Goal: Information Seeking & Learning: Learn about a topic

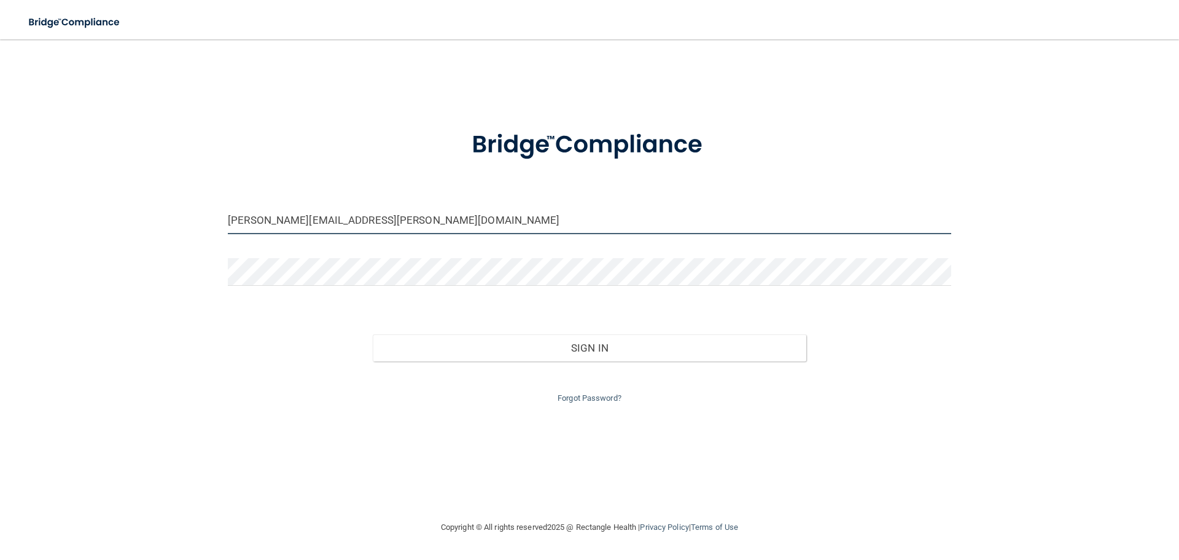
drag, startPoint x: 419, startPoint y: 230, endPoint x: 266, endPoint y: 223, distance: 153.1
click at [181, 221] on div "[PERSON_NAME][EMAIL_ADDRESS][PERSON_NAME][DOMAIN_NAME] Invalid email/password. …" at bounding box center [590, 280] width 1130 height 456
type input "[EMAIL_ADDRESS][DOMAIN_NAME]"
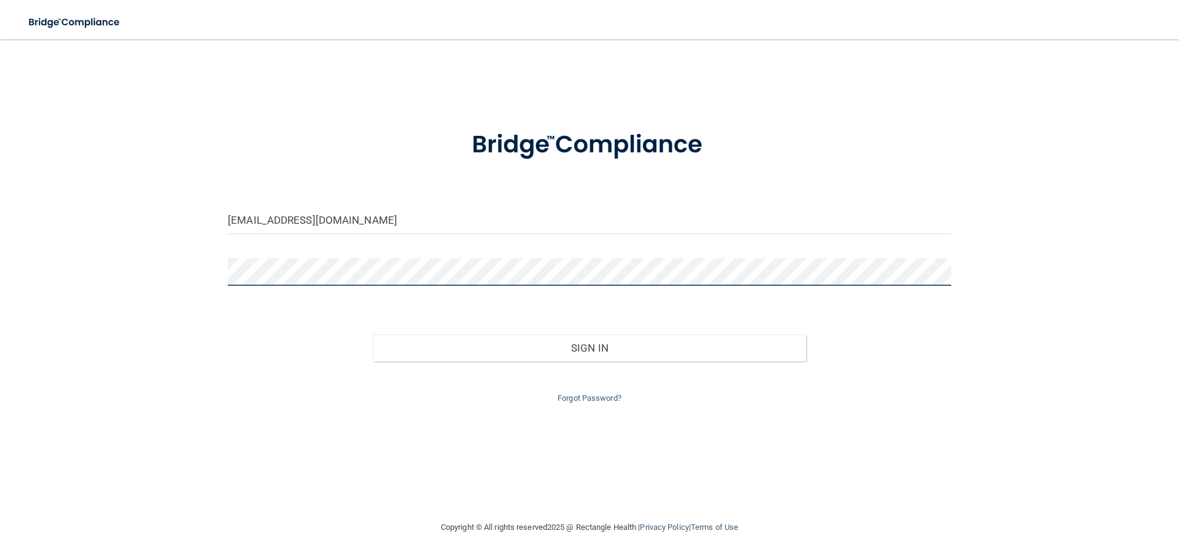
click at [373, 334] on button "Sign In" at bounding box center [590, 347] width 434 height 27
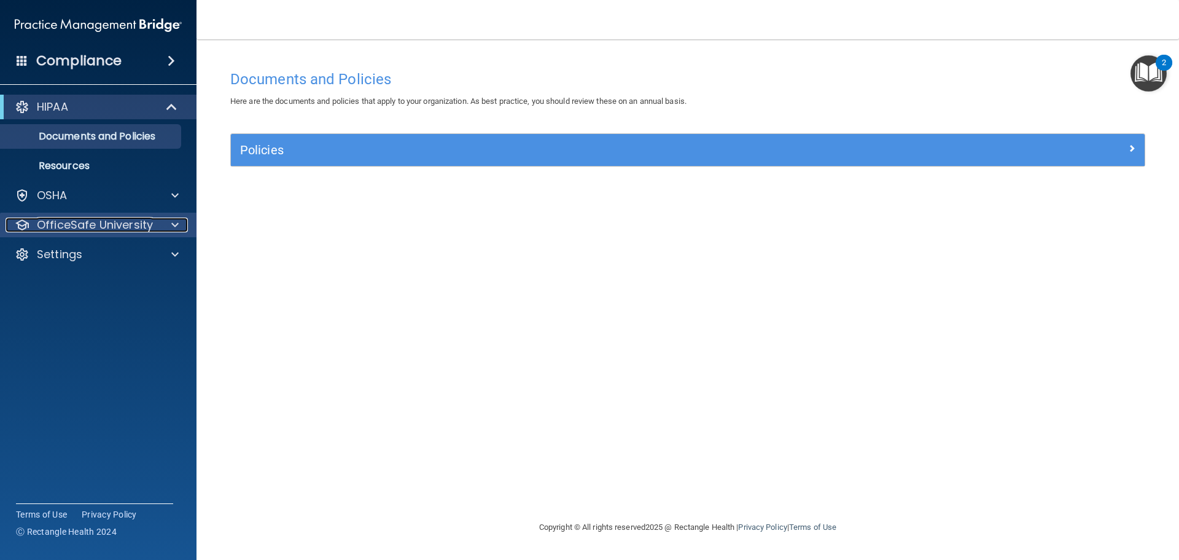
click at [95, 219] on p "OfficeSafe University" at bounding box center [95, 224] width 116 height 15
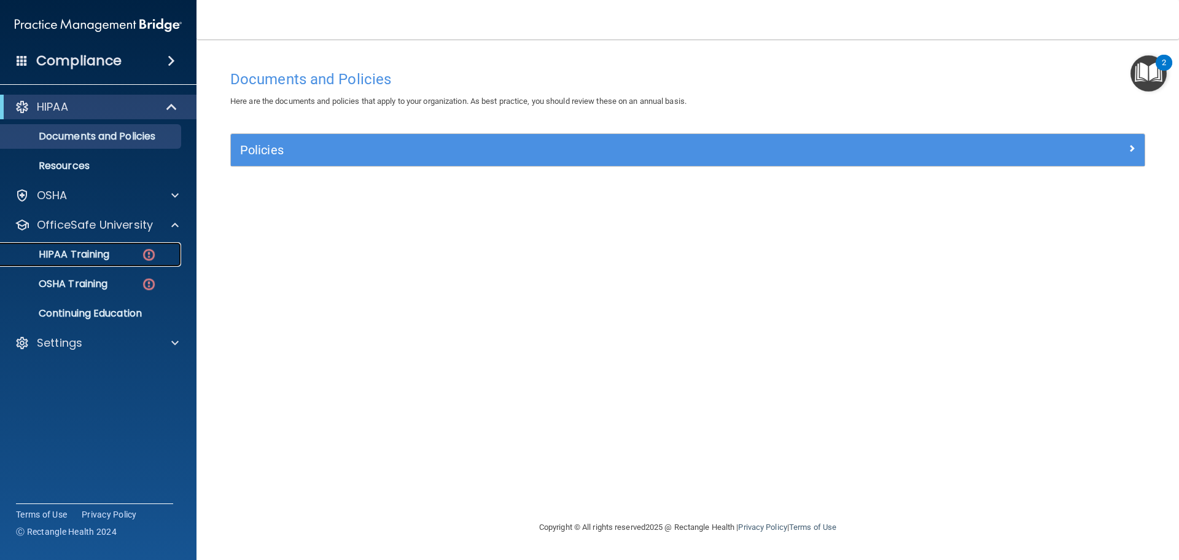
click at [106, 252] on p "HIPAA Training" at bounding box center [58, 254] width 101 height 12
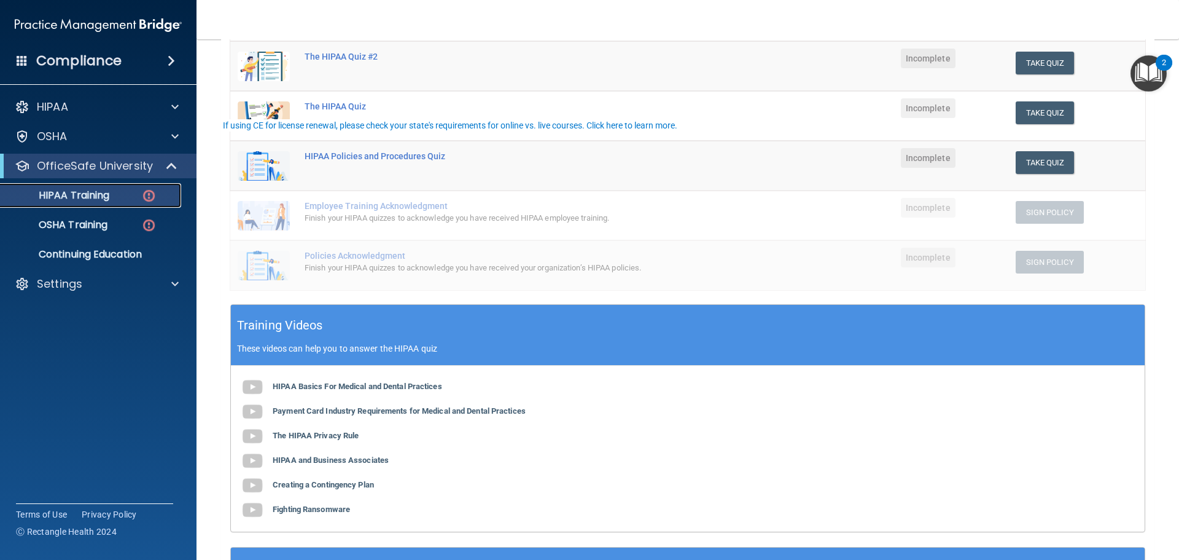
scroll to position [301, 0]
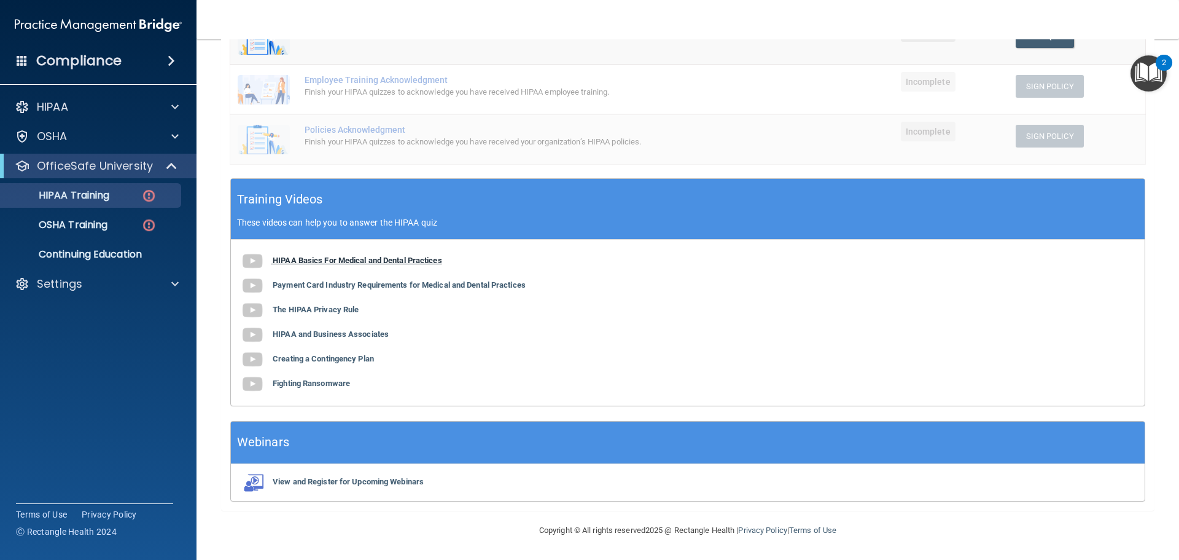
click at [332, 258] on b "HIPAA Basics For Medical and Dental Practices" at bounding box center [358, 260] width 170 height 9
click at [464, 284] on b "Payment Card Industry Requirements for Medical and Dental Practices" at bounding box center [399, 284] width 253 height 9
click at [324, 312] on b "The HIPAA Privacy Rule" at bounding box center [316, 309] width 86 height 9
click at [320, 334] on b "HIPAA and Business Associates" at bounding box center [331, 333] width 116 height 9
click at [355, 363] on b "Creating a Contingency Plan" at bounding box center [323, 358] width 101 height 9
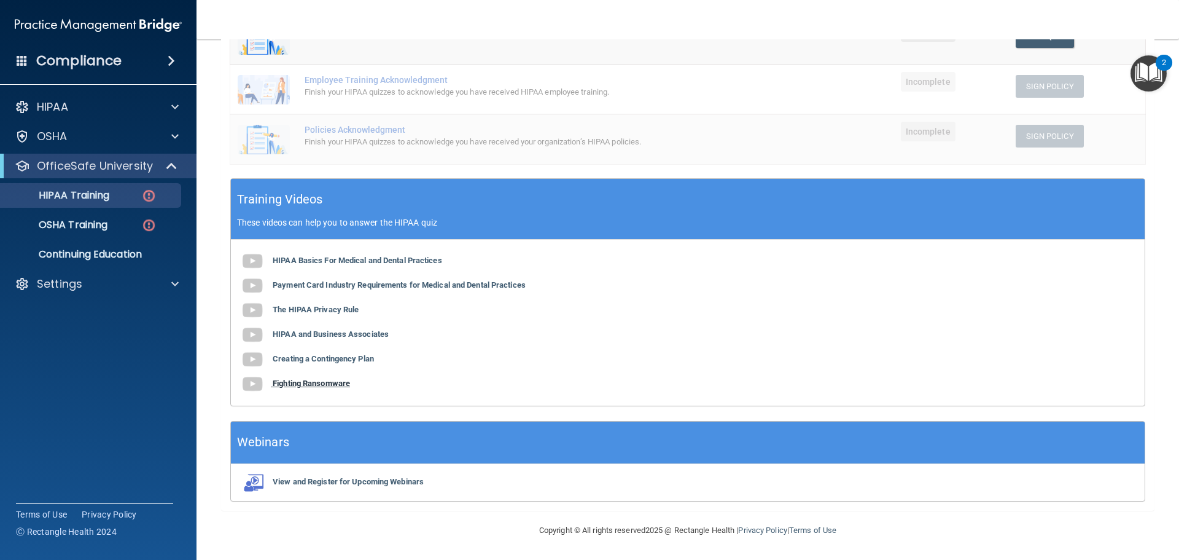
click at [310, 381] on b "Fighting Ransomware" at bounding box center [311, 382] width 77 height 9
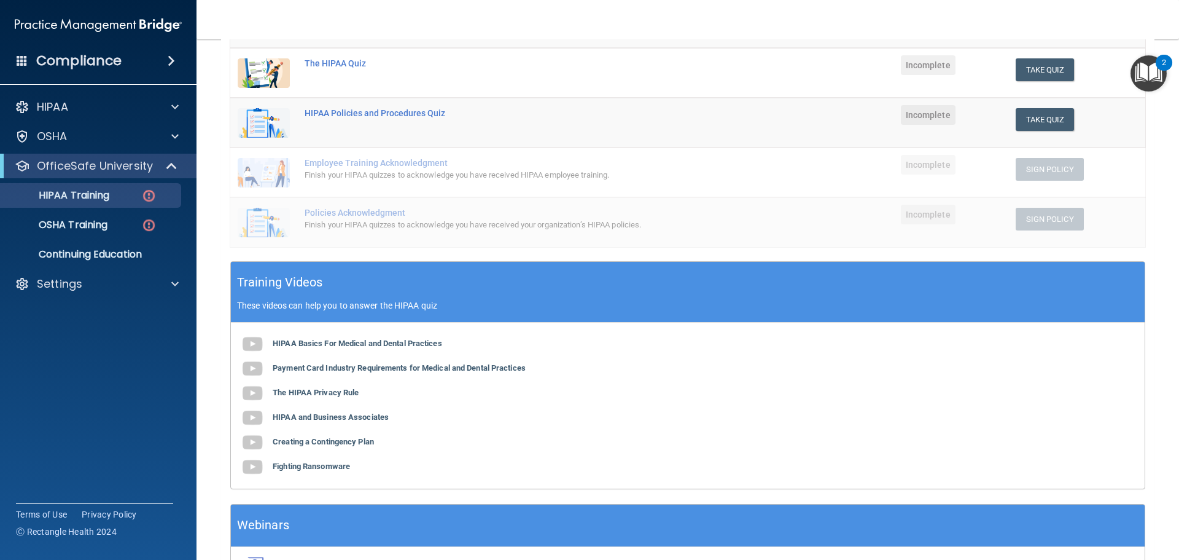
scroll to position [55, 0]
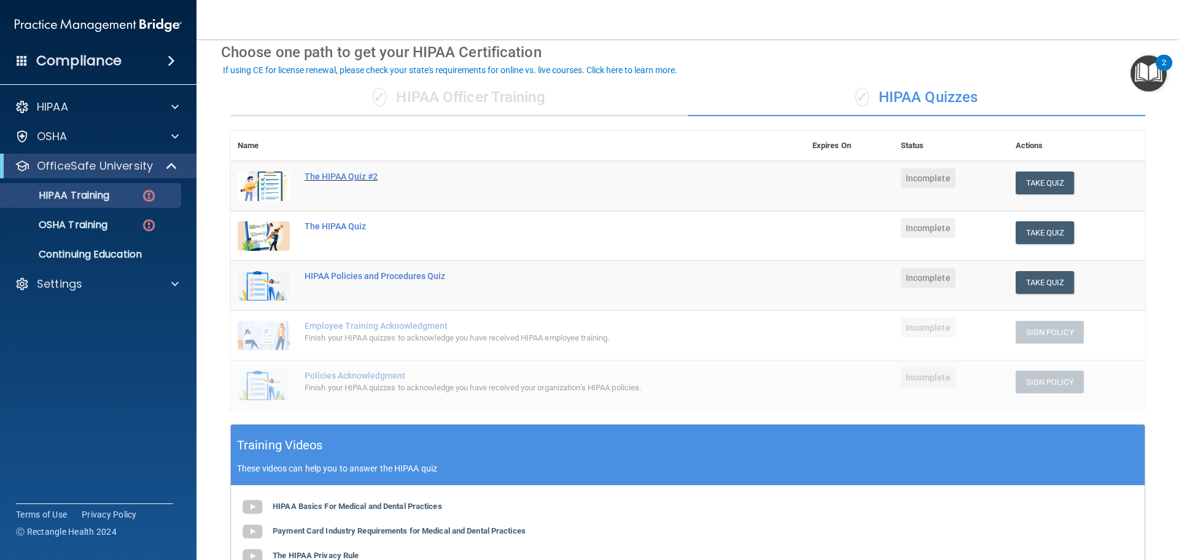
click at [348, 179] on div "The HIPAA Quiz #2" at bounding box center [524, 176] width 439 height 10
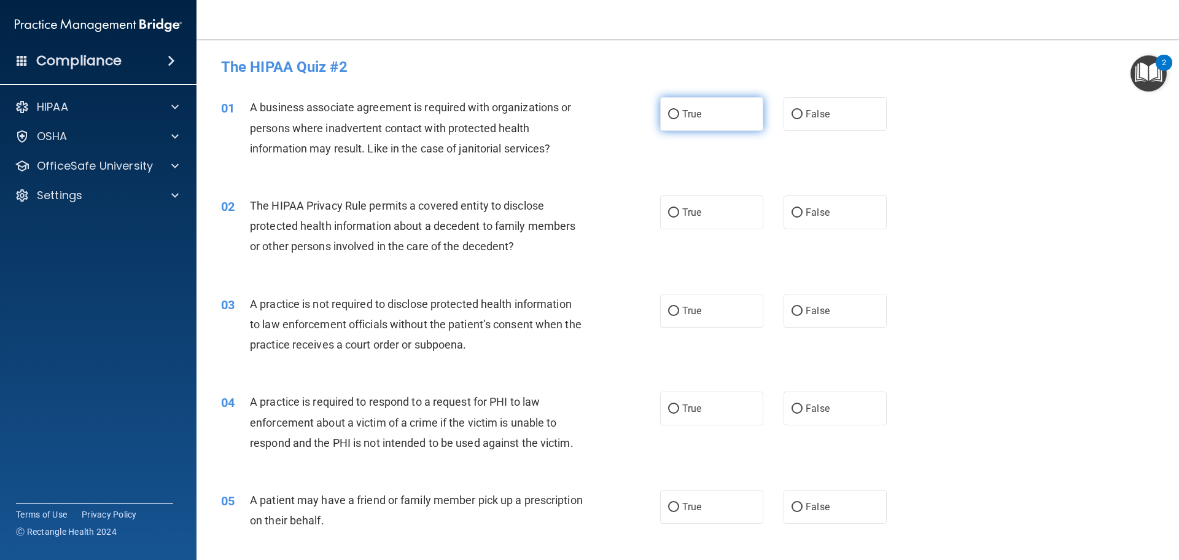
click at [718, 121] on label "True" at bounding box center [711, 114] width 103 height 34
click at [679, 119] on input "True" at bounding box center [673, 114] width 11 height 9
radio input "true"
click at [737, 221] on label "True" at bounding box center [711, 212] width 103 height 34
click at [679, 217] on input "True" at bounding box center [673, 212] width 11 height 9
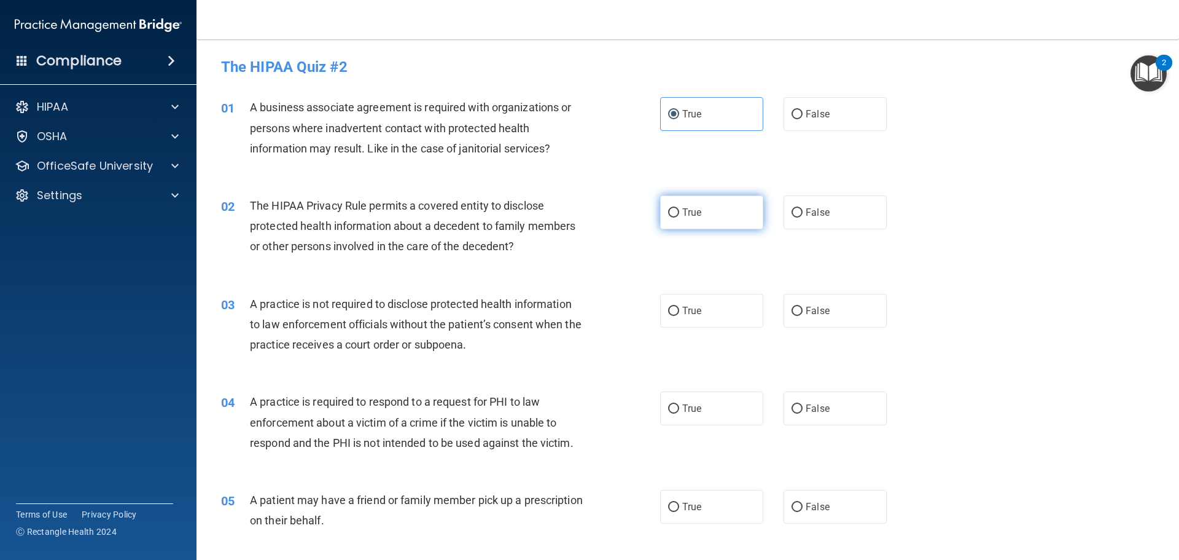
radio input "true"
click at [824, 319] on label "False" at bounding box center [835, 311] width 103 height 34
click at [803, 316] on input "False" at bounding box center [797, 311] width 11 height 9
radio input "true"
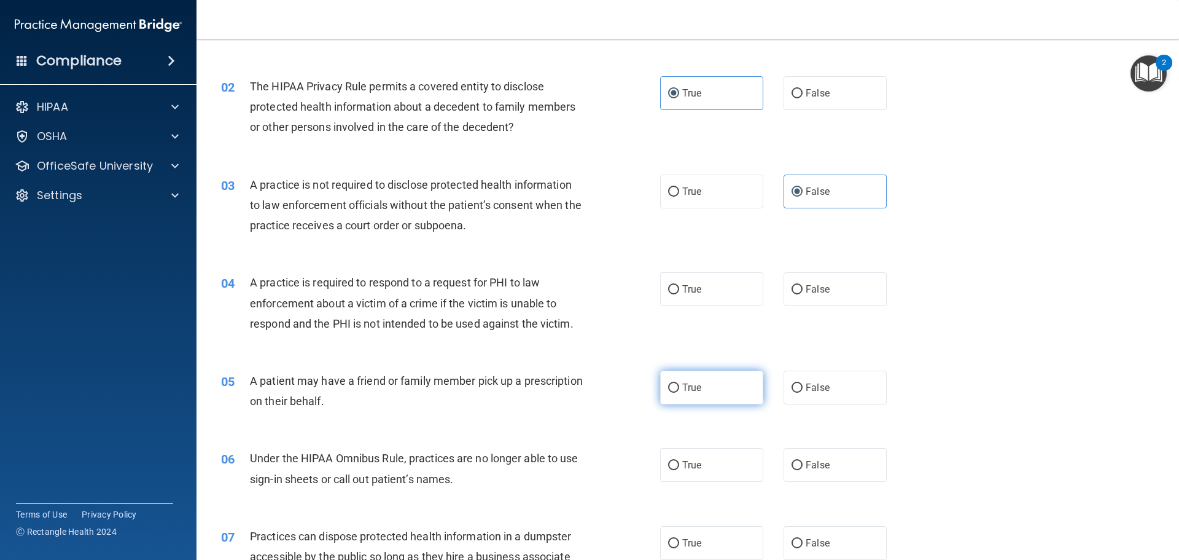
scroll to position [123, 0]
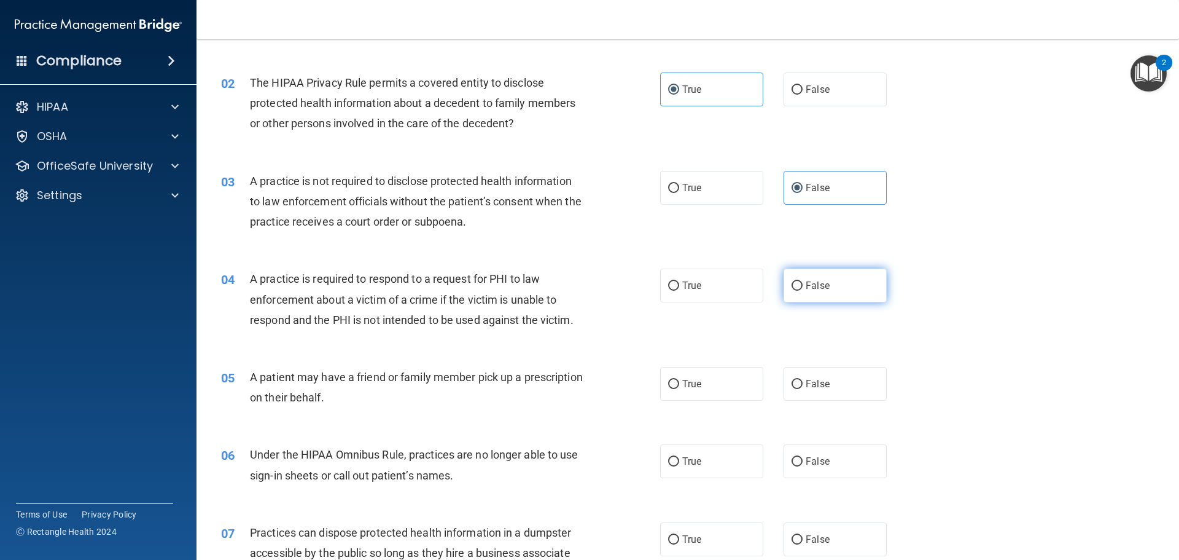
click at [786, 279] on label "False" at bounding box center [835, 285] width 103 height 34
click at [792, 281] on input "False" at bounding box center [797, 285] width 11 height 9
radio input "true"
click at [797, 375] on label "False" at bounding box center [835, 384] width 103 height 34
click at [797, 380] on input "False" at bounding box center [797, 384] width 11 height 9
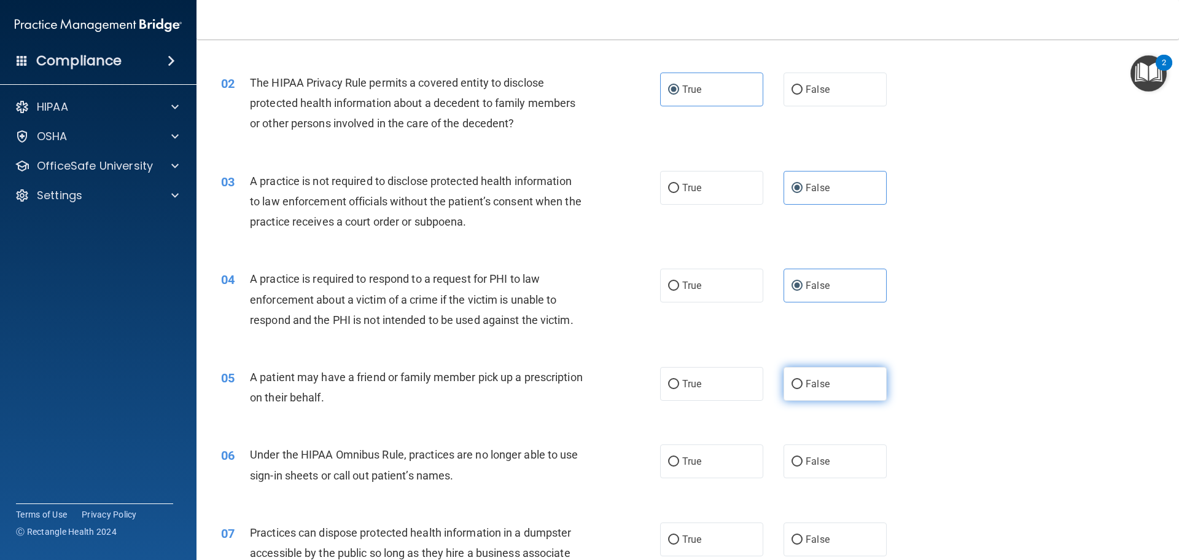
radio input "true"
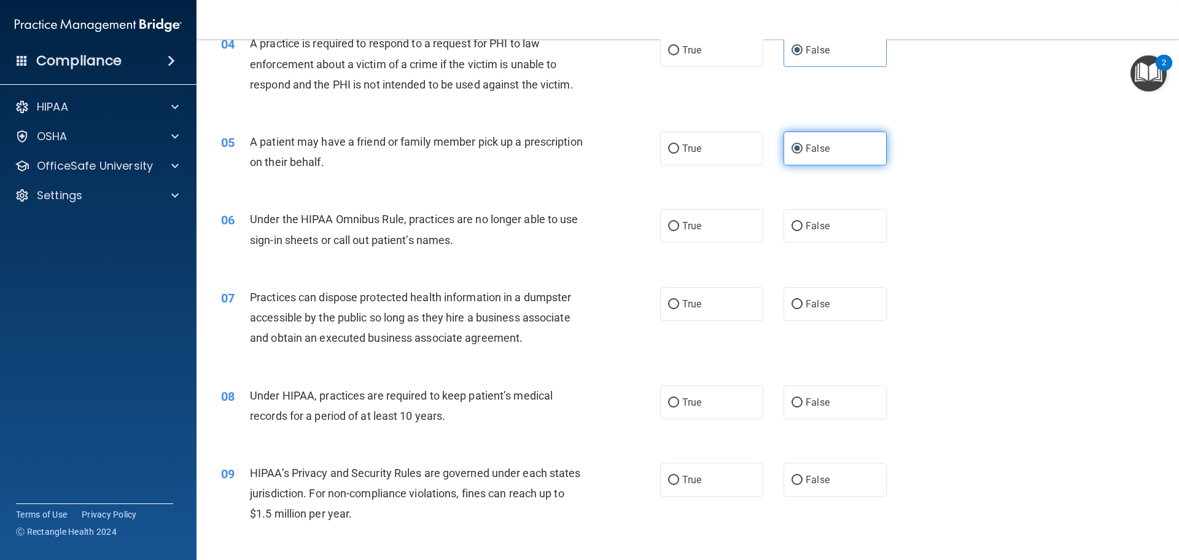
scroll to position [369, 0]
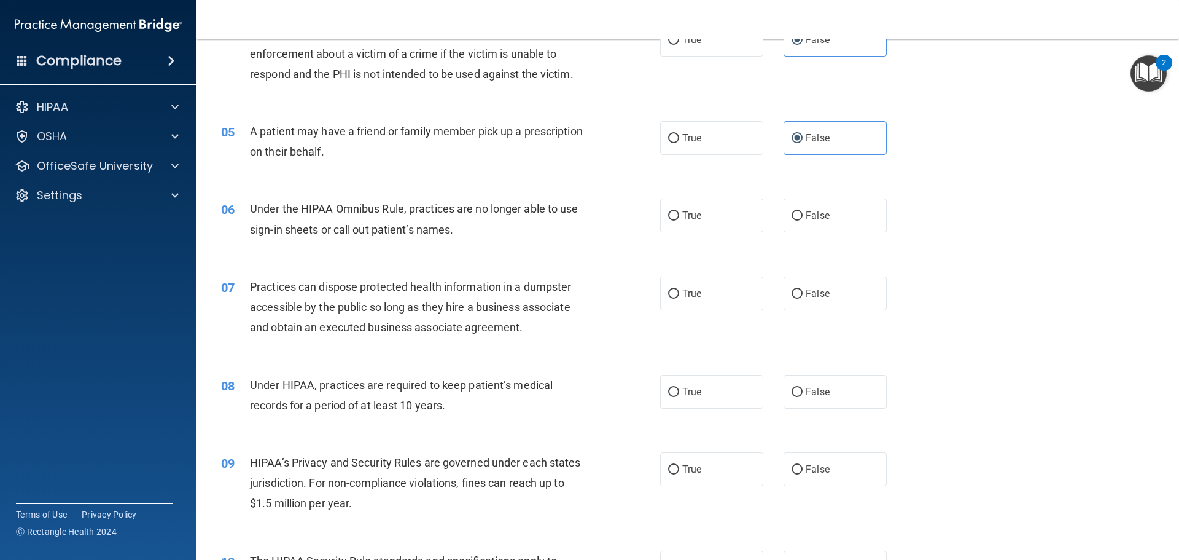
click at [617, 247] on div "06 Under the HIPAA Omnibus Rule, practices are no longer able to use sign-in sh…" at bounding box center [688, 221] width 952 height 77
click at [813, 222] on label "False" at bounding box center [835, 215] width 103 height 34
click at [803, 221] on input "False" at bounding box center [797, 215] width 11 height 9
radio input "true"
click at [655, 256] on div "06 Under the HIPAA Omnibus Rule, practices are no longer able to use sign-in sh…" at bounding box center [688, 221] width 952 height 77
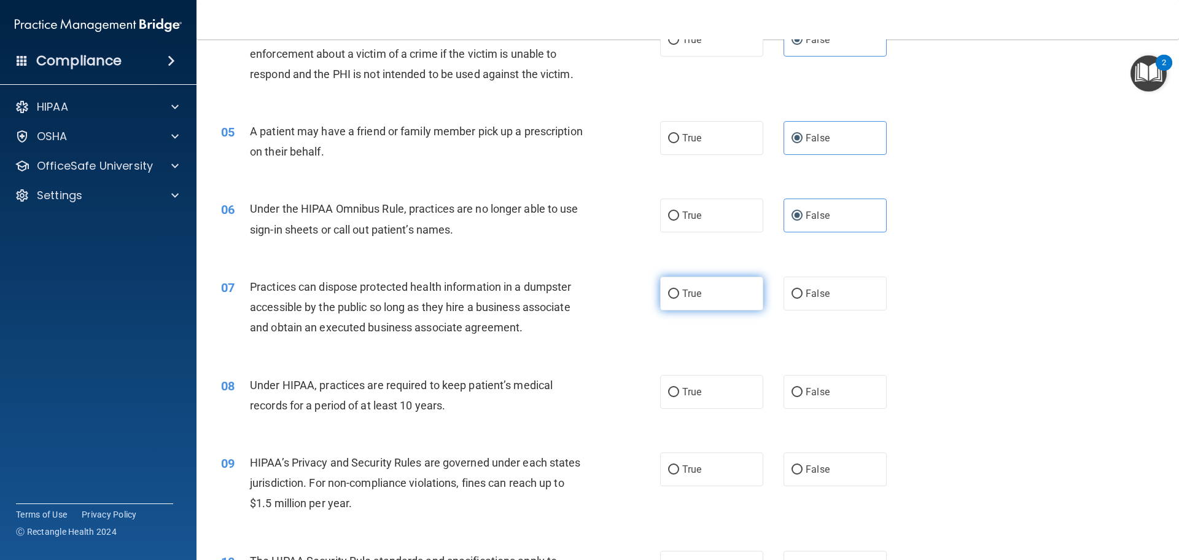
click at [757, 286] on label "True" at bounding box center [711, 293] width 103 height 34
click at [679, 289] on input "True" at bounding box center [673, 293] width 11 height 9
radio input "true"
drag, startPoint x: 853, startPoint y: 285, endPoint x: 841, endPoint y: 286, distance: 11.7
click at [853, 286] on label "False" at bounding box center [835, 293] width 103 height 34
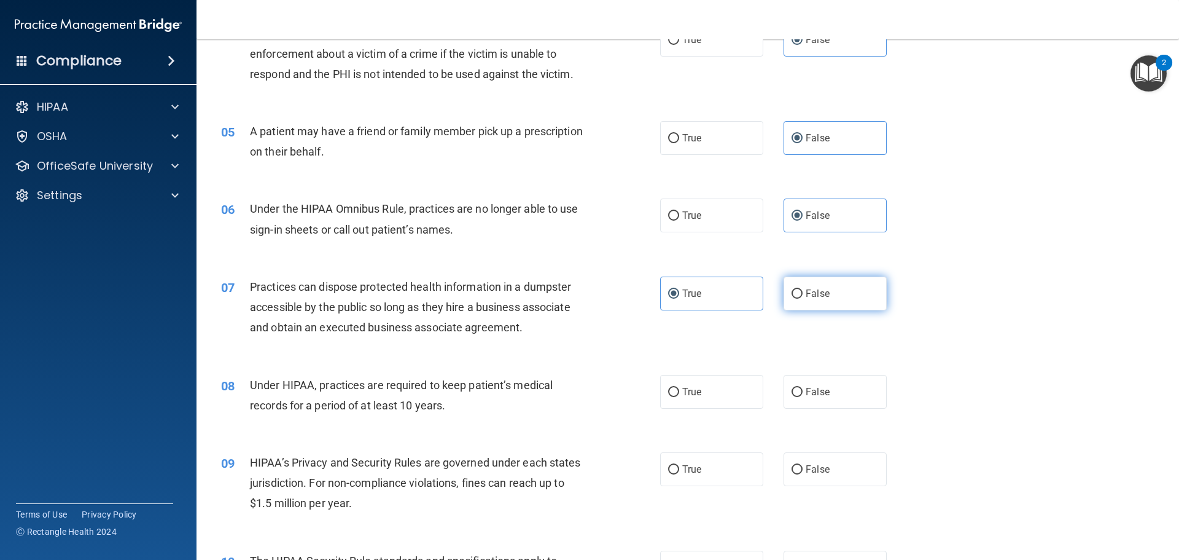
click at [803, 289] on input "False" at bounding box center [797, 293] width 11 height 9
radio input "true"
radio input "false"
click at [722, 381] on label "True" at bounding box center [711, 392] width 103 height 34
click at [679, 388] on input "True" at bounding box center [673, 392] width 11 height 9
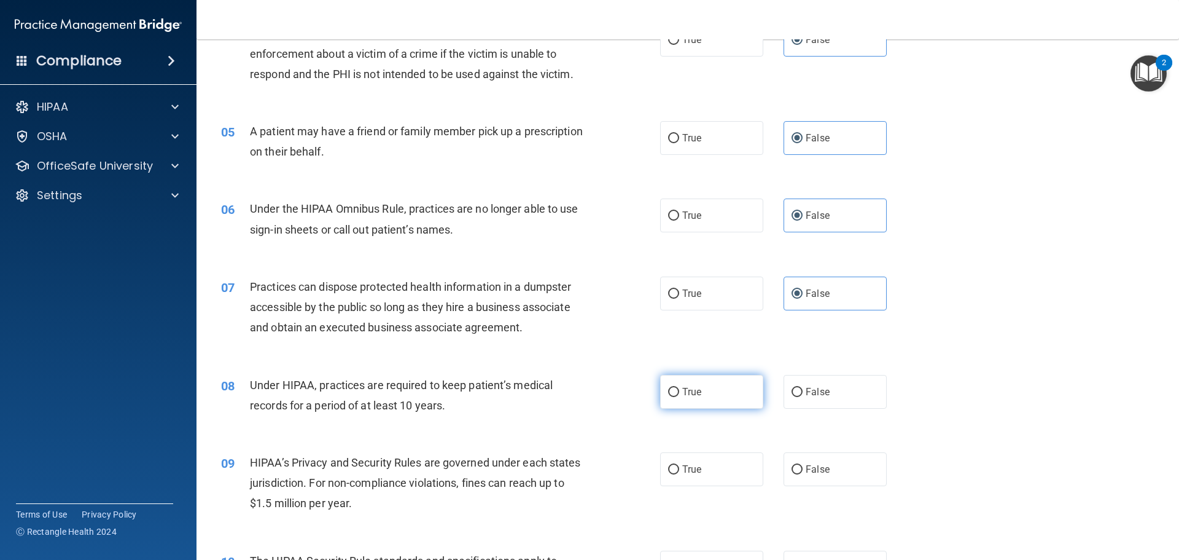
radio input "true"
click at [756, 380] on label "True" at bounding box center [711, 392] width 103 height 34
click at [679, 388] on input "True" at bounding box center [673, 392] width 11 height 9
click at [771, 386] on div "True False" at bounding box center [784, 392] width 248 height 34
click at [784, 388] on label "False" at bounding box center [835, 392] width 103 height 34
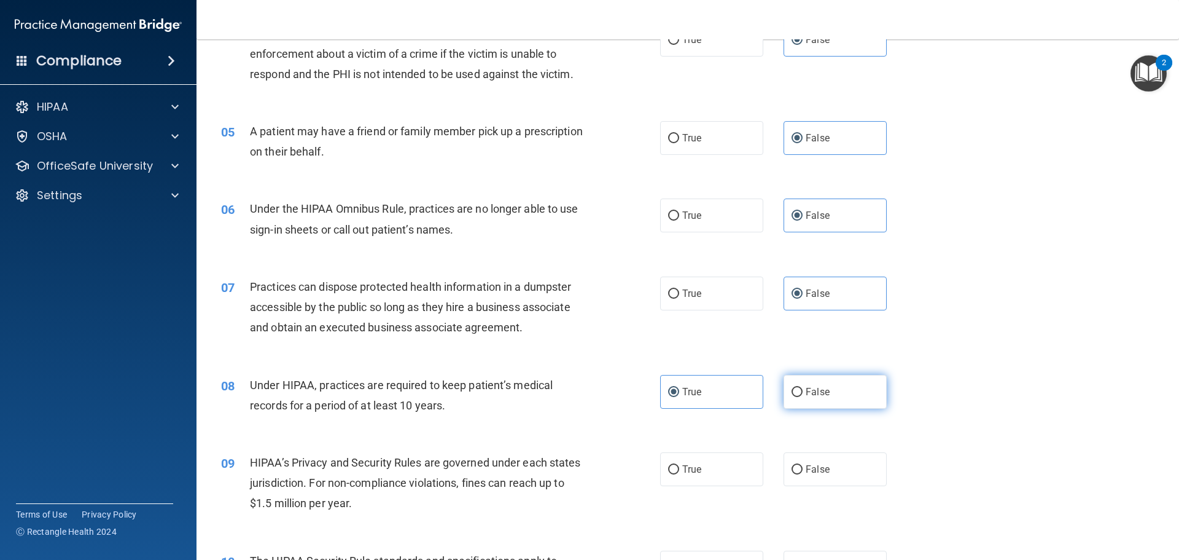
click at [792, 388] on input "False" at bounding box center [797, 392] width 11 height 9
radio input "true"
radio input "false"
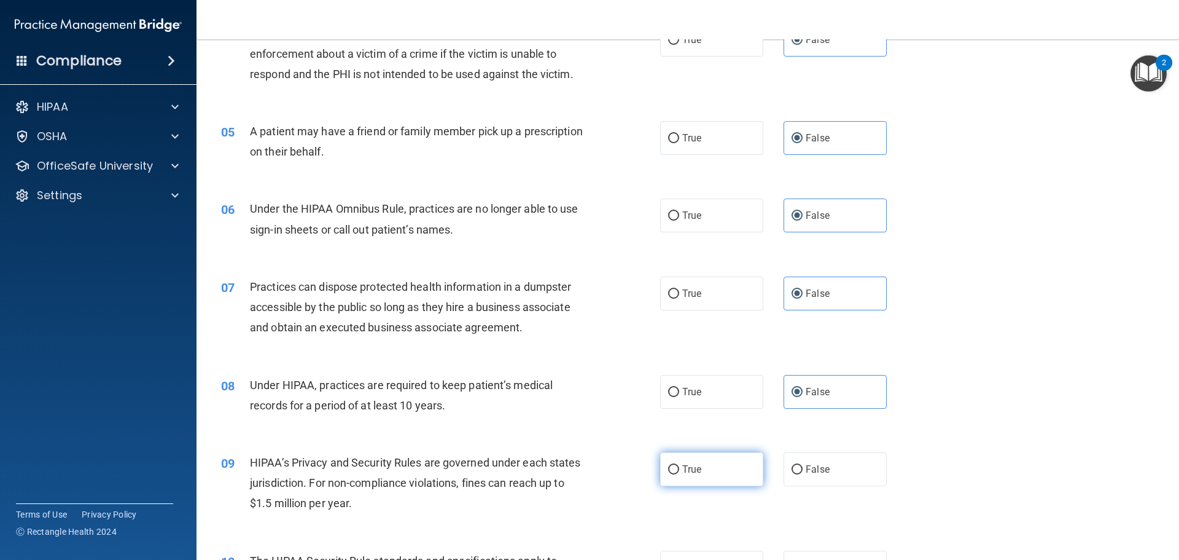
click at [678, 459] on label "True" at bounding box center [711, 469] width 103 height 34
click at [678, 465] on input "True" at bounding box center [673, 469] width 11 height 9
radio input "true"
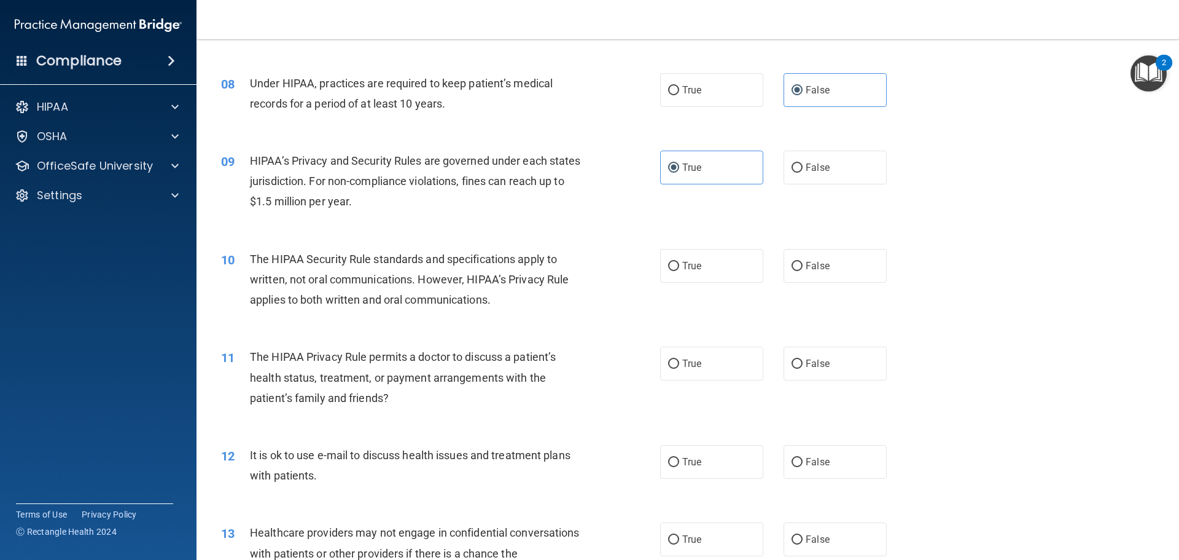
scroll to position [737, 0]
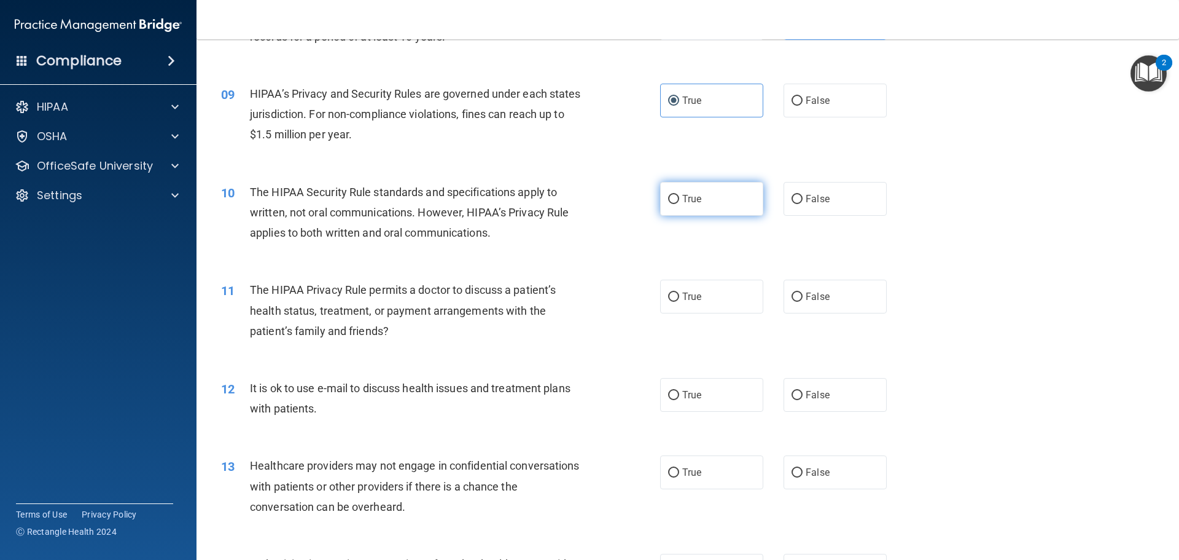
click at [682, 206] on label "True" at bounding box center [711, 199] width 103 height 34
click at [679, 204] on input "True" at bounding box center [673, 199] width 11 height 9
radio input "true"
click at [799, 296] on label "False" at bounding box center [835, 296] width 103 height 34
click at [799, 296] on input "False" at bounding box center [797, 296] width 11 height 9
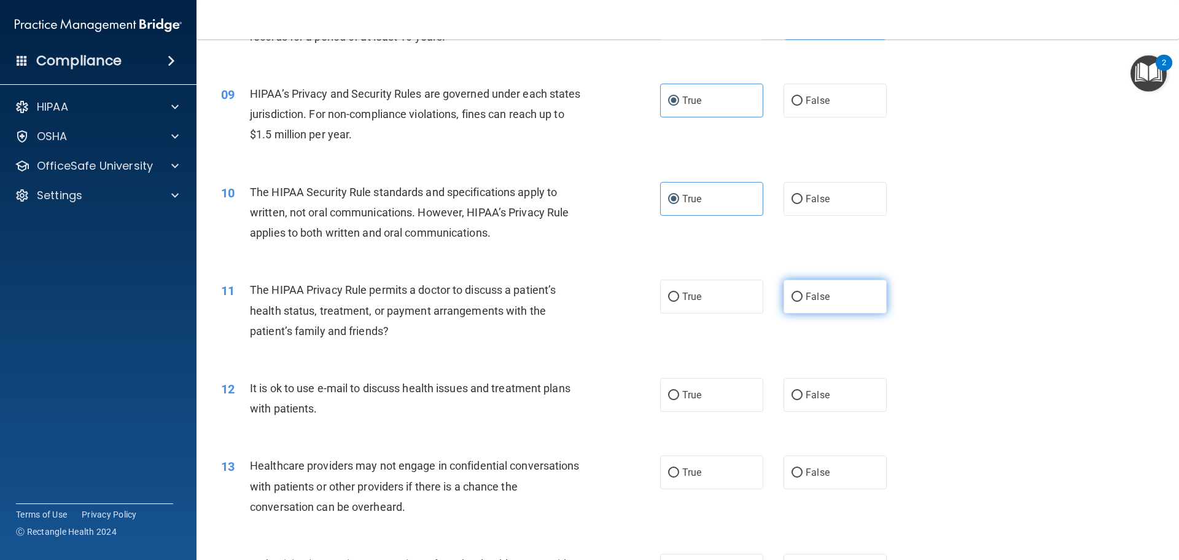
radio input "true"
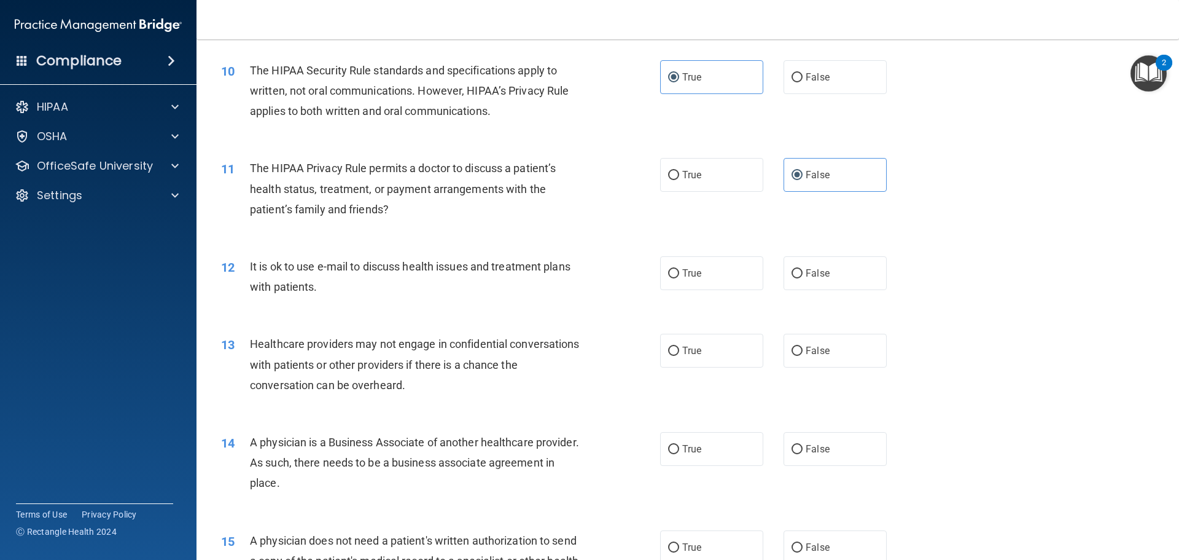
scroll to position [860, 0]
click at [856, 270] on label "False" at bounding box center [835, 272] width 103 height 34
click at [803, 270] on input "False" at bounding box center [797, 272] width 11 height 9
radio input "true"
click at [772, 346] on div "True False" at bounding box center [784, 349] width 248 height 34
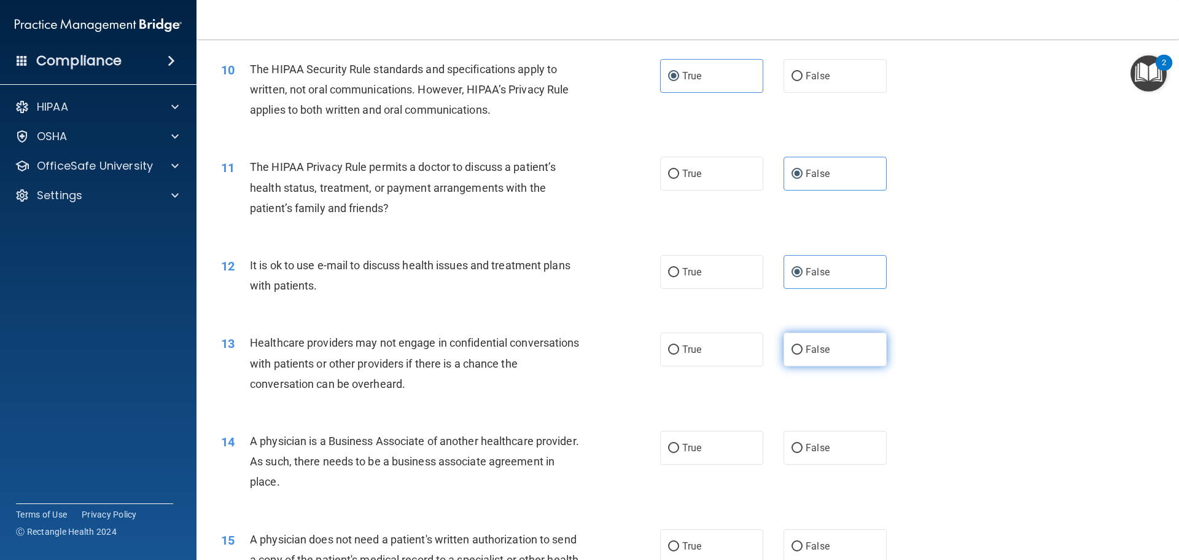
drag, startPoint x: 796, startPoint y: 343, endPoint x: 804, endPoint y: 344, distance: 8.0
click at [801, 345] on label "False" at bounding box center [835, 349] width 103 height 34
click at [801, 345] on input "False" at bounding box center [797, 349] width 11 height 9
radio input "true"
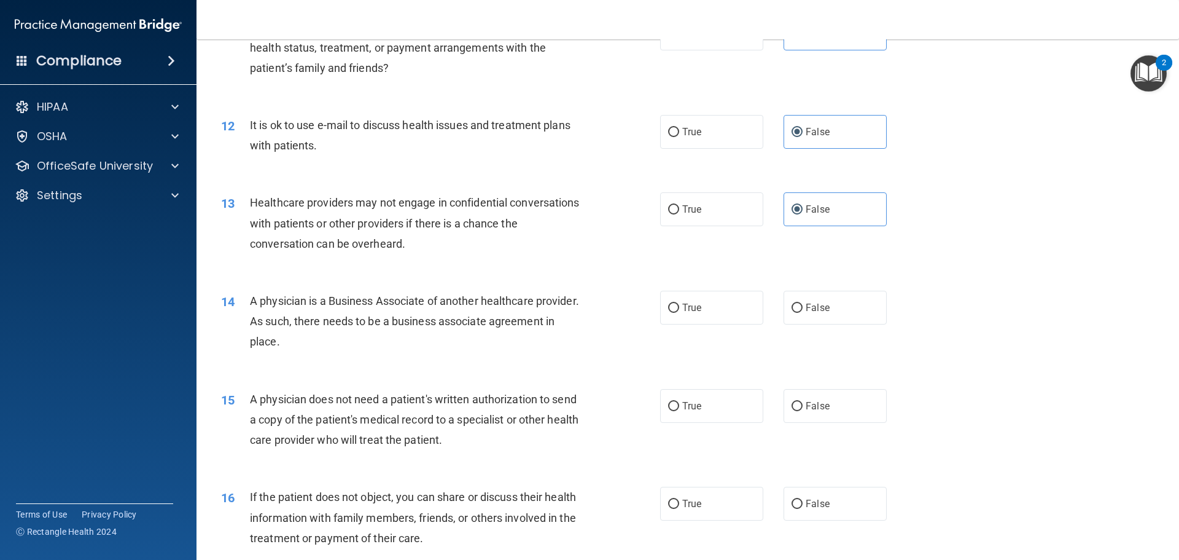
scroll to position [1044, 0]
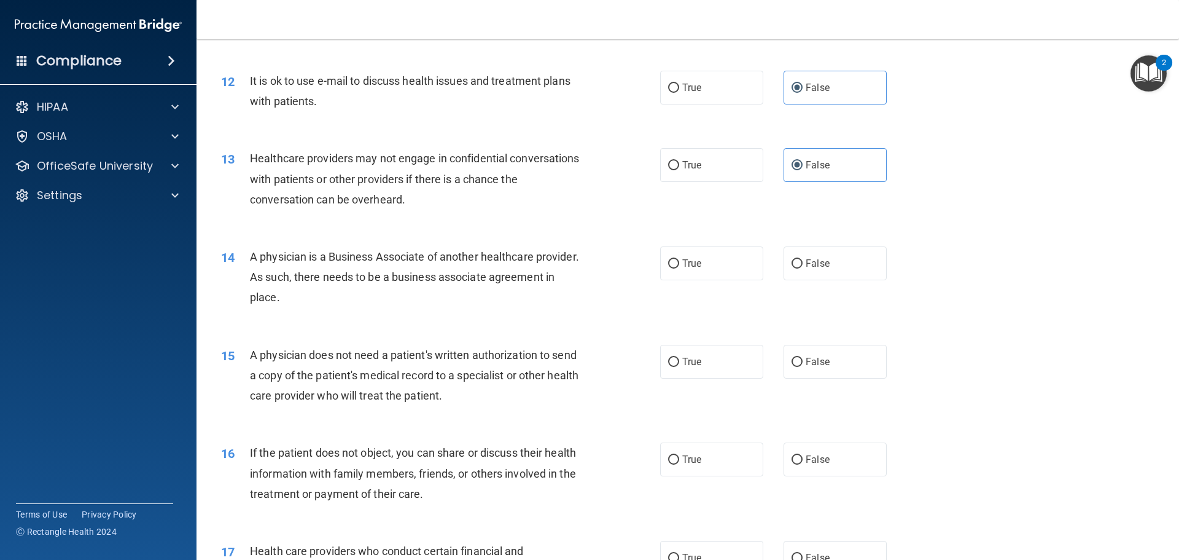
drag, startPoint x: 647, startPoint y: 176, endPoint x: 678, endPoint y: 171, distance: 31.8
click at [651, 176] on div "13 Healthcare providers may not engage in confidential conversations with patie…" at bounding box center [441, 182] width 476 height 68
click at [678, 171] on label "True" at bounding box center [711, 165] width 103 height 34
click at [678, 170] on input "True" at bounding box center [673, 165] width 11 height 9
radio input "true"
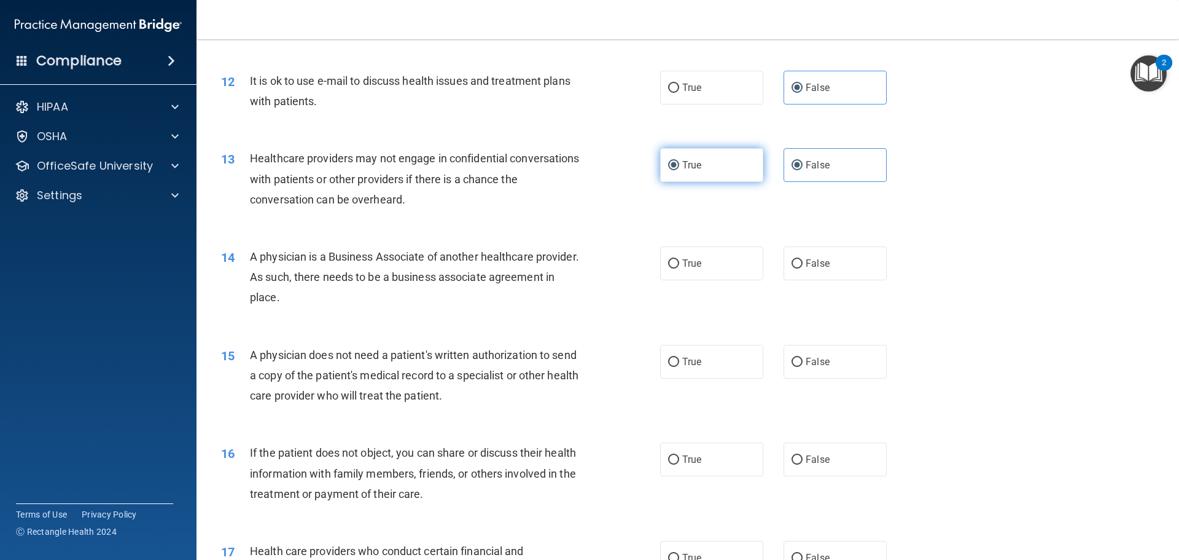
radio input "false"
click at [669, 259] on label "True" at bounding box center [711, 263] width 103 height 34
drag, startPoint x: 729, startPoint y: 285, endPoint x: 703, endPoint y: 264, distance: 33.2
click at [728, 284] on div "14 A physician is a Business Associate of another healthcare provider. As such,…" at bounding box center [688, 280] width 952 height 98
click at [703, 264] on label "True" at bounding box center [711, 263] width 103 height 34
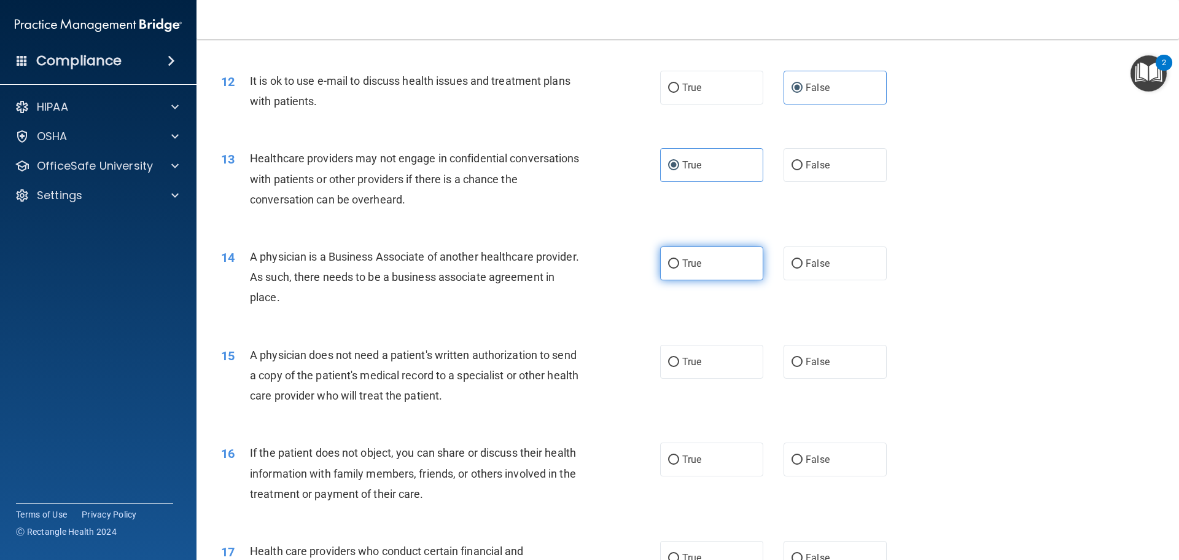
click at [679, 264] on input "True" at bounding box center [673, 263] width 11 height 9
radio input "true"
click at [700, 443] on label "True" at bounding box center [711, 459] width 103 height 34
click at [679, 455] on input "True" at bounding box center [673, 459] width 11 height 9
radio input "true"
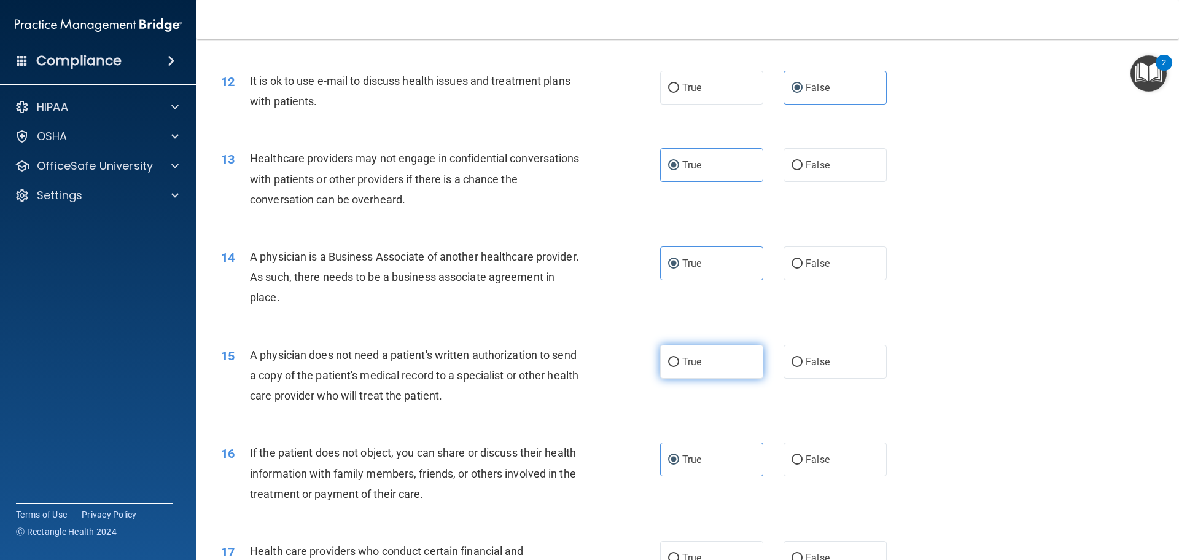
click at [723, 349] on label "True" at bounding box center [711, 362] width 103 height 34
click at [679, 358] on input "True" at bounding box center [673, 362] width 11 height 9
radio input "true"
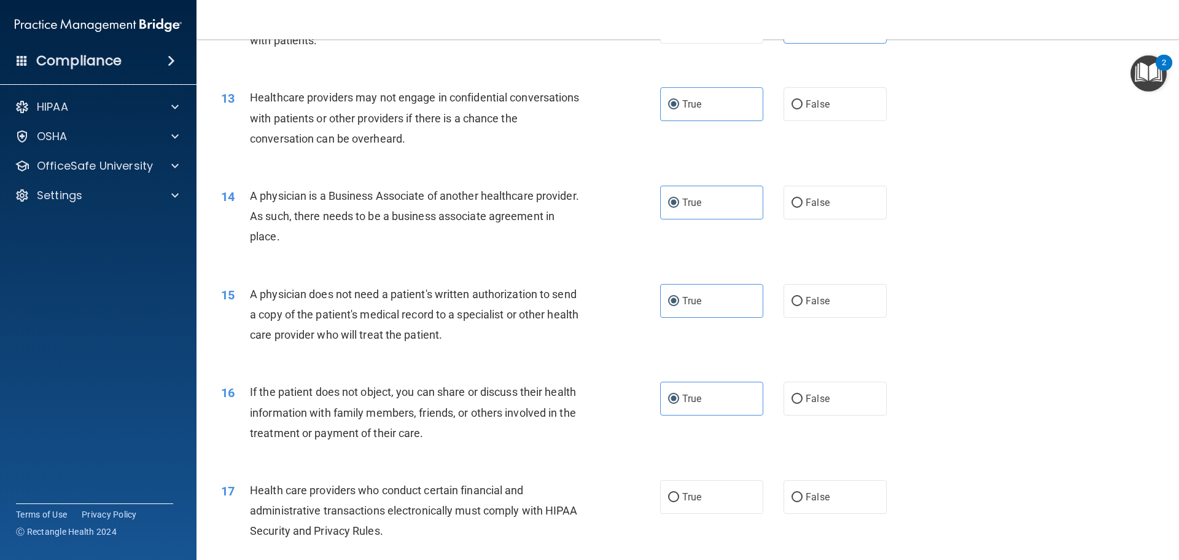
scroll to position [1290, 0]
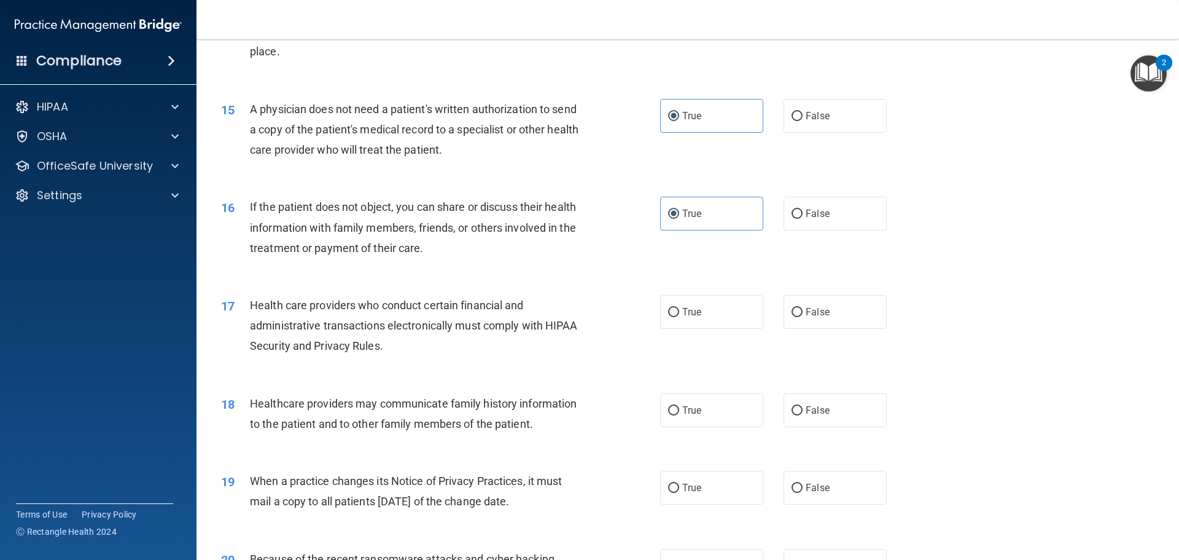
click at [646, 328] on div "17 Health care providers who conduct certain financial and administrative trans…" at bounding box center [441, 329] width 476 height 68
click at [661, 319] on label "True" at bounding box center [711, 312] width 103 height 34
click at [668, 317] on input "True" at bounding box center [673, 312] width 11 height 9
radio input "true"
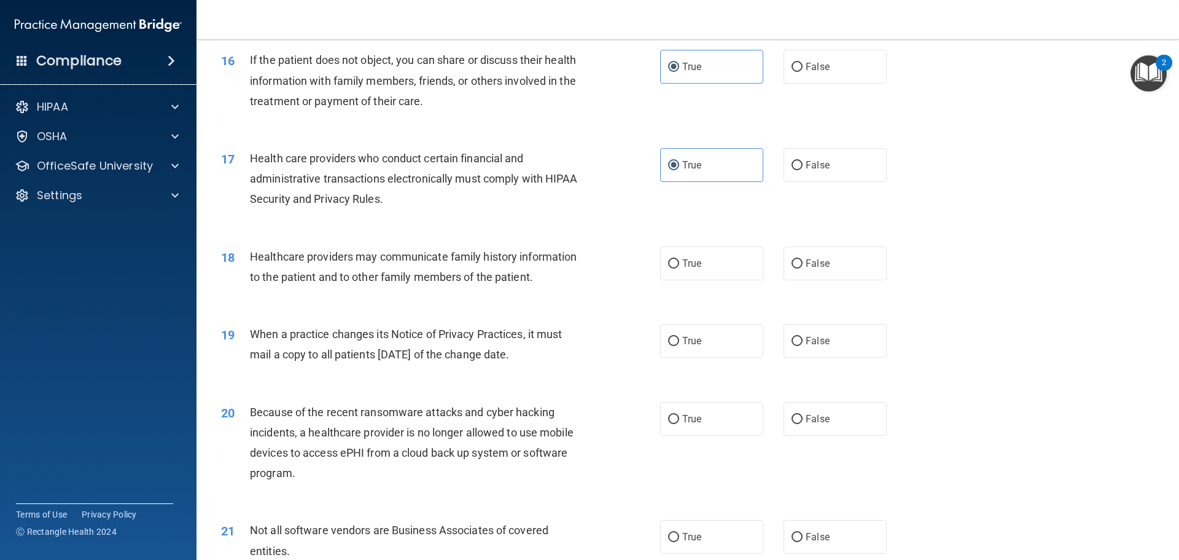
scroll to position [1474, 0]
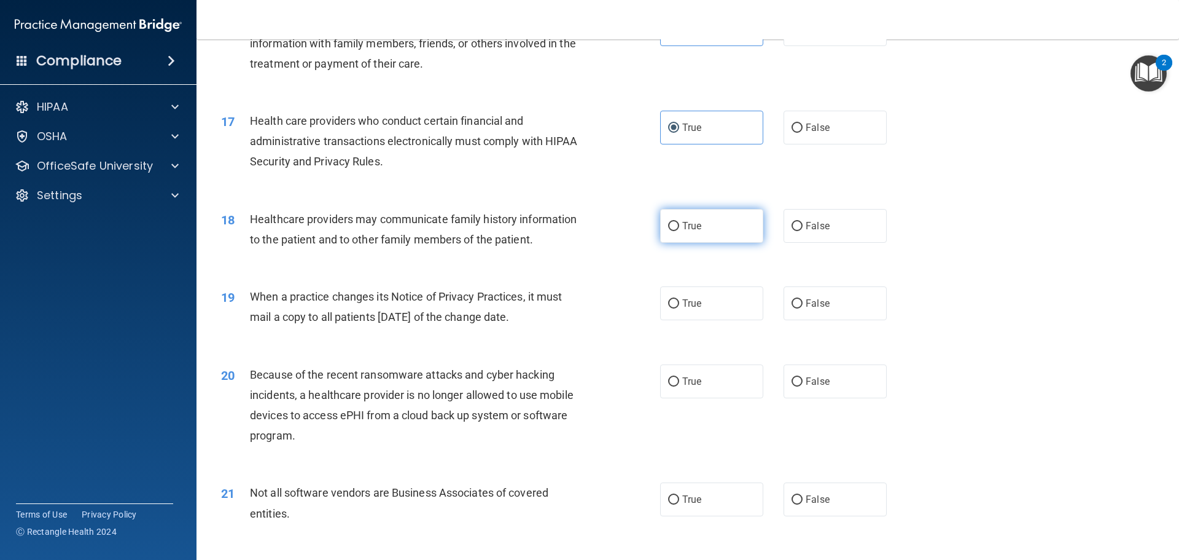
click at [668, 236] on label "True" at bounding box center [711, 226] width 103 height 34
click at [668, 231] on input "True" at bounding box center [673, 226] width 11 height 9
radio input "true"
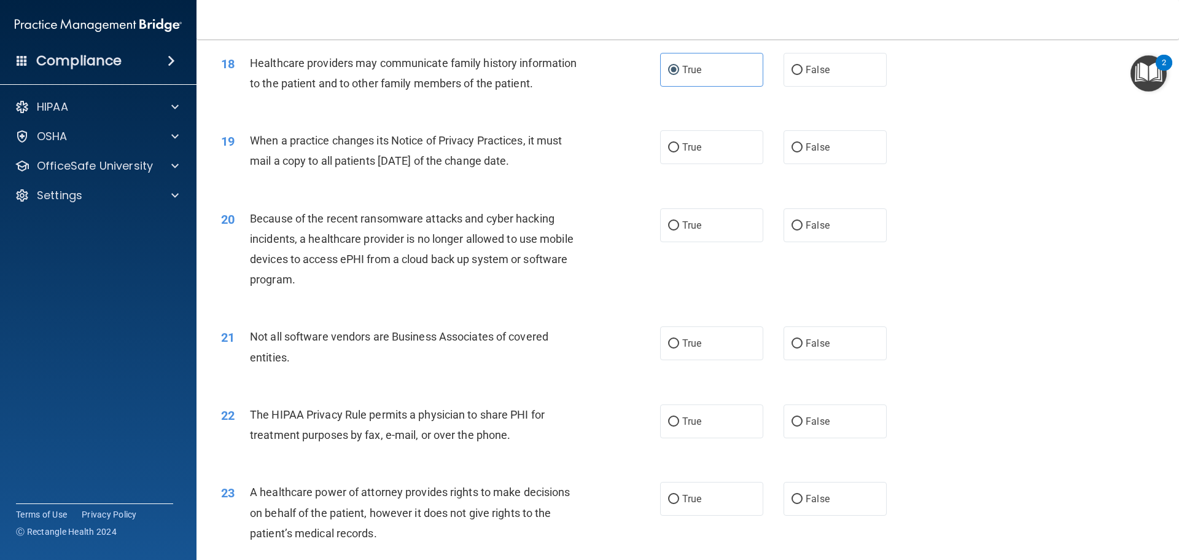
scroll to position [1659, 0]
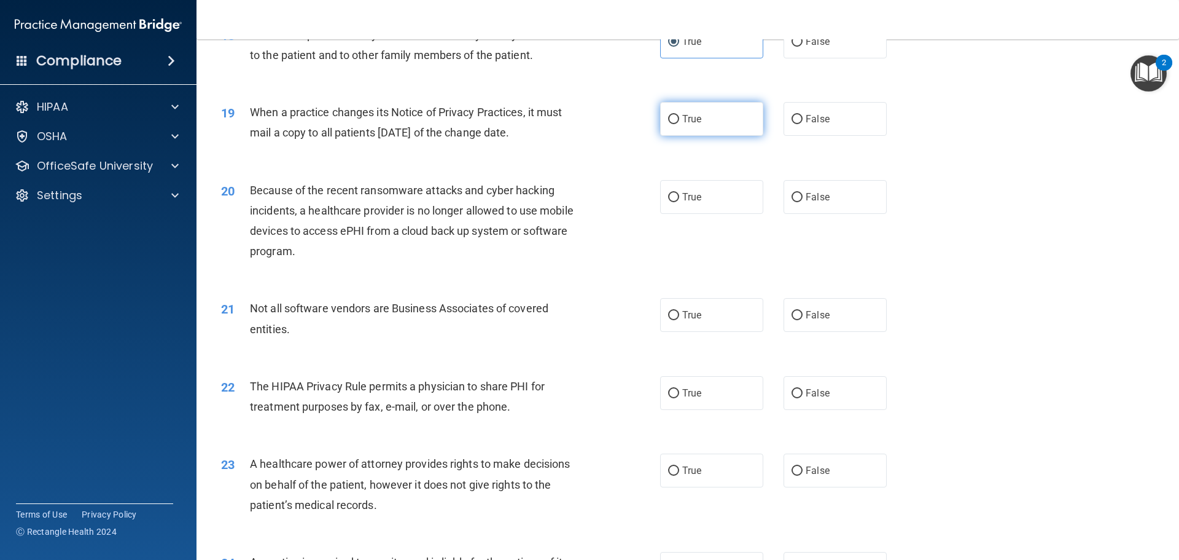
click at [700, 115] on label "True" at bounding box center [711, 119] width 103 height 34
click at [679, 115] on input "True" at bounding box center [673, 119] width 11 height 9
radio input "true"
click at [813, 197] on span "False" at bounding box center [818, 197] width 24 height 12
click at [803, 197] on input "False" at bounding box center [797, 197] width 11 height 9
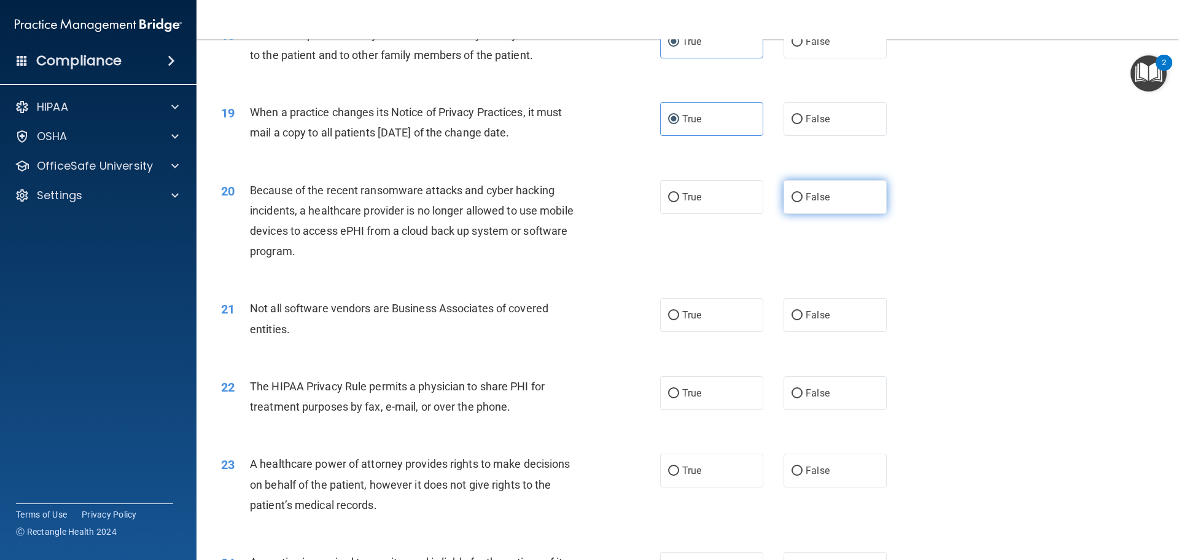
radio input "true"
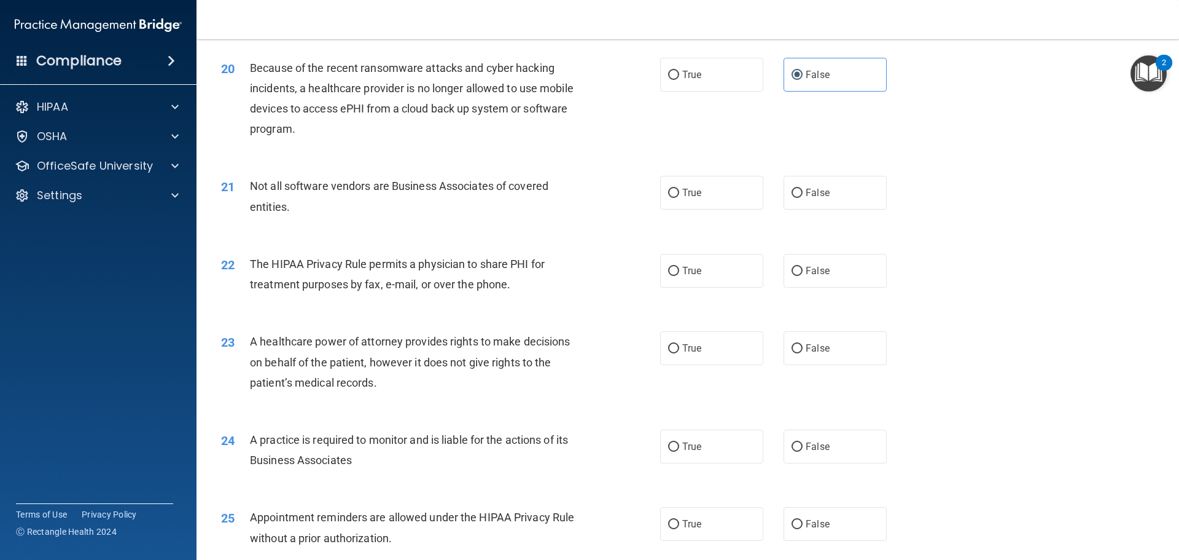
scroll to position [1781, 0]
click at [687, 201] on label "True" at bounding box center [711, 192] width 103 height 34
click at [679, 197] on input "True" at bounding box center [673, 192] width 11 height 9
radio input "true"
click at [722, 266] on label "True" at bounding box center [711, 270] width 103 height 34
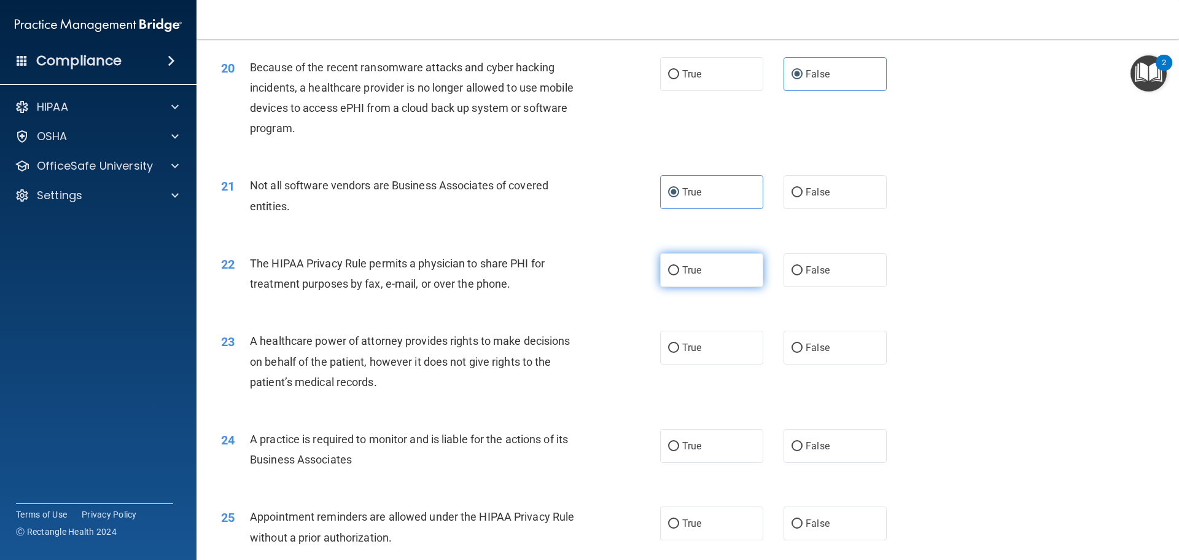
click at [679, 266] on input "True" at bounding box center [673, 270] width 11 height 9
radio input "true"
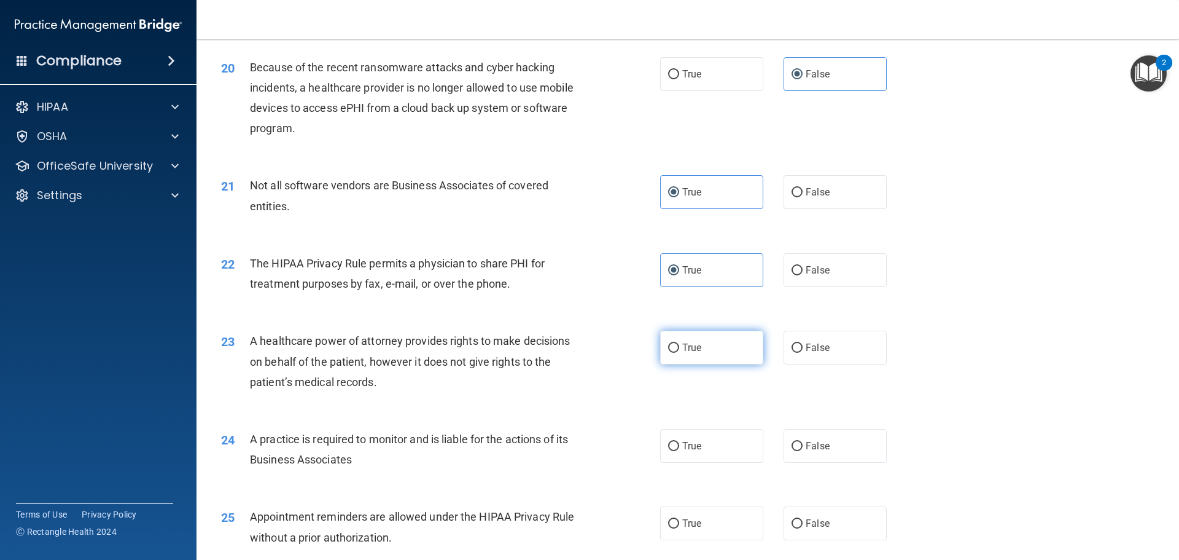
click at [702, 344] on label "True" at bounding box center [711, 347] width 103 height 34
click at [679, 344] on input "True" at bounding box center [673, 347] width 11 height 9
radio input "true"
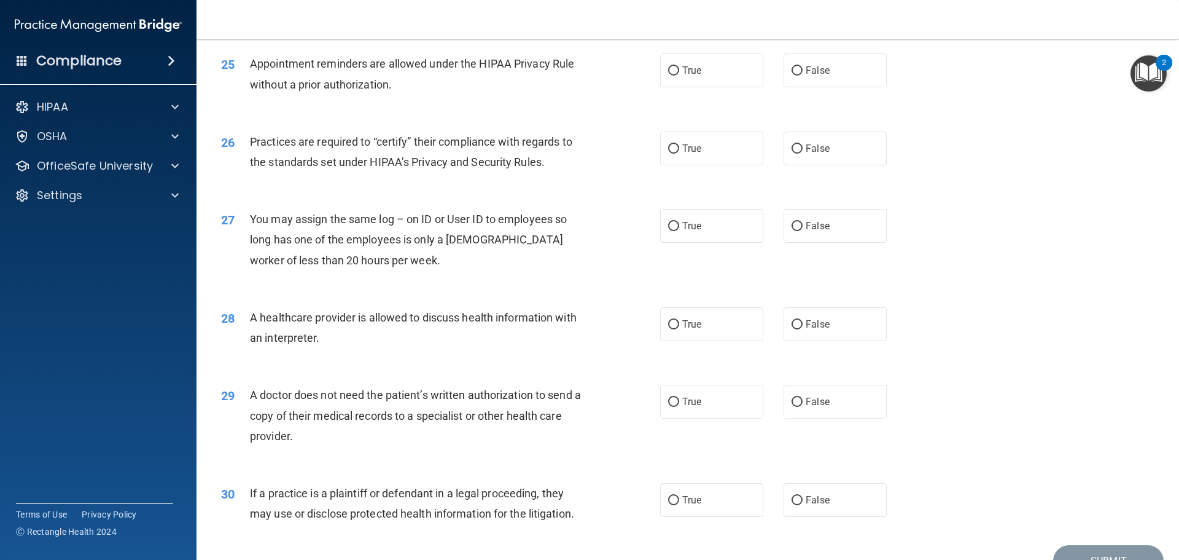
scroll to position [2054, 0]
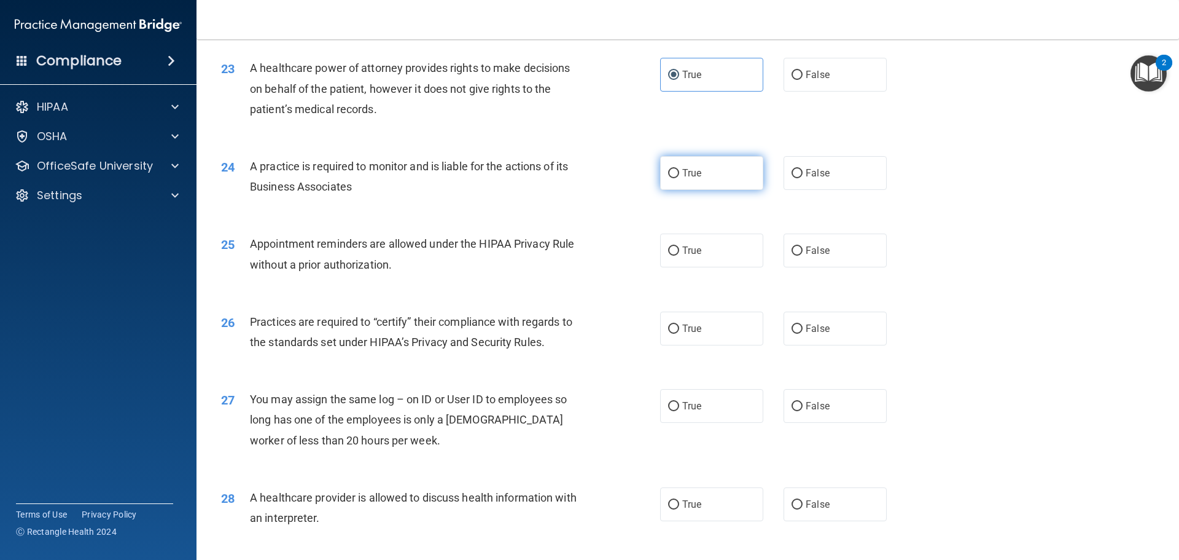
click at [686, 178] on span "True" at bounding box center [691, 173] width 19 height 12
click at [679, 178] on input "True" at bounding box center [673, 173] width 11 height 9
radio input "true"
drag, startPoint x: 683, startPoint y: 252, endPoint x: 673, endPoint y: 265, distance: 16.2
click at [684, 252] on span "True" at bounding box center [691, 250] width 19 height 12
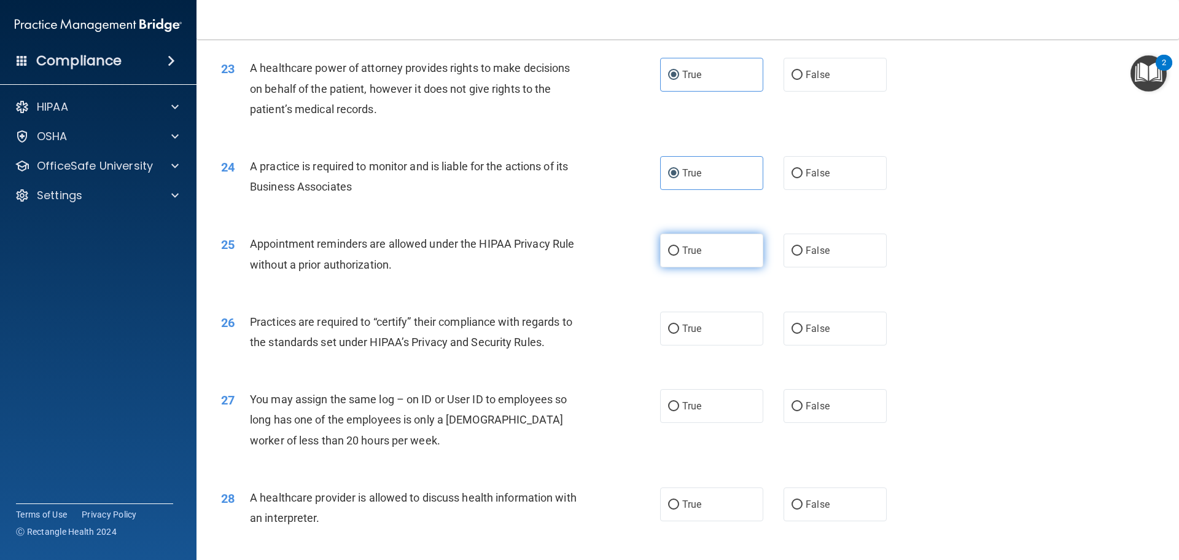
click at [679, 252] on input "True" at bounding box center [673, 250] width 11 height 9
radio input "true"
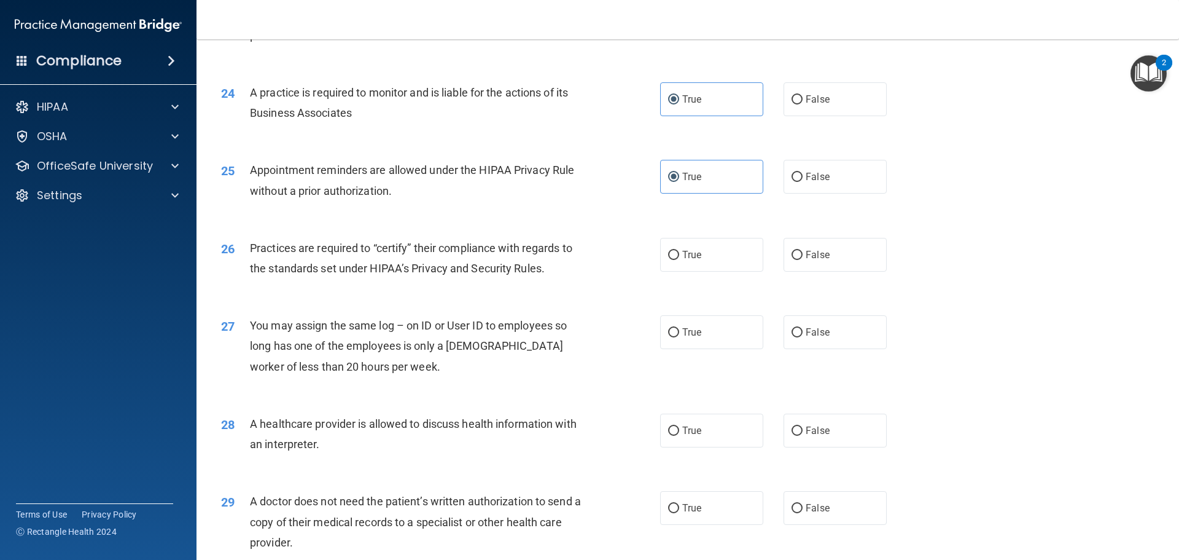
scroll to position [2238, 0]
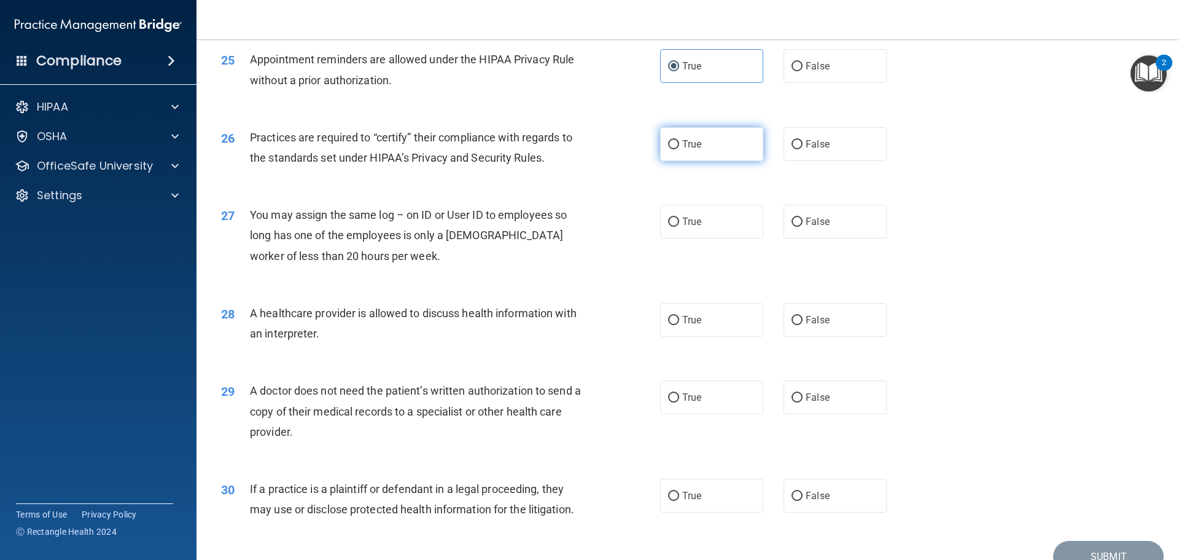
click at [665, 151] on label "True" at bounding box center [711, 144] width 103 height 34
click at [668, 149] on input "True" at bounding box center [673, 144] width 11 height 9
radio input "true"
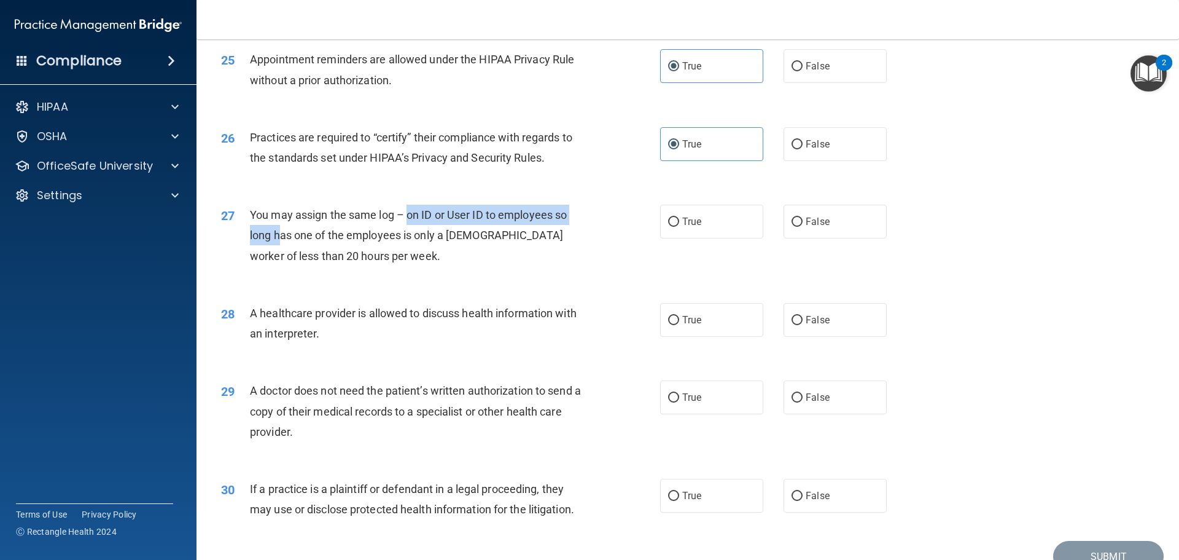
drag, startPoint x: 410, startPoint y: 224, endPoint x: 281, endPoint y: 240, distance: 129.9
click at [281, 240] on div "You may assign the same log – on ID or User ID to employees so long has one of …" at bounding box center [421, 235] width 343 height 61
click at [295, 246] on div "You may assign the same log – on ID or User ID to employees so long has one of …" at bounding box center [421, 235] width 343 height 61
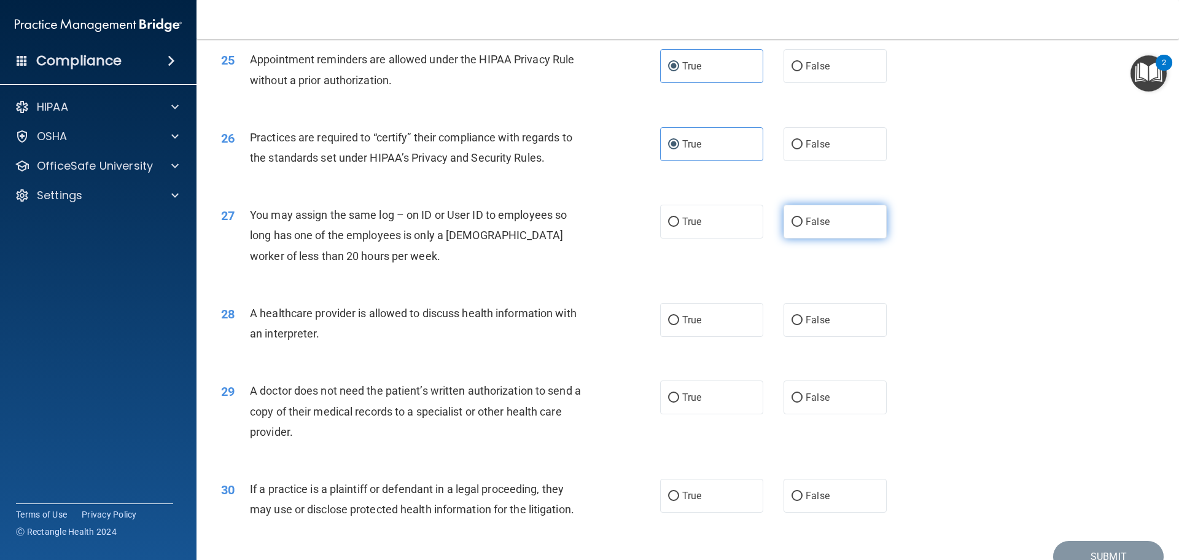
click at [854, 230] on label "False" at bounding box center [835, 222] width 103 height 34
click at [803, 227] on input "False" at bounding box center [797, 221] width 11 height 9
radio input "true"
click at [807, 257] on div "27 You may assign the same log – on ID or User ID to employees so long has one …" at bounding box center [688, 238] width 952 height 98
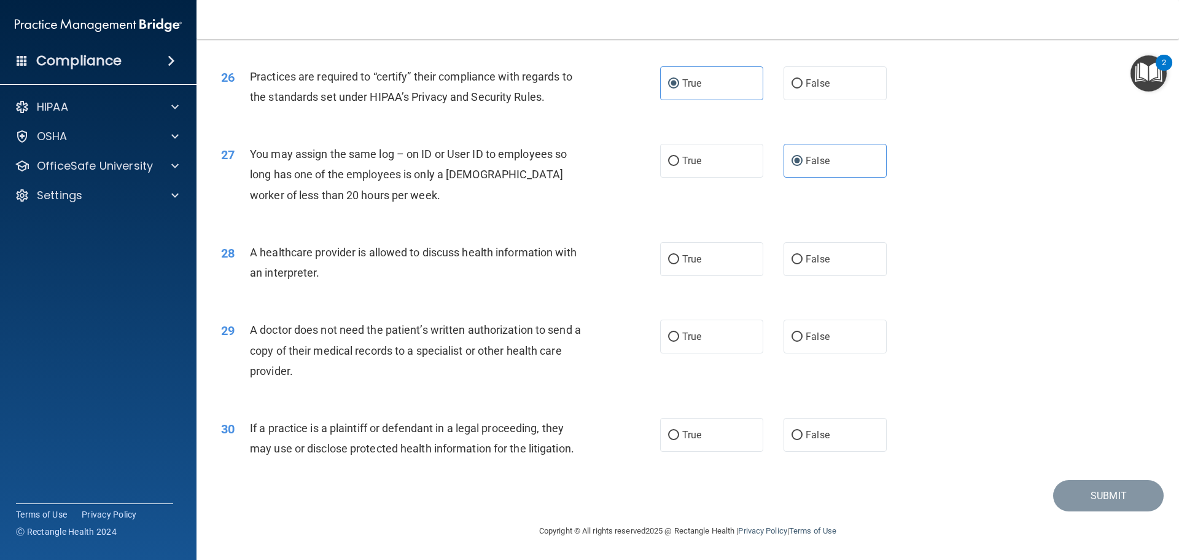
scroll to position [2300, 0]
click at [333, 240] on div "28 A healthcare provider is allowed to discuss health information with an inter…" at bounding box center [688, 264] width 952 height 77
click at [635, 249] on div "28 A healthcare provider is allowed to discuss health information with an inter…" at bounding box center [441, 264] width 476 height 47
click at [705, 256] on label "True" at bounding box center [711, 258] width 103 height 34
click at [679, 256] on input "True" at bounding box center [673, 258] width 11 height 9
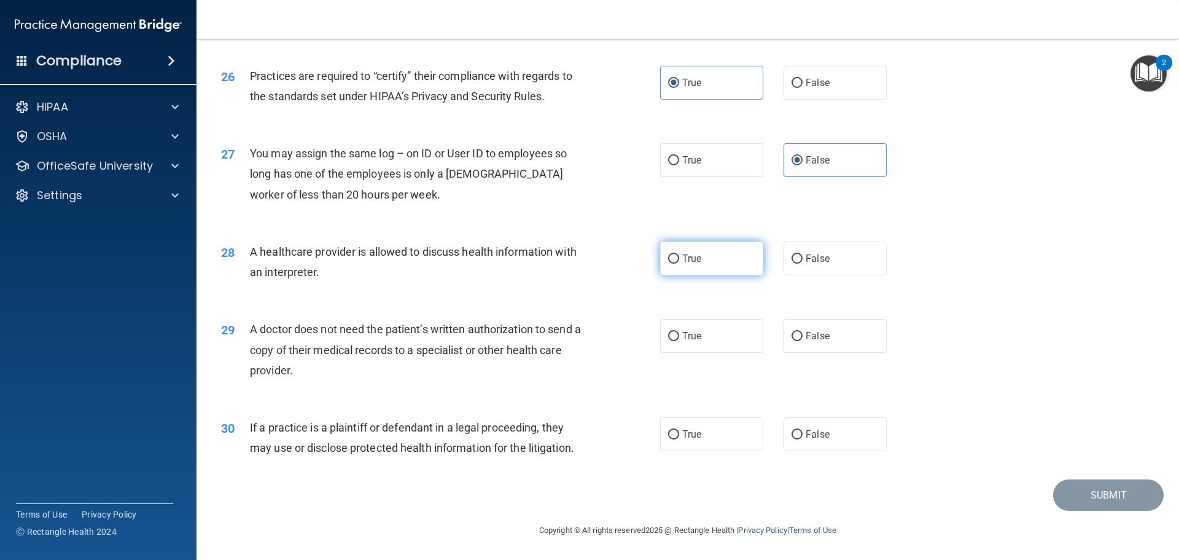
radio input "true"
click at [876, 343] on label "False" at bounding box center [835, 336] width 103 height 34
click at [803, 341] on input "False" at bounding box center [797, 336] width 11 height 9
radio input "true"
click at [815, 373] on div "29 A doctor does not need the patient’s written authorization to send a copy of…" at bounding box center [688, 352] width 952 height 98
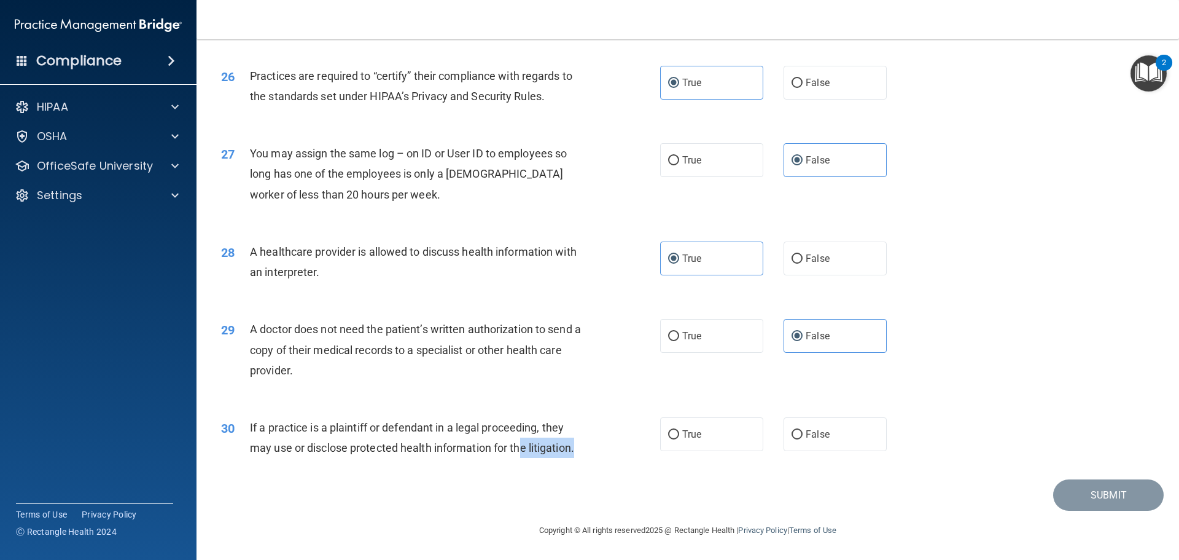
drag, startPoint x: 595, startPoint y: 454, endPoint x: 528, endPoint y: 440, distance: 68.4
click at [523, 446] on div "30 If a practice is a plaintiff or defendant in a legal proceeding, they may us…" at bounding box center [441, 440] width 476 height 47
click at [579, 401] on div "29 A doctor does not need the patient’s written authorization to send a copy of…" at bounding box center [688, 352] width 952 height 98
click at [687, 429] on span "True" at bounding box center [691, 434] width 19 height 12
click at [679, 430] on input "True" at bounding box center [673, 434] width 11 height 9
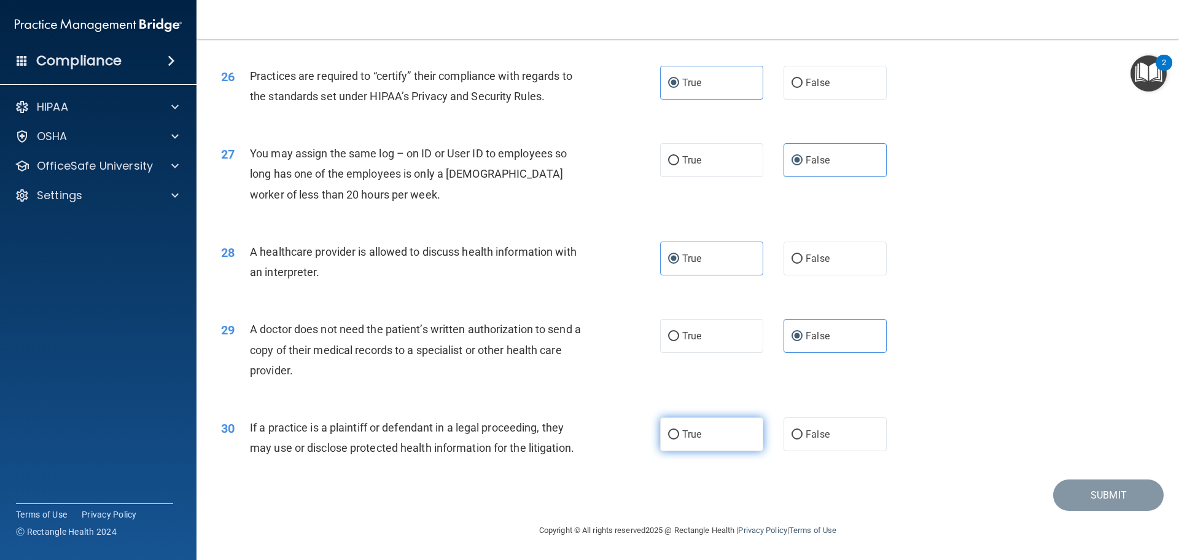
radio input "true"
click at [1111, 512] on footer "Copyright © All rights reserved 2025 @ Rectangle Health | Privacy Policy | Term…" at bounding box center [688, 528] width 934 height 37
click at [1111, 498] on button "Submit" at bounding box center [1108, 494] width 111 height 31
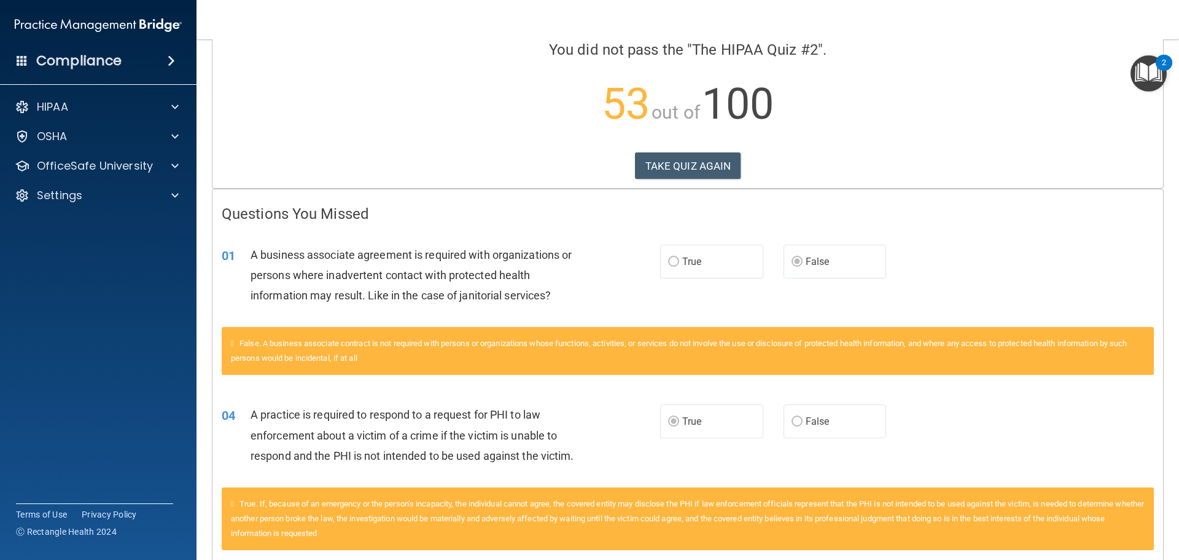
scroll to position [88, 0]
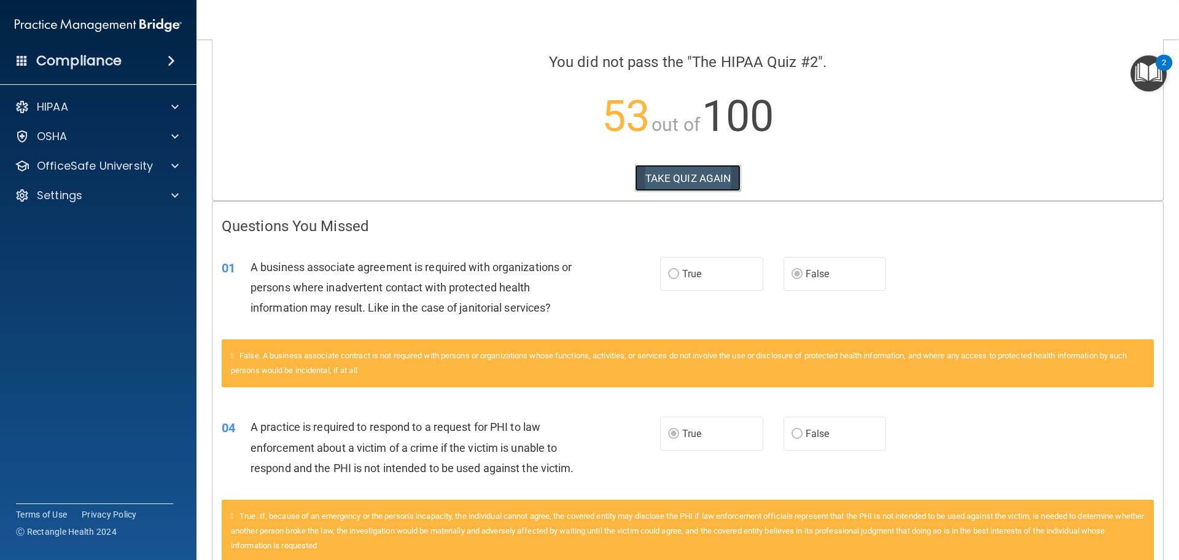
click at [654, 173] on button "TAKE QUIZ AGAIN" at bounding box center [688, 178] width 106 height 27
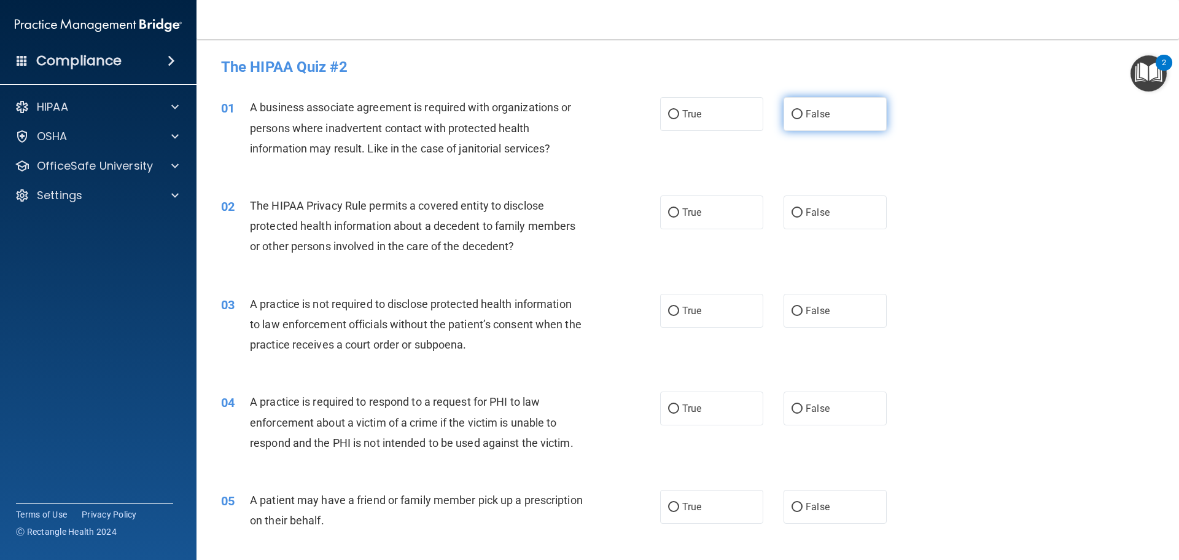
click at [822, 106] on label "False" at bounding box center [835, 114] width 103 height 34
click at [803, 110] on input "False" at bounding box center [797, 114] width 11 height 9
radio input "true"
click at [675, 216] on label "True" at bounding box center [711, 212] width 103 height 34
click at [675, 216] on input "True" at bounding box center [673, 212] width 11 height 9
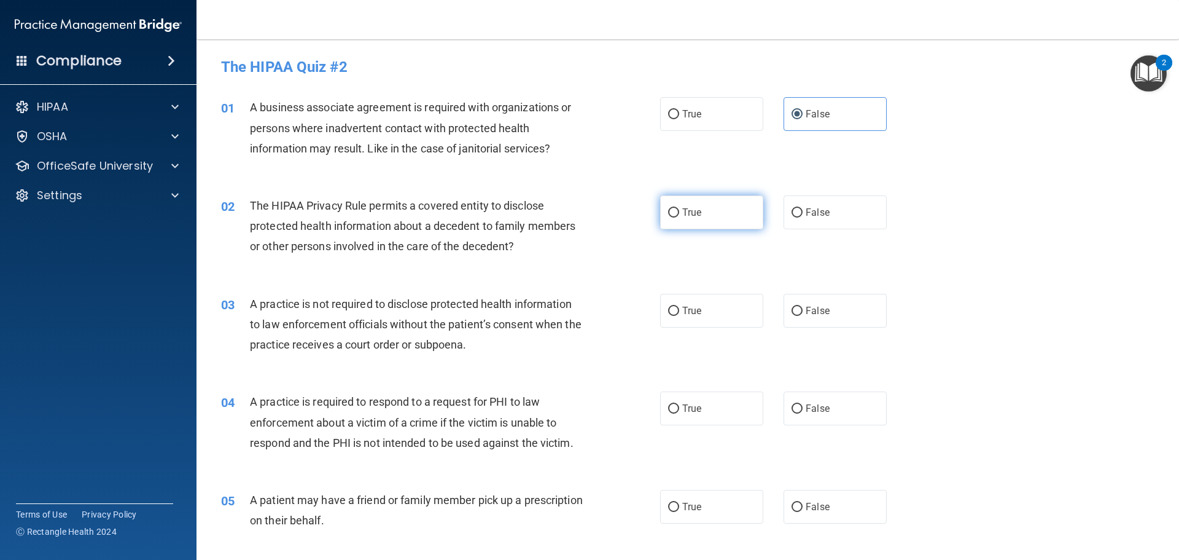
radio input "true"
drag, startPoint x: 826, startPoint y: 320, endPoint x: 816, endPoint y: 320, distance: 9.8
click at [826, 316] on label "False" at bounding box center [835, 311] width 103 height 34
click at [803, 316] on input "False" at bounding box center [797, 311] width 11 height 9
radio input "true"
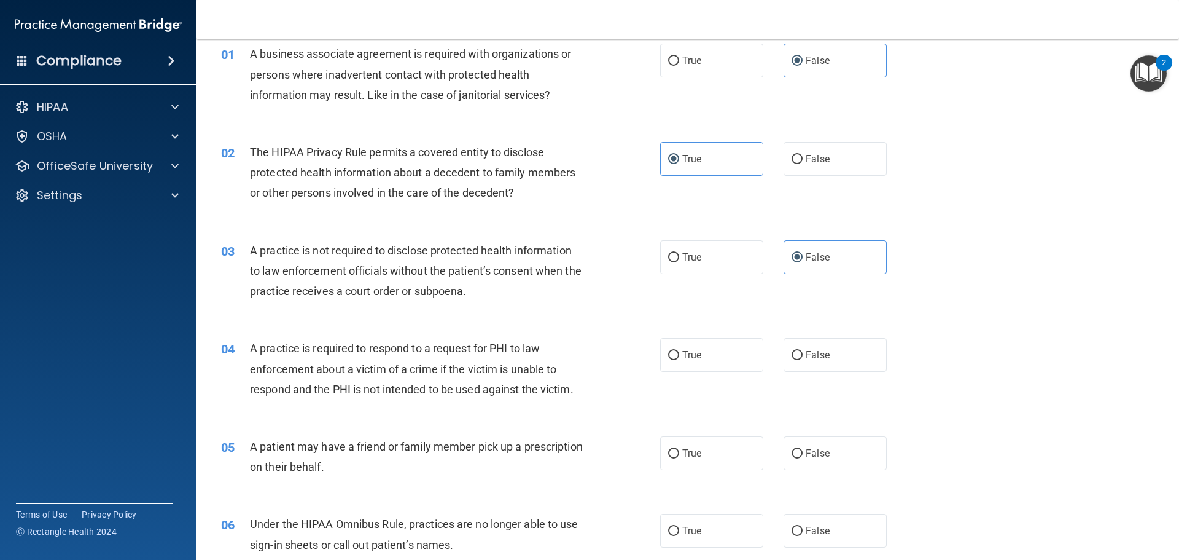
scroll to position [123, 0]
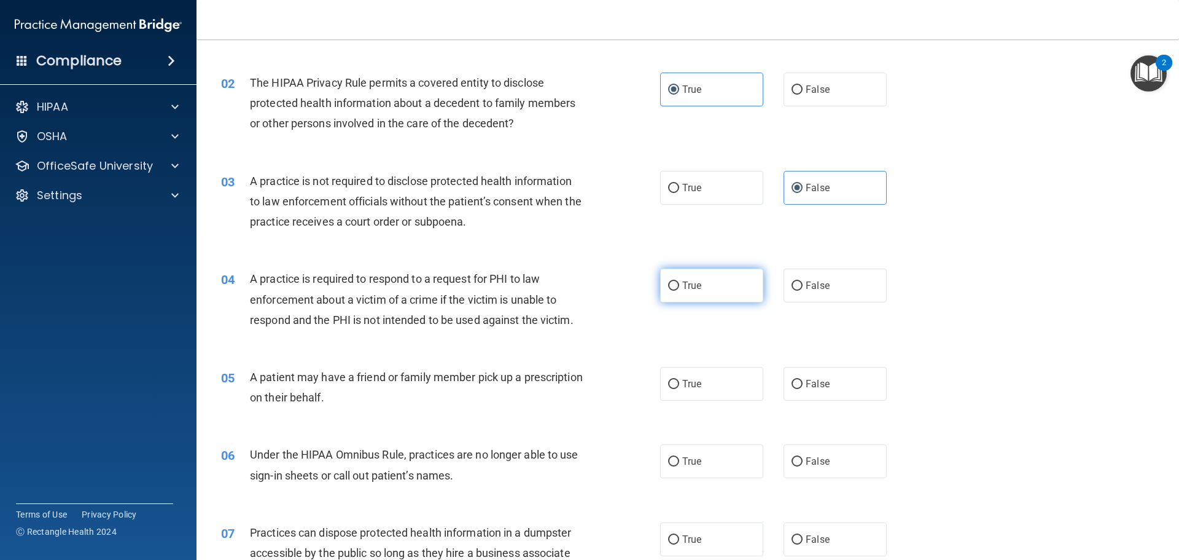
click at [669, 299] on label "True" at bounding box center [711, 285] width 103 height 34
click at [669, 291] on input "True" at bounding box center [673, 285] width 11 height 9
radio input "true"
click at [694, 379] on span "True" at bounding box center [691, 384] width 19 height 12
click at [679, 380] on input "True" at bounding box center [673, 384] width 11 height 9
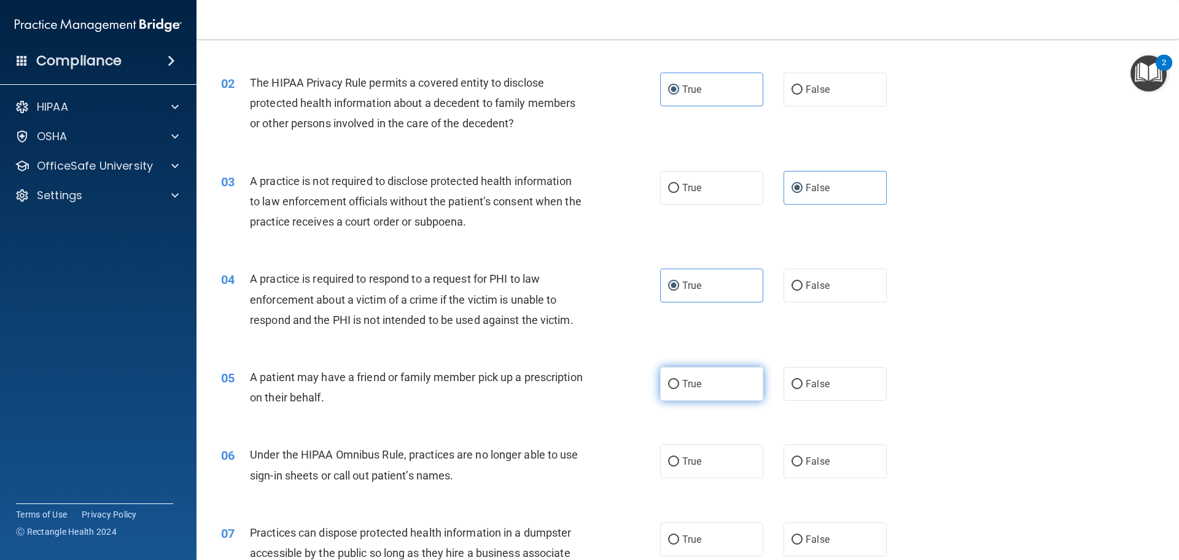
radio input "true"
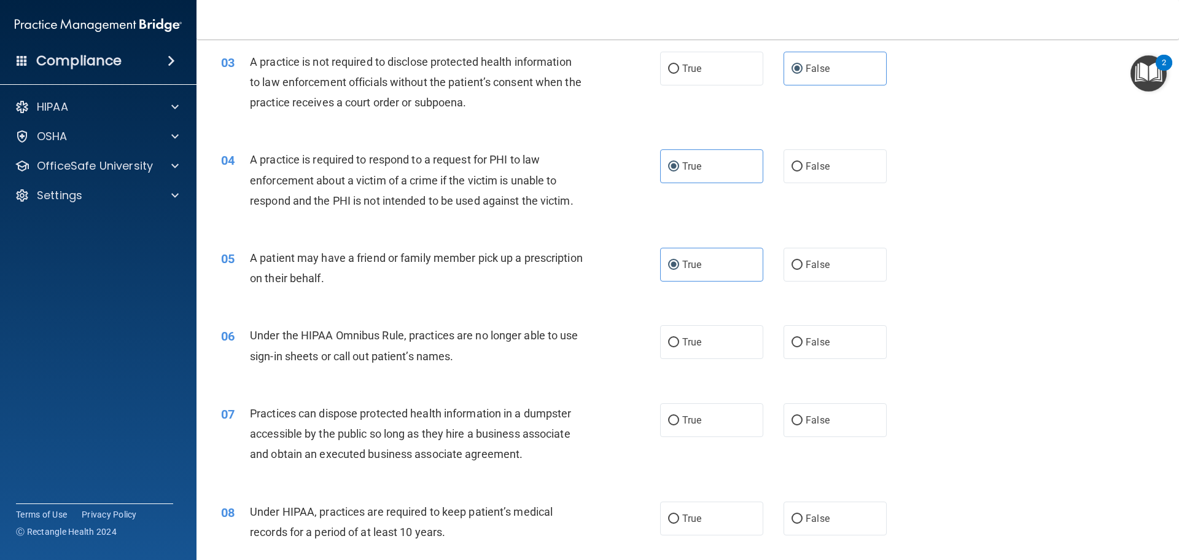
scroll to position [246, 0]
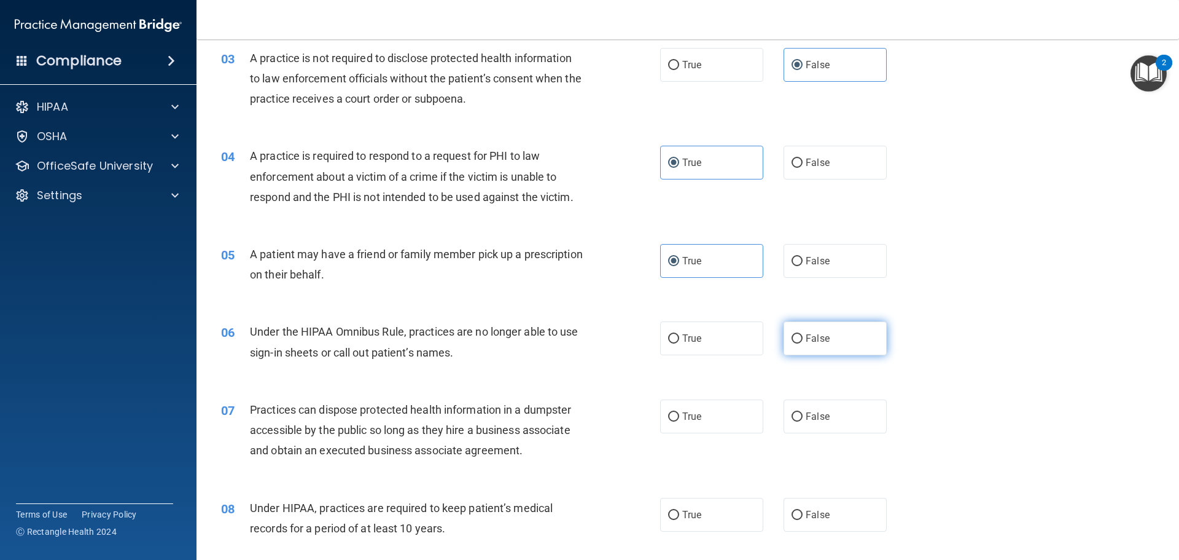
click at [832, 334] on label "False" at bounding box center [835, 338] width 103 height 34
click at [803, 334] on input "False" at bounding box center [797, 338] width 11 height 9
radio input "true"
click at [442, 367] on div "06 Under the HIPAA Omnibus Rule, practices are no longer able to use sign-in sh…" at bounding box center [441, 344] width 476 height 47
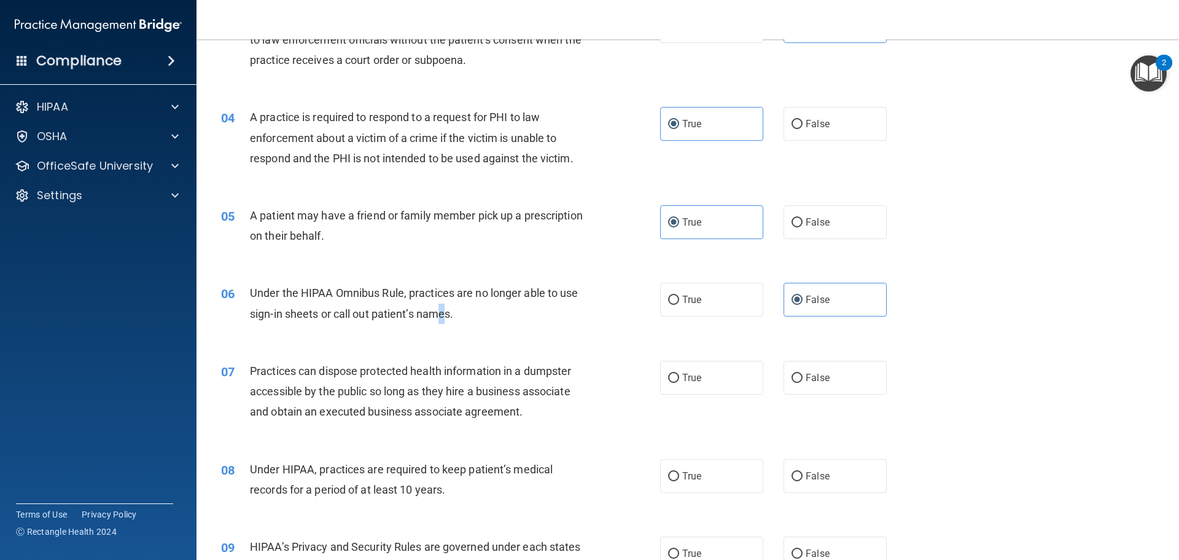
scroll to position [369, 0]
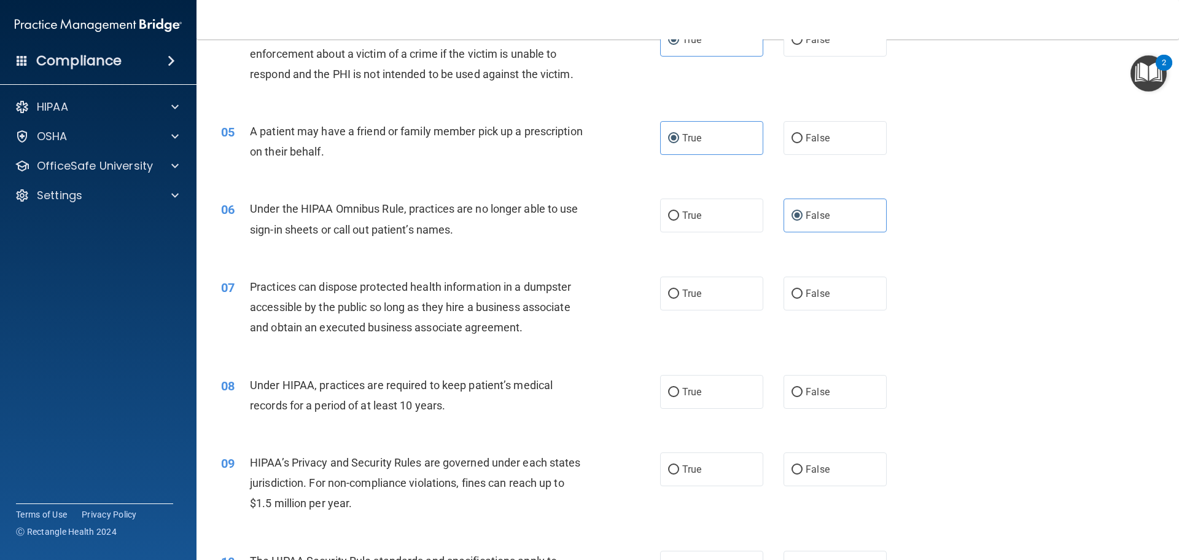
click at [439, 316] on div "Practices can dispose protected health information in a dumpster accessible by …" at bounding box center [421, 306] width 343 height 61
click at [802, 308] on label "False" at bounding box center [835, 293] width 103 height 34
click at [802, 299] on input "False" at bounding box center [797, 293] width 11 height 9
radio input "true"
click at [843, 393] on label "False" at bounding box center [835, 392] width 103 height 34
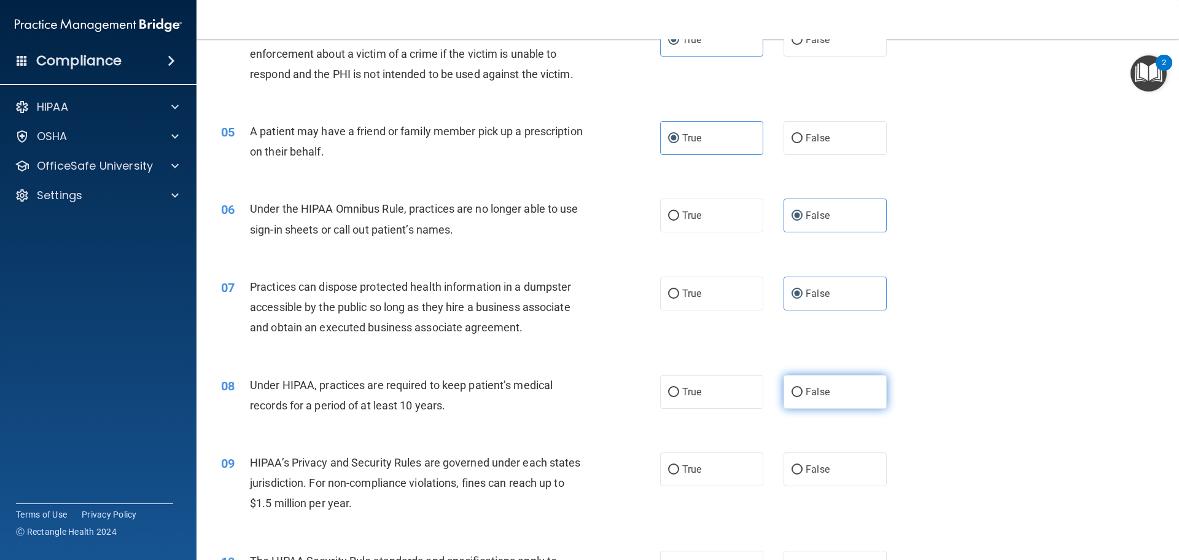
click at [803, 393] on input "False" at bounding box center [797, 392] width 11 height 9
radio input "true"
click at [918, 390] on div "08 Under HIPAA, practices are required to keep patient’s medical records for a …" at bounding box center [688, 397] width 952 height 77
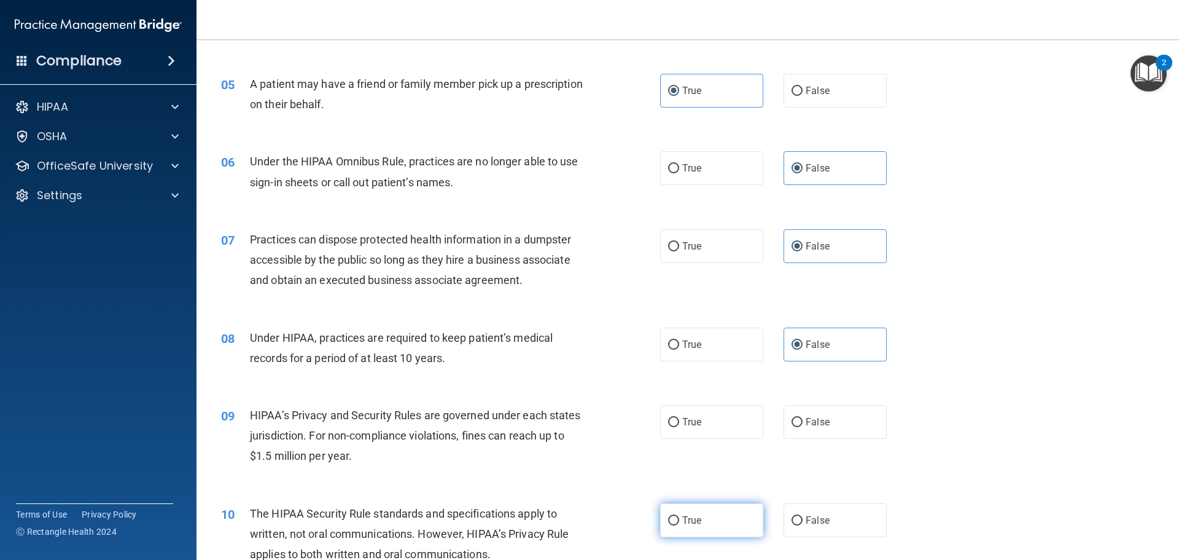
scroll to position [491, 0]
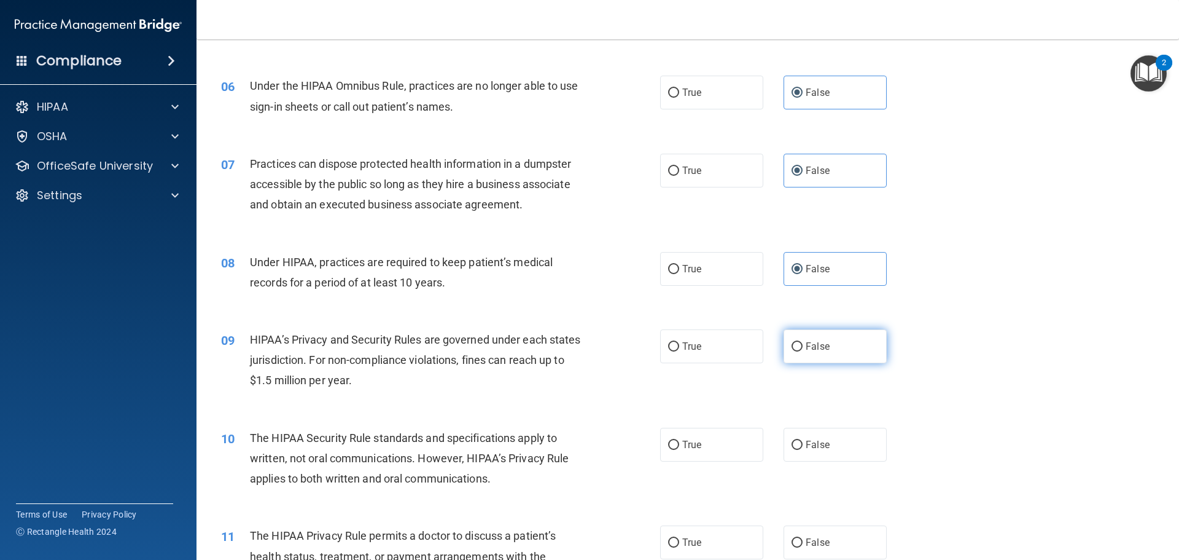
click at [821, 350] on span "False" at bounding box center [818, 346] width 24 height 12
click at [803, 350] on input "False" at bounding box center [797, 346] width 11 height 9
radio input "true"
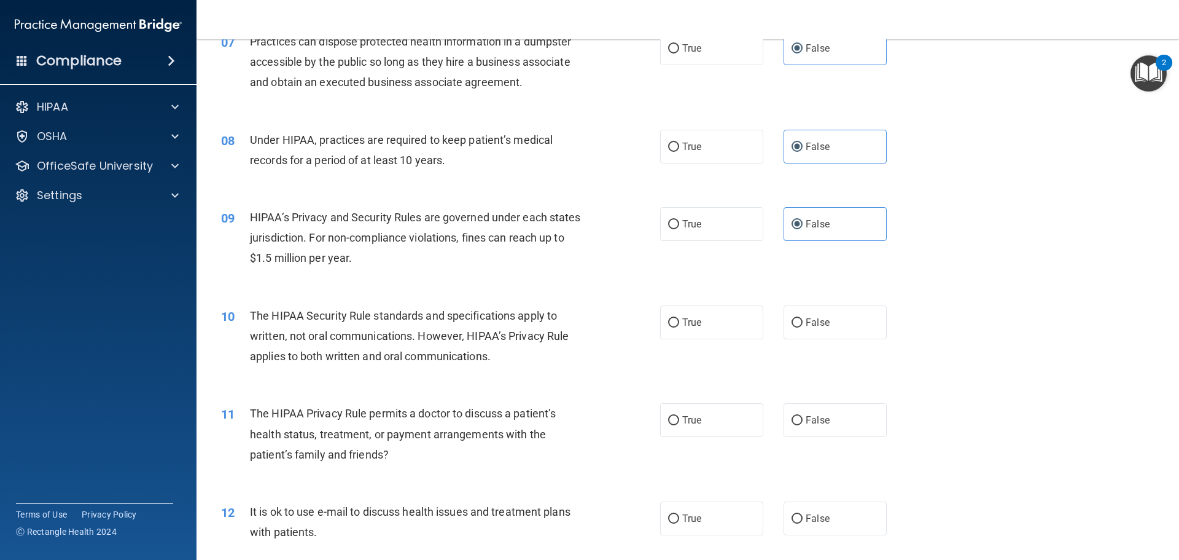
scroll to position [614, 0]
click at [690, 320] on span "True" at bounding box center [691, 322] width 19 height 12
click at [679, 320] on input "True" at bounding box center [673, 322] width 11 height 9
radio input "true"
click at [686, 405] on label "True" at bounding box center [711, 419] width 103 height 34
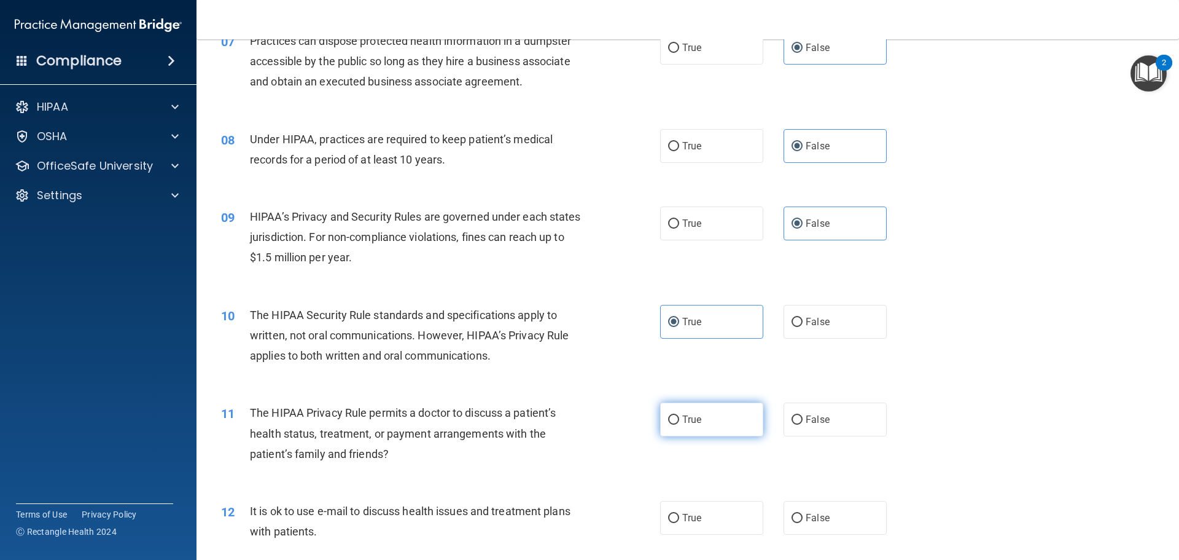
click at [679, 415] on input "True" at bounding box center [673, 419] width 11 height 9
radio input "true"
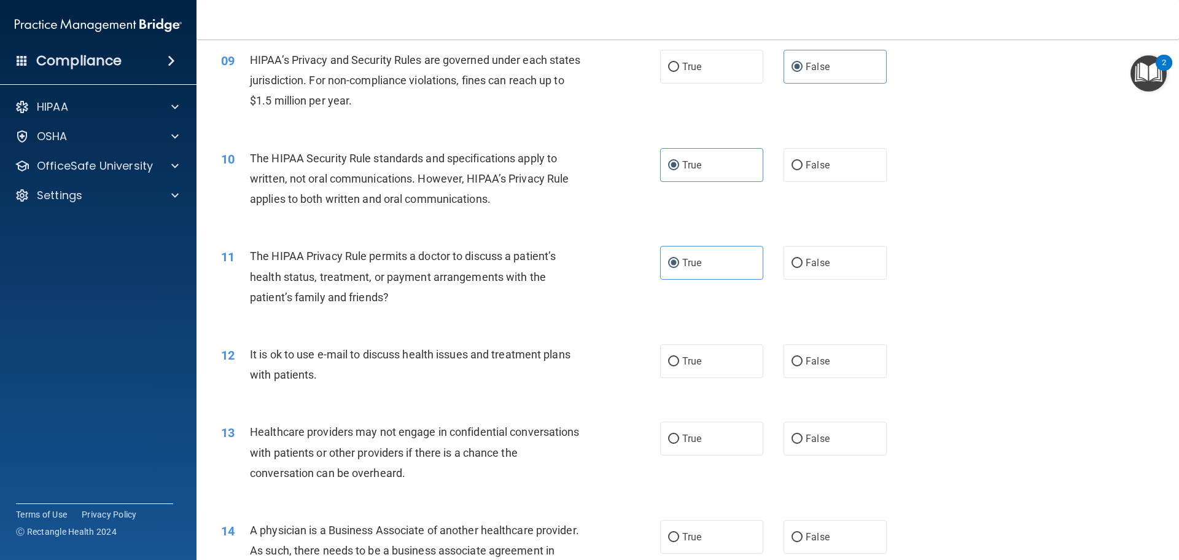
scroll to position [799, 0]
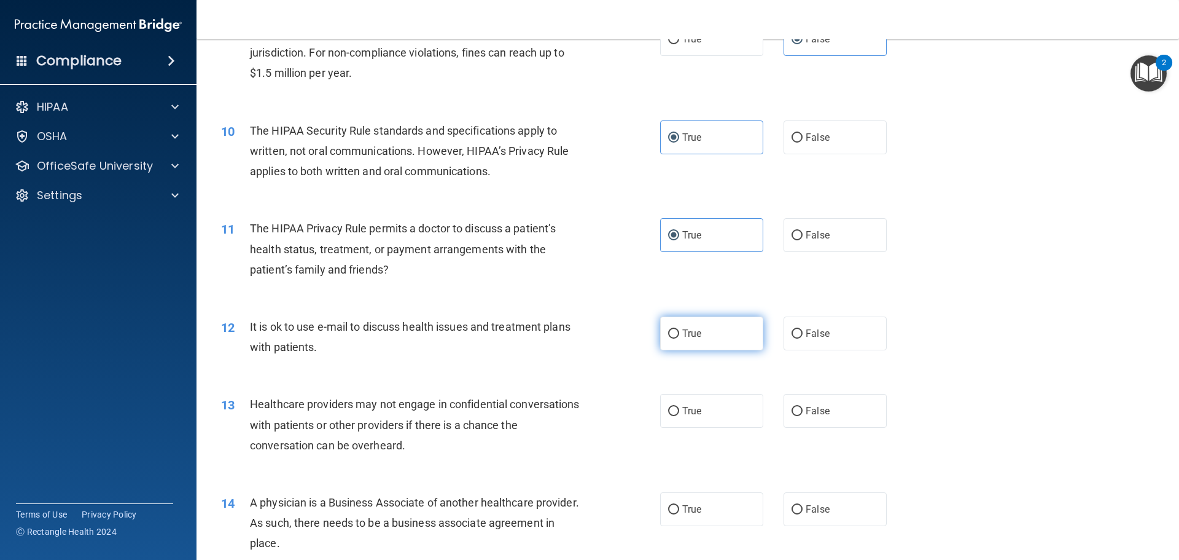
click at [687, 338] on span "True" at bounding box center [691, 333] width 19 height 12
click at [679, 338] on input "True" at bounding box center [673, 333] width 11 height 9
radio input "true"
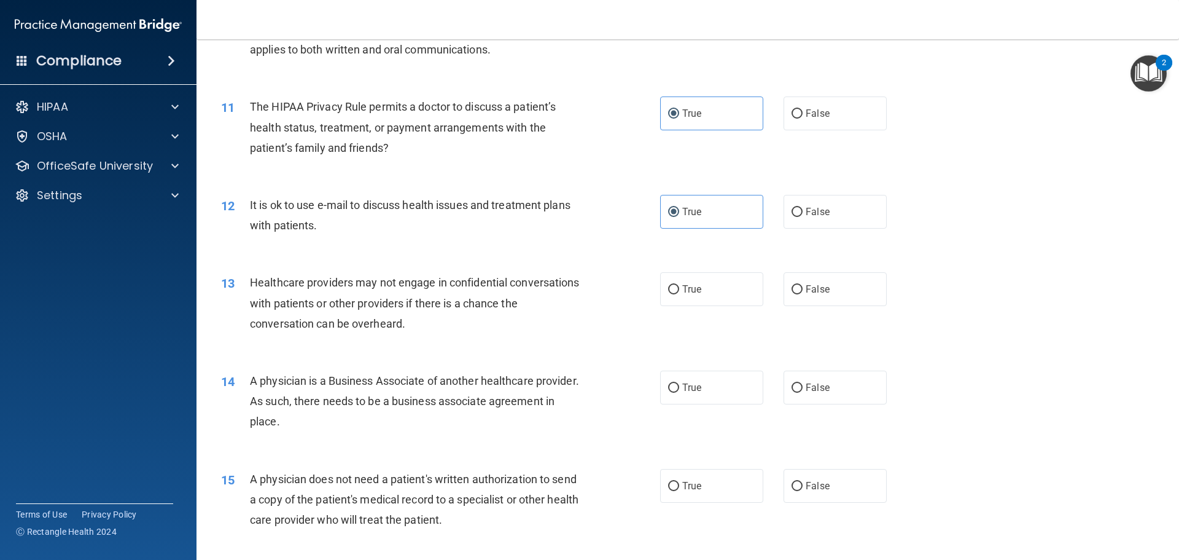
scroll to position [921, 0]
click at [468, 334] on div "13 Healthcare providers may not engage in confidential conversations with patie…" at bounding box center [441, 305] width 476 height 68
click at [806, 290] on span "False" at bounding box center [818, 288] width 24 height 12
click at [802, 290] on input "False" at bounding box center [797, 288] width 11 height 9
radio input "true"
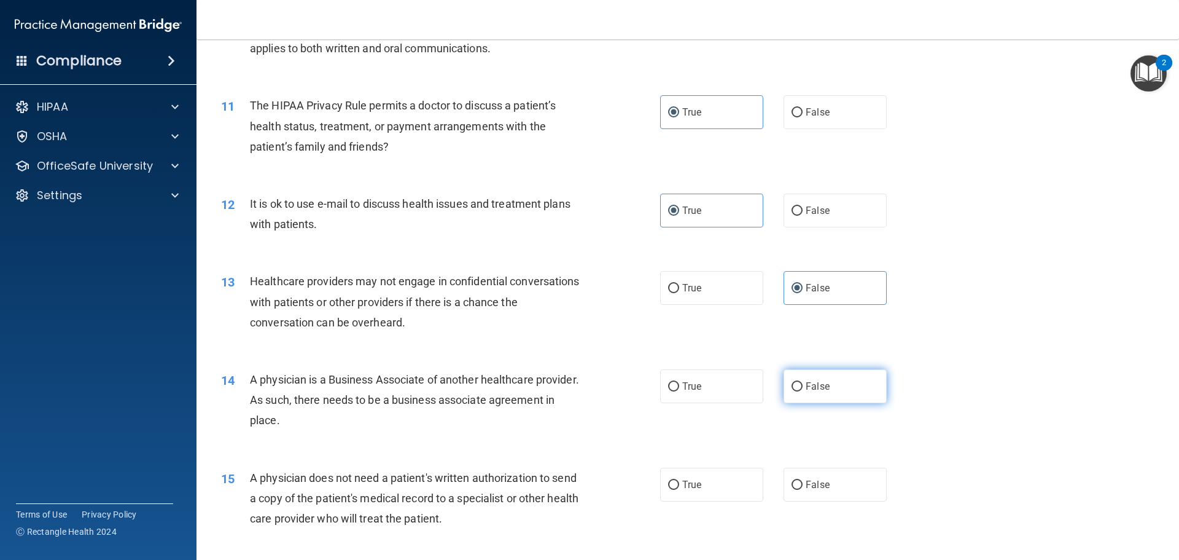
drag, startPoint x: 824, startPoint y: 382, endPoint x: 833, endPoint y: 380, distance: 8.9
click at [826, 382] on label "False" at bounding box center [835, 386] width 103 height 34
click at [803, 382] on input "False" at bounding box center [797, 386] width 11 height 9
radio input "true"
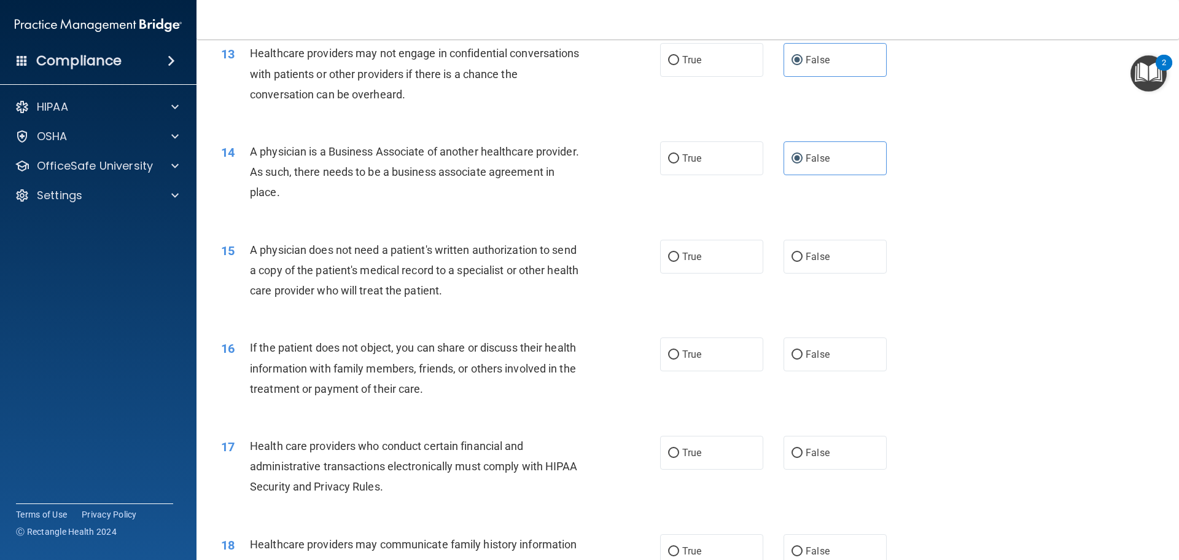
scroll to position [1167, 0]
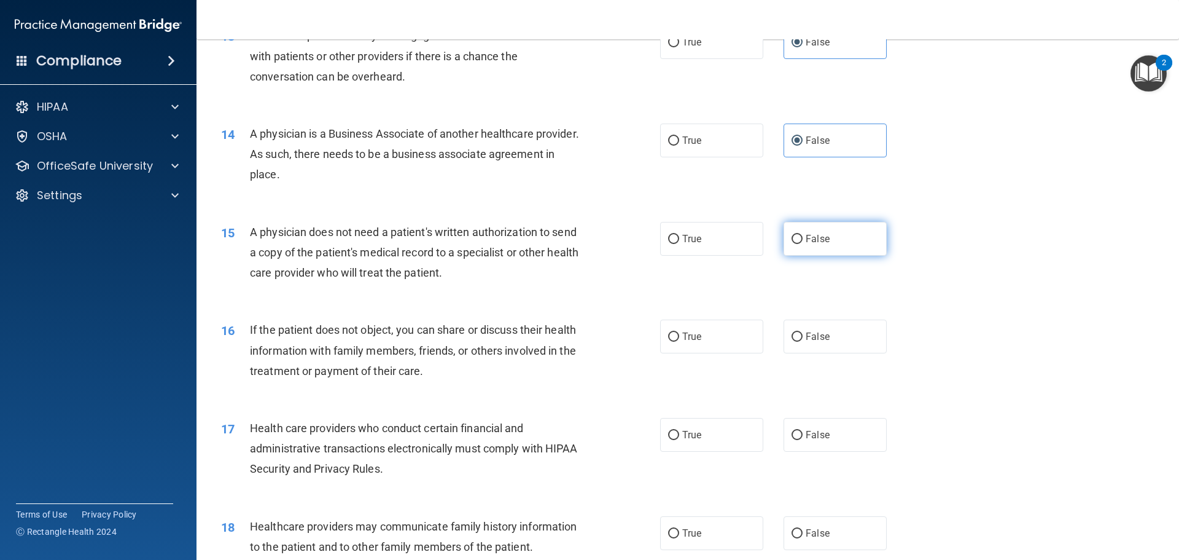
click at [818, 236] on span "False" at bounding box center [818, 239] width 24 height 12
click at [803, 236] on input "False" at bounding box center [797, 239] width 11 height 9
radio input "true"
click at [668, 337] on input "True" at bounding box center [673, 336] width 11 height 9
radio input "true"
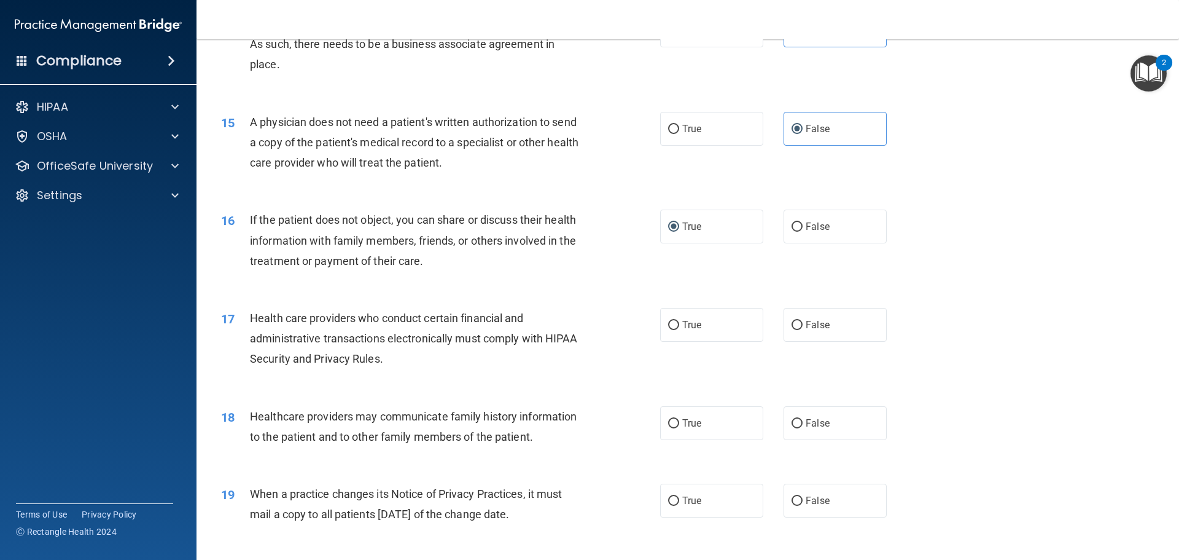
scroll to position [1290, 0]
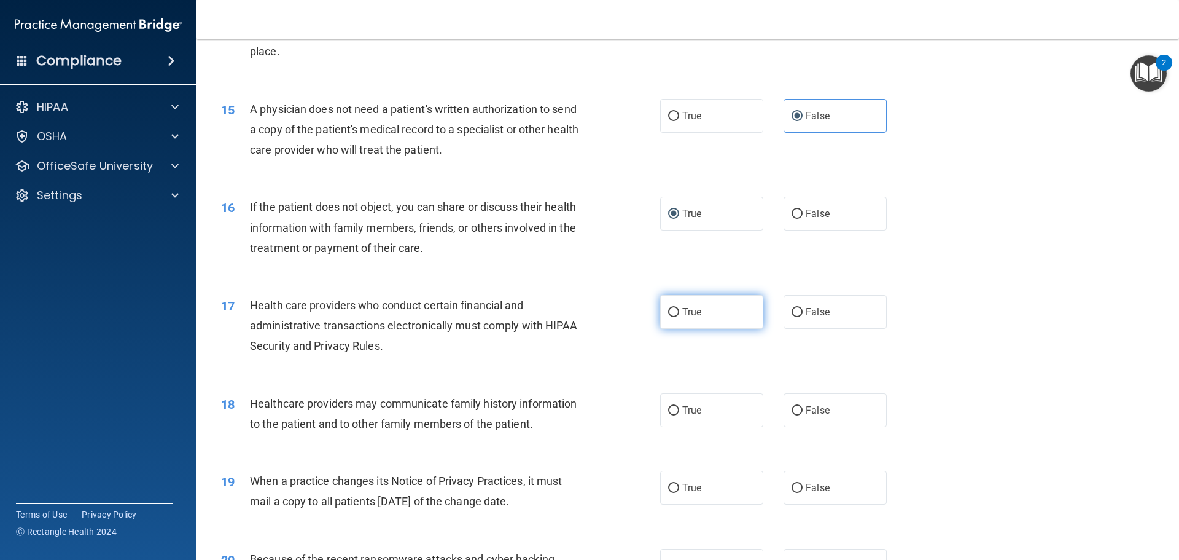
click at [684, 325] on label "True" at bounding box center [711, 312] width 103 height 34
click at [679, 317] on input "True" at bounding box center [673, 312] width 11 height 9
radio input "true"
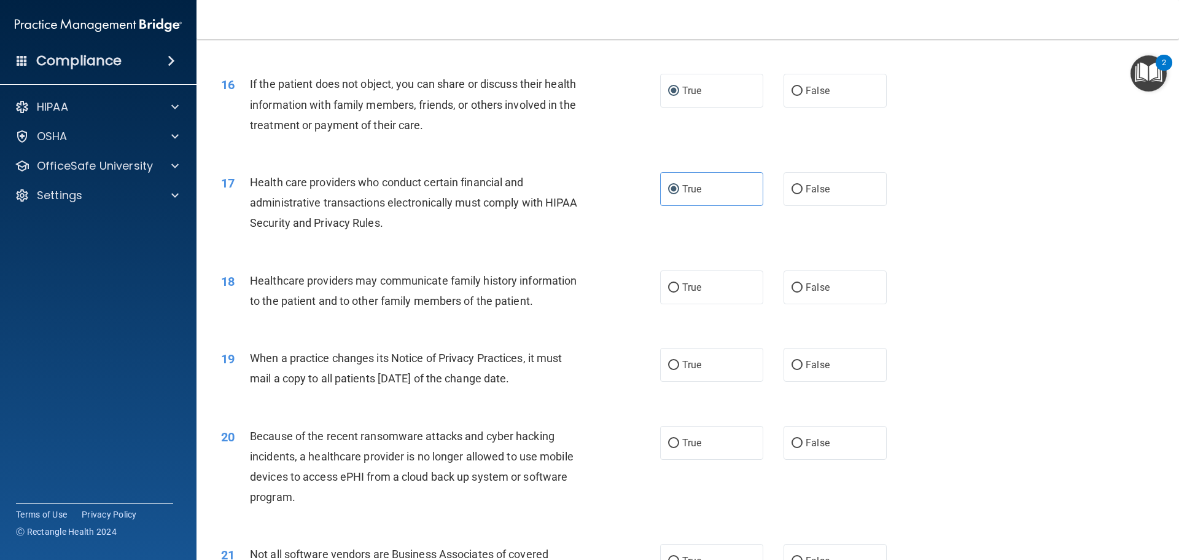
scroll to position [1474, 0]
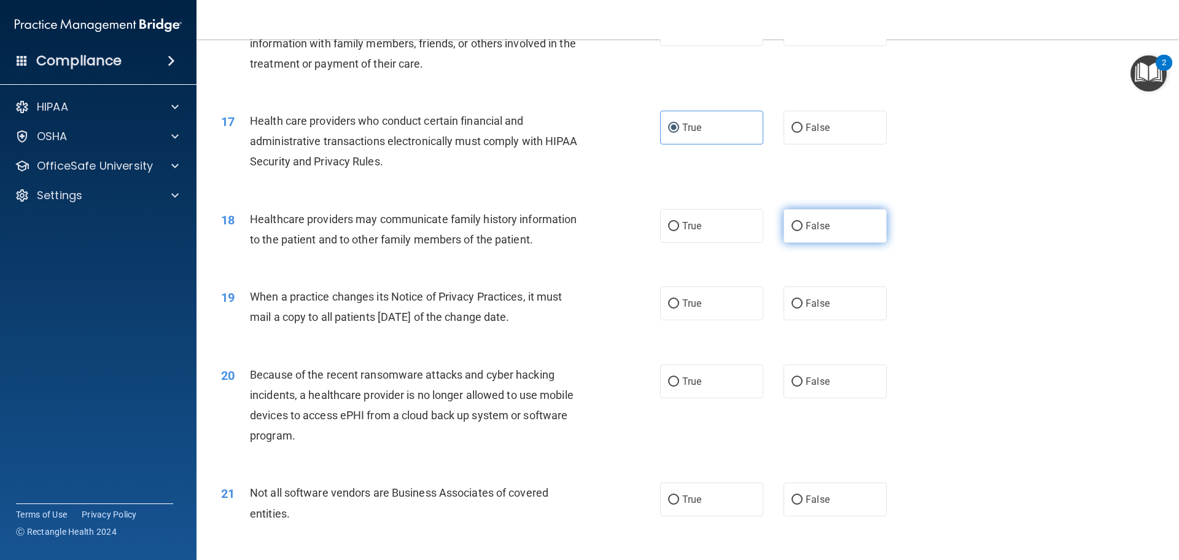
click at [834, 229] on label "False" at bounding box center [835, 226] width 103 height 34
click at [803, 229] on input "False" at bounding box center [797, 226] width 11 height 9
radio input "true"
click at [806, 303] on span "False" at bounding box center [818, 303] width 24 height 12
click at [802, 303] on input "False" at bounding box center [797, 303] width 11 height 9
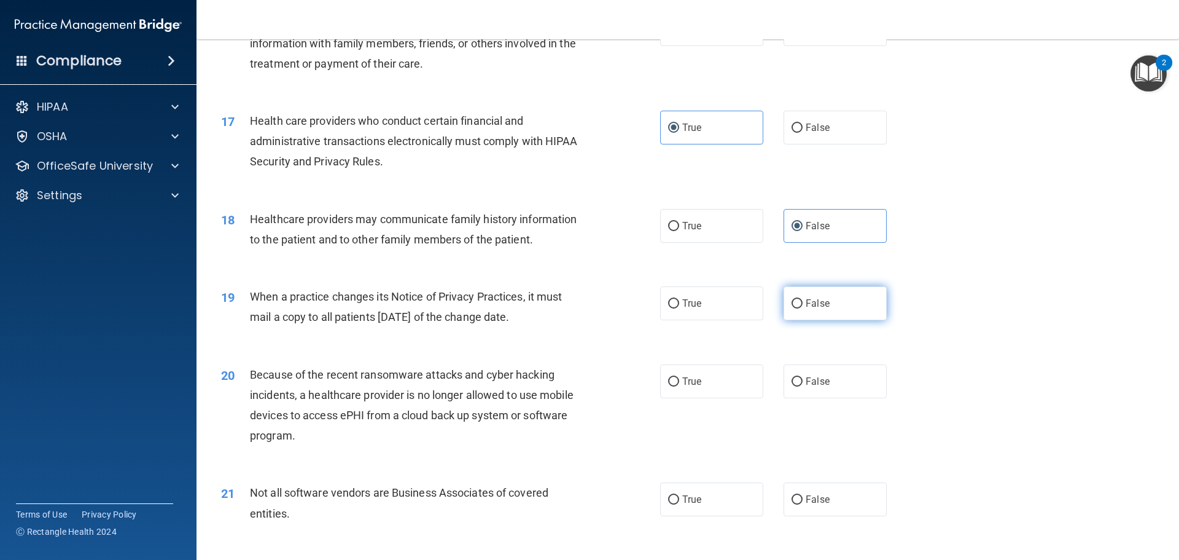
radio input "true"
click at [815, 373] on label "False" at bounding box center [835, 381] width 103 height 34
click at [803, 377] on input "False" at bounding box center [797, 381] width 11 height 9
radio input "true"
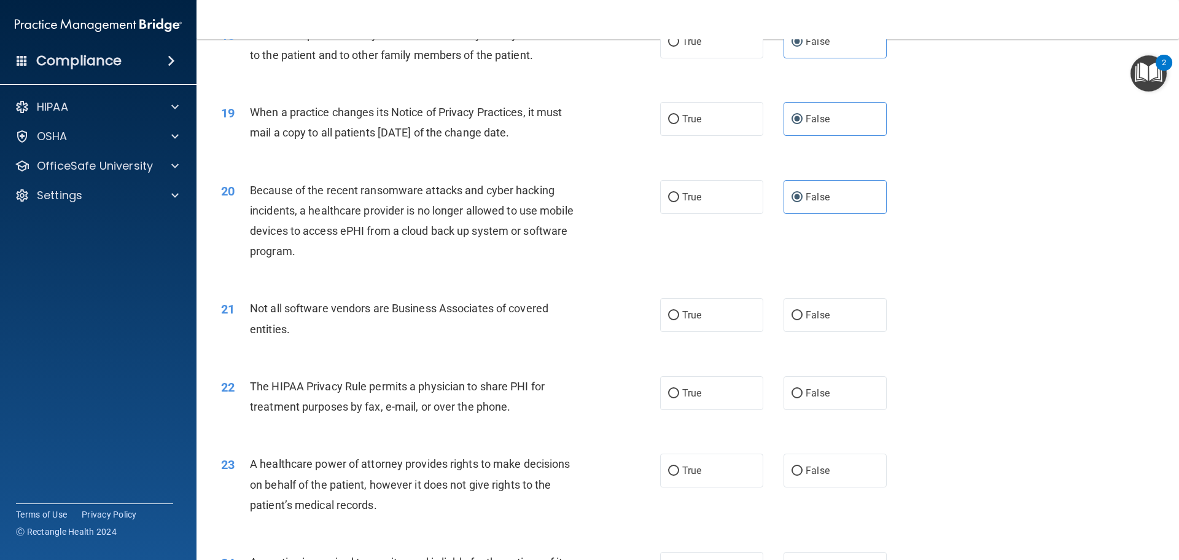
scroll to position [1720, 0]
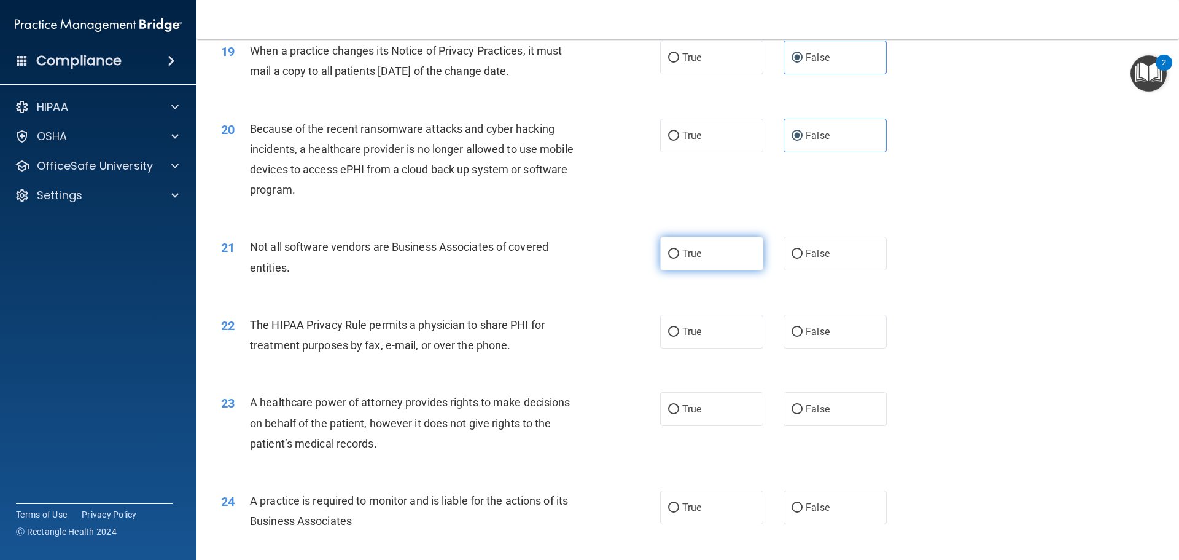
click at [706, 259] on label "True" at bounding box center [711, 253] width 103 height 34
click at [679, 259] on input "True" at bounding box center [673, 253] width 11 height 9
radio input "true"
click at [686, 343] on label "True" at bounding box center [711, 332] width 103 height 34
click at [679, 337] on input "True" at bounding box center [673, 331] width 11 height 9
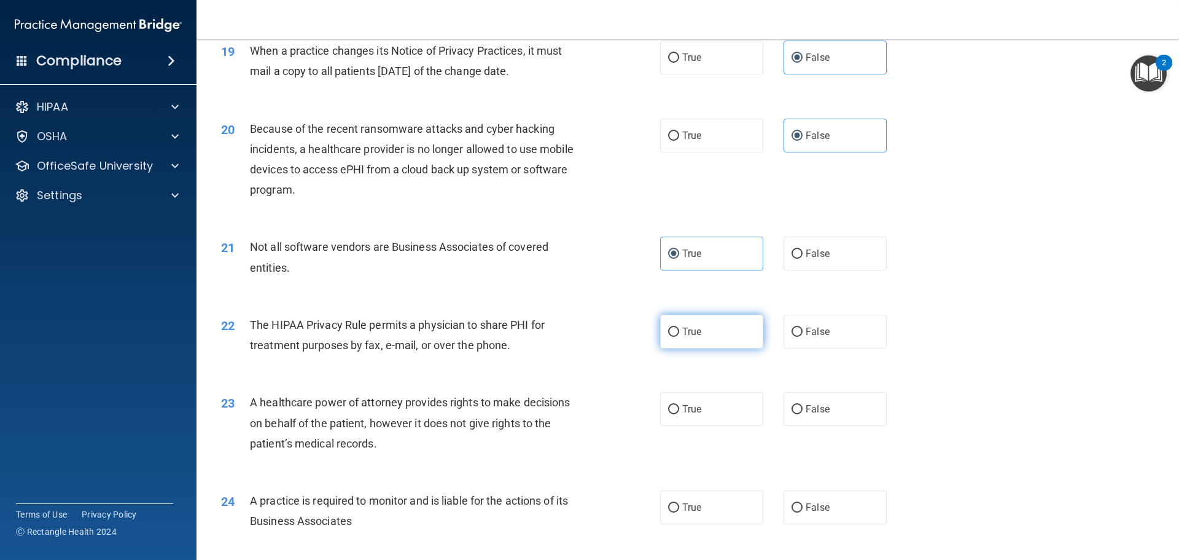
radio input "true"
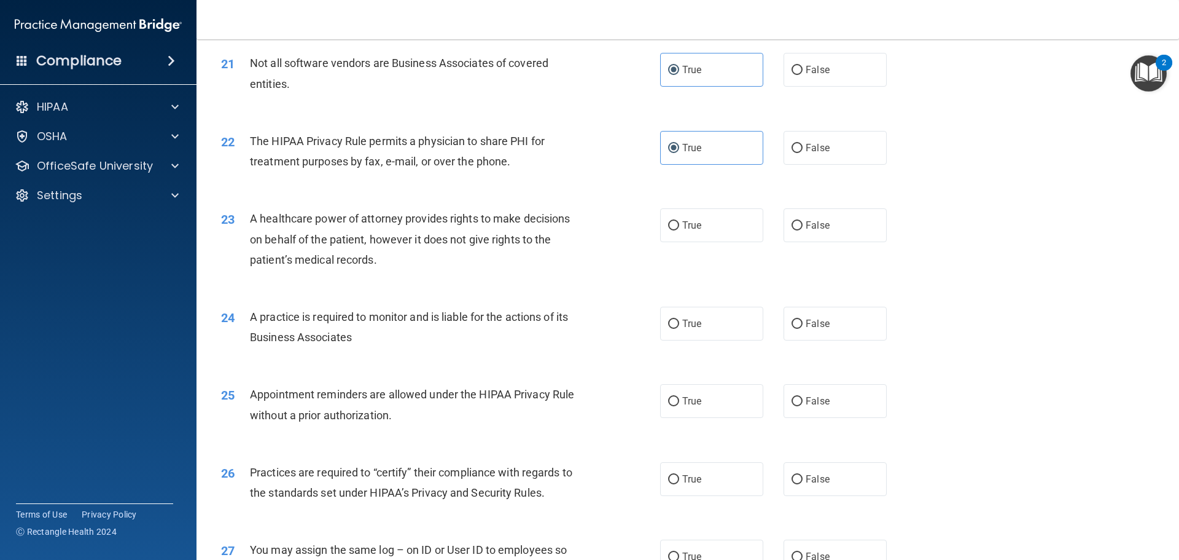
scroll to position [1904, 0]
click at [842, 251] on div "23 A healthcare power of attorney provides rights to make decisions on behalf o…" at bounding box center [688, 241] width 952 height 98
click at [845, 227] on label "False" at bounding box center [835, 225] width 103 height 34
click at [803, 227] on input "False" at bounding box center [797, 225] width 11 height 9
radio input "true"
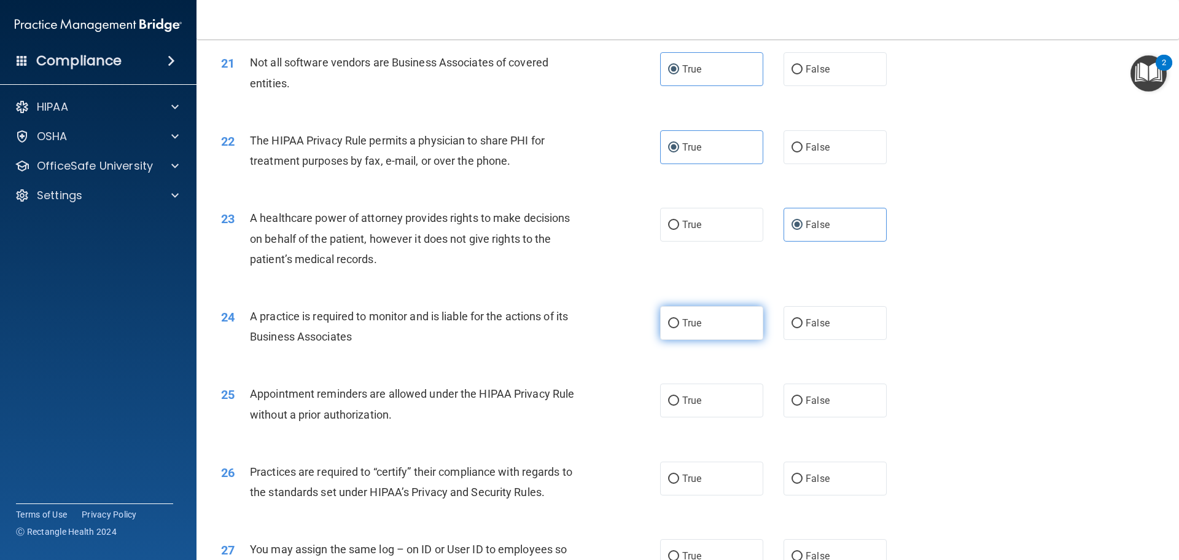
click at [715, 337] on label "True" at bounding box center [711, 323] width 103 height 34
click at [679, 328] on input "True" at bounding box center [673, 323] width 11 height 9
radio input "true"
click at [750, 319] on label "True" at bounding box center [711, 323] width 103 height 34
click at [679, 319] on input "True" at bounding box center [673, 323] width 11 height 9
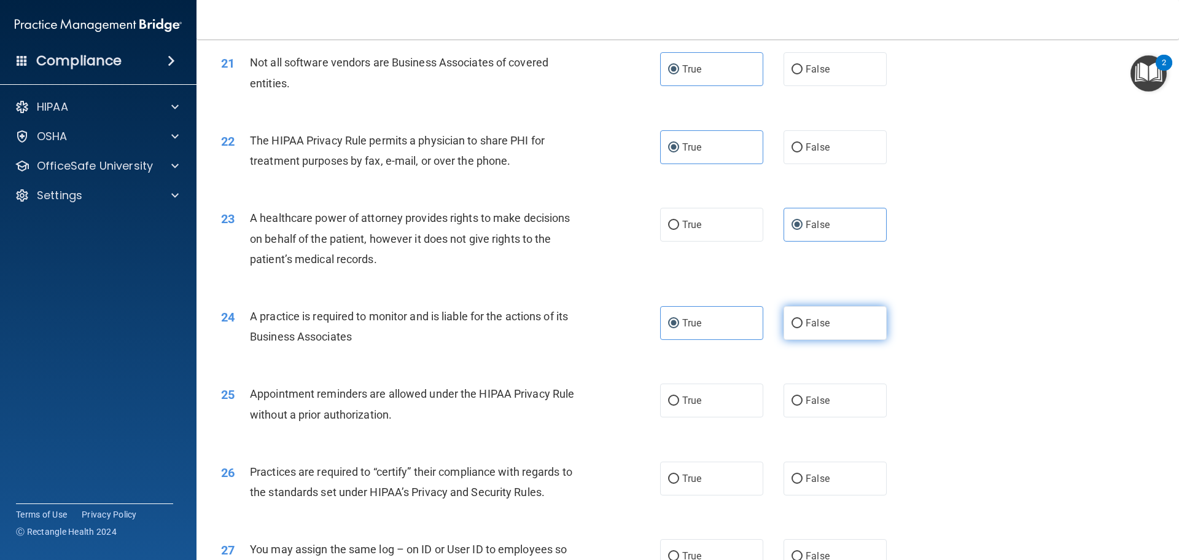
click at [809, 319] on span "False" at bounding box center [818, 323] width 24 height 12
click at [803, 319] on input "False" at bounding box center [797, 323] width 11 height 9
radio input "true"
radio input "false"
click at [668, 403] on input "True" at bounding box center [673, 400] width 11 height 9
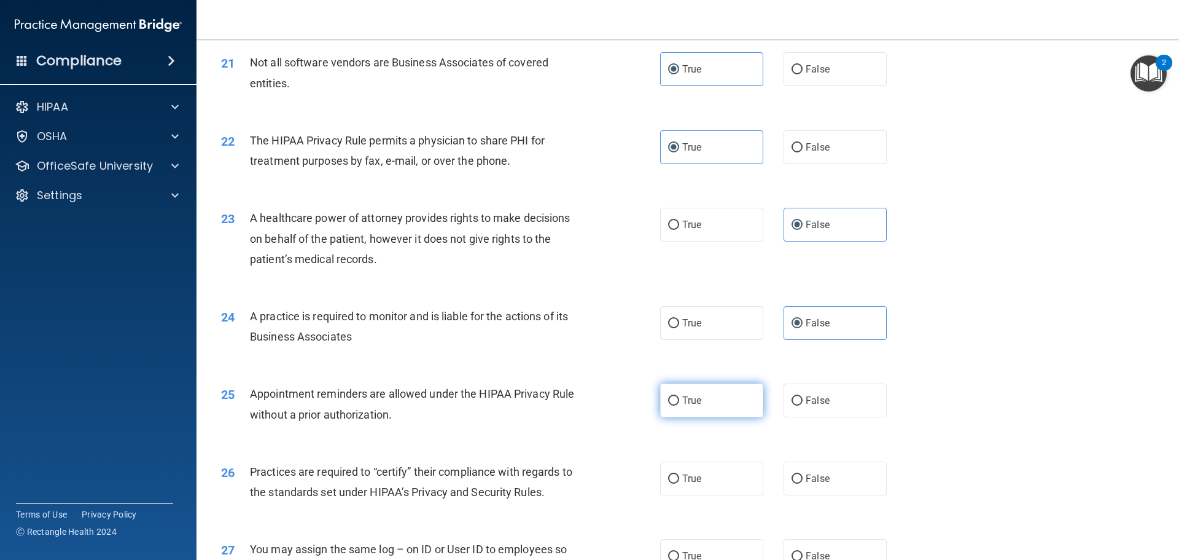
radio input "true"
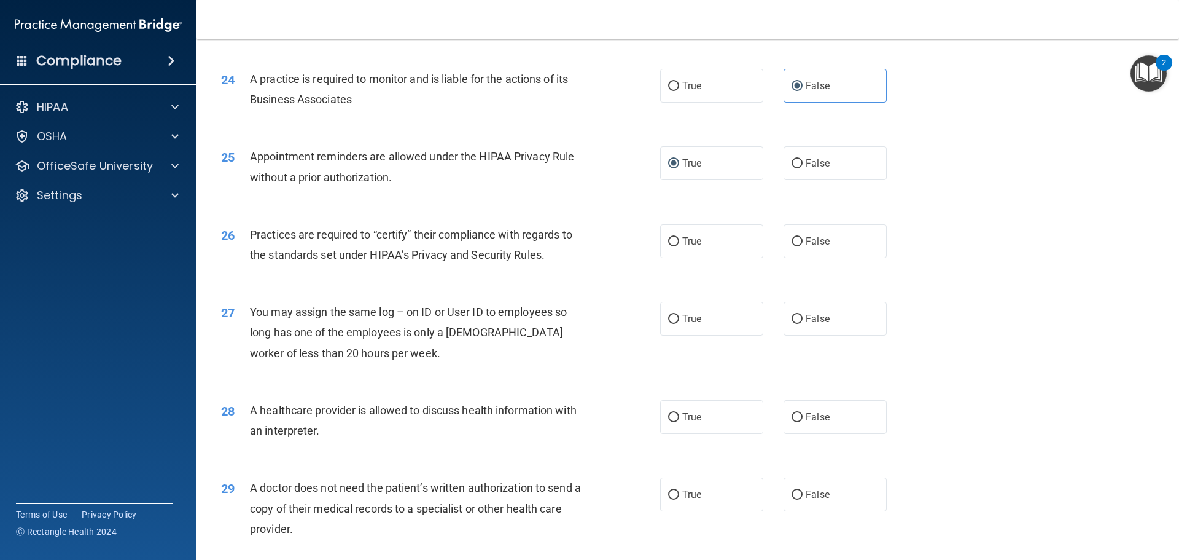
scroll to position [2150, 0]
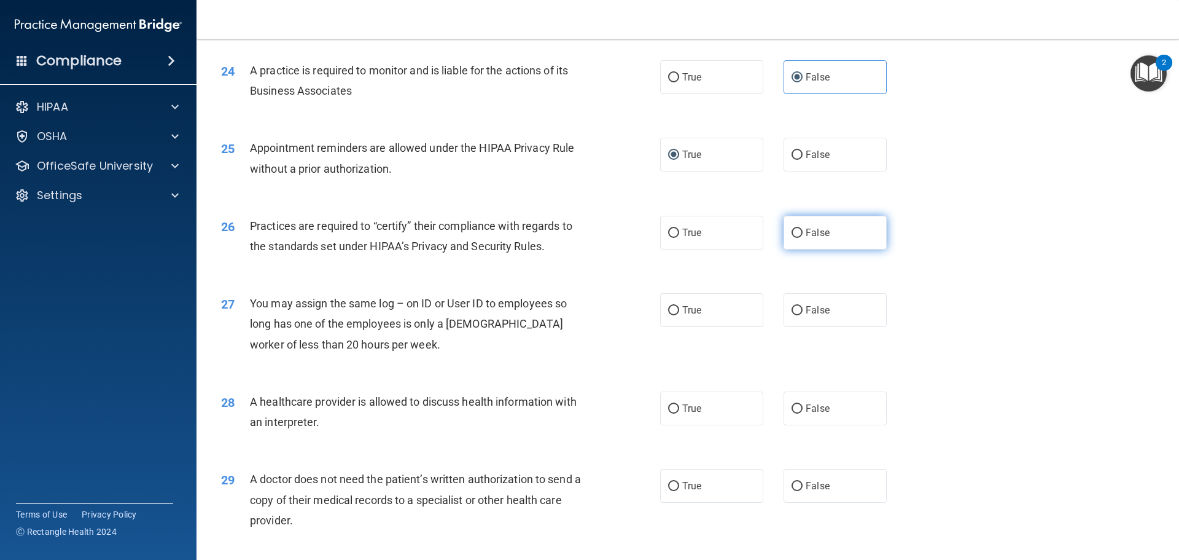
click at [836, 232] on label "False" at bounding box center [835, 233] width 103 height 34
click at [803, 232] on input "False" at bounding box center [797, 233] width 11 height 9
radio input "true"
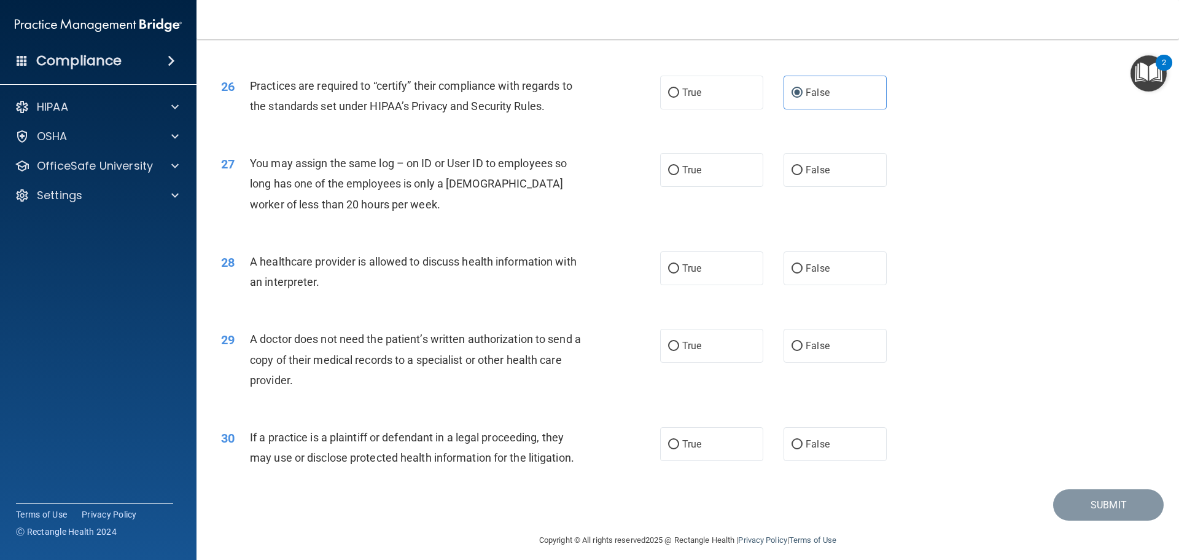
scroll to position [2300, 0]
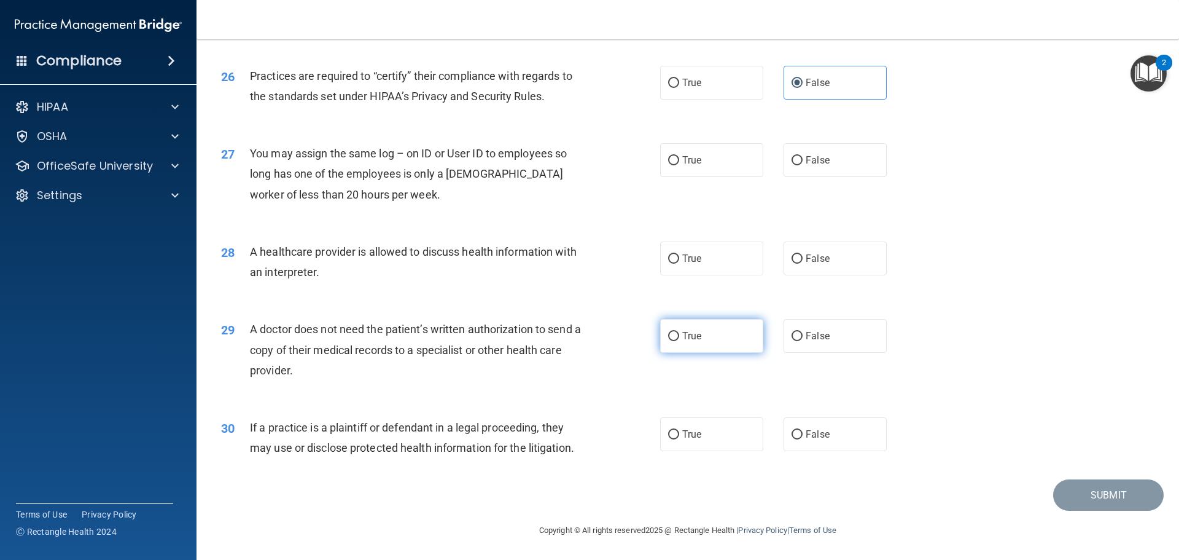
click at [730, 334] on label "True" at bounding box center [711, 336] width 103 height 34
click at [679, 334] on input "True" at bounding box center [673, 336] width 11 height 9
radio input "true"
click at [823, 149] on label "False" at bounding box center [835, 160] width 103 height 34
click at [803, 156] on input "False" at bounding box center [797, 160] width 11 height 9
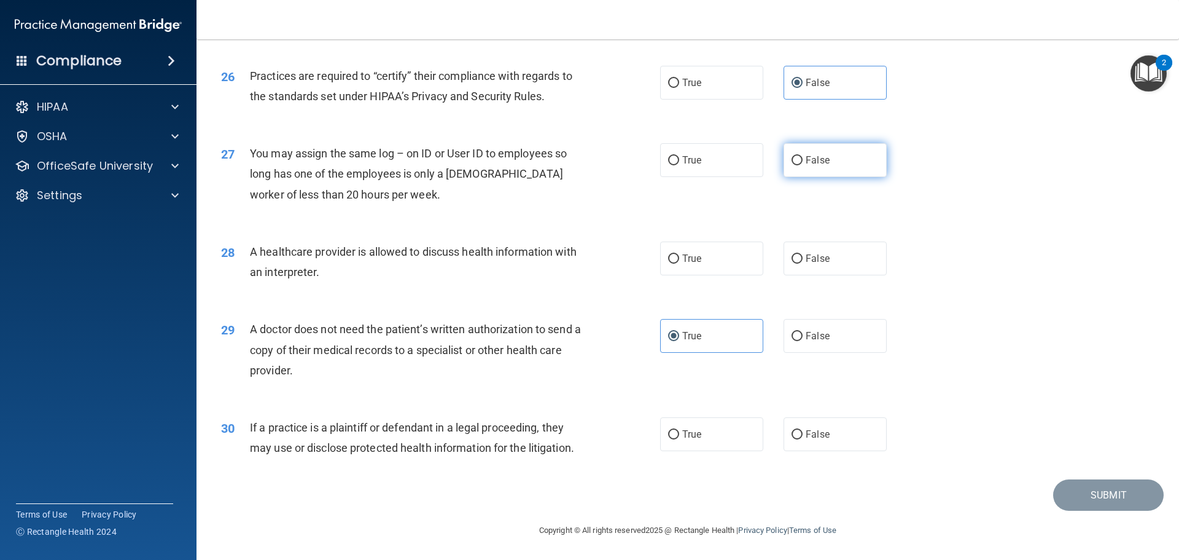
radio input "true"
click at [700, 254] on label "True" at bounding box center [711, 258] width 103 height 34
click at [679, 254] on input "True" at bounding box center [673, 258] width 11 height 9
radio input "true"
click at [808, 439] on span "False" at bounding box center [818, 434] width 24 height 12
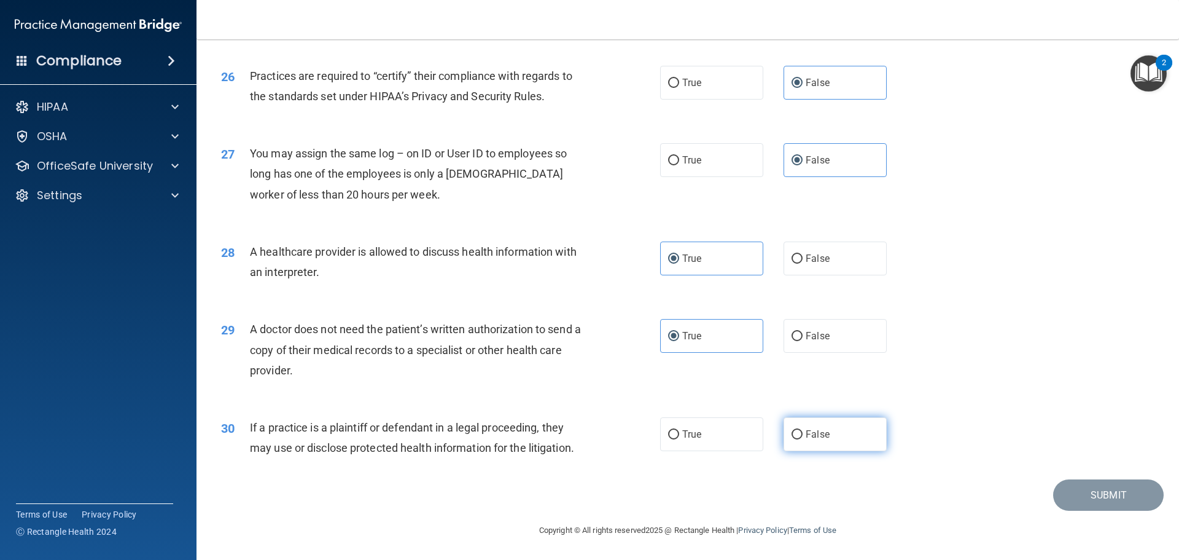
click at [803, 439] on input "False" at bounding box center [797, 434] width 11 height 9
radio input "true"
click at [1100, 497] on button "Submit" at bounding box center [1108, 494] width 111 height 31
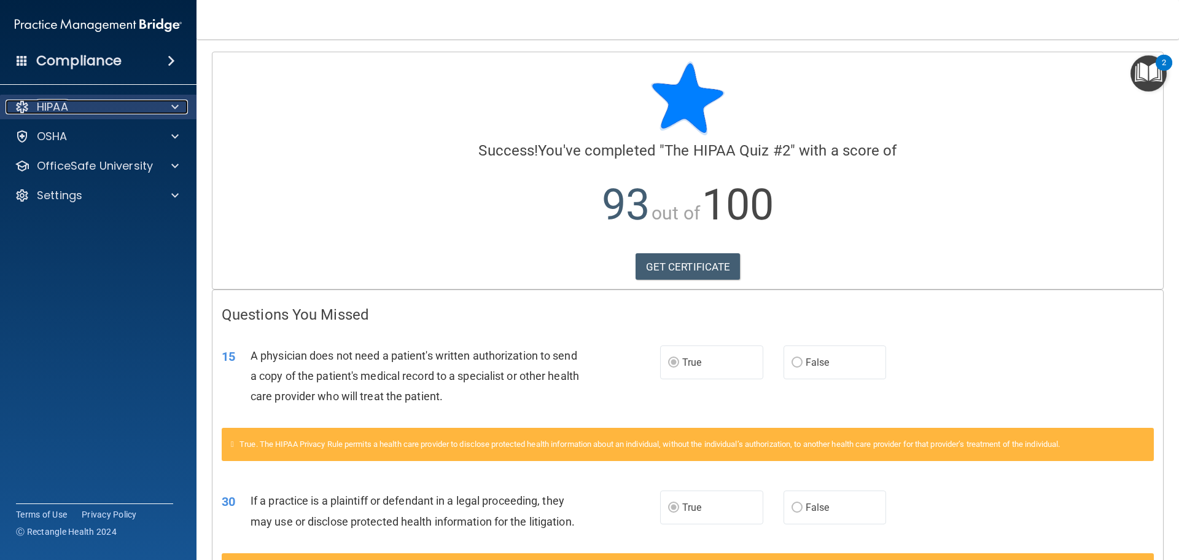
click at [123, 103] on div "HIPAA" at bounding box center [82, 107] width 152 height 15
click at [84, 101] on div "HIPAA" at bounding box center [82, 107] width 152 height 15
click at [63, 36] on img at bounding box center [98, 25] width 167 height 25
click at [76, 57] on h4 "Compliance" at bounding box center [78, 60] width 85 height 17
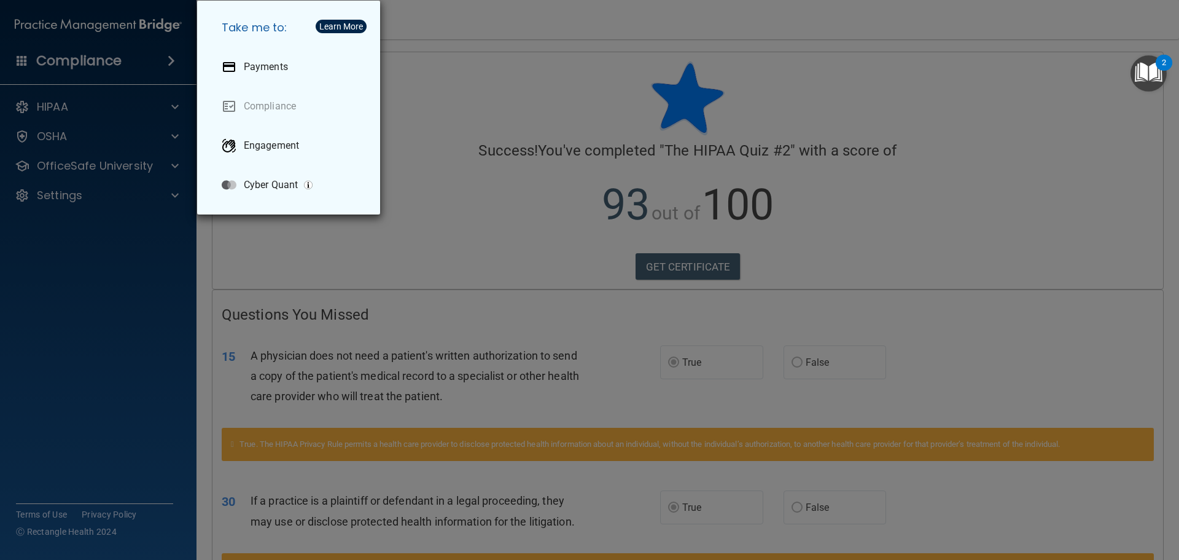
click at [514, 238] on div "Take me to: Payments Compliance Engagement Cyber Quant" at bounding box center [589, 280] width 1179 height 560
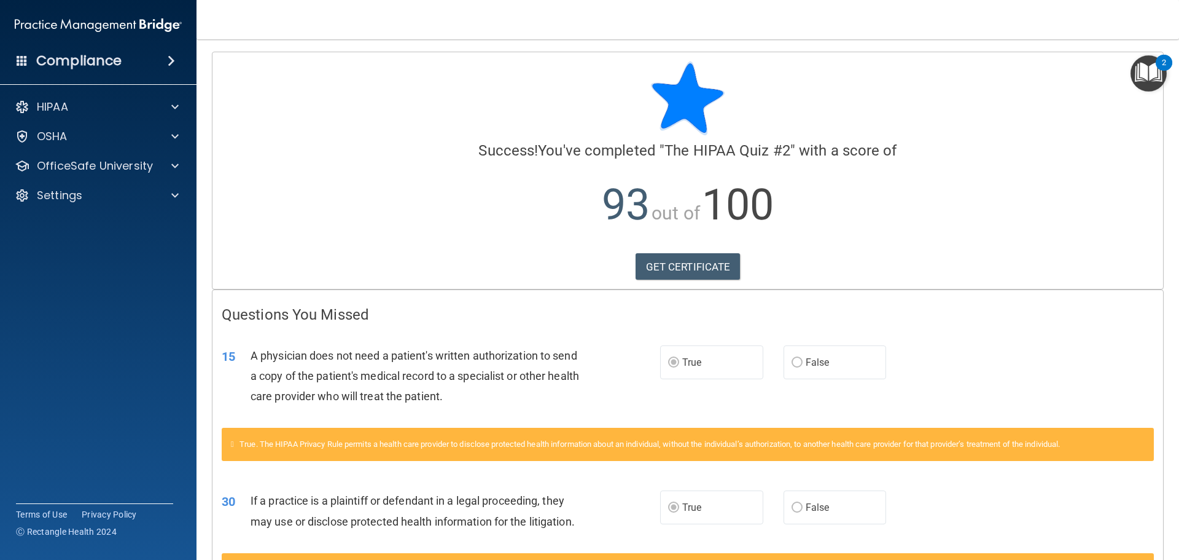
click at [113, 91] on div "HIPAA Documents and Policies Report an Incident Business Associates Emergency P…" at bounding box center [98, 154] width 197 height 128
click at [101, 104] on div "HIPAA" at bounding box center [82, 107] width 152 height 15
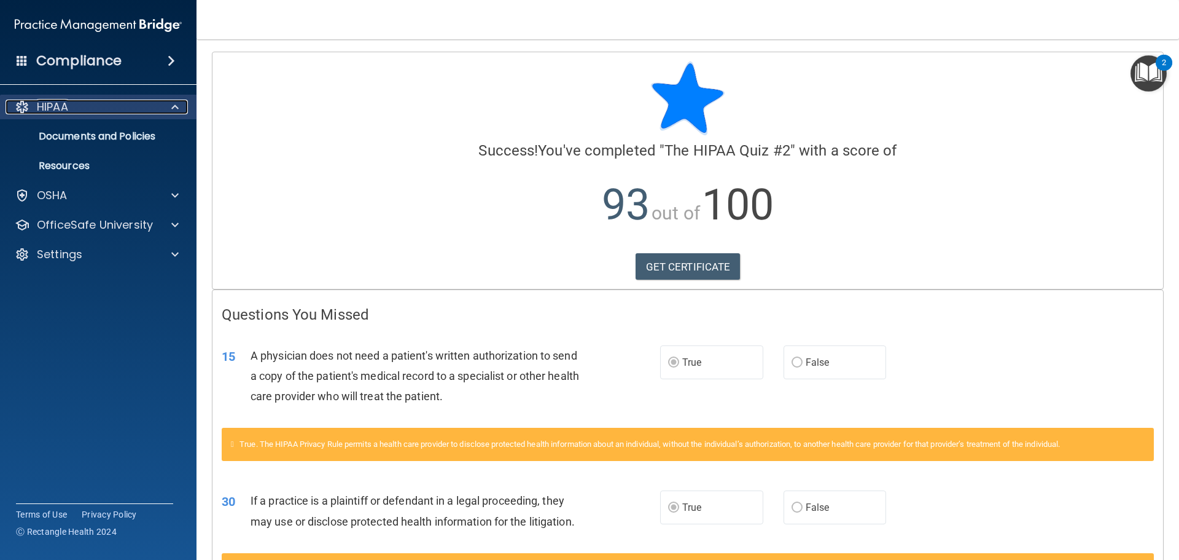
click at [20, 101] on div at bounding box center [22, 107] width 15 height 15
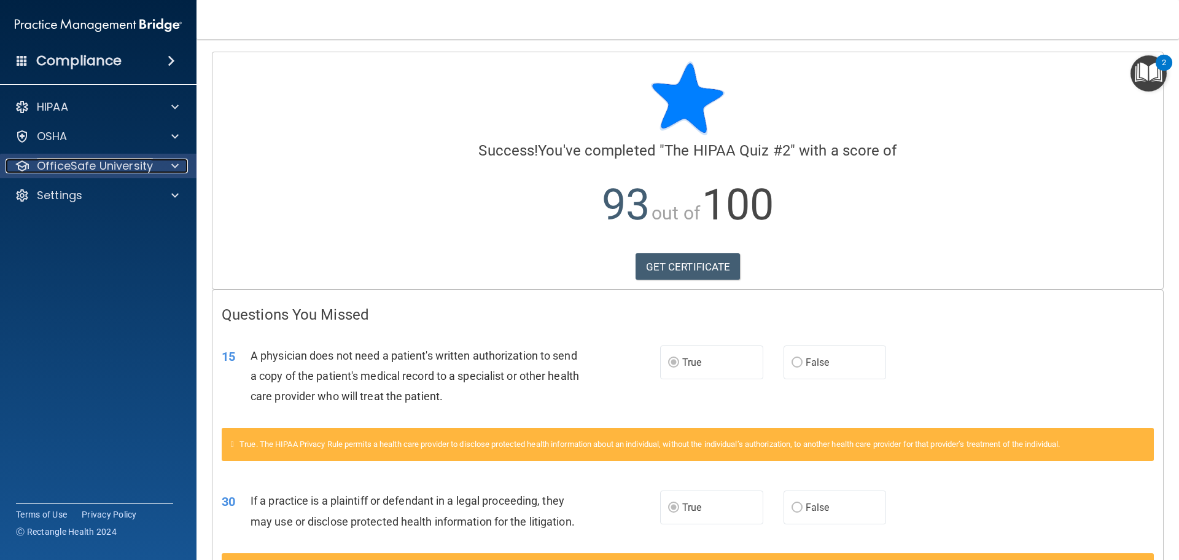
click at [80, 166] on p "OfficeSafe University" at bounding box center [95, 165] width 116 height 15
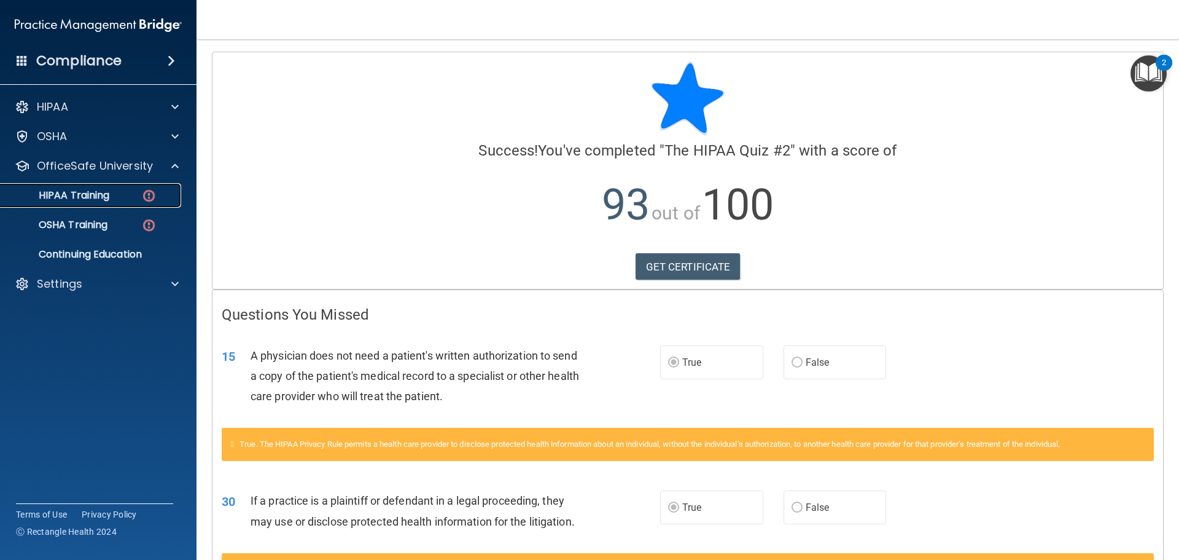
click at [89, 192] on p "HIPAA Training" at bounding box center [58, 195] width 101 height 12
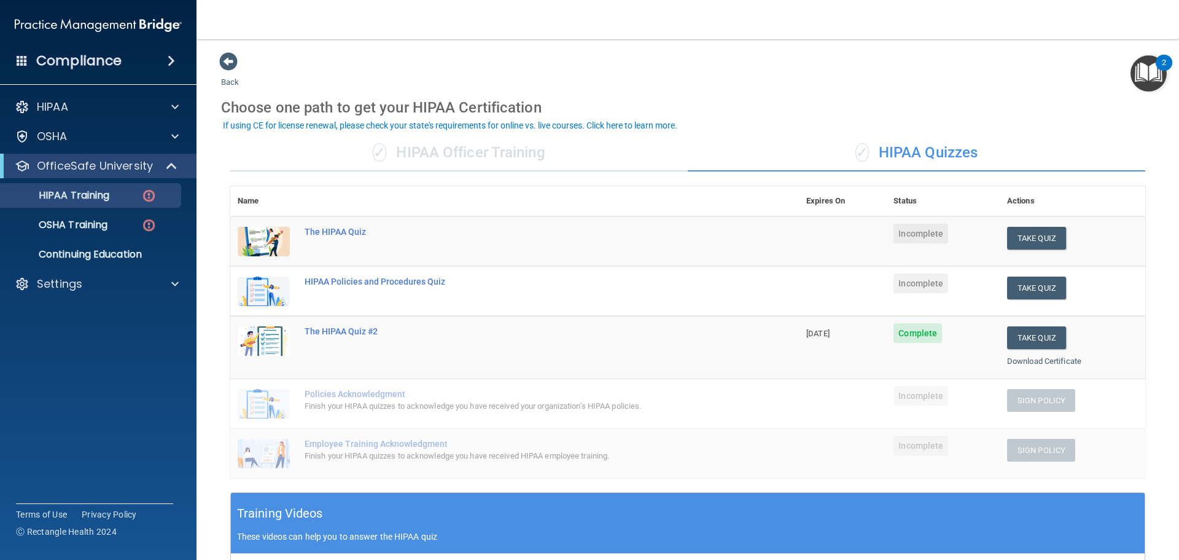
click at [1023, 223] on td "Take Quiz Download Certificate" at bounding box center [1073, 241] width 146 height 50
click at [1023, 231] on button "Take Quiz" at bounding box center [1036, 238] width 59 height 23
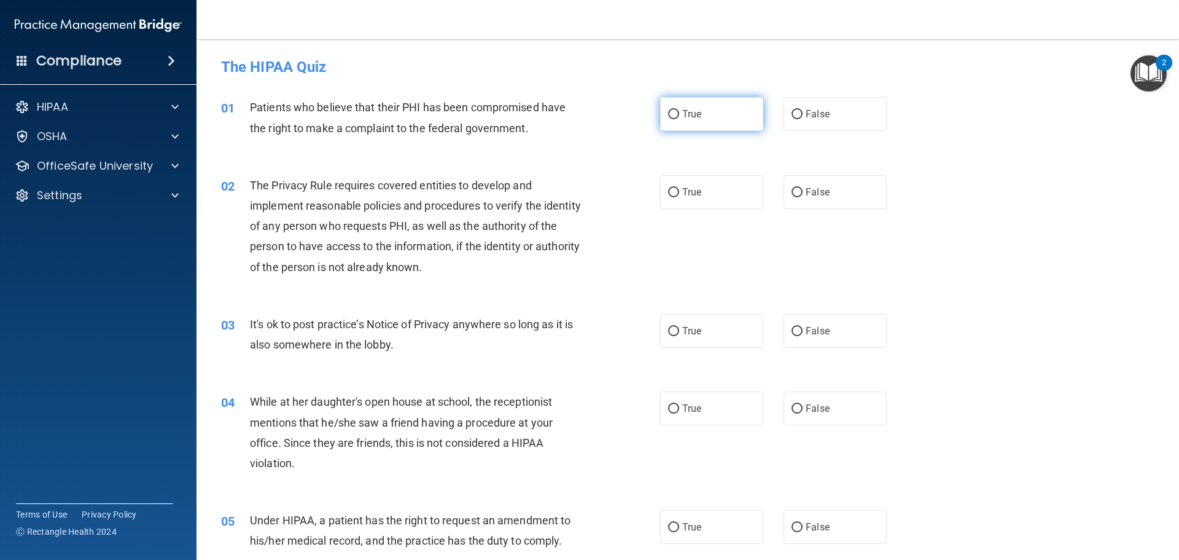
click at [660, 117] on label "True" at bounding box center [711, 114] width 103 height 34
click at [668, 117] on input "True" at bounding box center [673, 114] width 11 height 9
radio input "true"
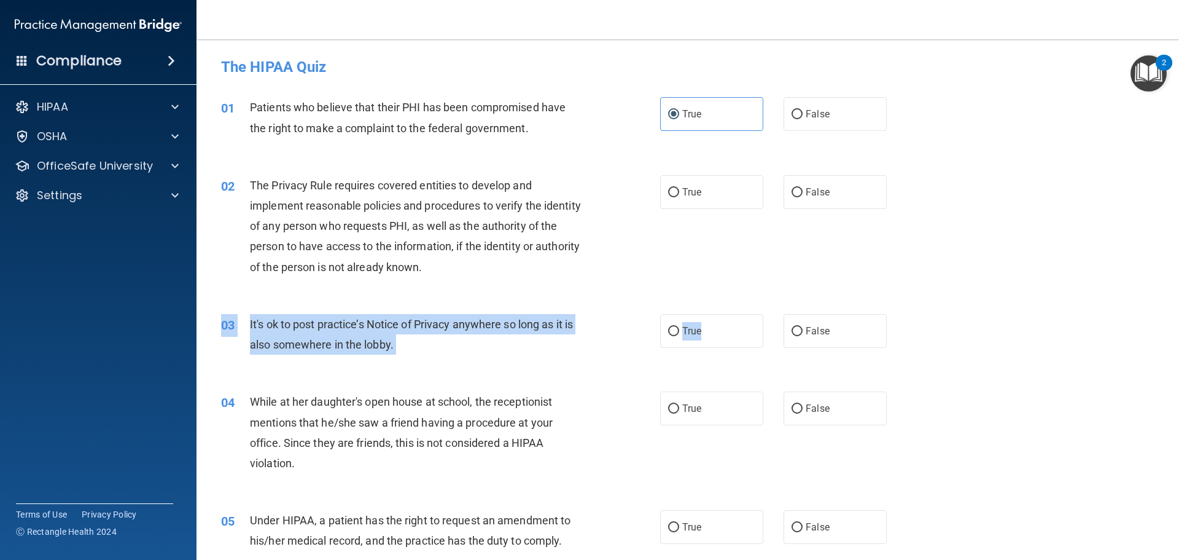
click at [702, 353] on div "03 It's ok to post practice’s Notice of Privacy anywhere so long as it is also …" at bounding box center [688, 337] width 952 height 77
click at [707, 332] on label "True" at bounding box center [711, 331] width 103 height 34
click at [679, 332] on input "True" at bounding box center [673, 331] width 11 height 9
radio input "true"
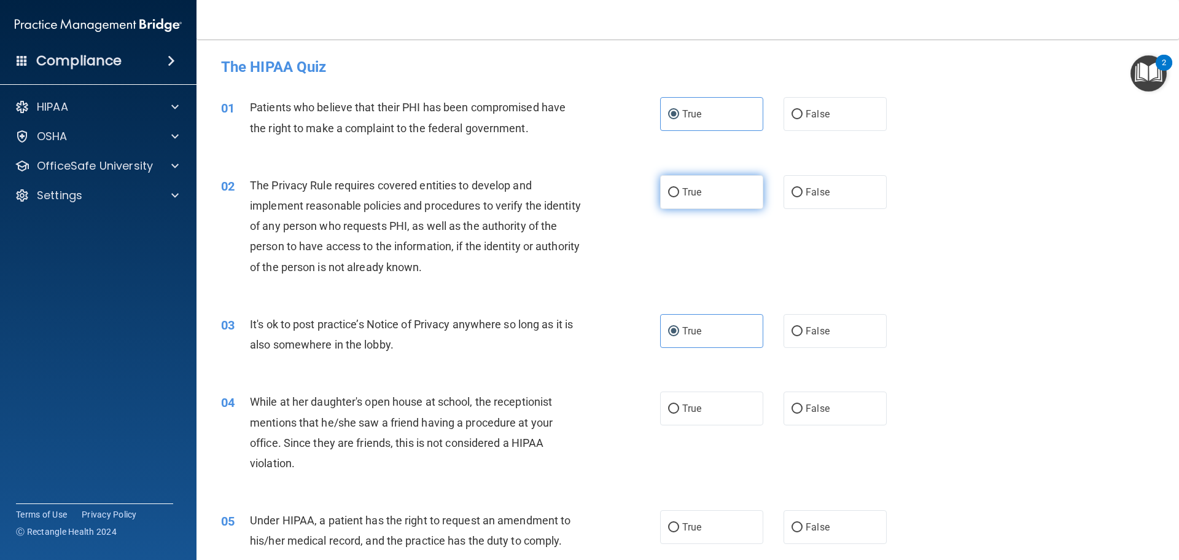
click at [675, 198] on label "True" at bounding box center [711, 192] width 103 height 34
click at [675, 197] on input "True" at bounding box center [673, 192] width 11 height 9
radio input "true"
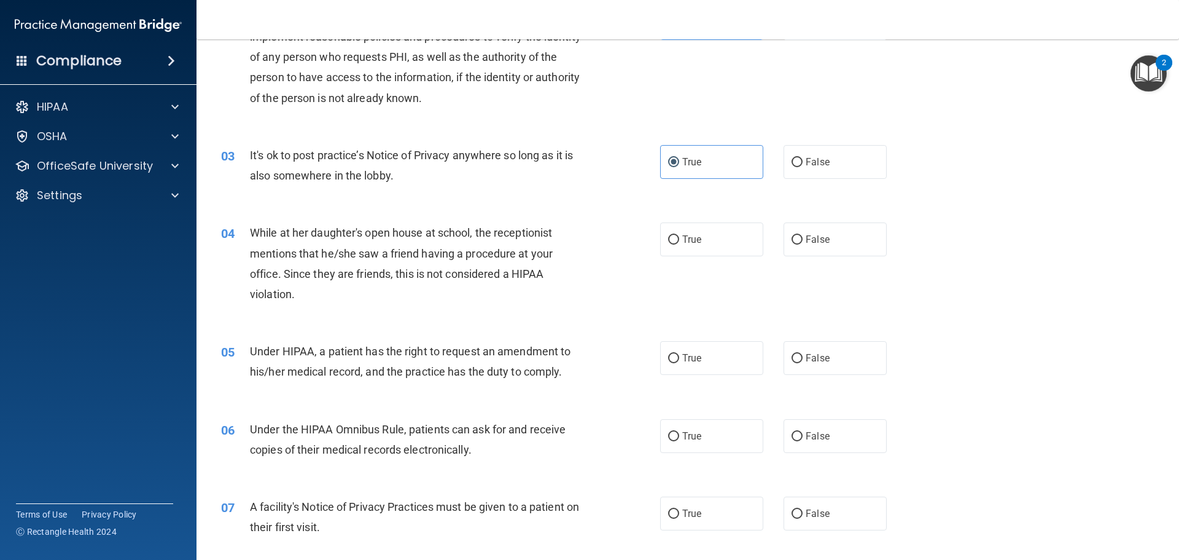
scroll to position [184, 0]
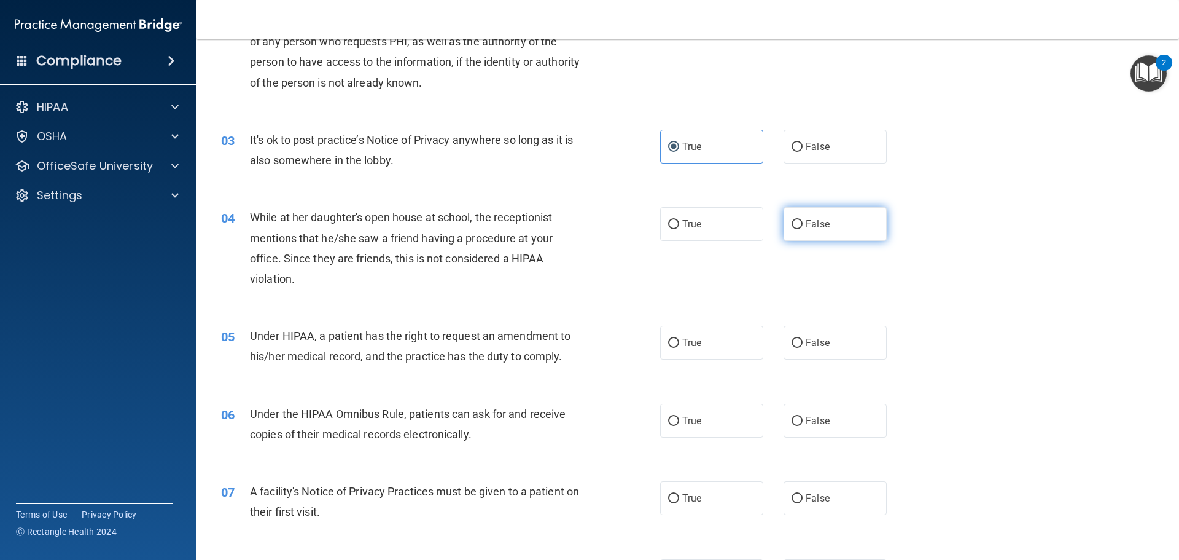
click at [799, 213] on label "False" at bounding box center [835, 224] width 103 height 34
click at [799, 220] on input "False" at bounding box center [797, 224] width 11 height 9
radio input "true"
click at [715, 343] on label "True" at bounding box center [711, 343] width 103 height 34
click at [679, 343] on input "True" at bounding box center [673, 342] width 11 height 9
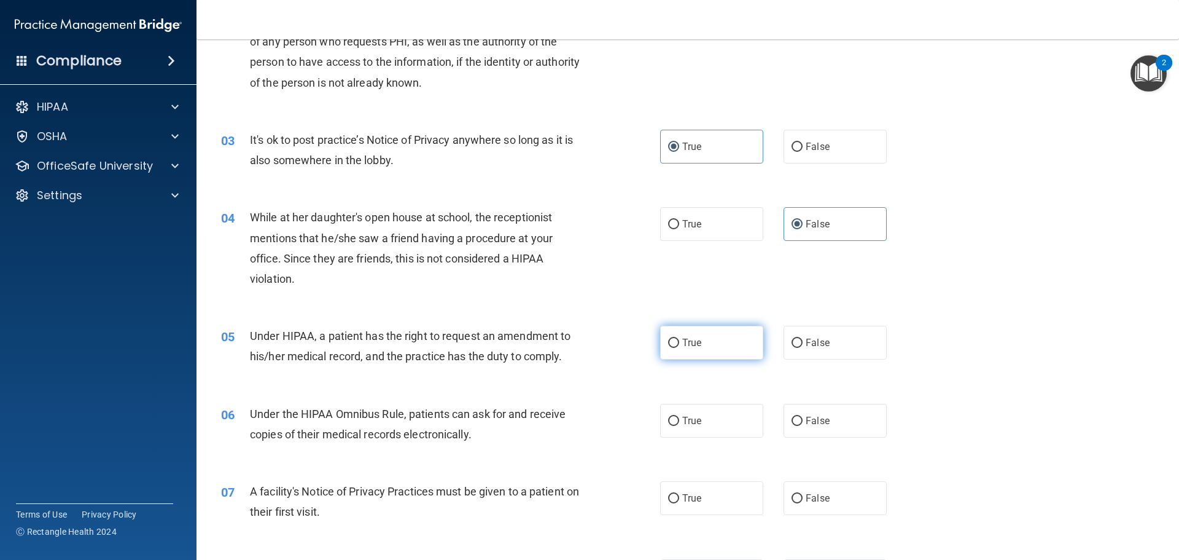
radio input "true"
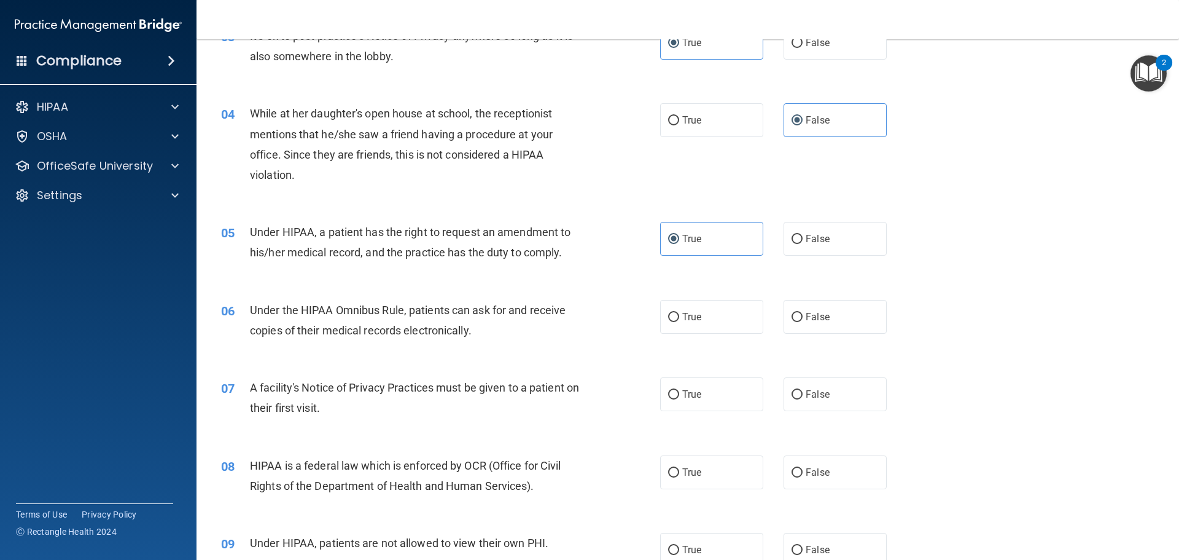
scroll to position [307, 0]
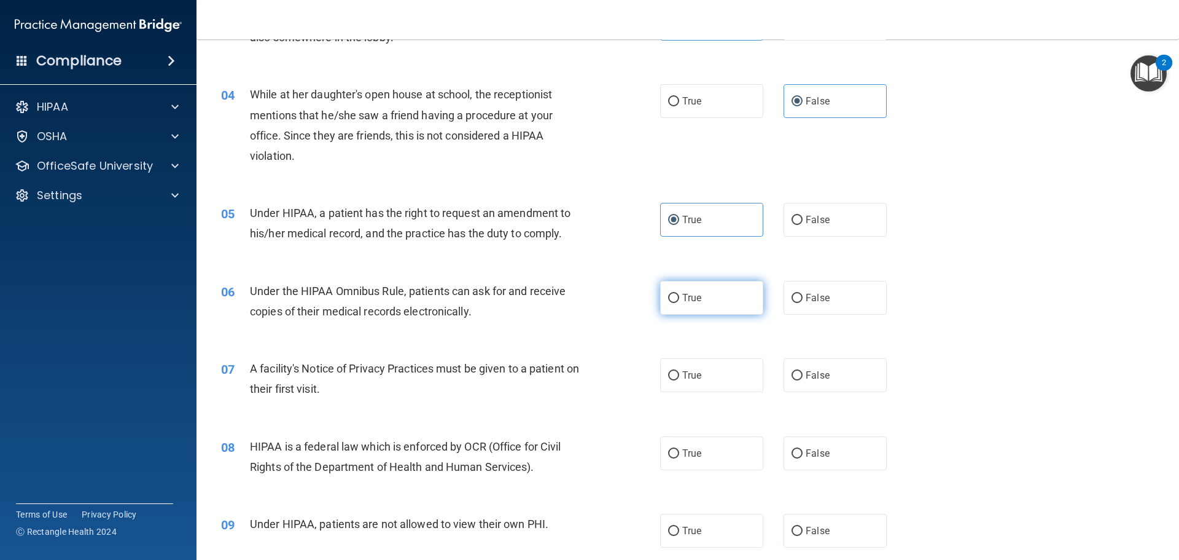
click at [716, 305] on label "True" at bounding box center [711, 298] width 103 height 34
click at [679, 303] on input "True" at bounding box center [673, 298] width 11 height 9
radio input "true"
click at [714, 367] on label "True" at bounding box center [711, 375] width 103 height 34
click at [679, 371] on input "True" at bounding box center [673, 375] width 11 height 9
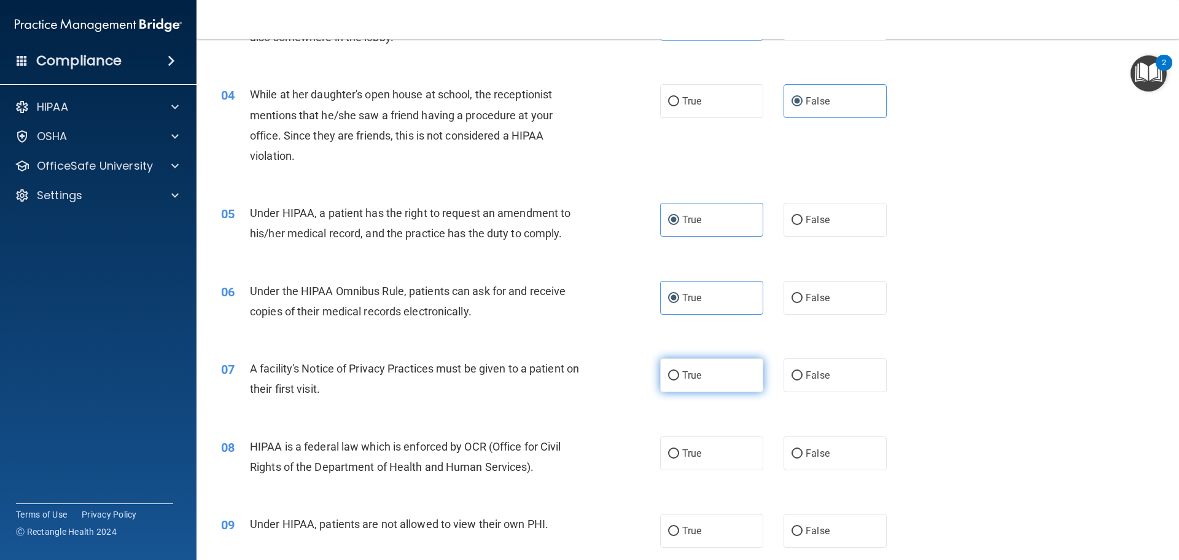
radio input "true"
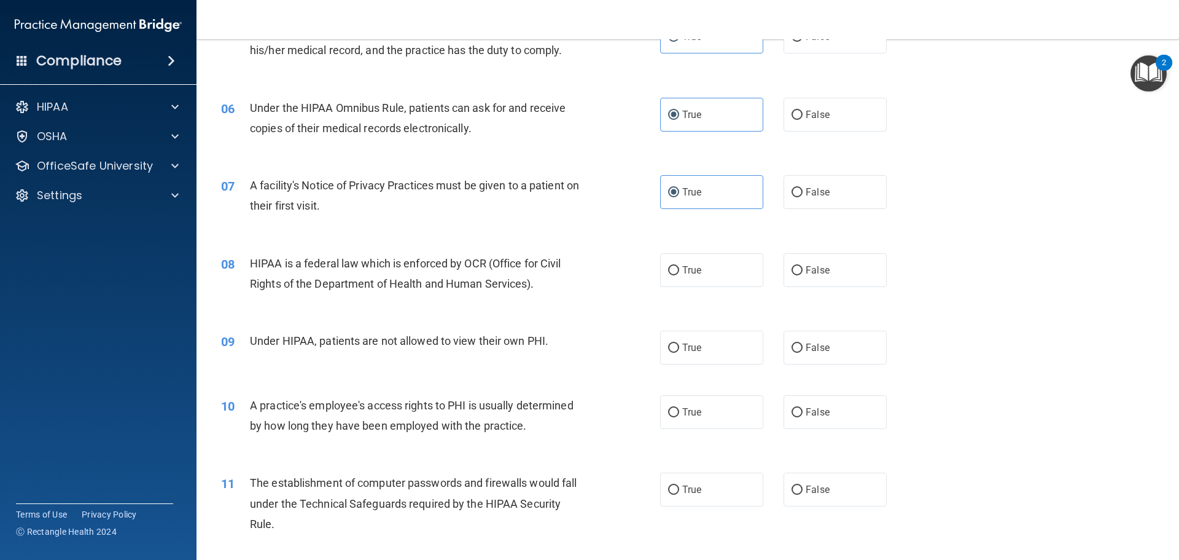
scroll to position [491, 0]
drag, startPoint x: 717, startPoint y: 293, endPoint x: 719, endPoint y: 280, distance: 13.0
click at [717, 292] on div "08 HIPAA is a federal law which is enforced by OCR (Office for Civil Rights of …" at bounding box center [688, 274] width 952 height 77
click at [721, 279] on label "True" at bounding box center [711, 269] width 103 height 34
click at [679, 274] on input "True" at bounding box center [673, 269] width 11 height 9
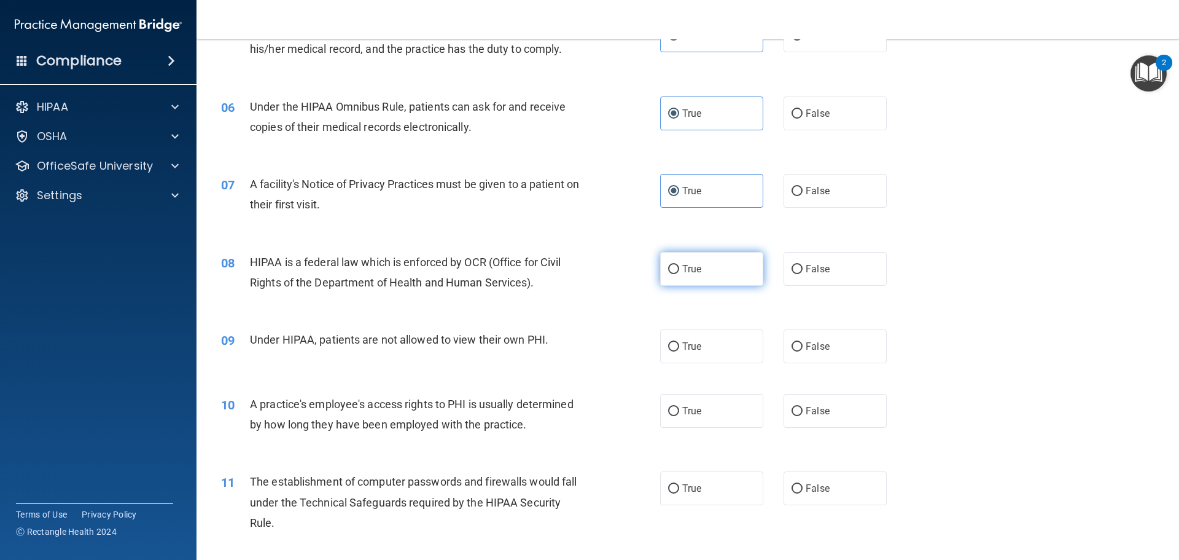
radio input "true"
click at [811, 346] on span "False" at bounding box center [818, 346] width 24 height 12
click at [803, 346] on input "False" at bounding box center [797, 346] width 11 height 9
radio input "true"
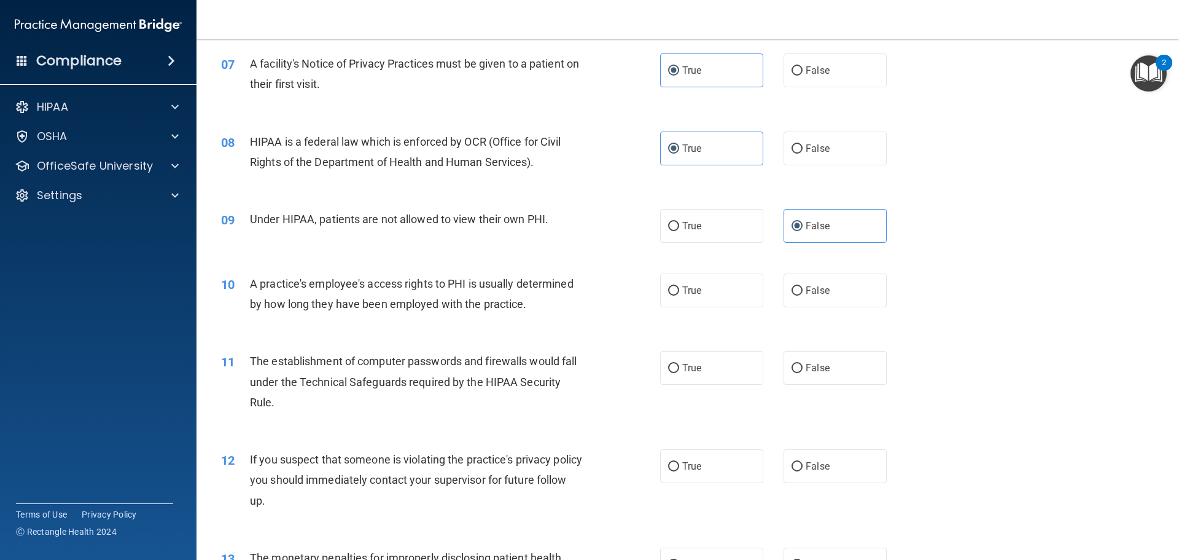
scroll to position [614, 0]
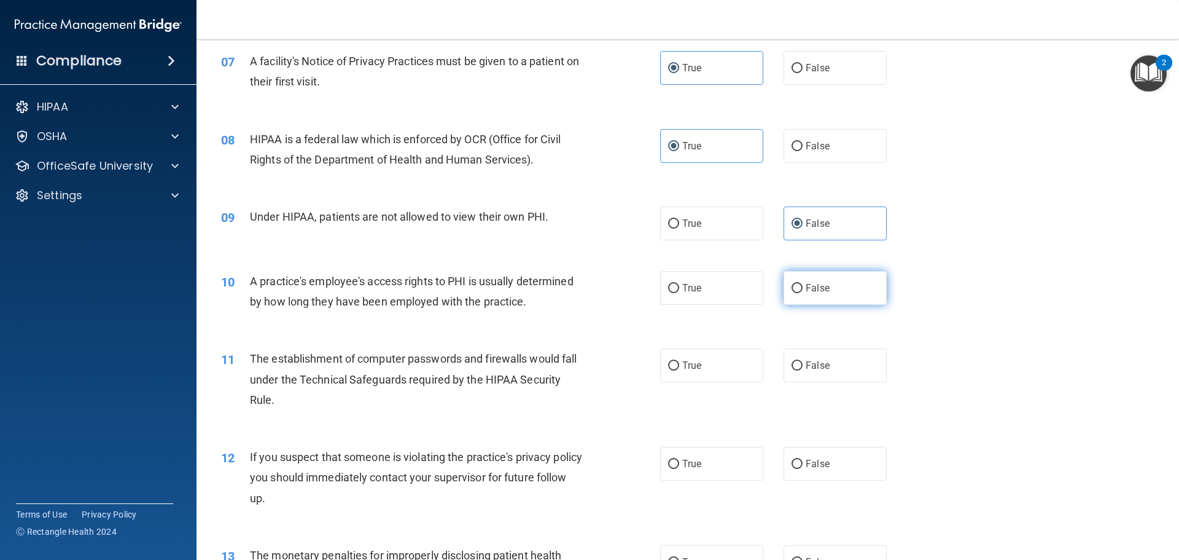
click at [827, 282] on label "False" at bounding box center [835, 288] width 103 height 34
click at [803, 284] on input "False" at bounding box center [797, 288] width 11 height 9
radio input "true"
click at [641, 396] on div "11 The establishment of computer passwords and firewalls would fall under the T…" at bounding box center [441, 382] width 476 height 68
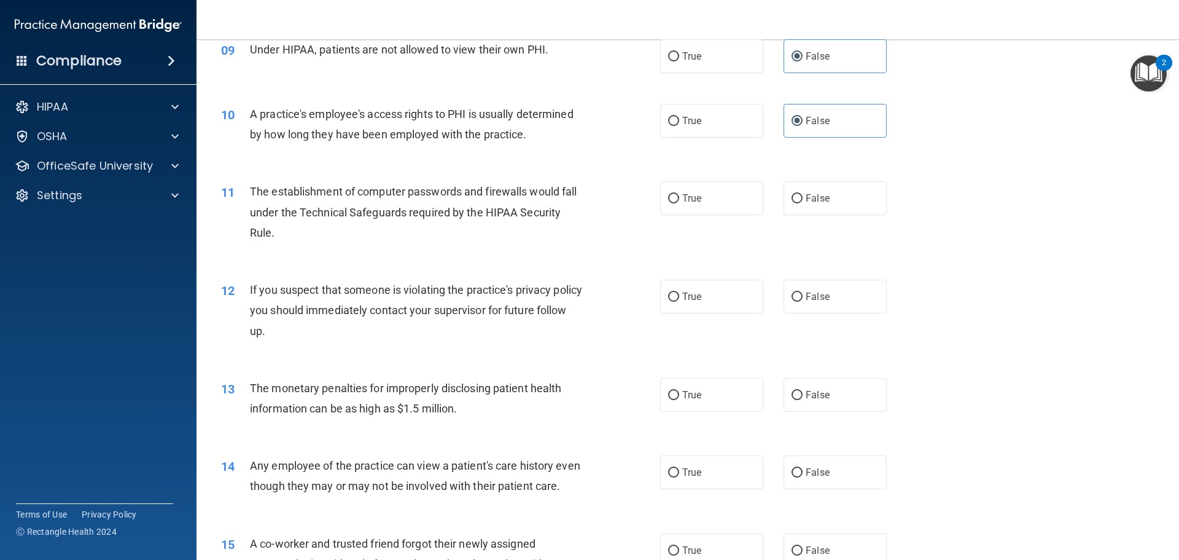
scroll to position [799, 0]
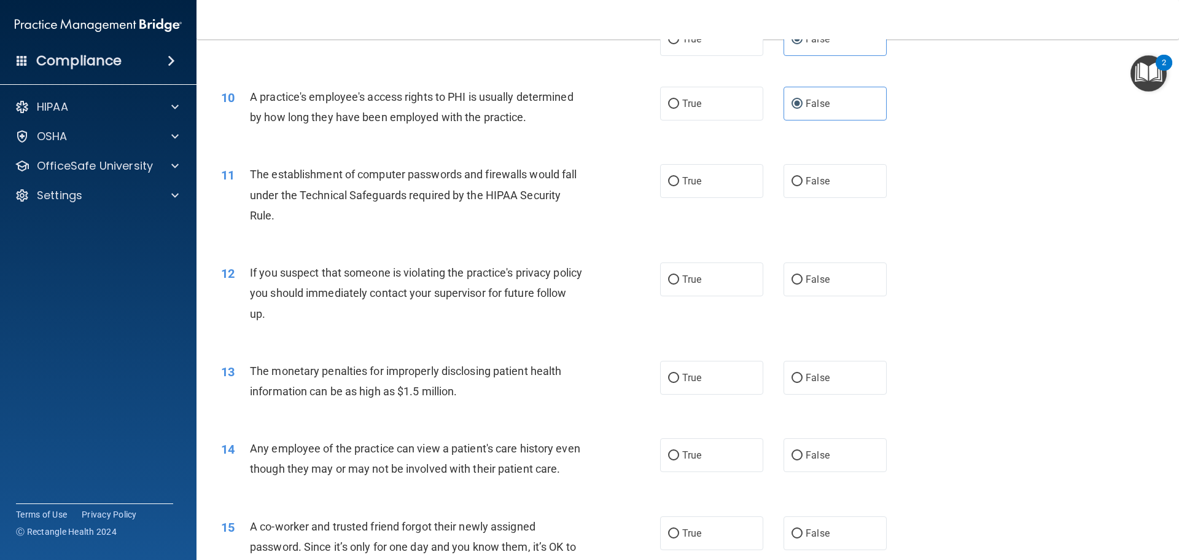
click at [650, 182] on div "11 The establishment of computer passwords and firewalls would fall under the T…" at bounding box center [441, 198] width 476 height 68
click at [668, 184] on input "True" at bounding box center [673, 181] width 11 height 9
radio input "true"
click at [682, 275] on span "True" at bounding box center [691, 279] width 19 height 12
click at [678, 275] on input "True" at bounding box center [673, 279] width 11 height 9
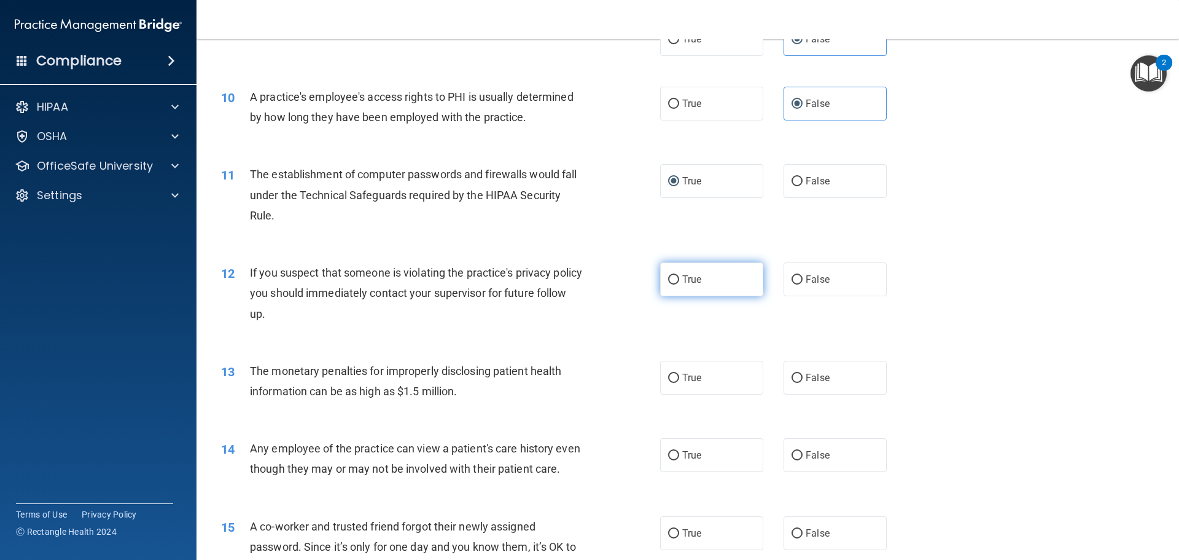
radio input "true"
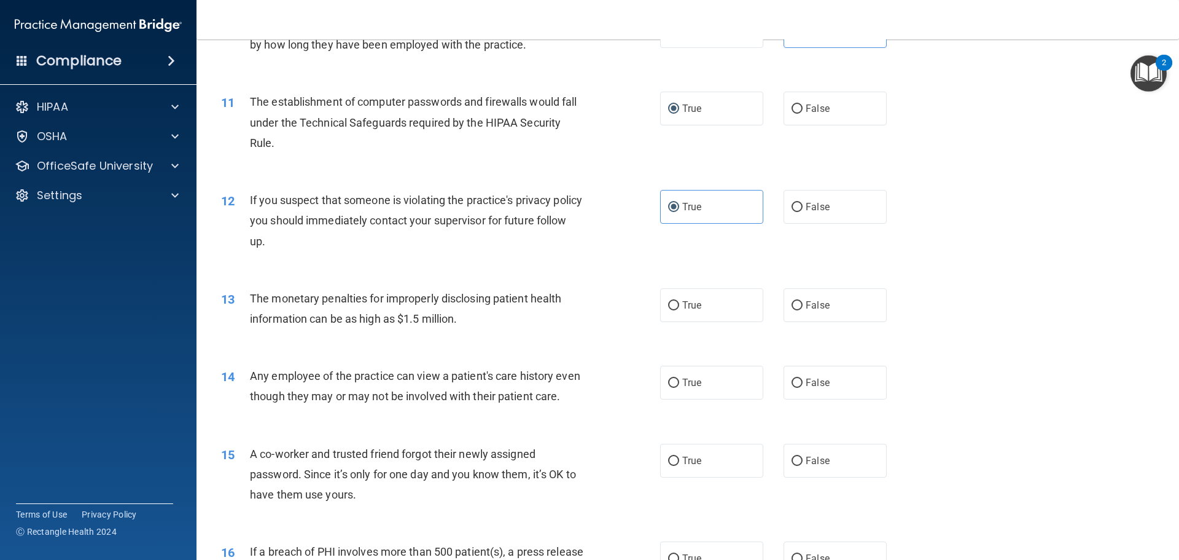
scroll to position [983, 0]
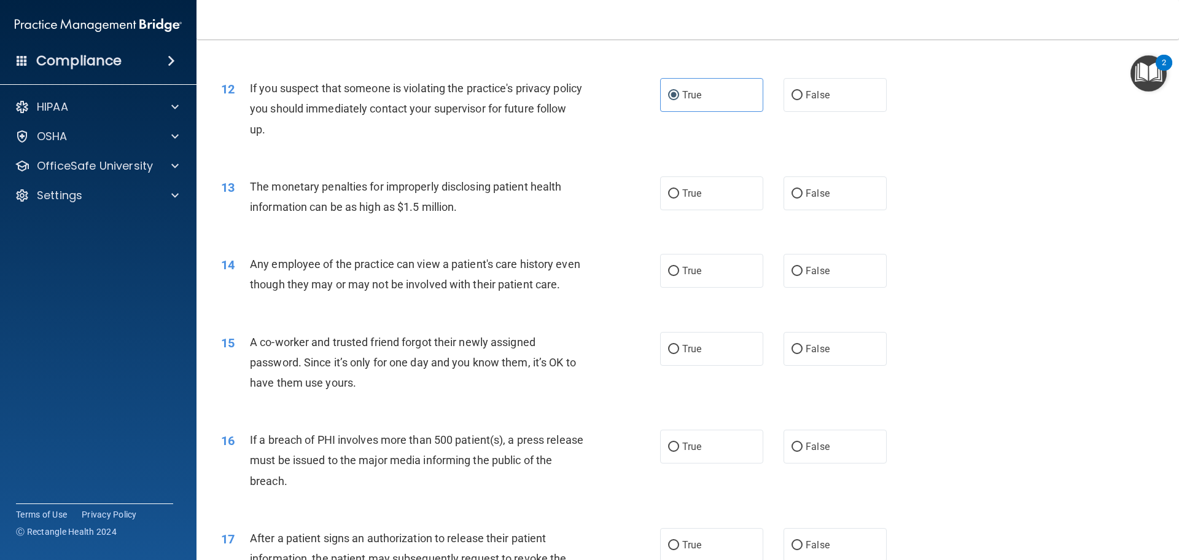
click at [706, 214] on div "13 The monetary penalties for improperly disclosing patient health information …" at bounding box center [688, 199] width 952 height 77
click at [706, 206] on label "True" at bounding box center [711, 193] width 103 height 34
click at [679, 198] on input "True" at bounding box center [673, 193] width 11 height 9
radio input "true"
click at [687, 278] on label "True" at bounding box center [711, 271] width 103 height 34
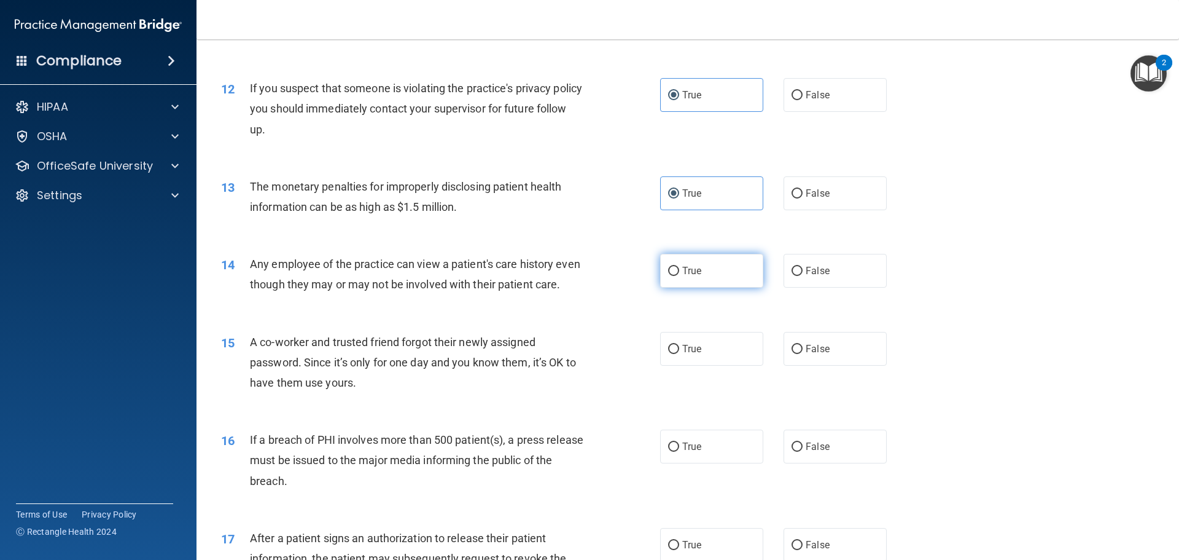
click at [679, 276] on input "True" at bounding box center [673, 271] width 11 height 9
radio input "true"
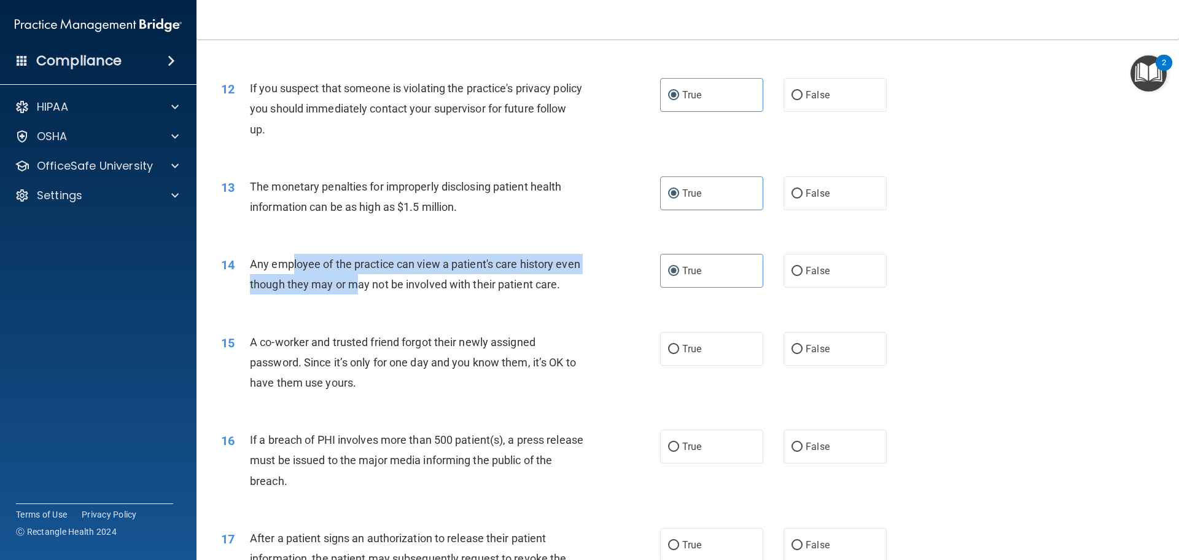
drag, startPoint x: 292, startPoint y: 261, endPoint x: 386, endPoint y: 277, distance: 95.3
click at [386, 277] on span "Any employee of the practice can view a patient's care history even though they…" at bounding box center [415, 273] width 330 height 33
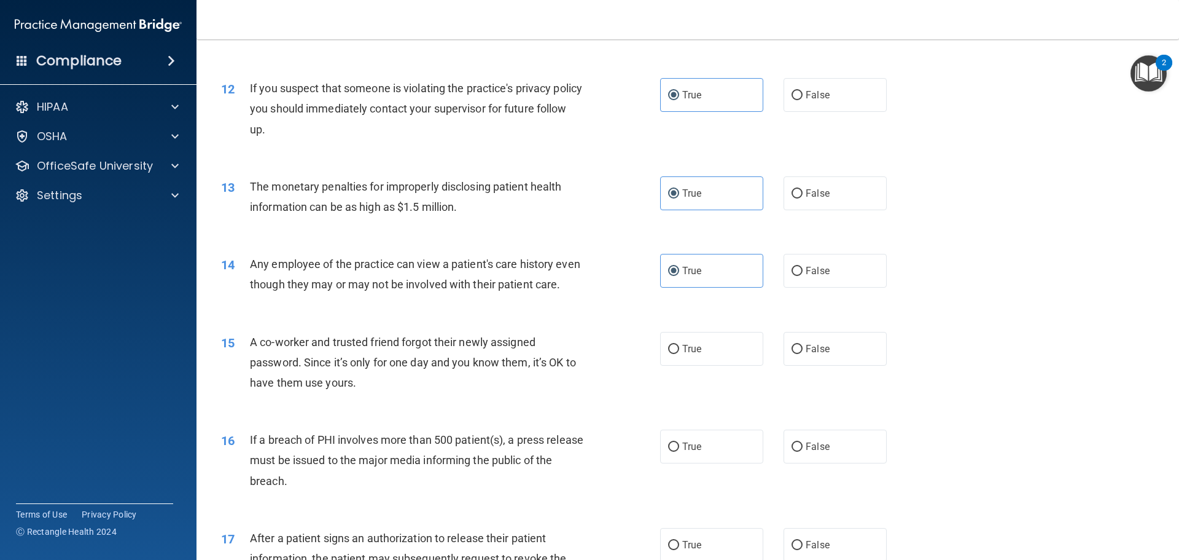
click at [388, 294] on div "Any employee of the practice can view a patient's care history even though they…" at bounding box center [421, 274] width 343 height 41
drag, startPoint x: 814, startPoint y: 372, endPoint x: 813, endPoint y: 366, distance: 6.2
click at [815, 354] on span "False" at bounding box center [818, 349] width 24 height 12
click at [803, 354] on input "False" at bounding box center [797, 349] width 11 height 9
radio input "true"
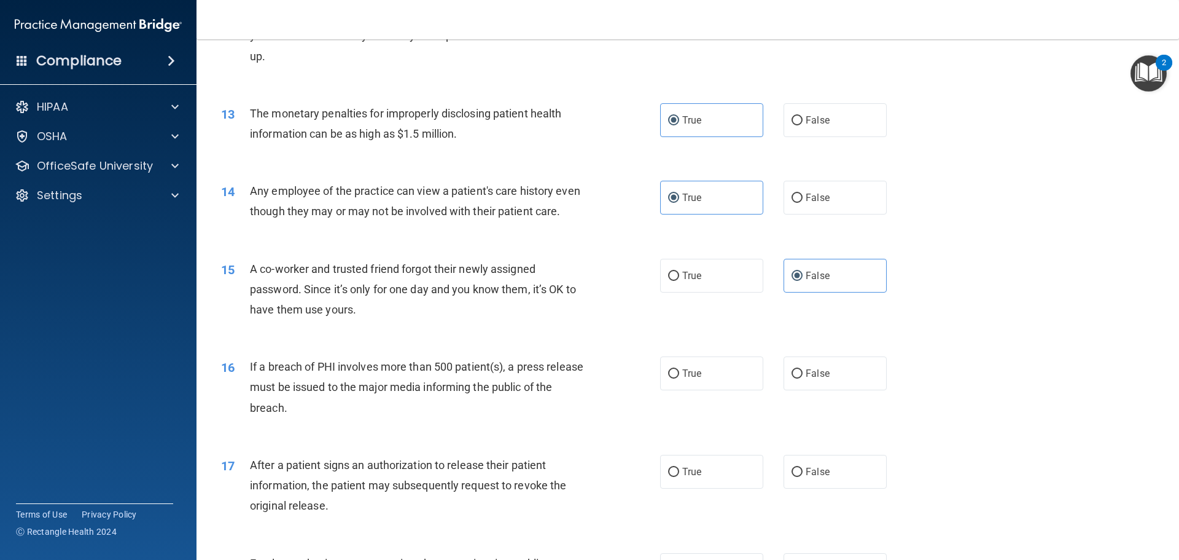
scroll to position [1167, 0]
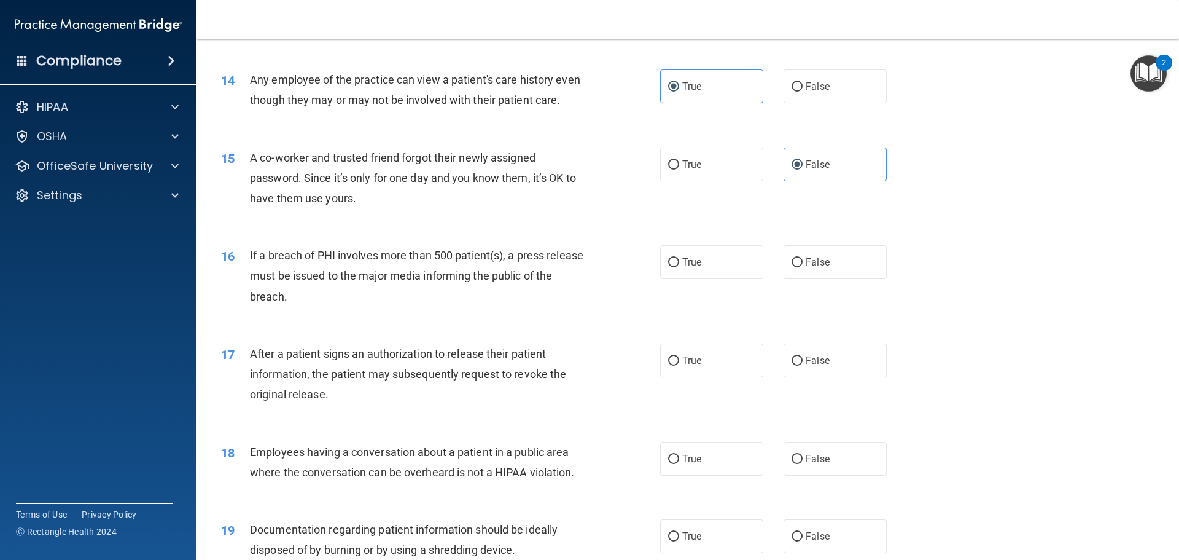
click at [387, 230] on div "15 A co-worker and trusted friend forgot their newly assigned password. Since i…" at bounding box center [688, 181] width 952 height 98
click at [794, 267] on input "False" at bounding box center [797, 262] width 11 height 9
radio input "true"
click at [668, 365] on input "True" at bounding box center [673, 360] width 11 height 9
radio input "true"
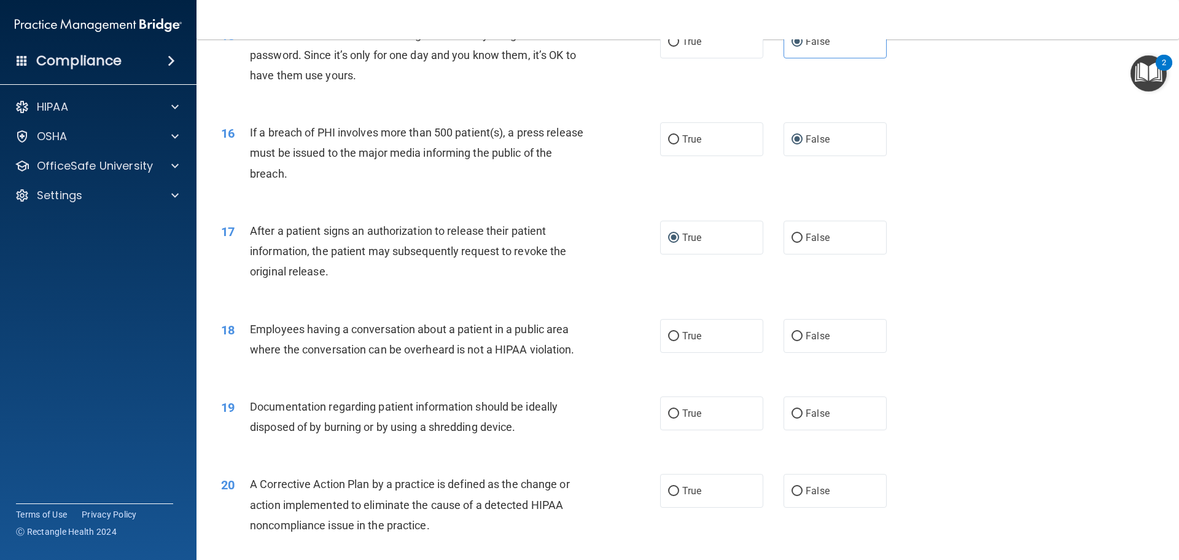
scroll to position [1351, 0]
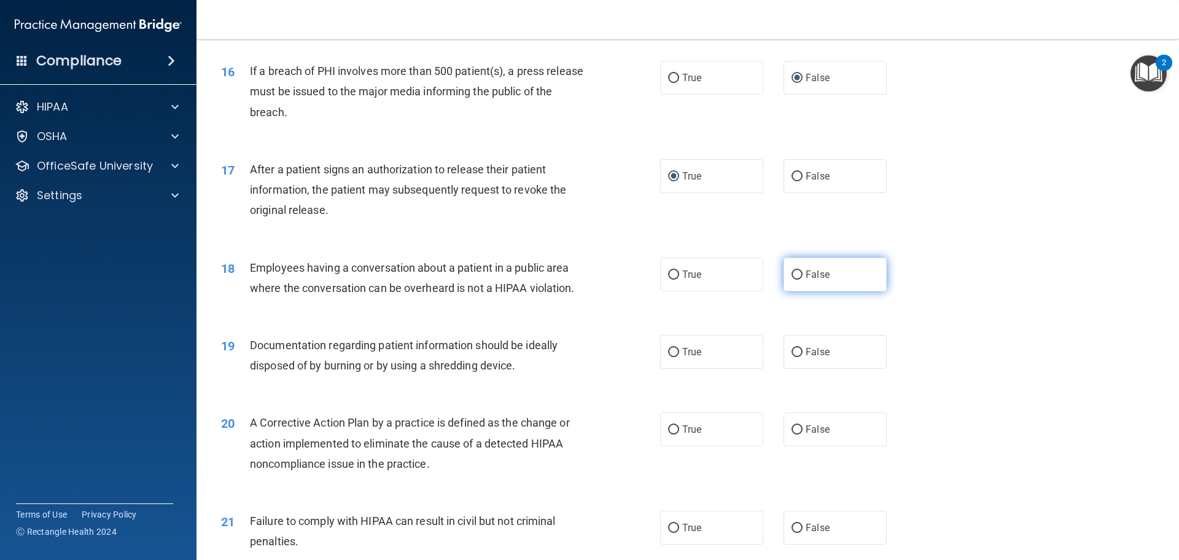
click at [838, 283] on label "False" at bounding box center [835, 274] width 103 height 34
click at [803, 279] on input "False" at bounding box center [797, 274] width 11 height 9
radio input "true"
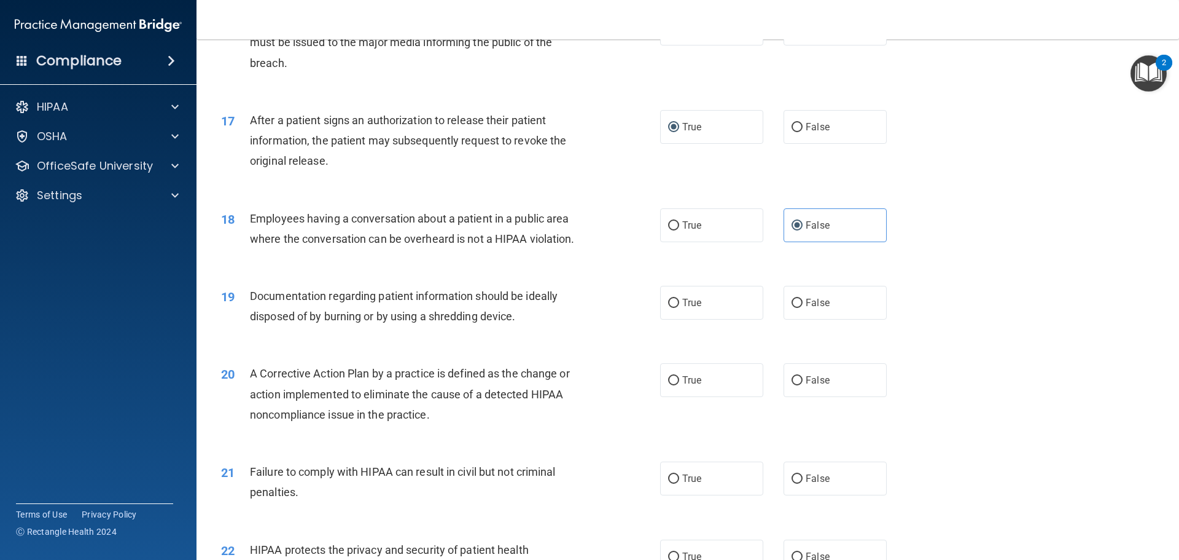
scroll to position [1474, 0]
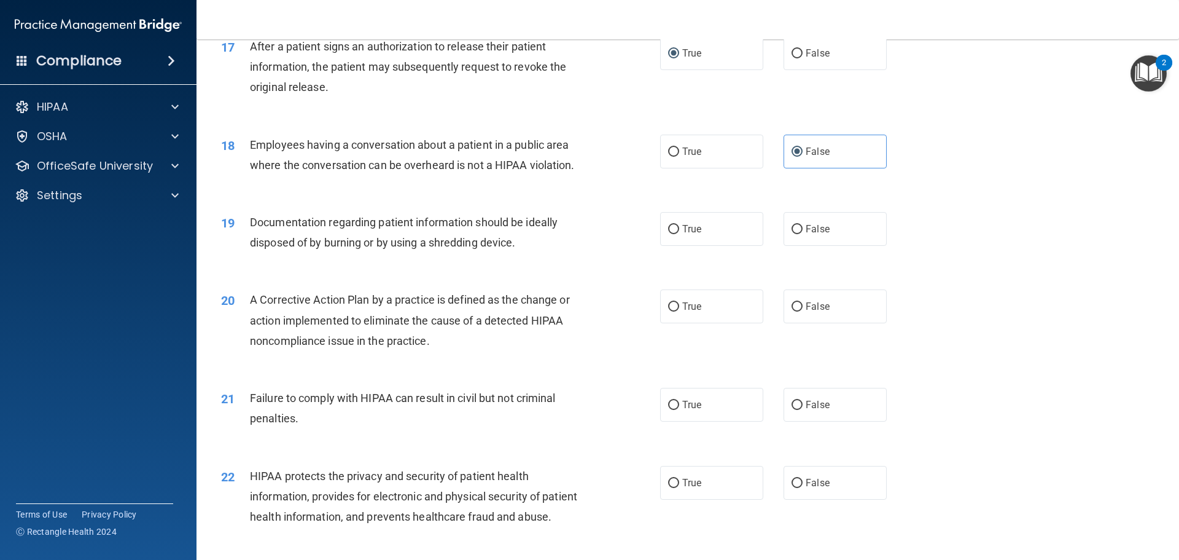
drag, startPoint x: 622, startPoint y: 246, endPoint x: 654, endPoint y: 246, distance: 32.6
click at [627, 245] on div "19 Documentation regarding patient information should be ideally disposed of by…" at bounding box center [441, 235] width 476 height 47
click at [676, 246] on label "True" at bounding box center [711, 229] width 103 height 34
click at [676, 234] on input "True" at bounding box center [673, 229] width 11 height 9
radio input "true"
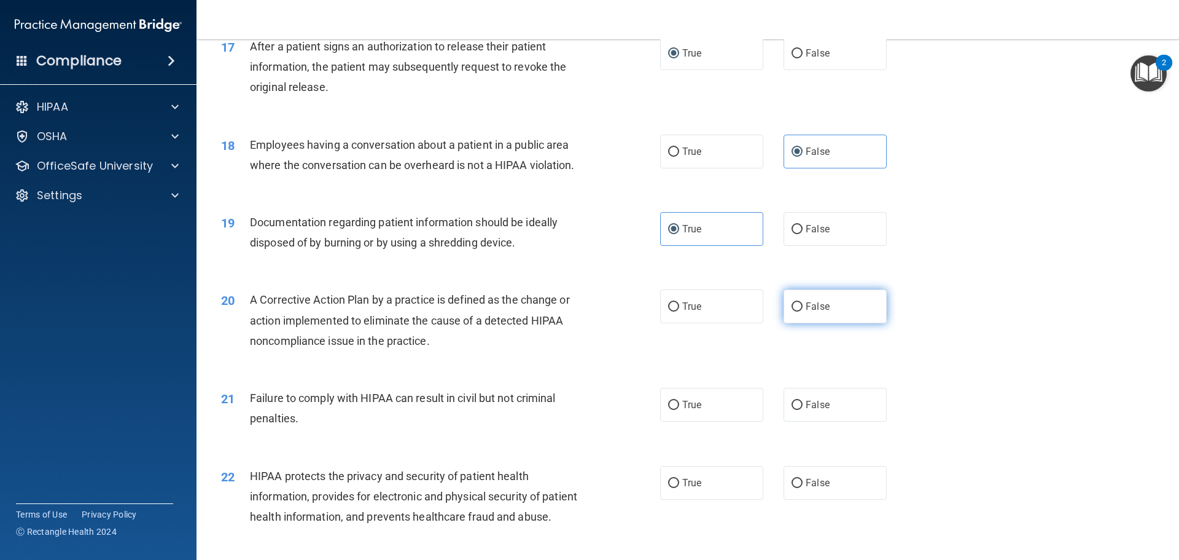
click at [792, 311] on input "False" at bounding box center [797, 306] width 11 height 9
radio input "true"
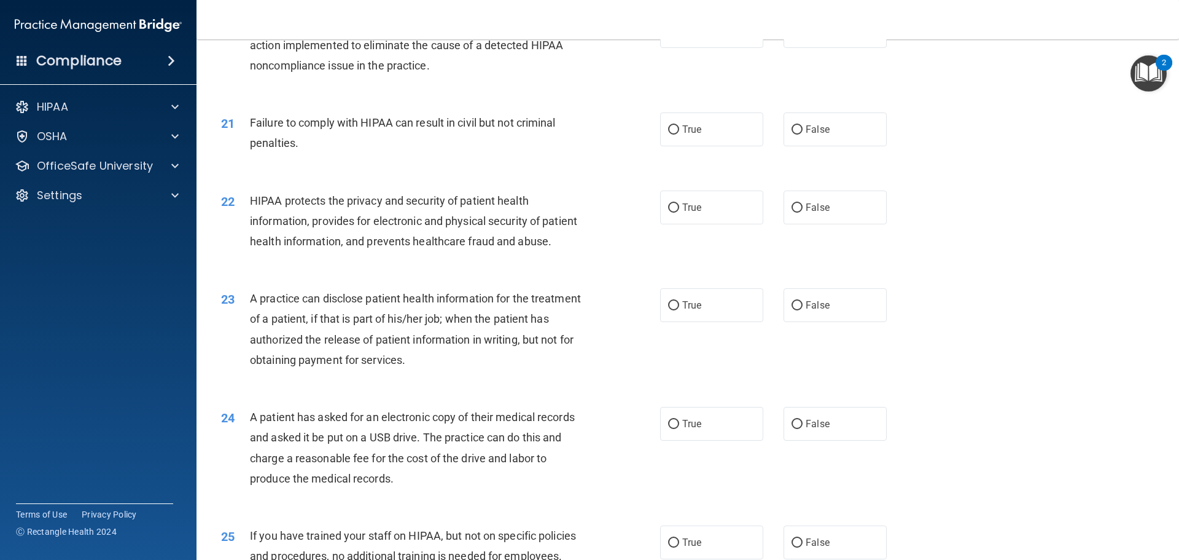
scroll to position [1720, 0]
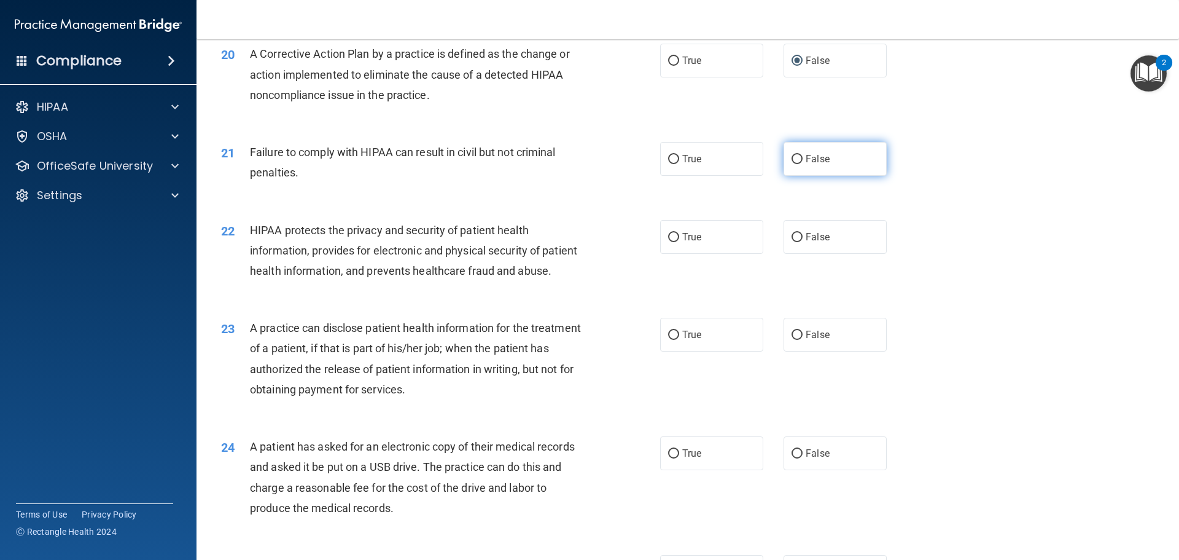
click at [784, 176] on label "False" at bounding box center [835, 159] width 103 height 34
click at [792, 164] on input "False" at bounding box center [797, 159] width 11 height 9
radio input "true"
click at [647, 246] on div "22 HIPAA protects the privacy and security of patient health information, provi…" at bounding box center [441, 254] width 476 height 68
click at [676, 254] on label "True" at bounding box center [711, 237] width 103 height 34
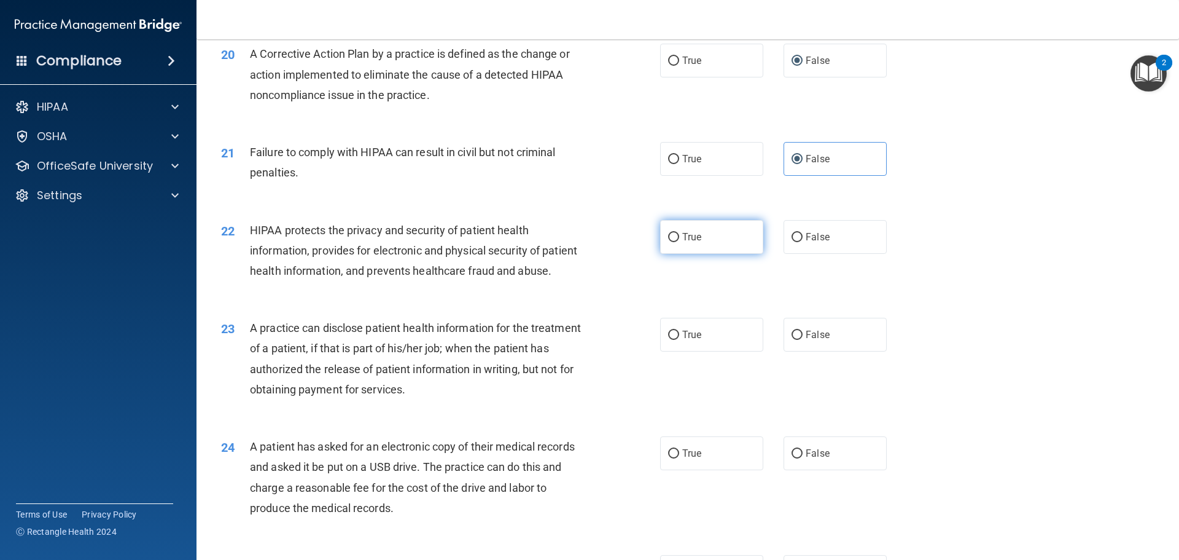
click at [676, 242] on input "True" at bounding box center [673, 237] width 11 height 9
radio input "true"
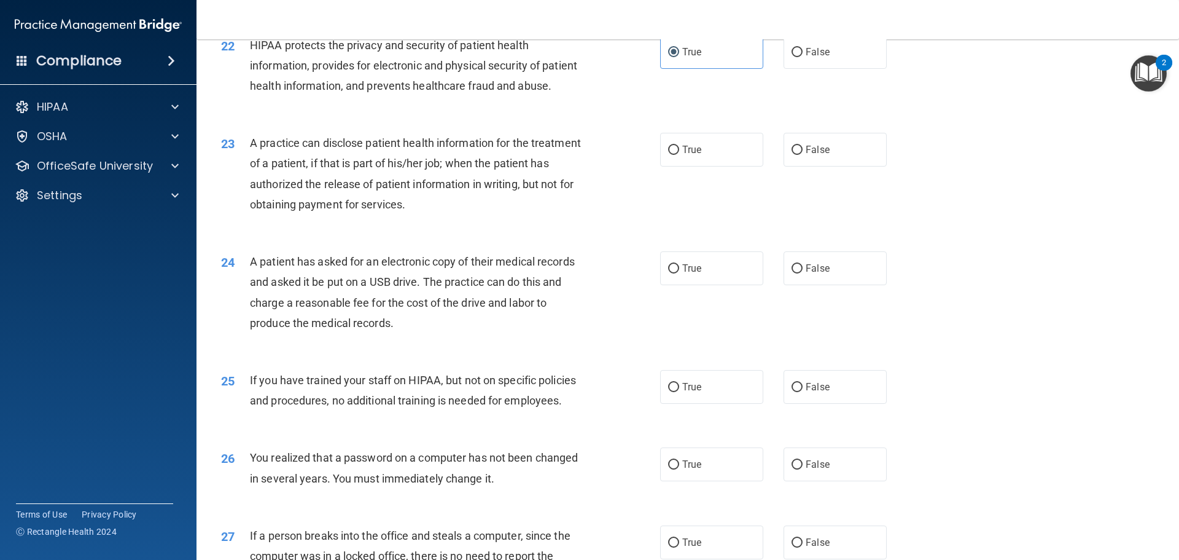
scroll to position [1904, 0]
click at [719, 167] on label "True" at bounding box center [711, 150] width 103 height 34
click at [679, 155] on input "True" at bounding box center [673, 150] width 11 height 9
radio input "true"
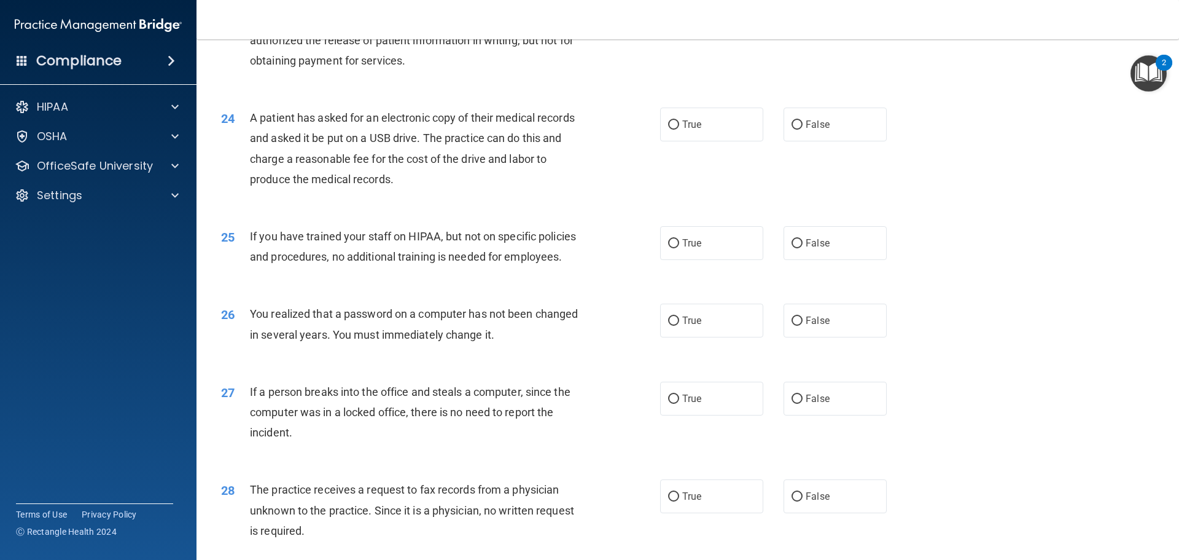
scroll to position [2027, 0]
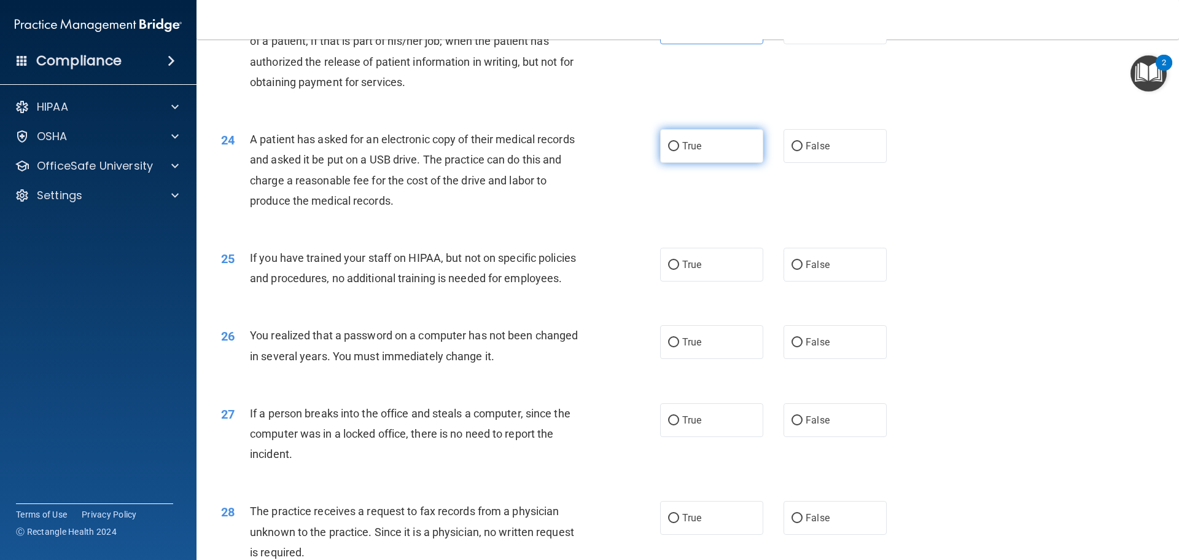
click at [698, 163] on label "True" at bounding box center [711, 146] width 103 height 34
click at [679, 151] on input "True" at bounding box center [673, 146] width 11 height 9
radio input "true"
click at [838, 163] on label "False" at bounding box center [835, 146] width 103 height 34
click at [803, 151] on input "False" at bounding box center [797, 146] width 11 height 9
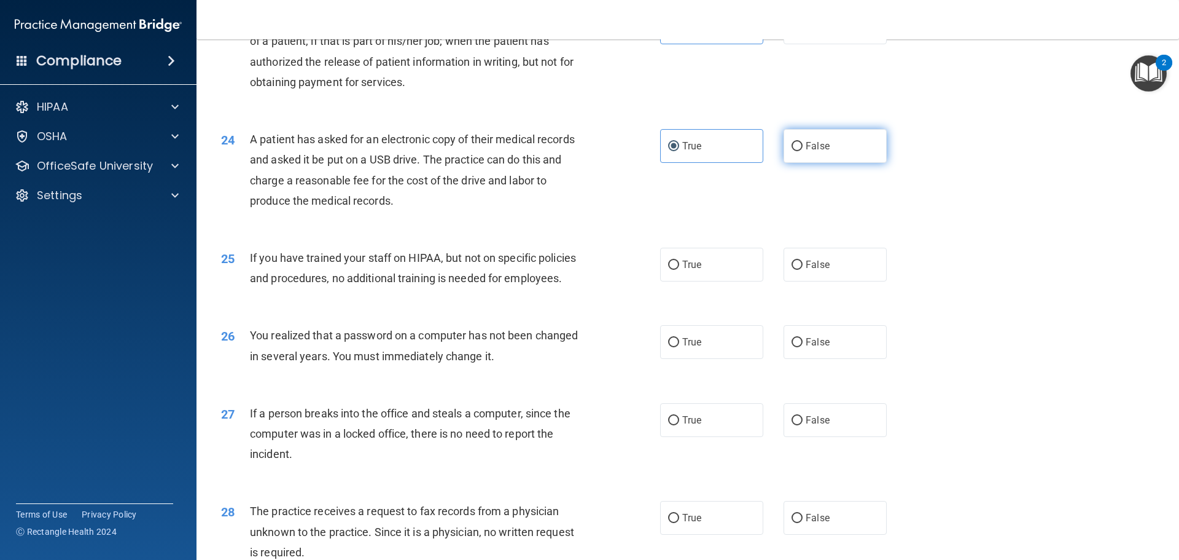
radio input "true"
radio input "false"
click at [434, 284] on span "If you have trained your staff on HIPAA, but not on specific policies and proce…" at bounding box center [413, 267] width 326 height 33
click at [834, 310] on div "25 If you have trained your staff on HIPAA, but not on specific policies and pr…" at bounding box center [688, 270] width 952 height 77
click at [833, 281] on label "False" at bounding box center [835, 265] width 103 height 34
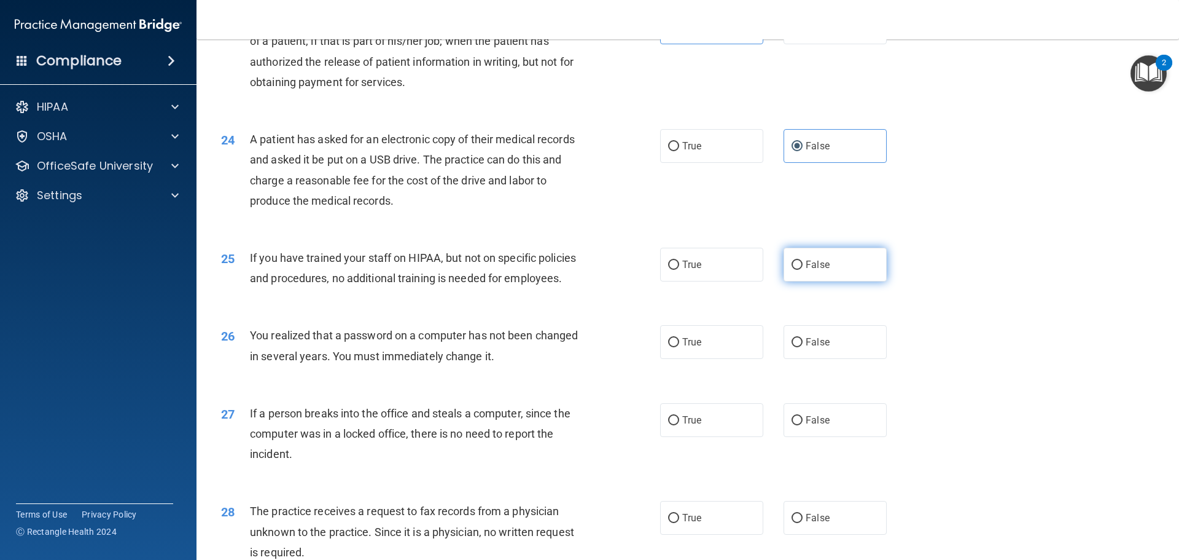
click at [803, 270] on input "False" at bounding box center [797, 264] width 11 height 9
radio input "true"
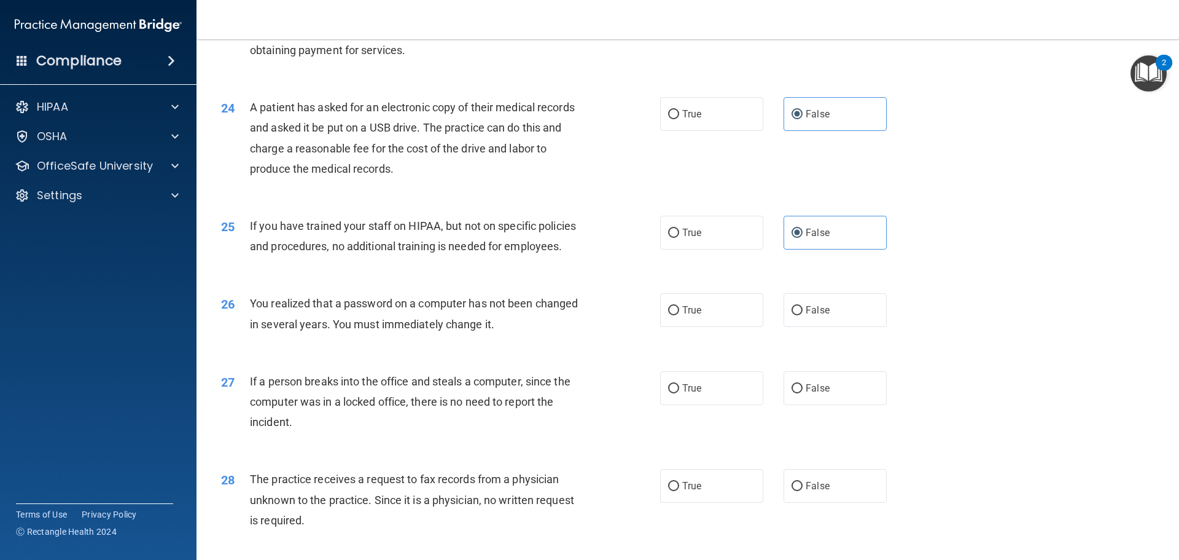
scroll to position [2150, 0]
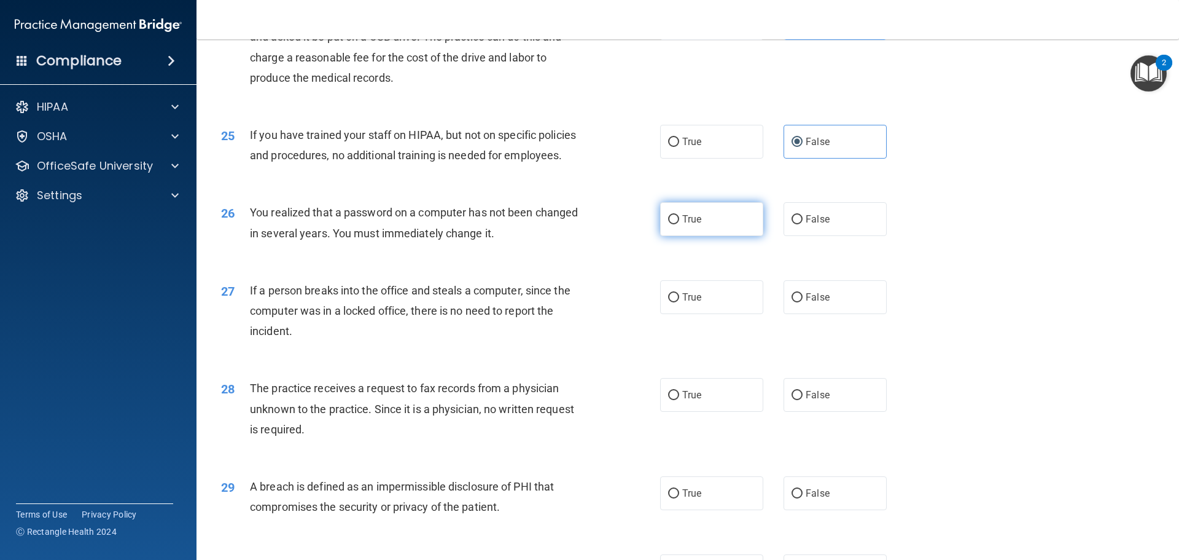
click at [751, 236] on label "True" at bounding box center [711, 219] width 103 height 34
click at [679, 224] on input "True" at bounding box center [673, 219] width 11 height 9
radio input "true"
click at [617, 348] on div "27 If a person breaks into the office and steals a computer, since the computer…" at bounding box center [441, 314] width 476 height 68
click at [819, 303] on span "False" at bounding box center [818, 297] width 24 height 12
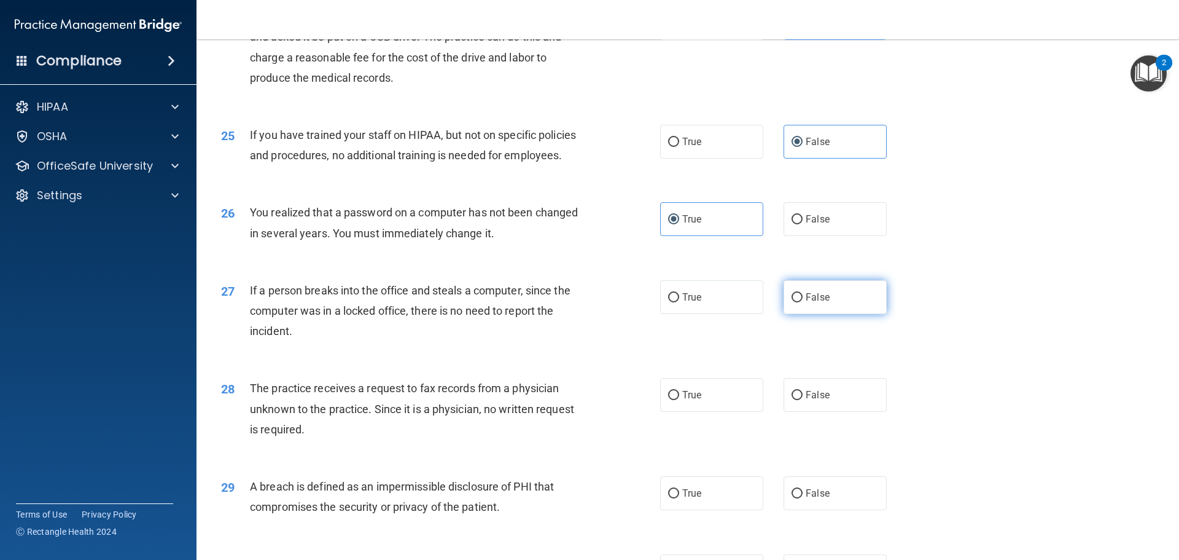
click at [803, 302] on input "False" at bounding box center [797, 297] width 11 height 9
radio input "true"
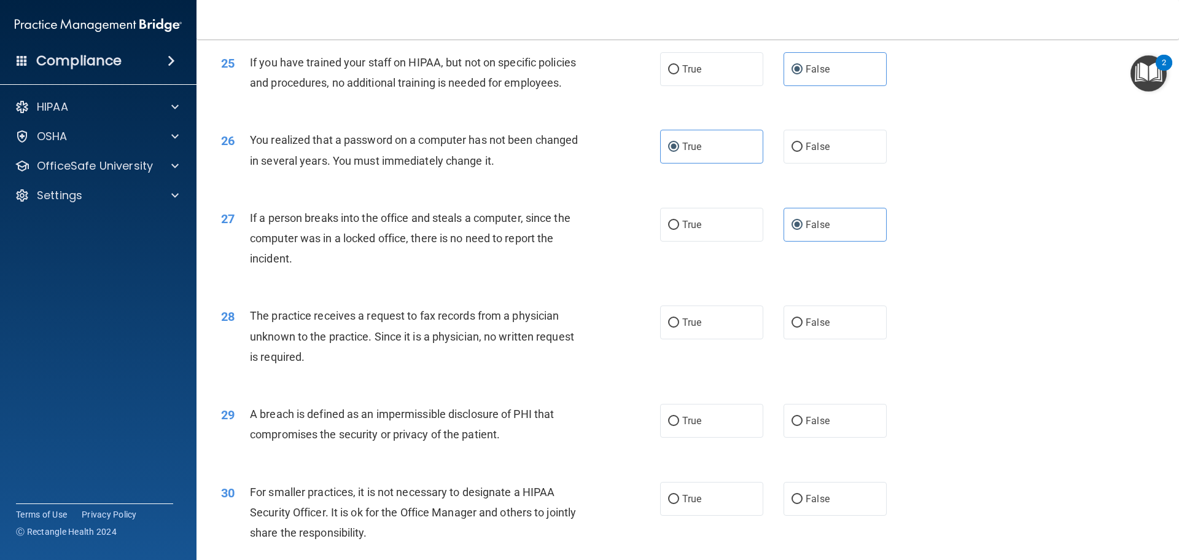
scroll to position [2348, 0]
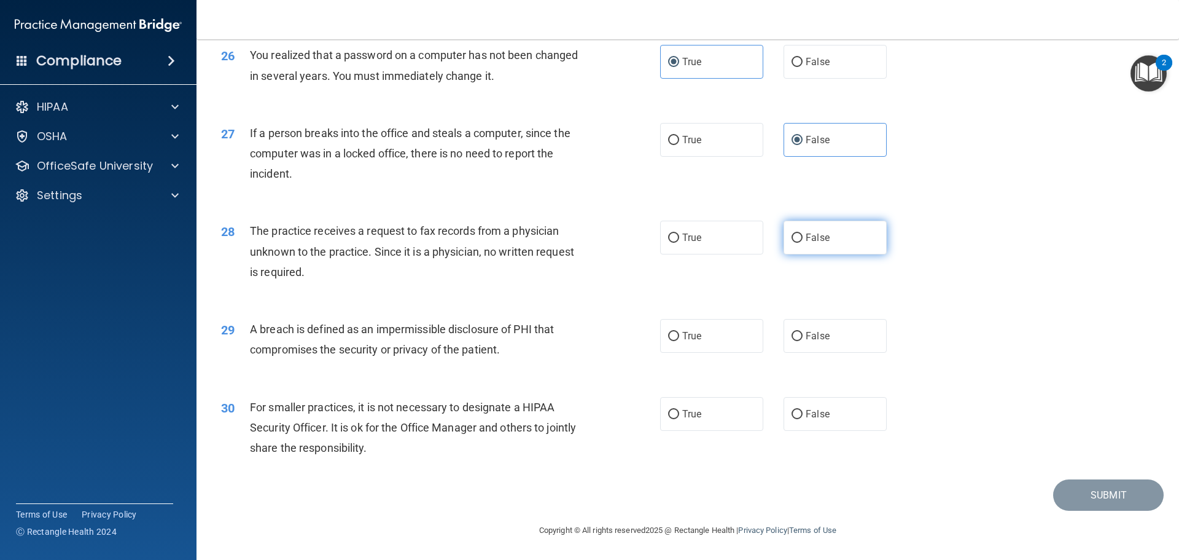
click at [843, 244] on label "False" at bounding box center [835, 238] width 103 height 34
click at [803, 243] on input "False" at bounding box center [797, 237] width 11 height 9
radio input "true"
click at [616, 275] on div "28 The practice receives a request to fax records from a physician unknown to t…" at bounding box center [441, 255] width 476 height 68
click at [687, 328] on label "True" at bounding box center [711, 336] width 103 height 34
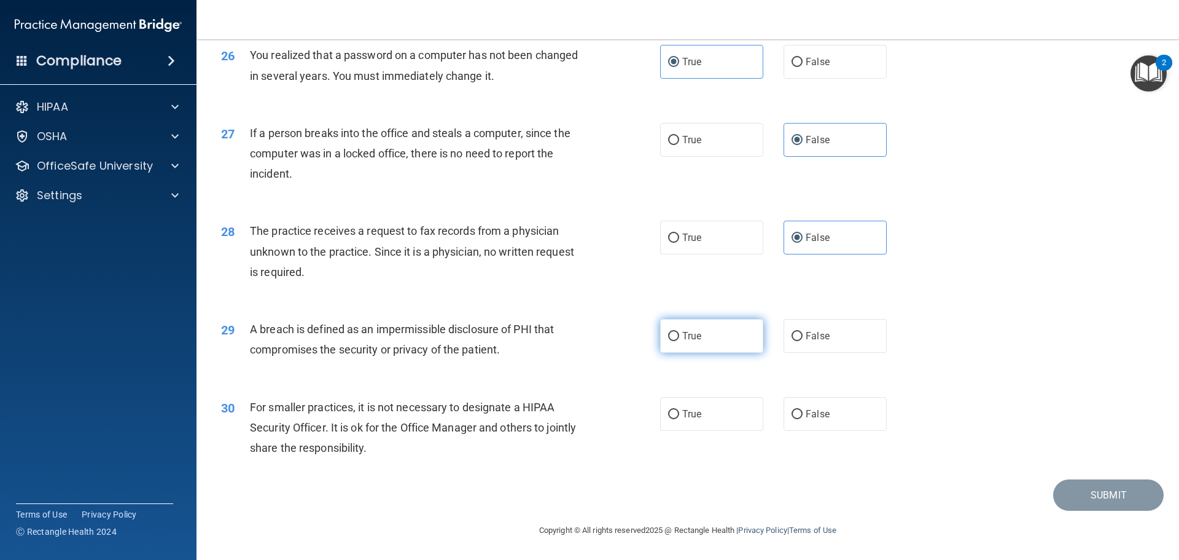
click at [679, 332] on input "True" at bounding box center [673, 336] width 11 height 9
radio input "true"
click at [811, 417] on span "False" at bounding box center [818, 414] width 24 height 12
click at [803, 417] on input "False" at bounding box center [797, 414] width 11 height 9
radio input "true"
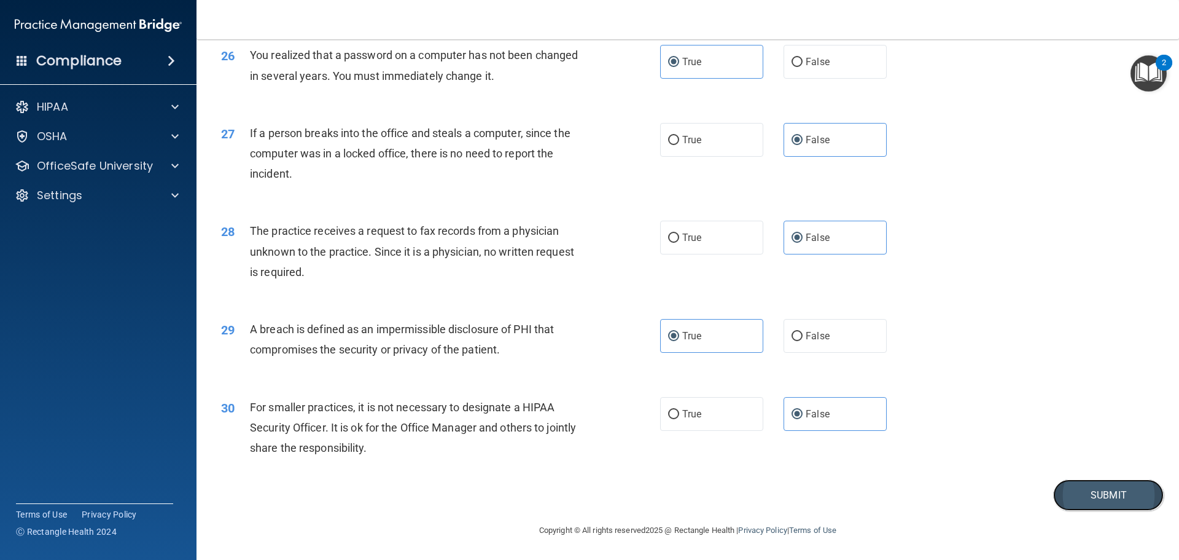
click at [1066, 496] on button "Submit" at bounding box center [1108, 494] width 111 height 31
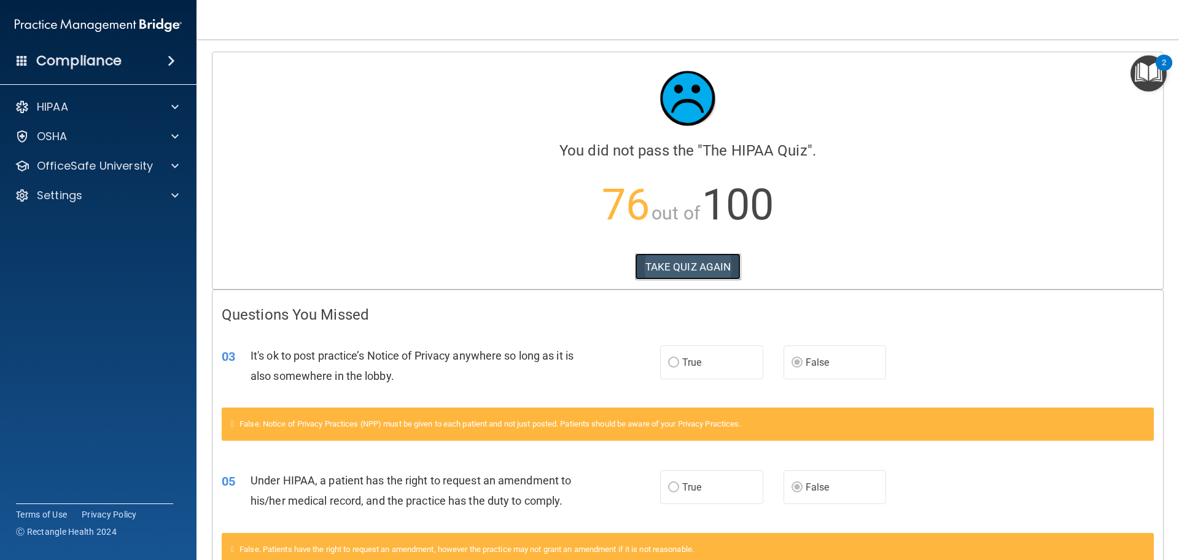
click at [689, 256] on button "TAKE QUIZ AGAIN" at bounding box center [688, 266] width 106 height 27
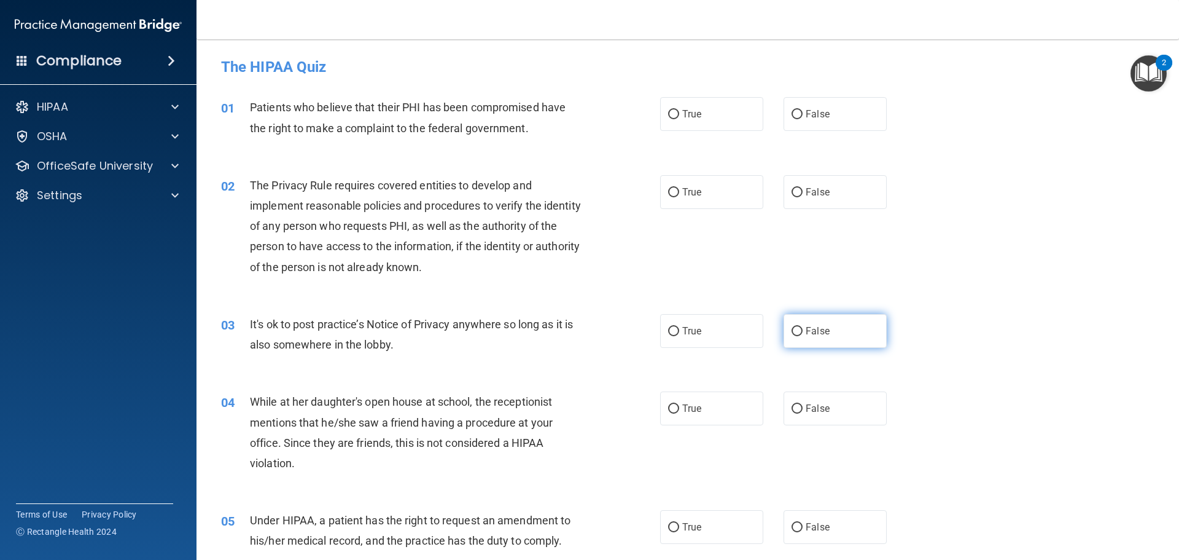
click at [795, 327] on input "False" at bounding box center [797, 331] width 11 height 9
radio input "true"
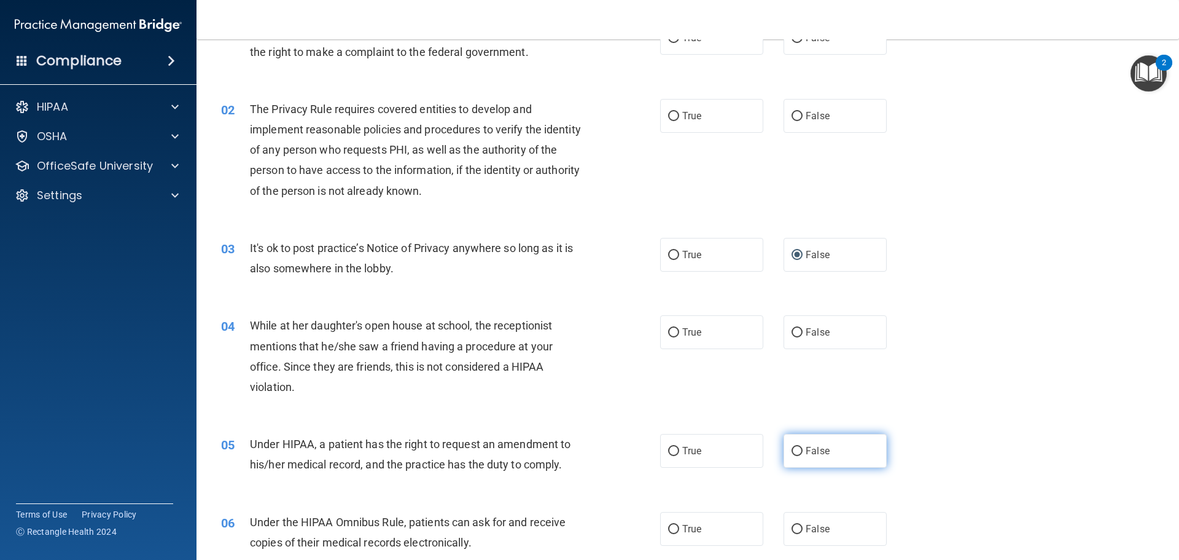
scroll to position [184, 0]
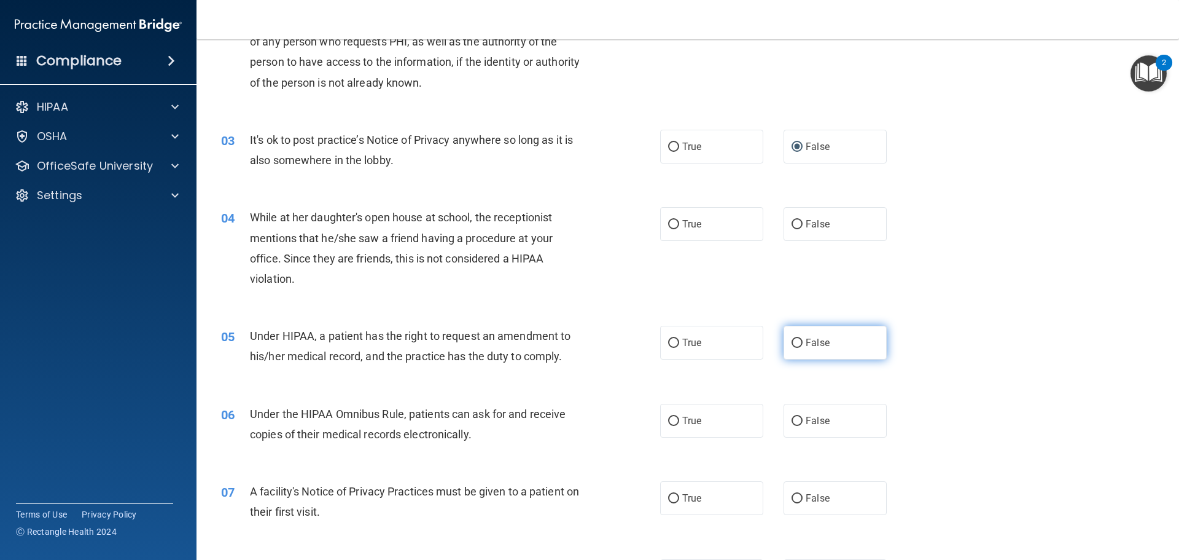
click at [806, 337] on span "False" at bounding box center [818, 343] width 24 height 12
click at [803, 338] on input "False" at bounding box center [797, 342] width 11 height 9
radio input "true"
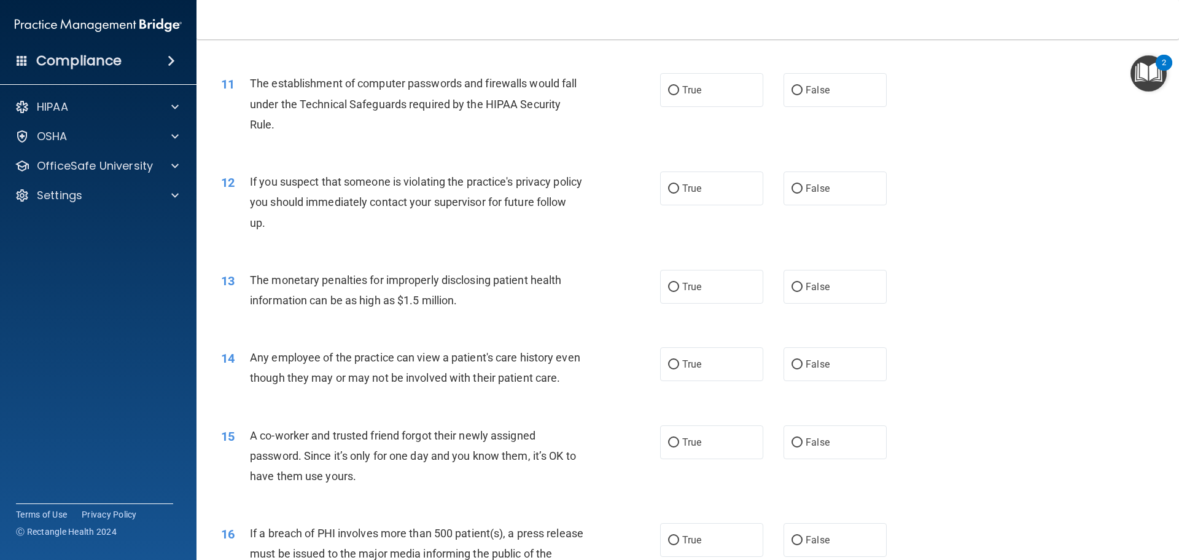
scroll to position [921, 0]
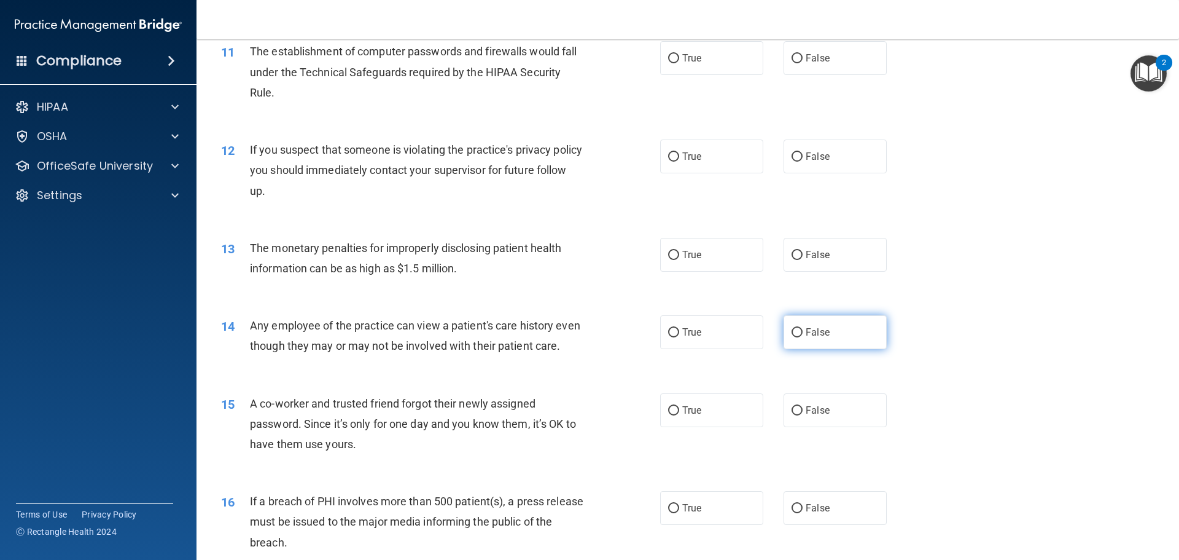
click at [813, 332] on span "False" at bounding box center [818, 332] width 24 height 12
click at [803, 332] on input "False" at bounding box center [797, 332] width 11 height 9
radio input "true"
click at [695, 525] on label "True" at bounding box center [711, 508] width 103 height 34
click at [679, 513] on input "True" at bounding box center [673, 508] width 11 height 9
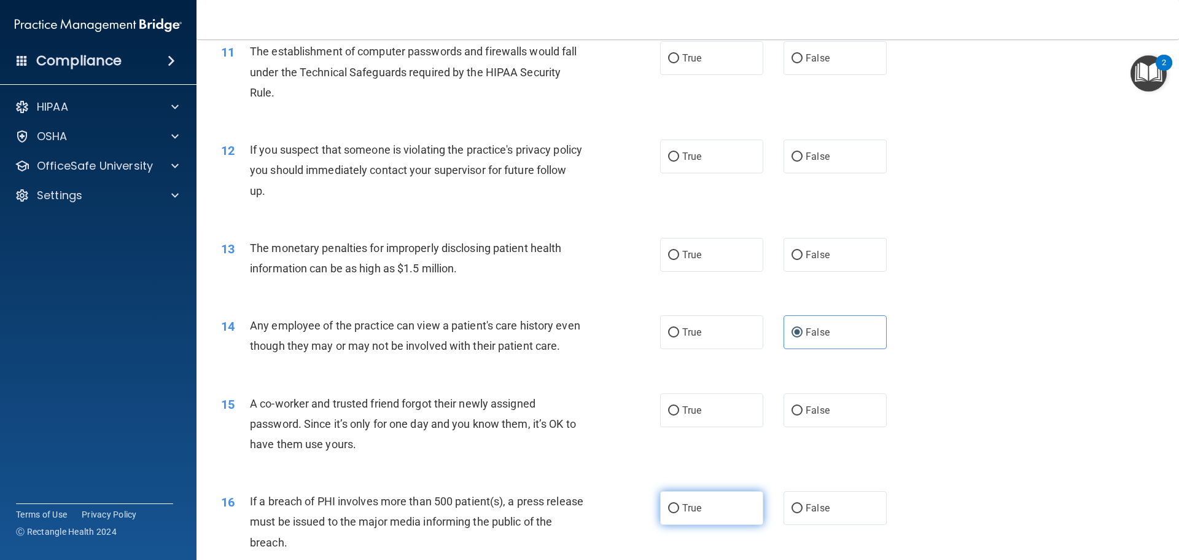
radio input "true"
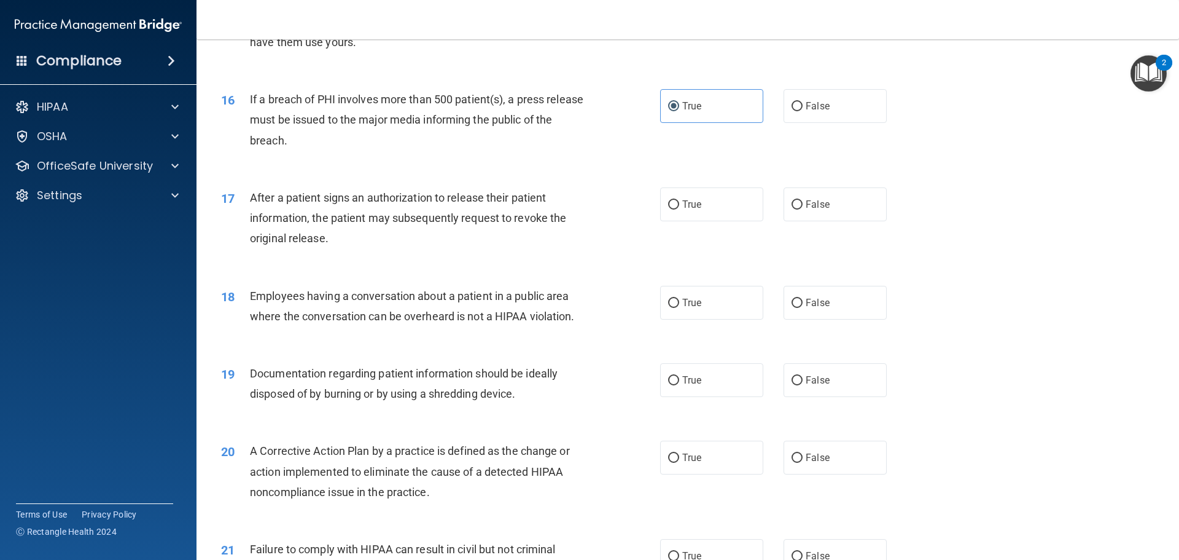
scroll to position [1351, 0]
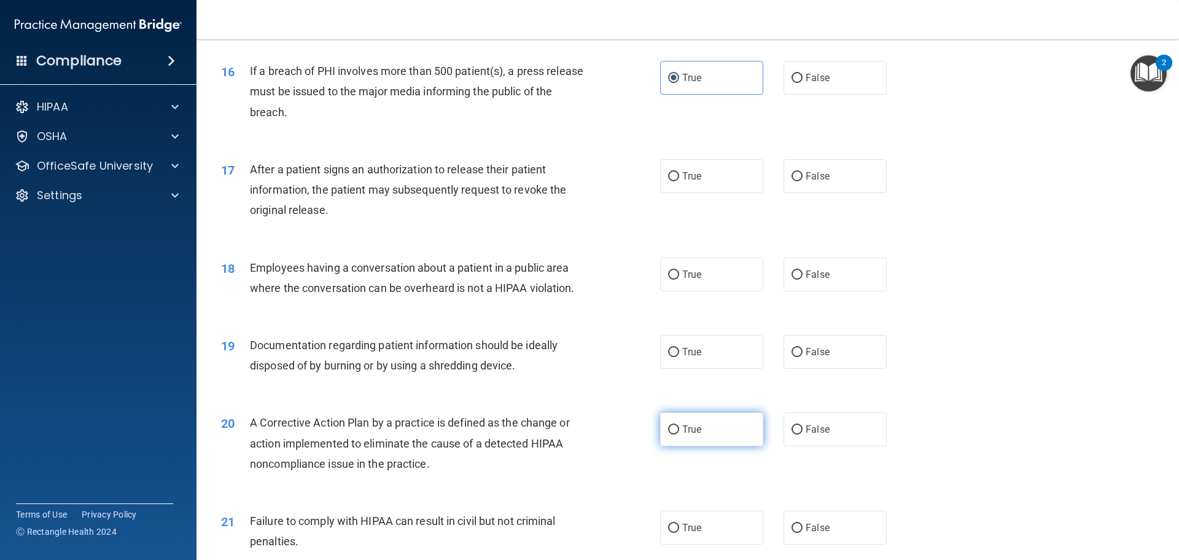
click at [714, 446] on label "True" at bounding box center [711, 429] width 103 height 34
click at [679, 434] on input "True" at bounding box center [673, 429] width 11 height 9
radio input "true"
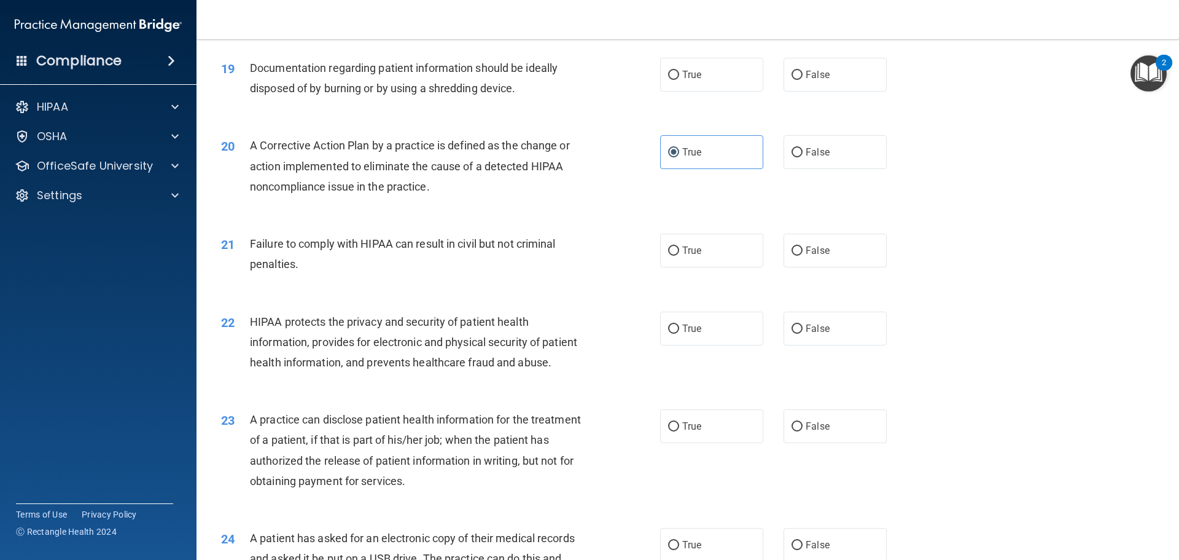
scroll to position [1659, 0]
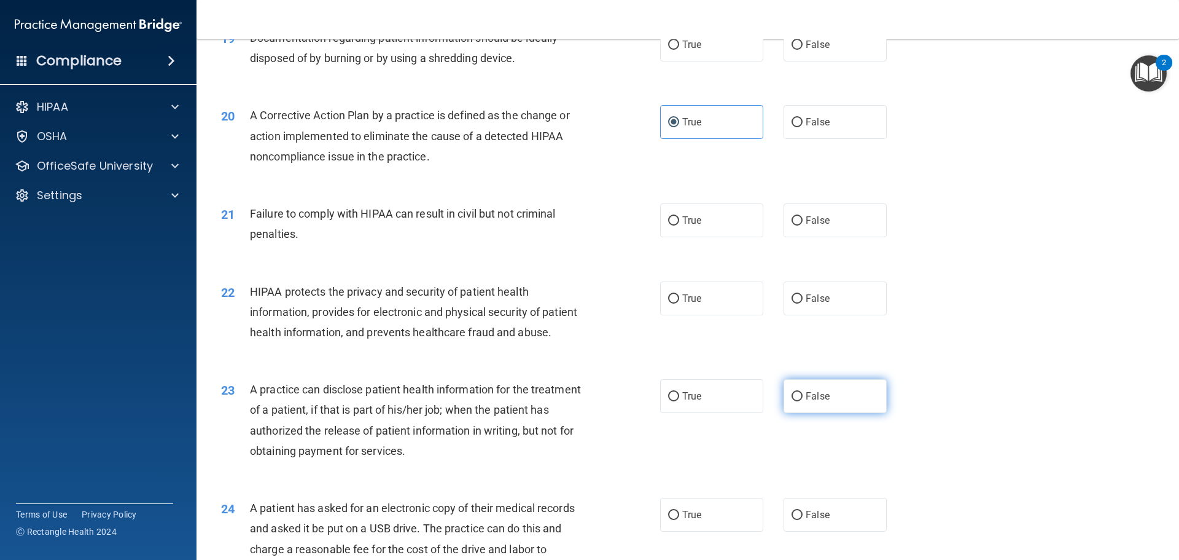
click at [818, 413] on label "False" at bounding box center [835, 396] width 103 height 34
click at [803, 401] on input "False" at bounding box center [797, 396] width 11 height 9
radio input "true"
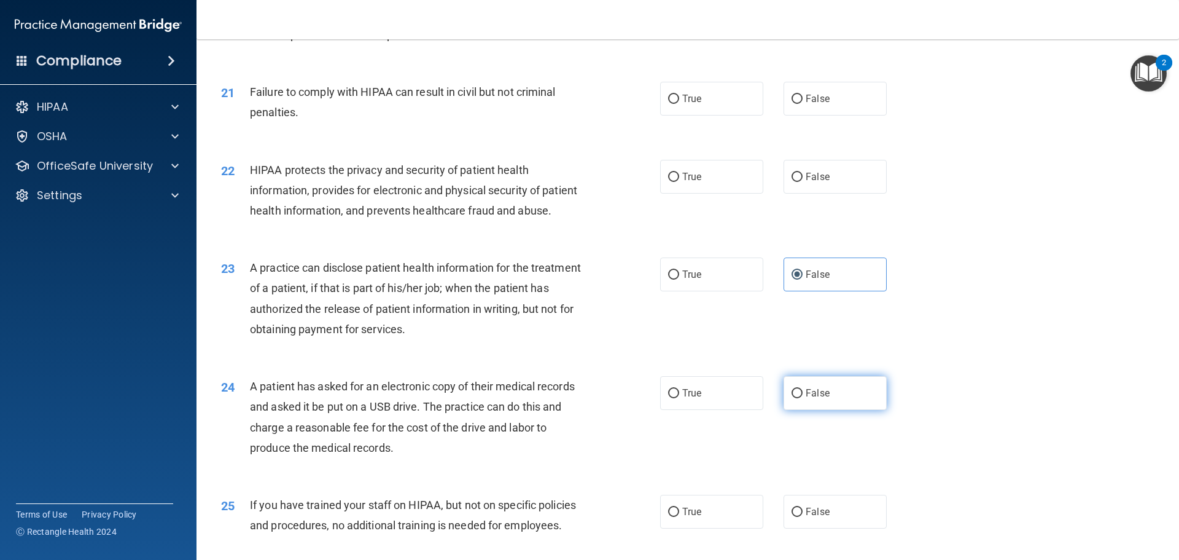
scroll to position [1781, 0]
click at [737, 408] on label "True" at bounding box center [711, 392] width 103 height 34
click at [679, 397] on input "True" at bounding box center [673, 392] width 11 height 9
radio input "true"
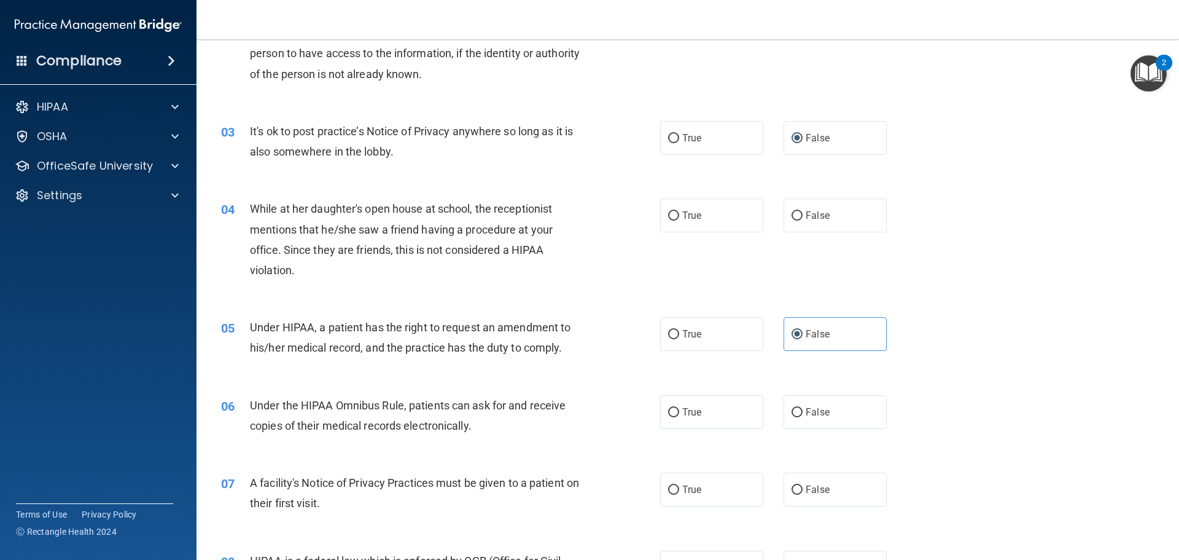
scroll to position [0, 0]
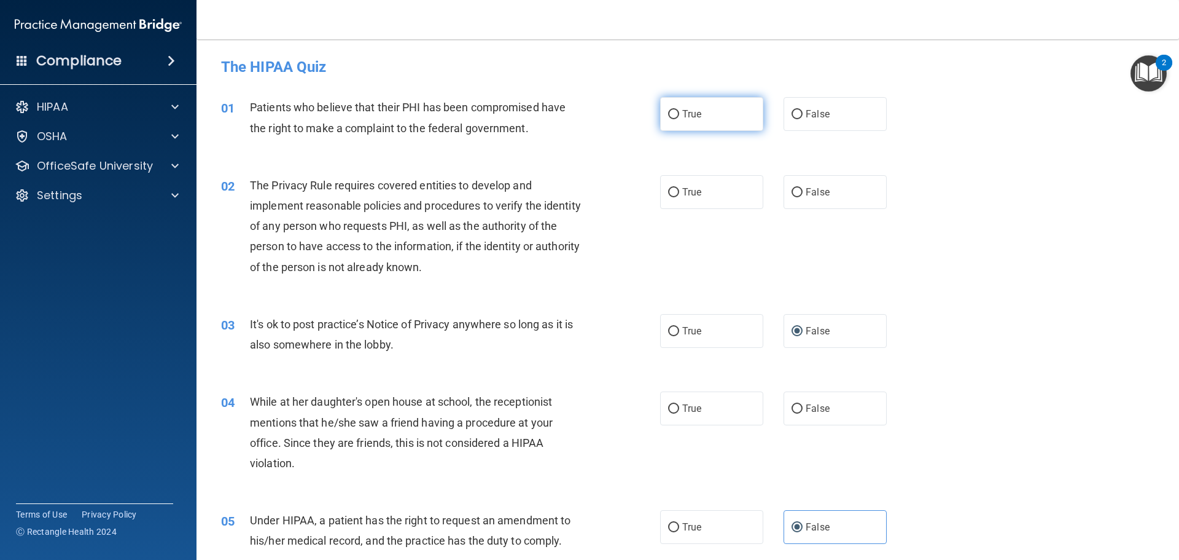
click at [676, 130] on label "True" at bounding box center [711, 114] width 103 height 34
click at [676, 119] on input "True" at bounding box center [673, 114] width 11 height 9
radio input "true"
click at [687, 191] on span "True" at bounding box center [691, 192] width 19 height 12
click at [679, 191] on input "True" at bounding box center [673, 192] width 11 height 9
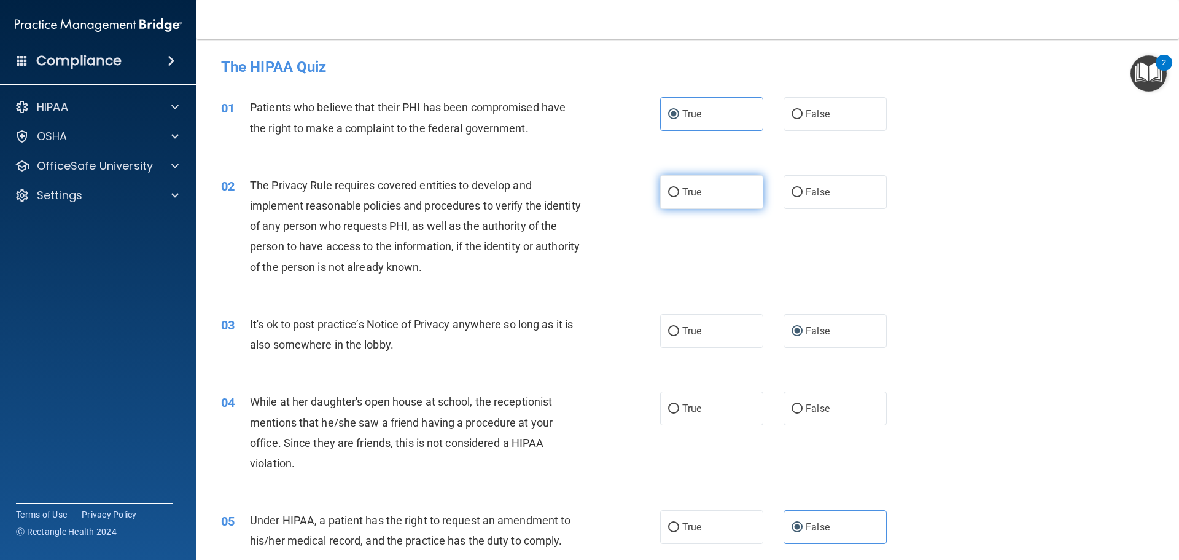
radio input "true"
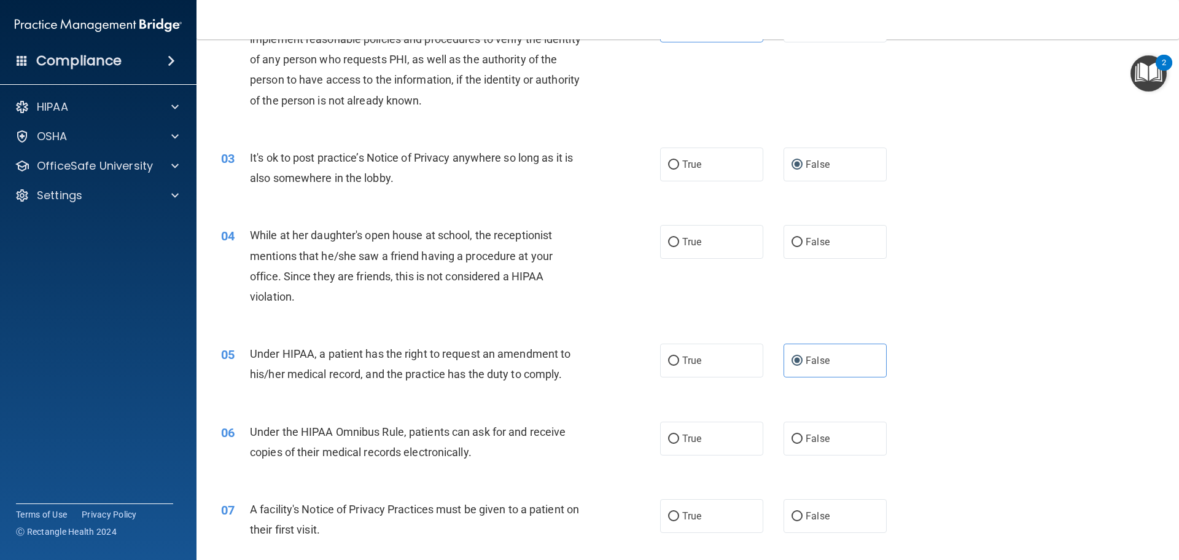
scroll to position [184, 0]
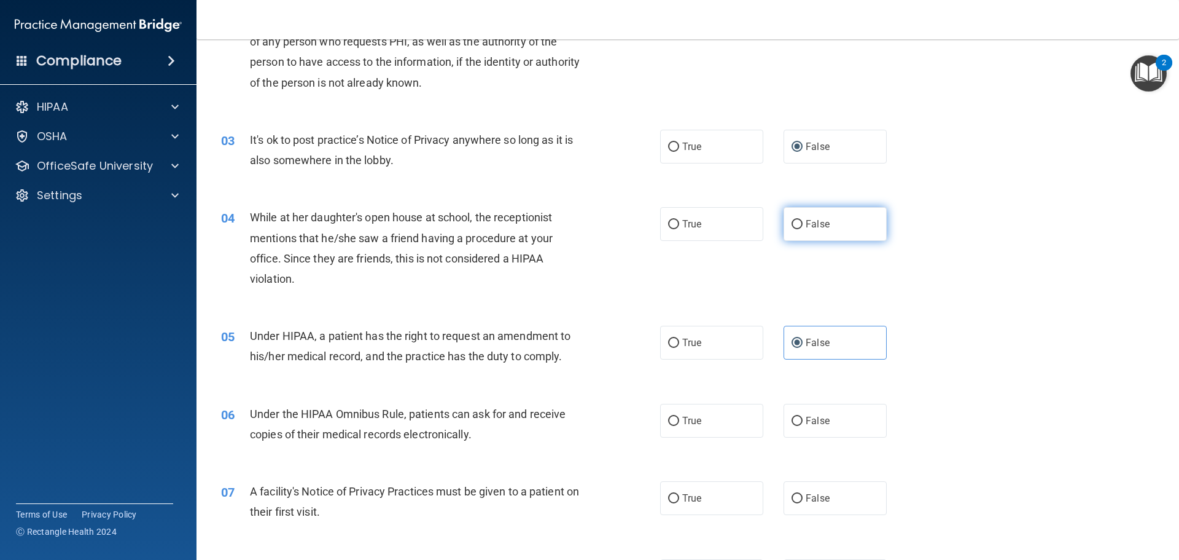
click at [837, 225] on label "False" at bounding box center [835, 224] width 103 height 34
click at [803, 225] on input "False" at bounding box center [797, 224] width 11 height 9
radio input "true"
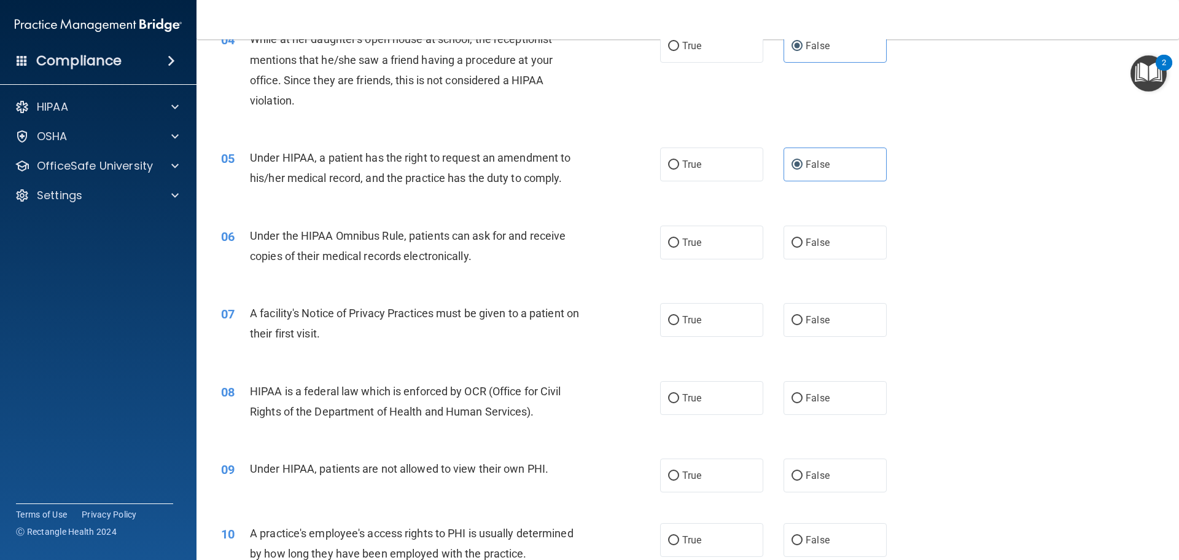
scroll to position [369, 0]
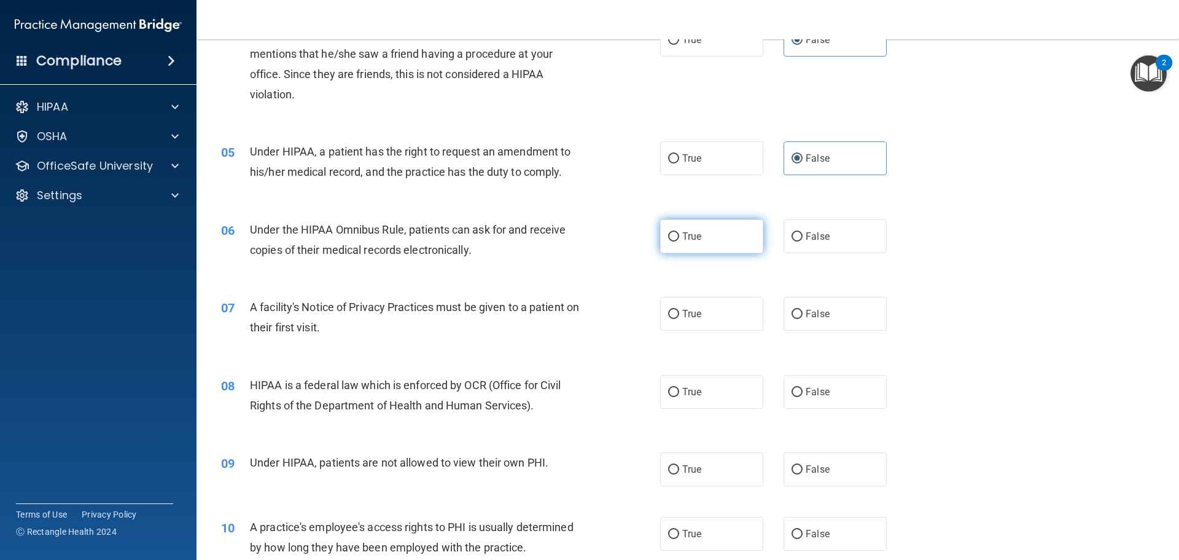
click at [687, 247] on label "True" at bounding box center [711, 236] width 103 height 34
click at [679, 241] on input "True" at bounding box center [673, 236] width 11 height 9
radio input "true"
click at [682, 317] on span "True" at bounding box center [691, 314] width 19 height 12
click at [679, 317] on input "True" at bounding box center [673, 314] width 11 height 9
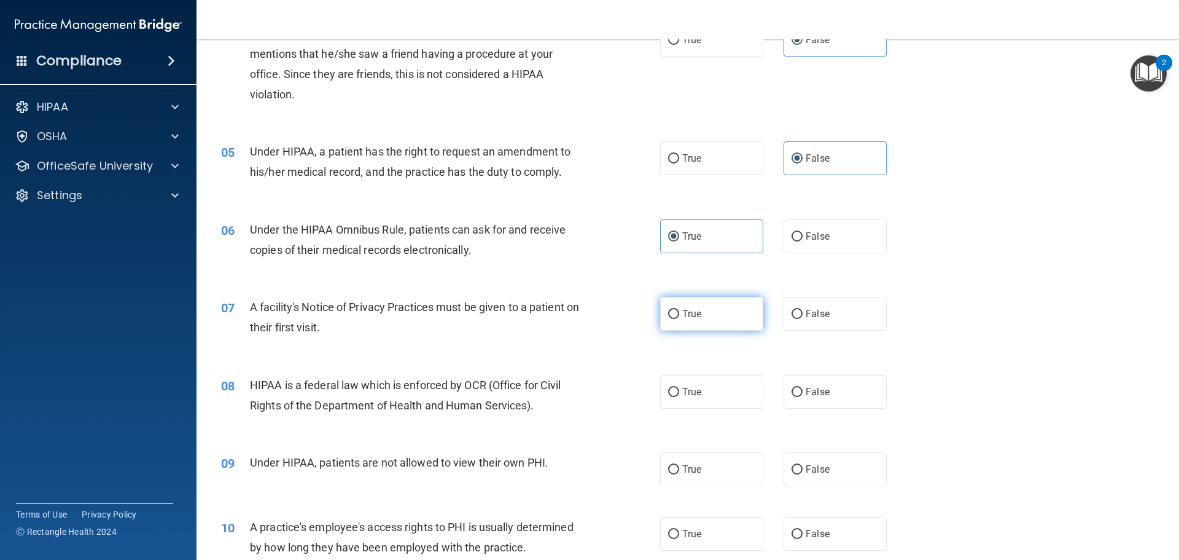
radio input "true"
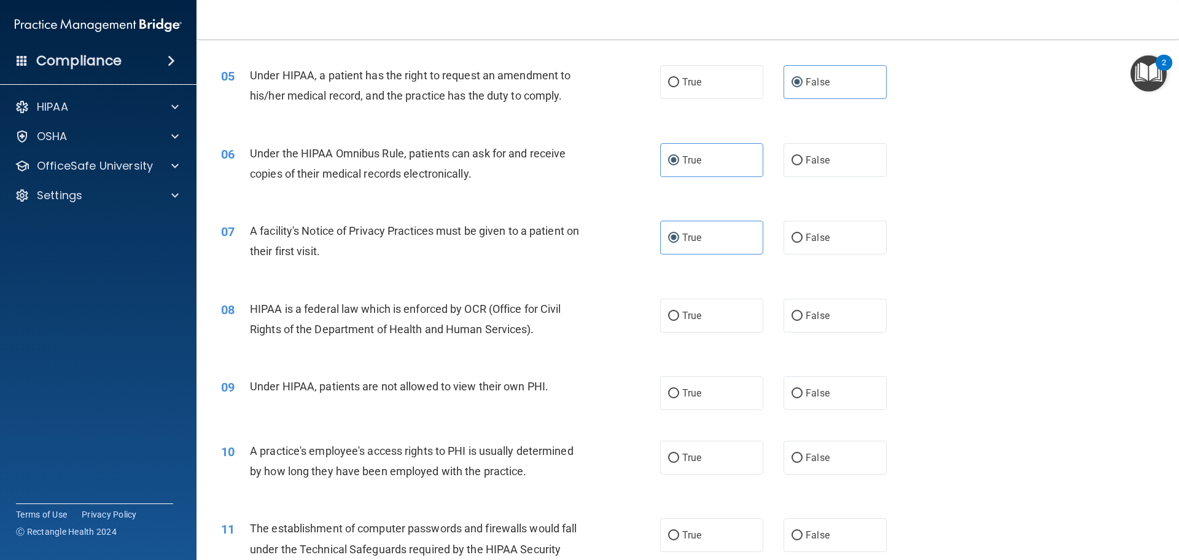
scroll to position [553, 0]
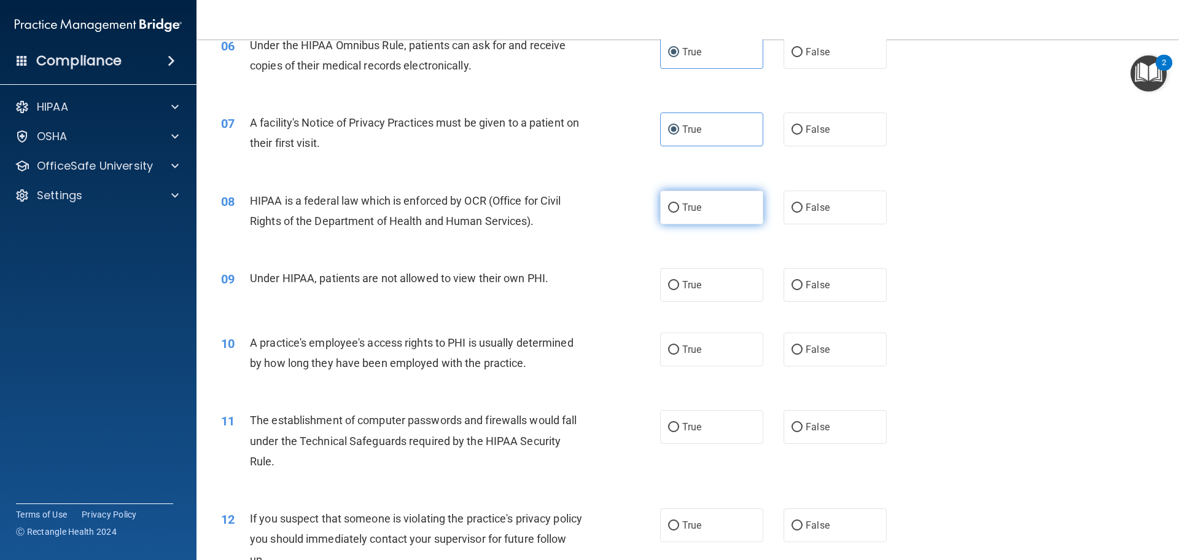
click at [675, 211] on label "True" at bounding box center [711, 207] width 103 height 34
click at [675, 211] on input "True" at bounding box center [673, 207] width 11 height 9
radio input "true"
click at [792, 287] on input "False" at bounding box center [797, 285] width 11 height 9
radio input "true"
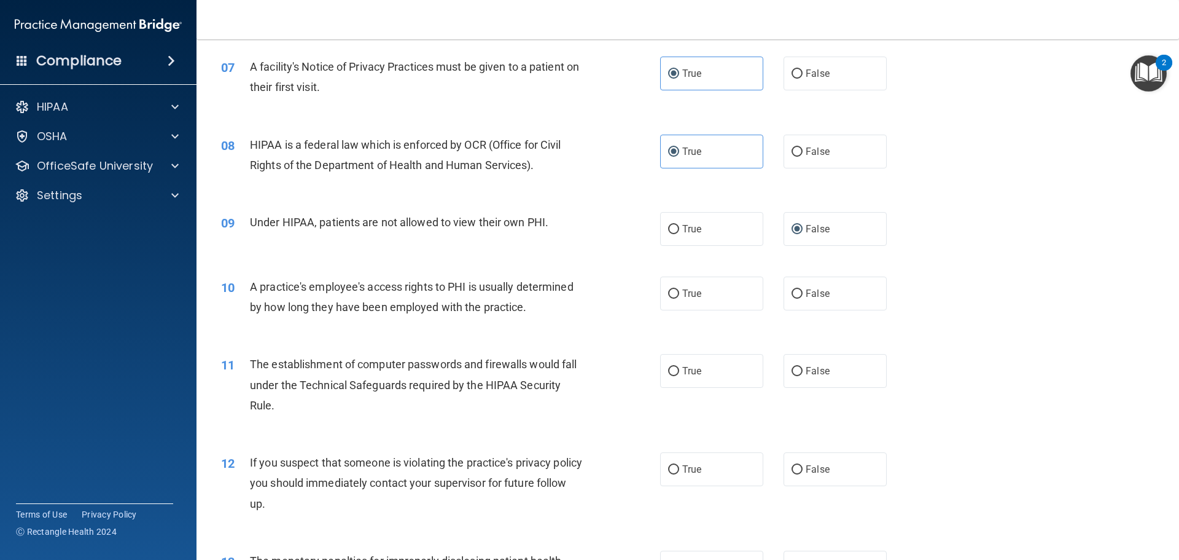
scroll to position [676, 0]
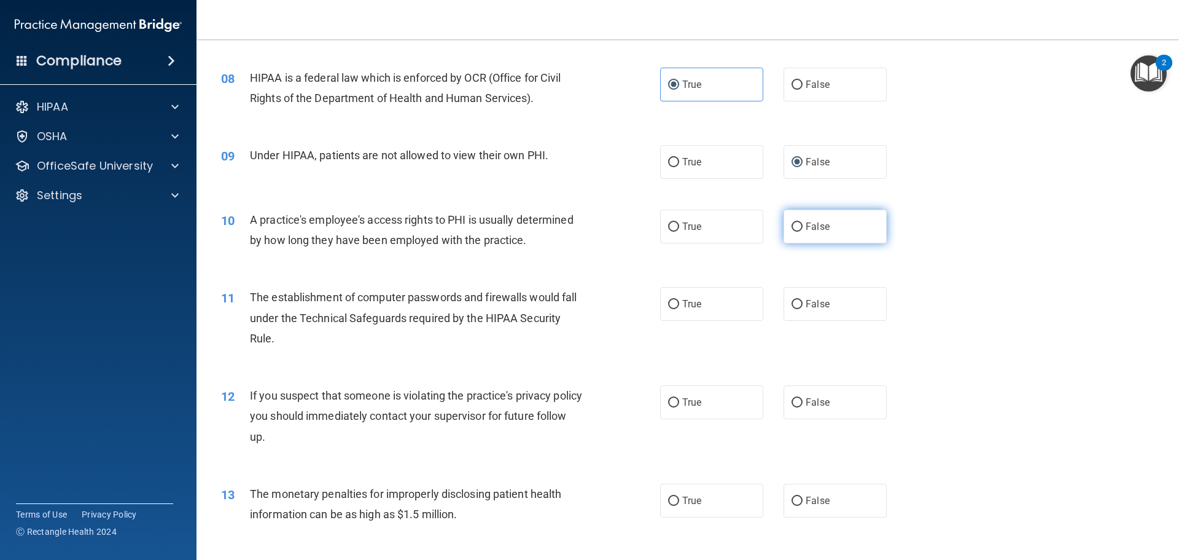
click at [832, 221] on label "False" at bounding box center [835, 226] width 103 height 34
click at [803, 222] on input "False" at bounding box center [797, 226] width 11 height 9
radio input "true"
click at [676, 313] on label "True" at bounding box center [711, 304] width 103 height 34
click at [676, 309] on input "True" at bounding box center [673, 304] width 11 height 9
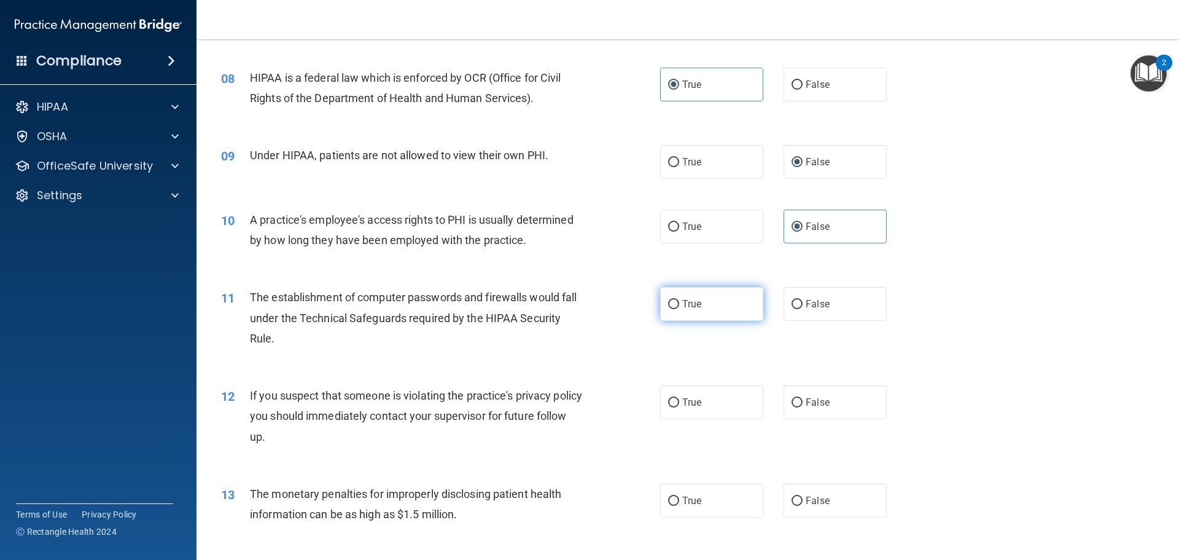
radio input "true"
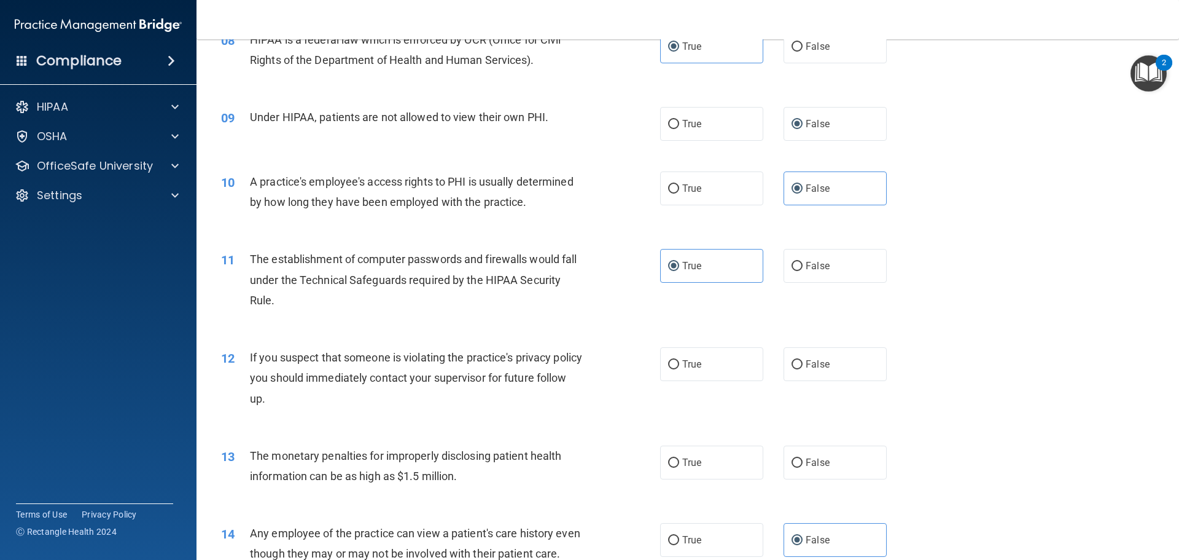
scroll to position [860, 0]
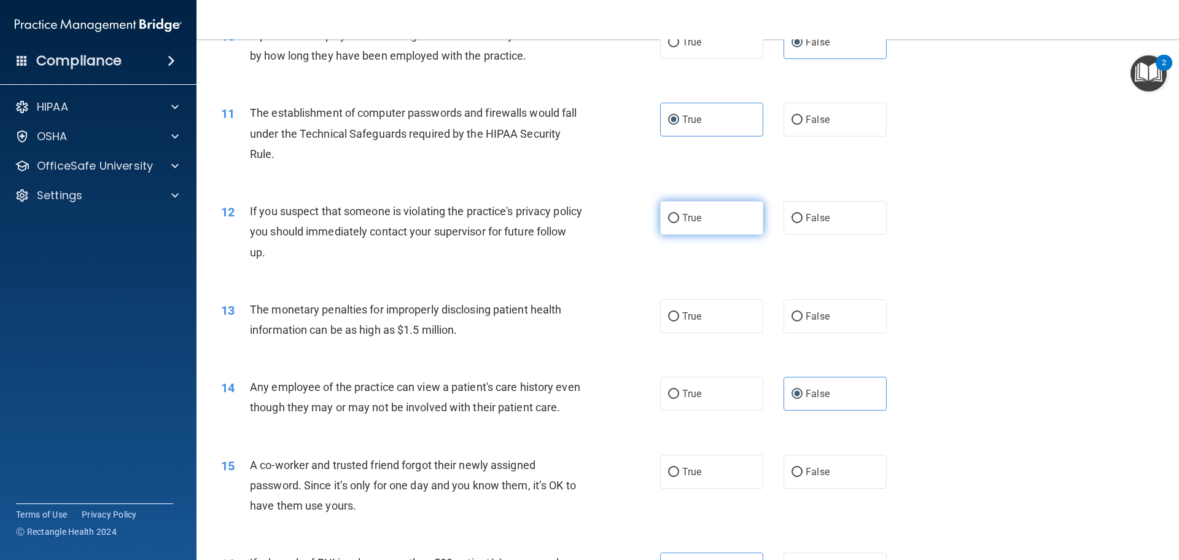
click at [694, 224] on label "True" at bounding box center [711, 218] width 103 height 34
click at [679, 223] on input "True" at bounding box center [673, 218] width 11 height 9
radio input "true"
click at [713, 326] on label "True" at bounding box center [711, 316] width 103 height 34
click at [679, 321] on input "True" at bounding box center [673, 316] width 11 height 9
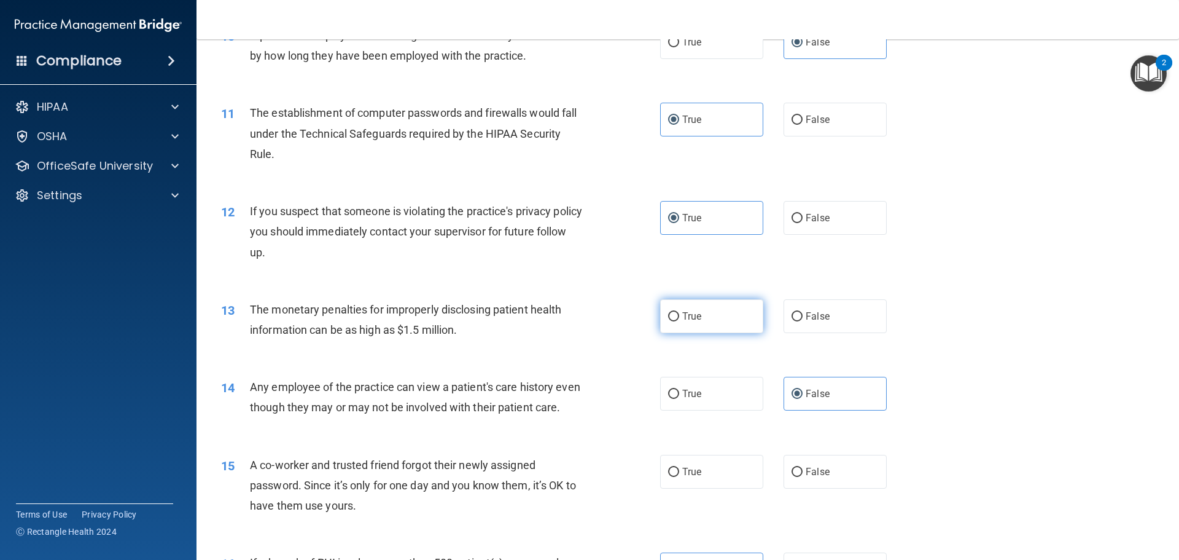
radio input "true"
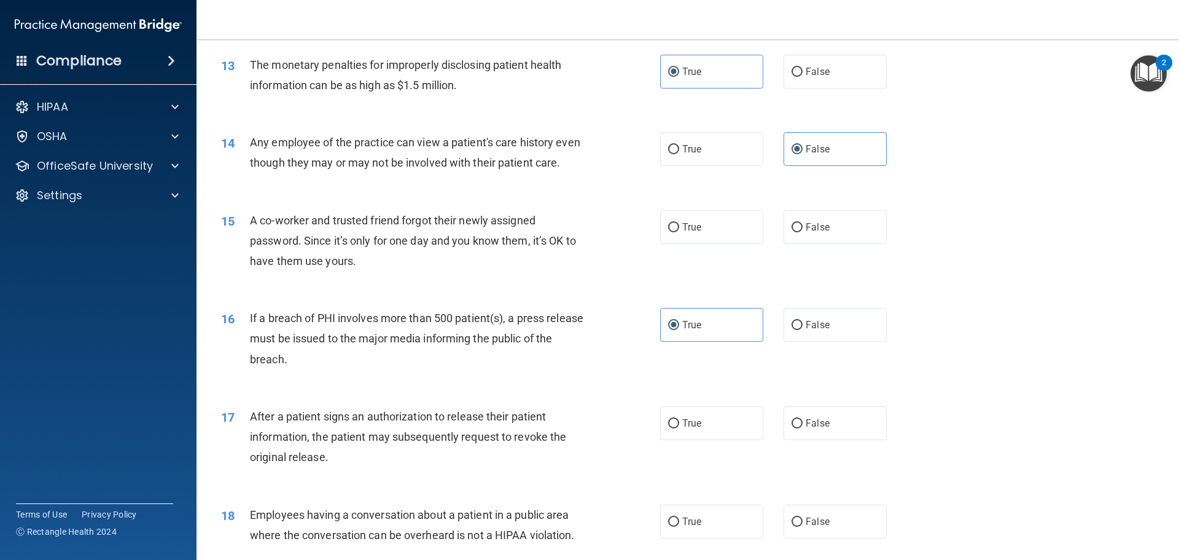
scroll to position [1106, 0]
drag, startPoint x: 862, startPoint y: 261, endPoint x: 852, endPoint y: 256, distance: 11.0
click at [861, 243] on label "False" at bounding box center [835, 226] width 103 height 34
click at [803, 231] on input "False" at bounding box center [797, 226] width 11 height 9
radio input "true"
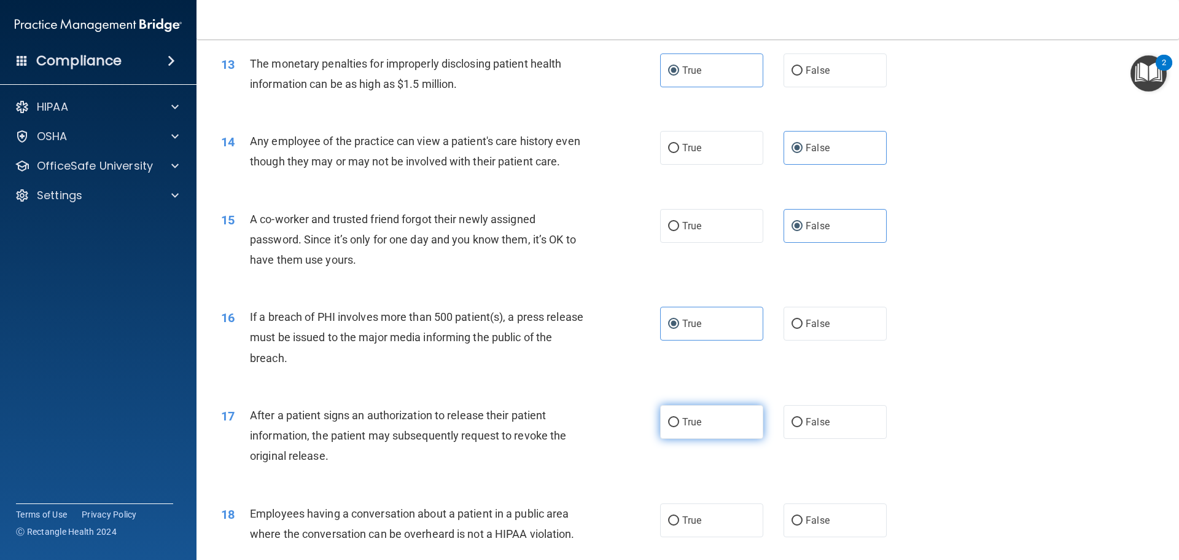
scroll to position [1229, 0]
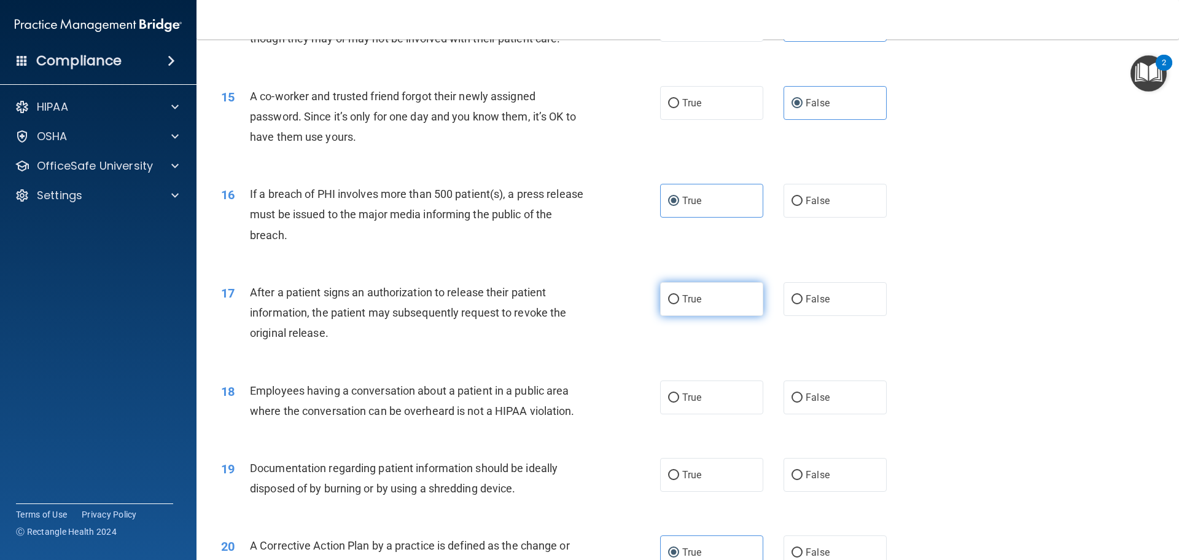
click at [683, 305] on span "True" at bounding box center [691, 299] width 19 height 12
click at [679, 304] on input "True" at bounding box center [673, 299] width 11 height 9
radio input "true"
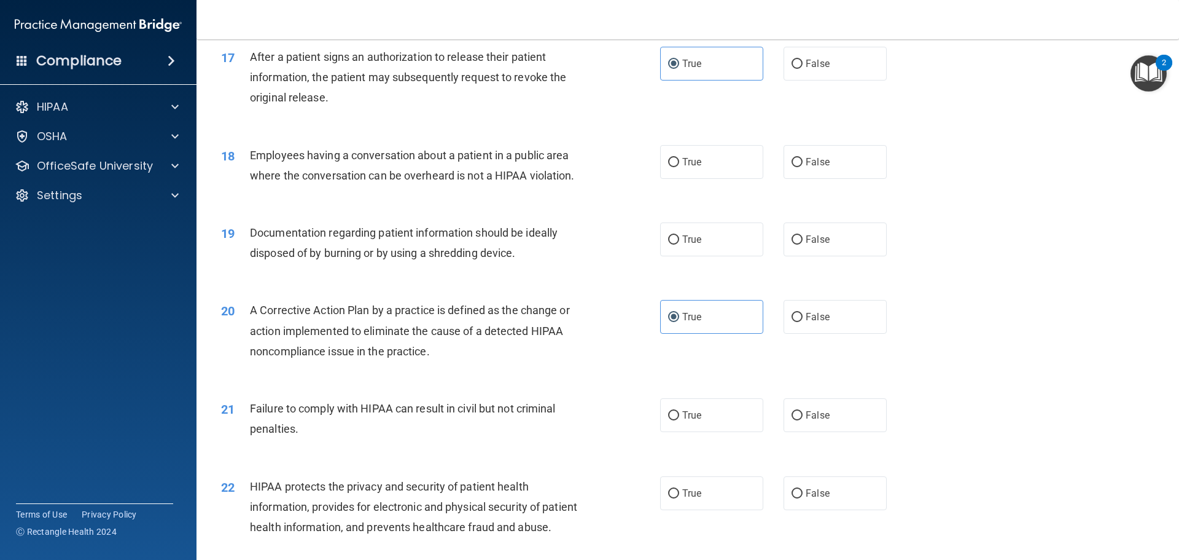
scroll to position [1474, 0]
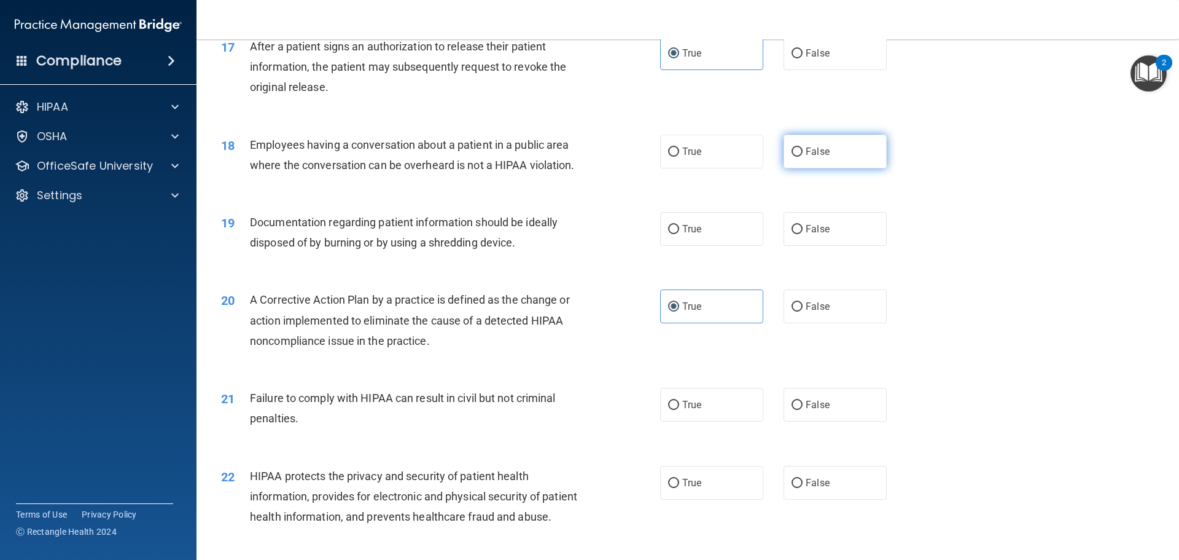
click at [794, 168] on label "False" at bounding box center [835, 152] width 103 height 34
click at [794, 157] on input "False" at bounding box center [797, 151] width 11 height 9
radio input "true"
click at [689, 235] on span "True" at bounding box center [691, 229] width 19 height 12
click at [679, 234] on input "True" at bounding box center [673, 229] width 11 height 9
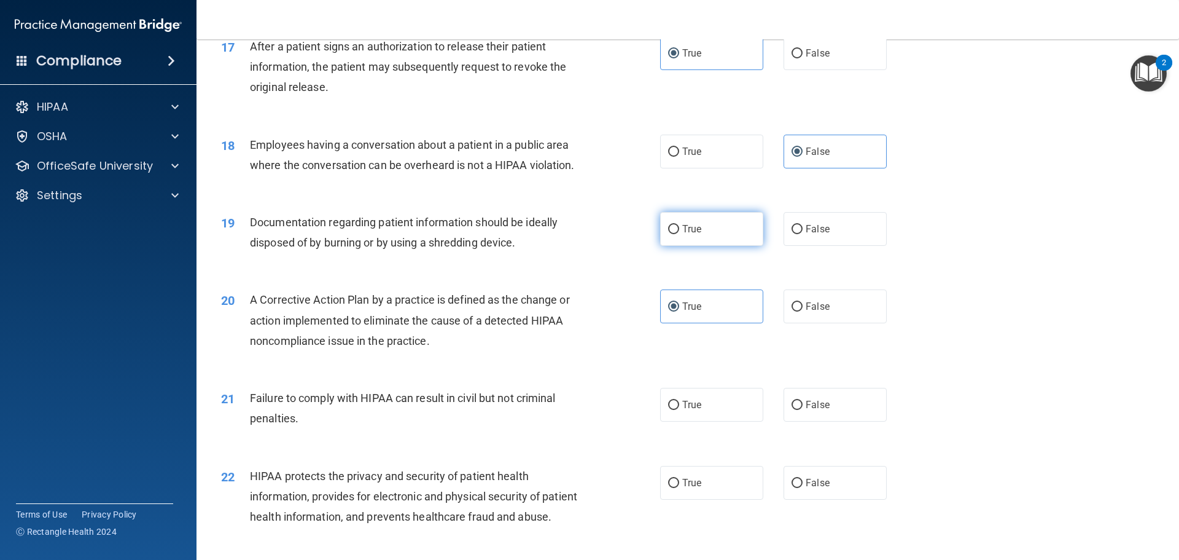
radio input "true"
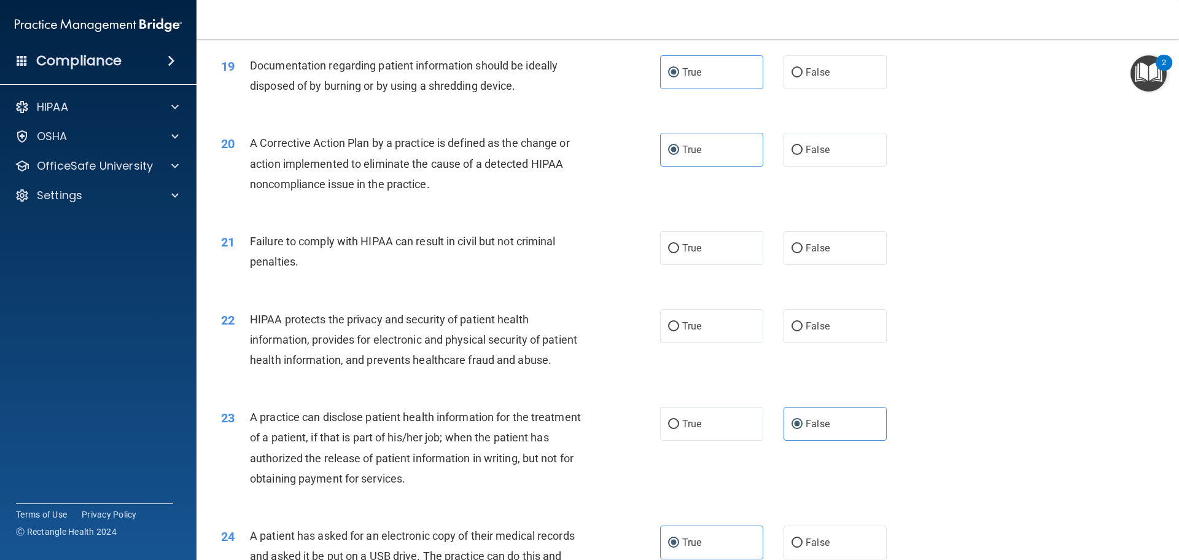
scroll to position [1659, 0]
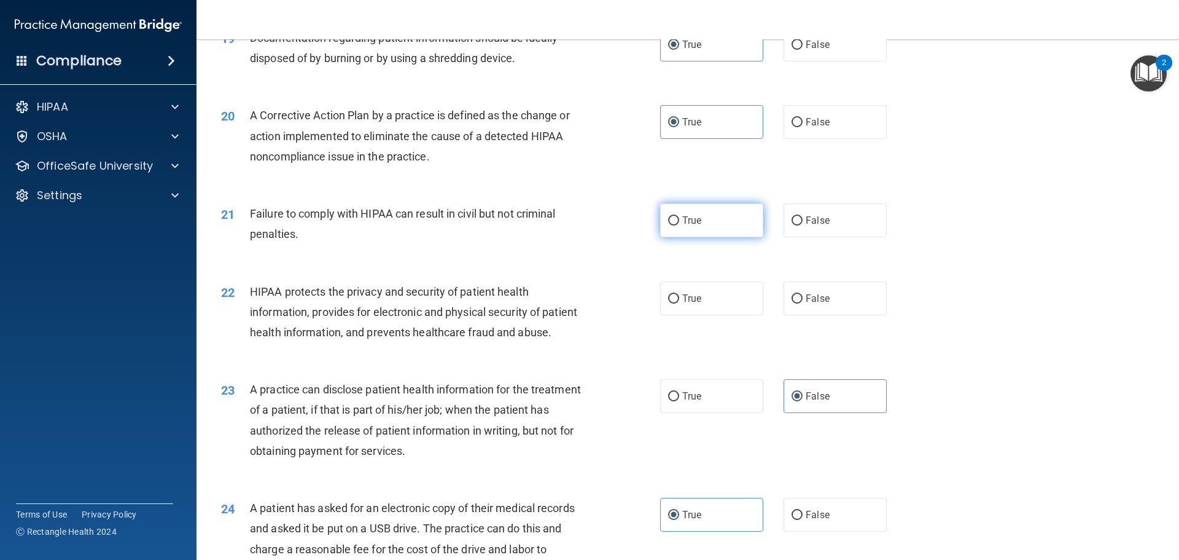
click at [660, 237] on label "True" at bounding box center [711, 220] width 103 height 34
click at [668, 225] on input "True" at bounding box center [673, 220] width 11 height 9
radio input "true"
click at [762, 237] on div "True False" at bounding box center [784, 220] width 248 height 34
drag, startPoint x: 778, startPoint y: 240, endPoint x: 842, endPoint y: 241, distance: 63.9
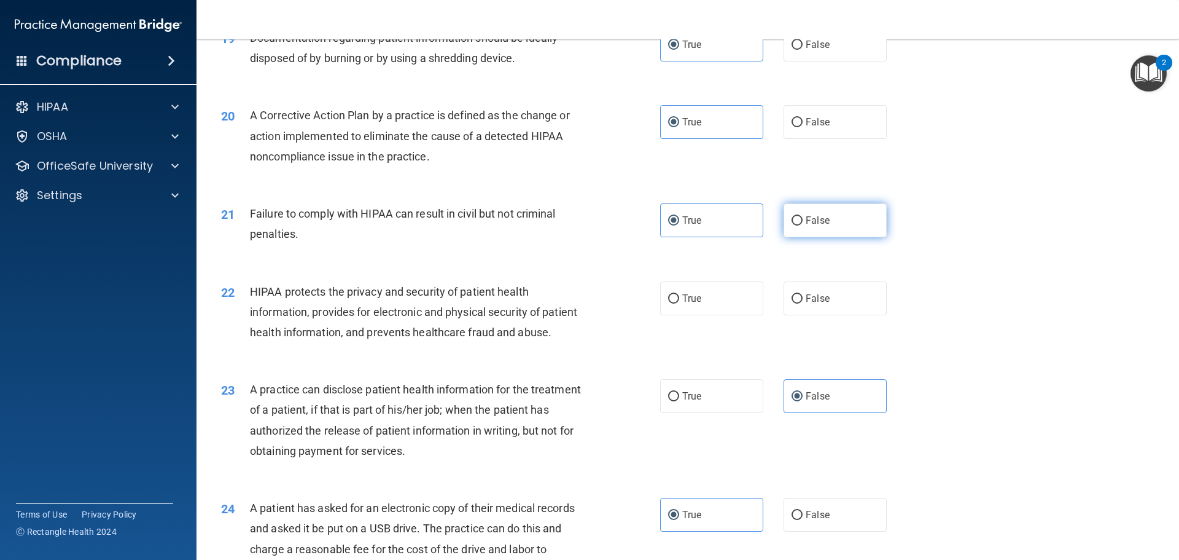
click at [800, 237] on div "True False" at bounding box center [784, 220] width 248 height 34
click at [843, 237] on label "False" at bounding box center [835, 220] width 103 height 34
click at [803, 225] on input "False" at bounding box center [797, 220] width 11 height 9
radio input "true"
radio input "false"
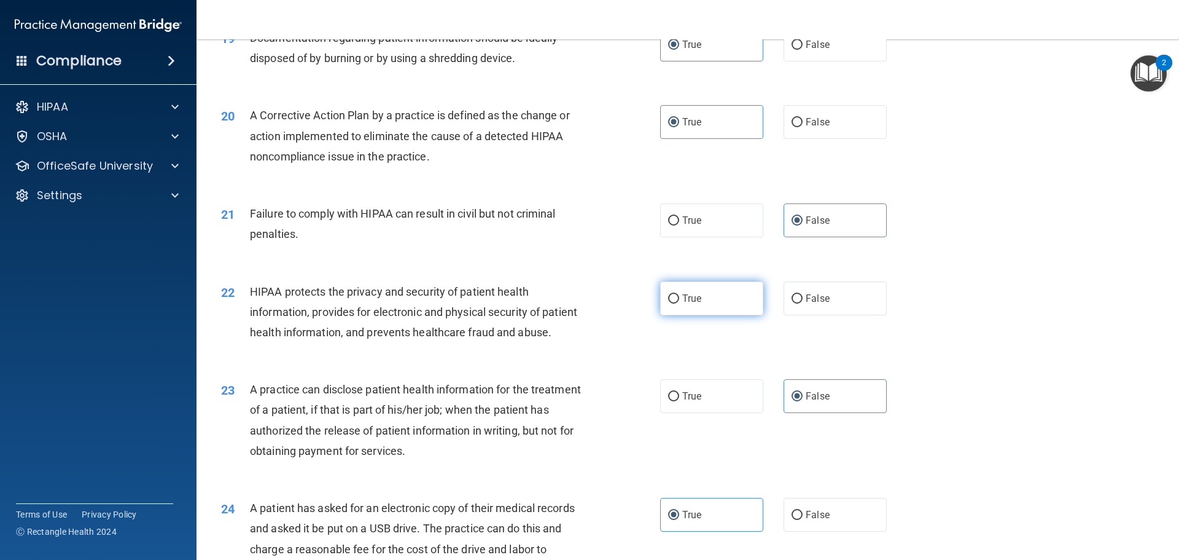
click at [695, 315] on label "True" at bounding box center [711, 298] width 103 height 34
click at [679, 303] on input "True" at bounding box center [673, 298] width 11 height 9
radio input "true"
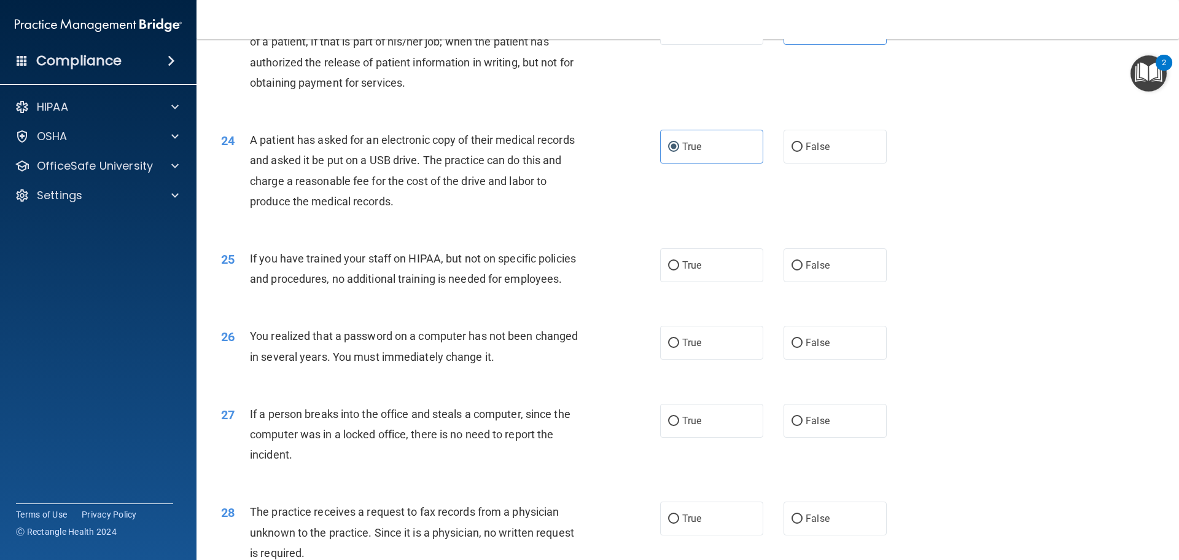
scroll to position [2027, 0]
click at [834, 281] on label "False" at bounding box center [835, 265] width 103 height 34
click at [803, 270] on input "False" at bounding box center [797, 264] width 11 height 9
radio input "true"
click at [761, 359] on div "True False" at bounding box center [784, 342] width 248 height 34
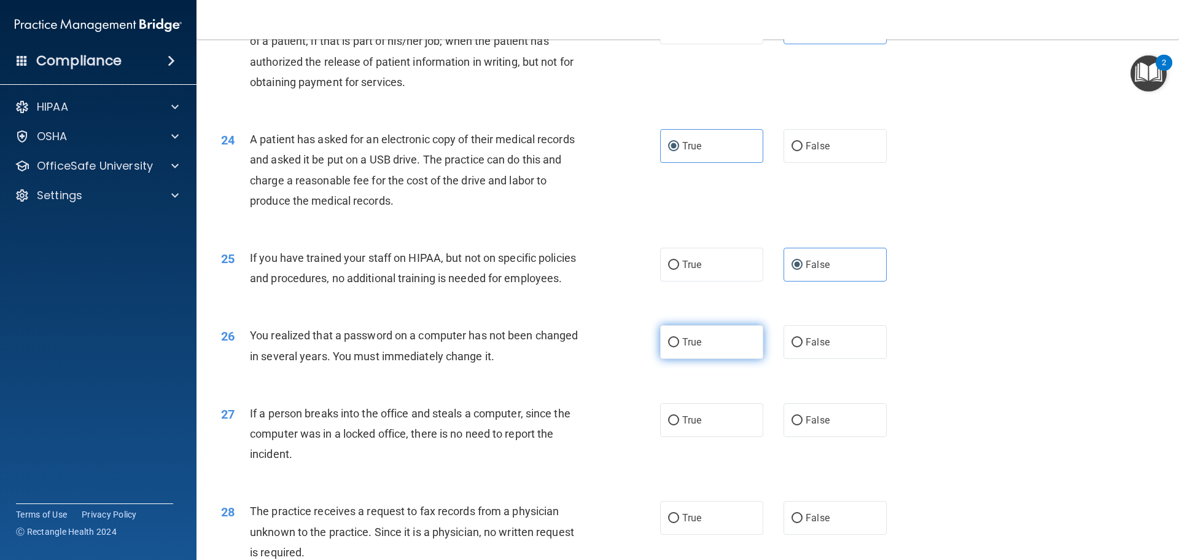
click at [682, 348] on span "True" at bounding box center [691, 342] width 19 height 12
click at [679, 347] on input "True" at bounding box center [673, 342] width 11 height 9
radio input "true"
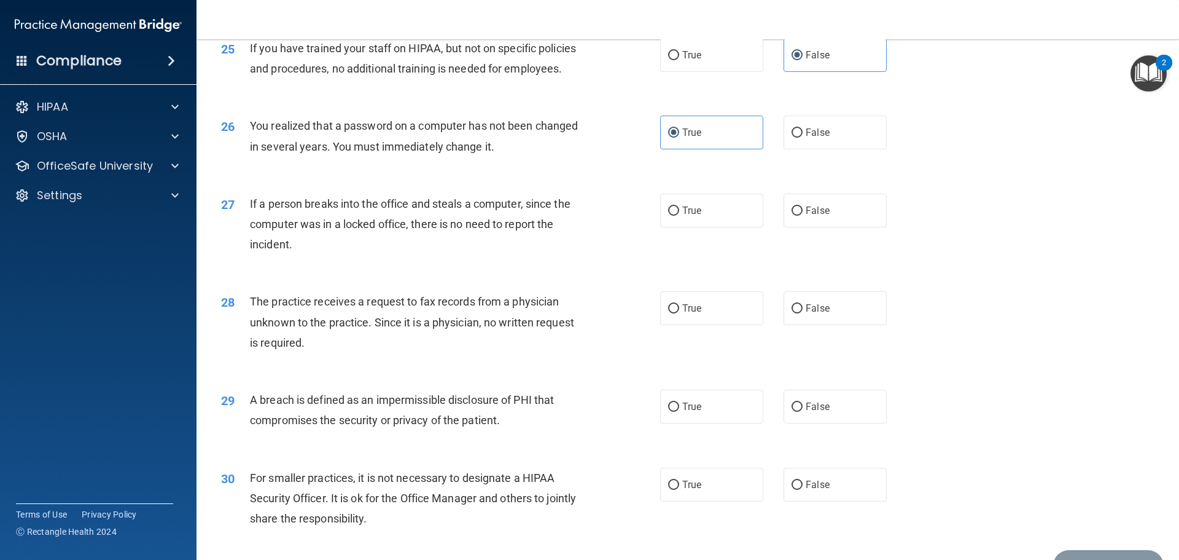
scroll to position [2273, 0]
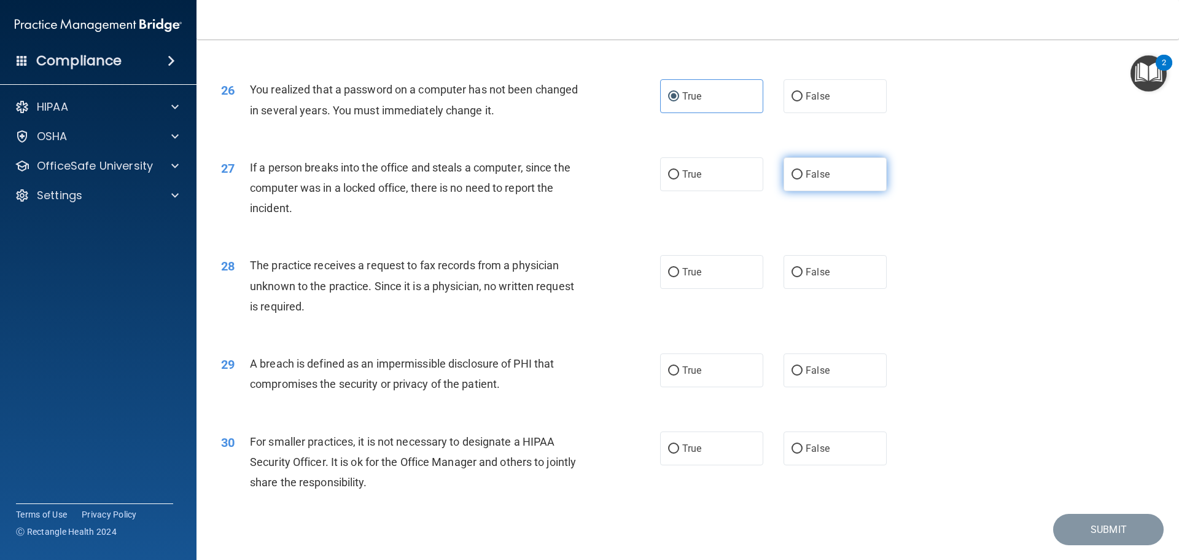
click at [806, 180] on span "False" at bounding box center [818, 174] width 24 height 12
click at [803, 179] on input "False" at bounding box center [797, 174] width 11 height 9
radio input "true"
click at [806, 278] on span "False" at bounding box center [818, 272] width 24 height 12
click at [802, 277] on input "False" at bounding box center [797, 272] width 11 height 9
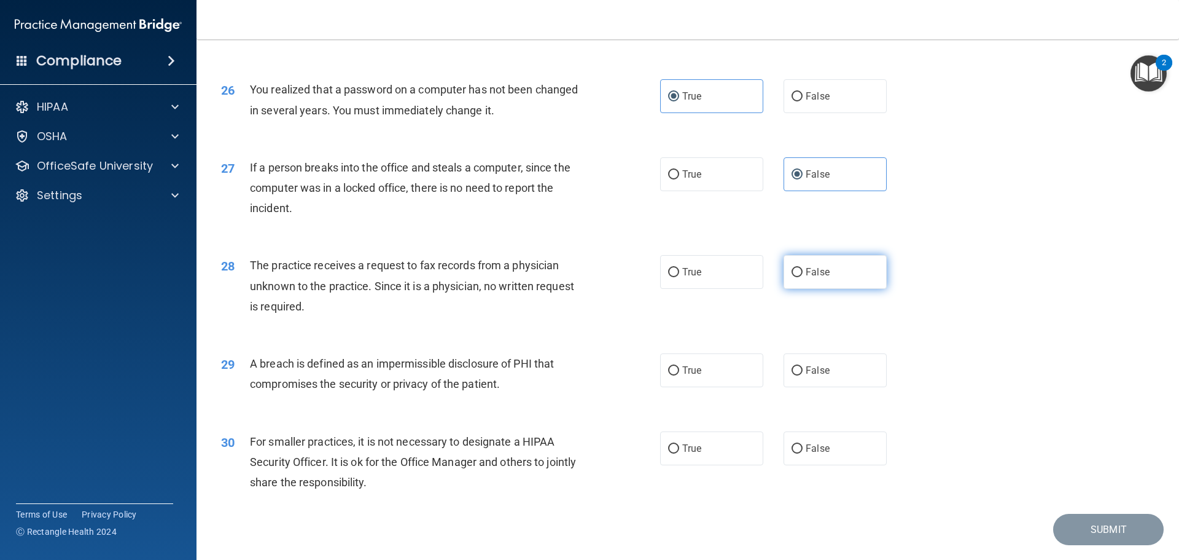
radio input "true"
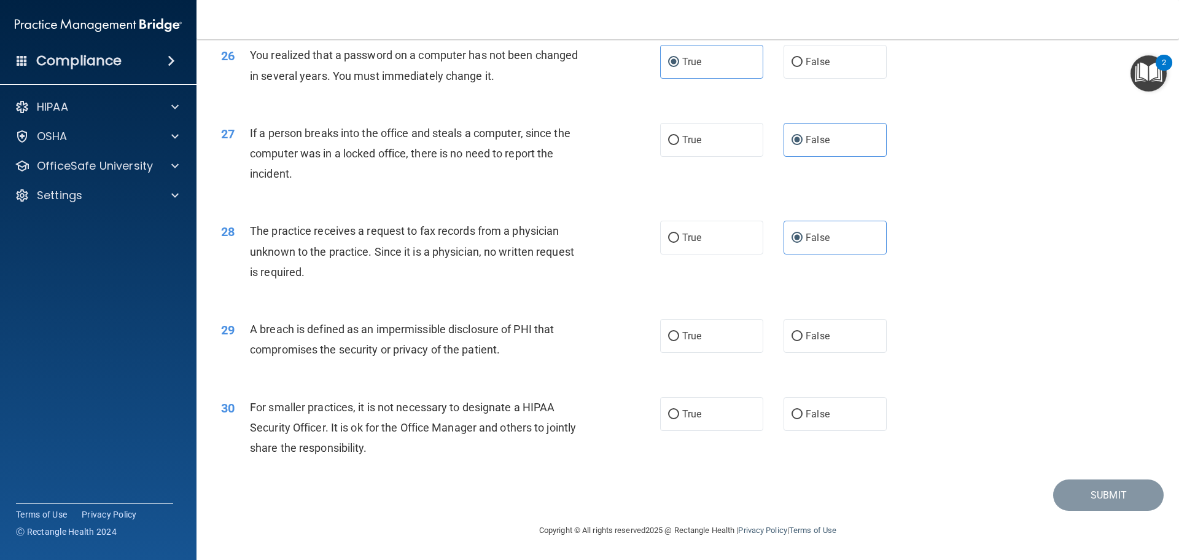
scroll to position [2348, 0]
click at [698, 340] on label "True" at bounding box center [711, 336] width 103 height 34
click at [679, 340] on input "True" at bounding box center [673, 336] width 11 height 9
radio input "true"
click at [604, 482] on div "Submit" at bounding box center [688, 494] width 952 height 31
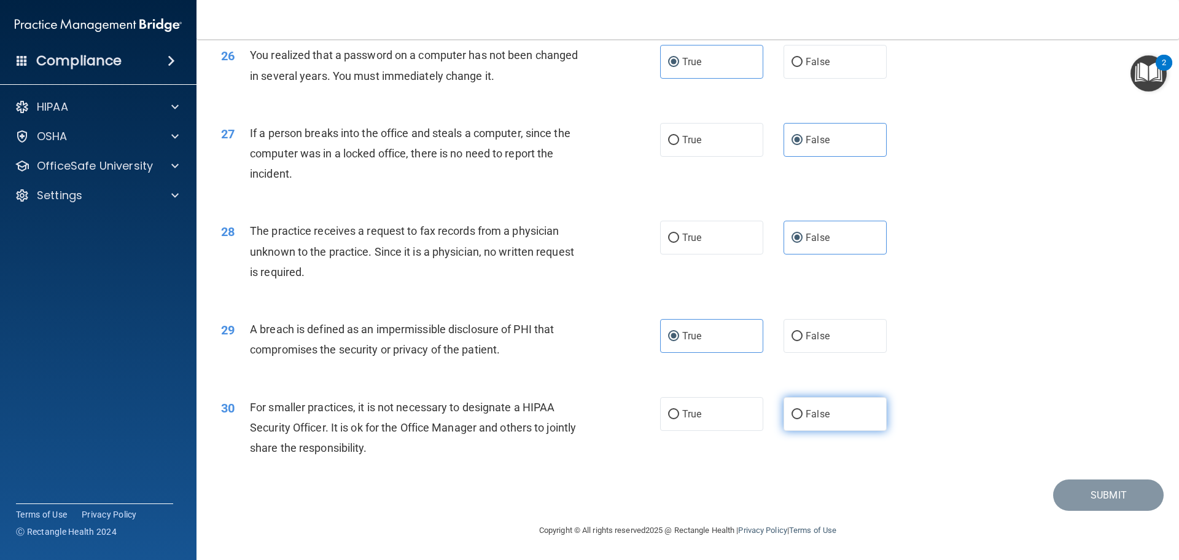
click at [815, 418] on span "False" at bounding box center [818, 414] width 24 height 12
click at [803, 418] on input "False" at bounding box center [797, 414] width 11 height 9
radio input "true"
click at [1101, 491] on button "Submit" at bounding box center [1108, 494] width 111 height 31
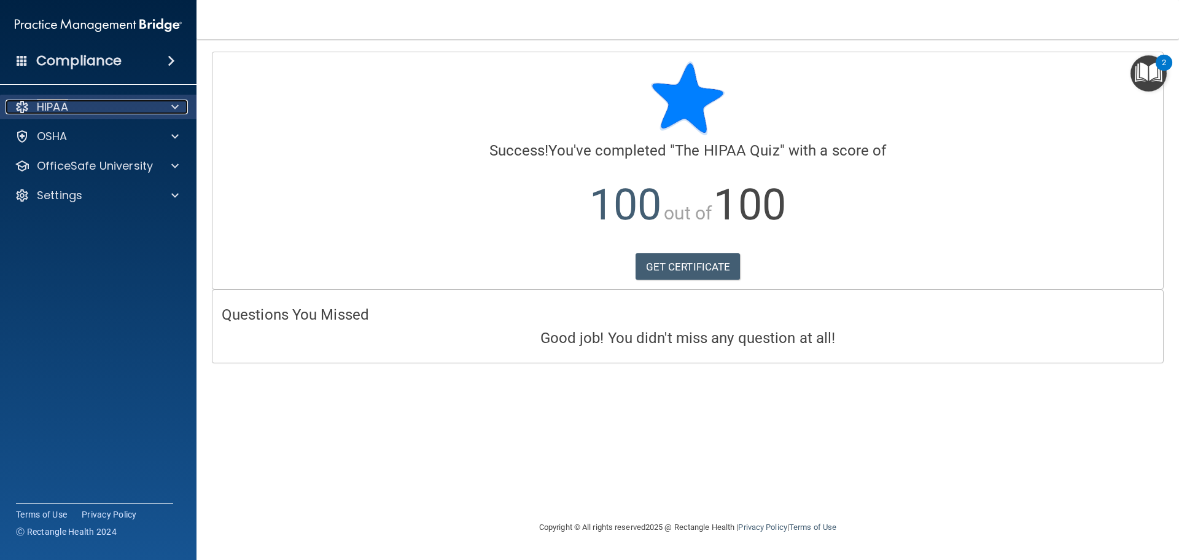
click at [127, 111] on div "HIPAA" at bounding box center [82, 107] width 152 height 15
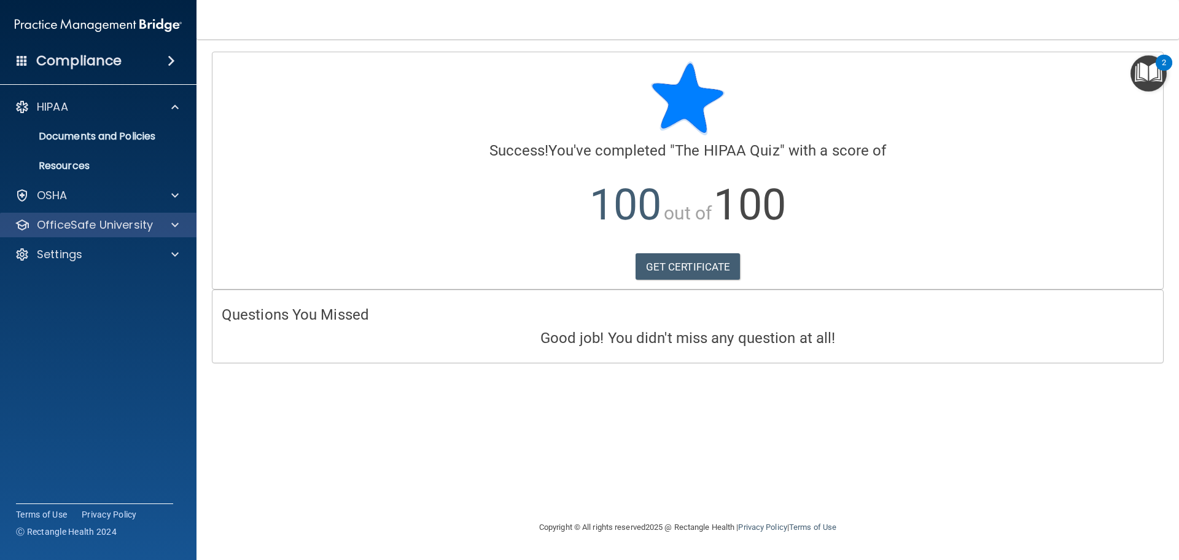
click at [151, 214] on div "OfficeSafe University" at bounding box center [98, 225] width 197 height 25
click at [92, 219] on p "OfficeSafe University" at bounding box center [95, 224] width 116 height 15
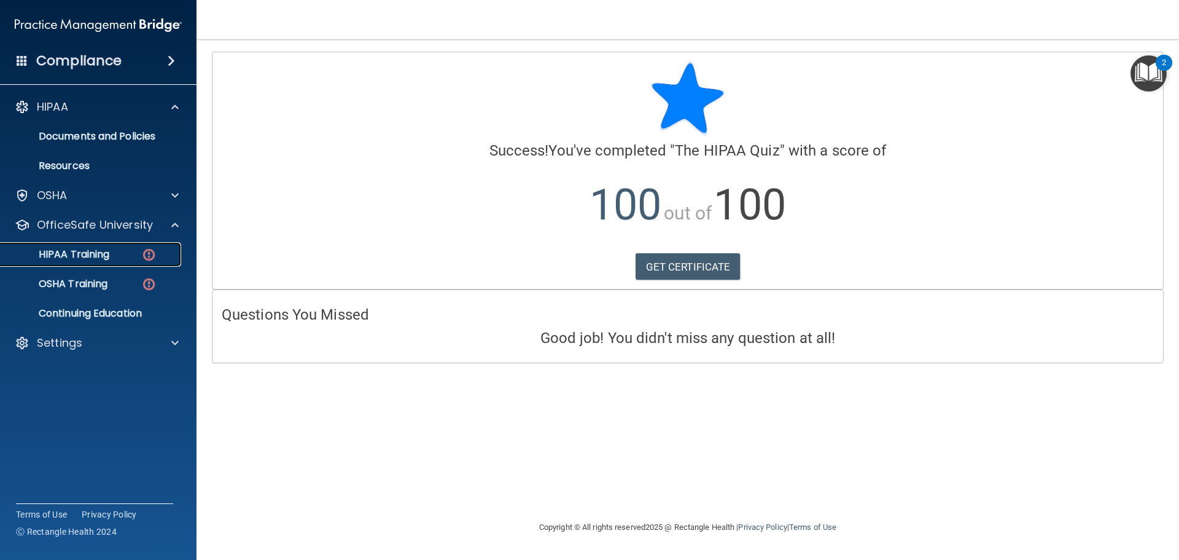
click at [87, 260] on p "HIPAA Training" at bounding box center [58, 254] width 101 height 12
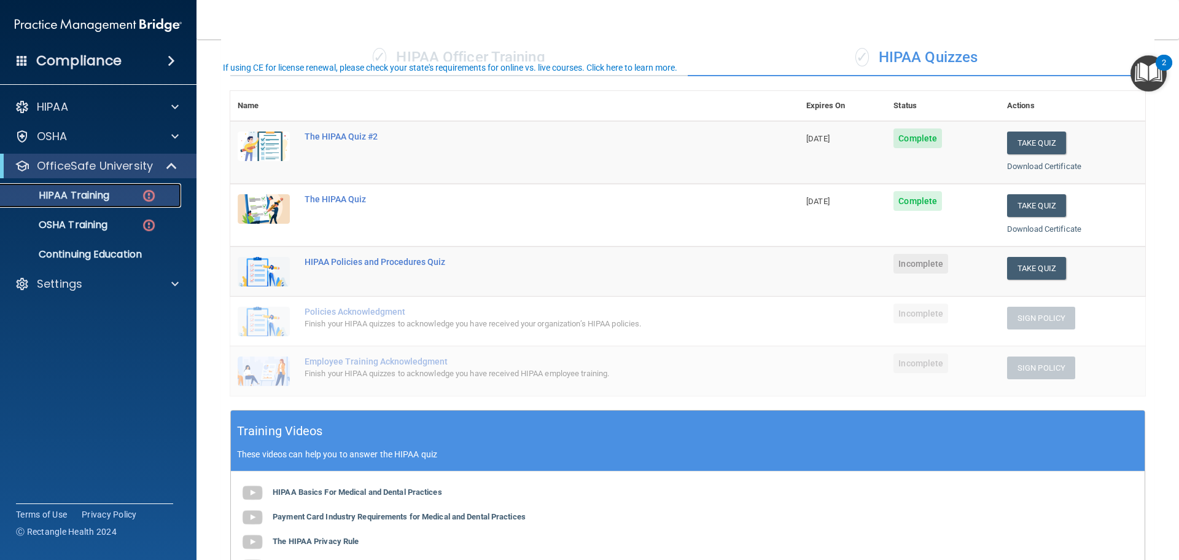
scroll to position [123, 0]
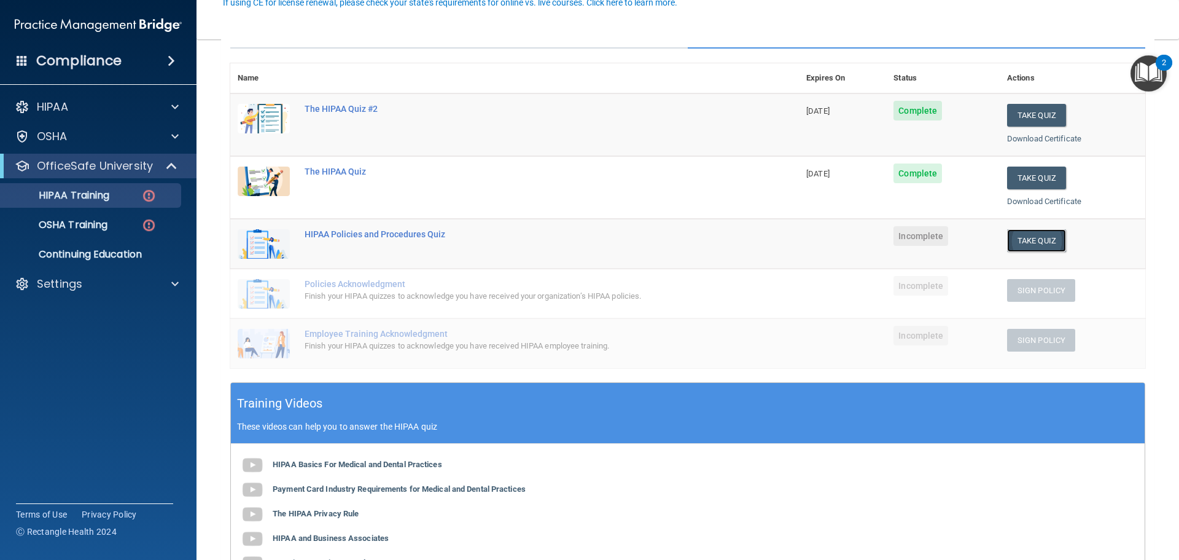
click at [1043, 238] on button "Take Quiz" at bounding box center [1036, 240] width 59 height 23
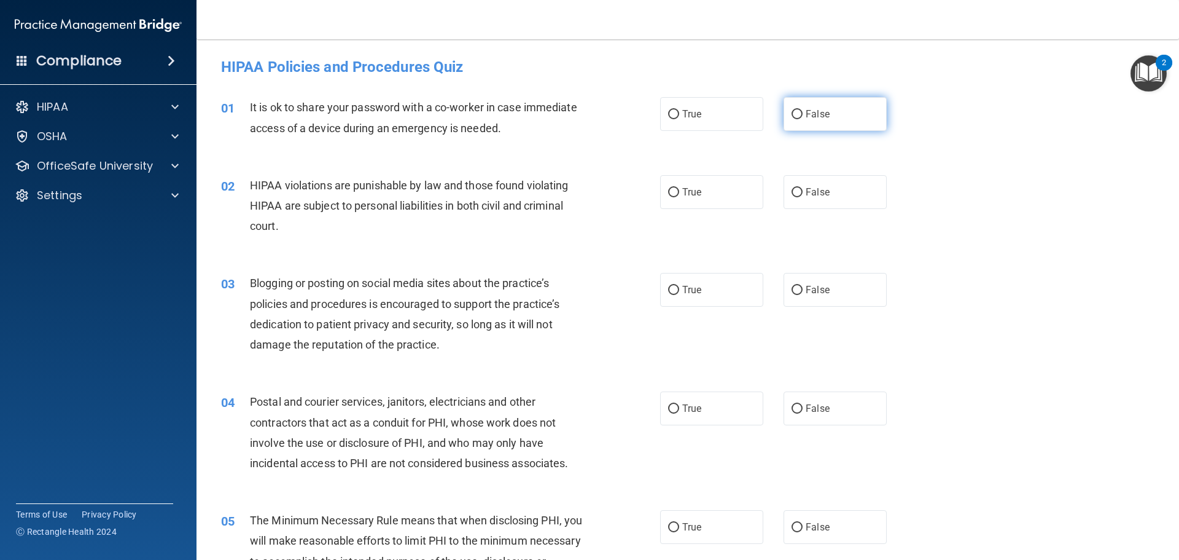
click at [827, 103] on label "False" at bounding box center [835, 114] width 103 height 34
click at [803, 110] on input "False" at bounding box center [797, 114] width 11 height 9
radio input "true"
click at [639, 196] on div "02 HIPAA violations are punishable by law and those found violating HIPAA are s…" at bounding box center [441, 209] width 476 height 68
click at [682, 190] on span "True" at bounding box center [691, 192] width 19 height 12
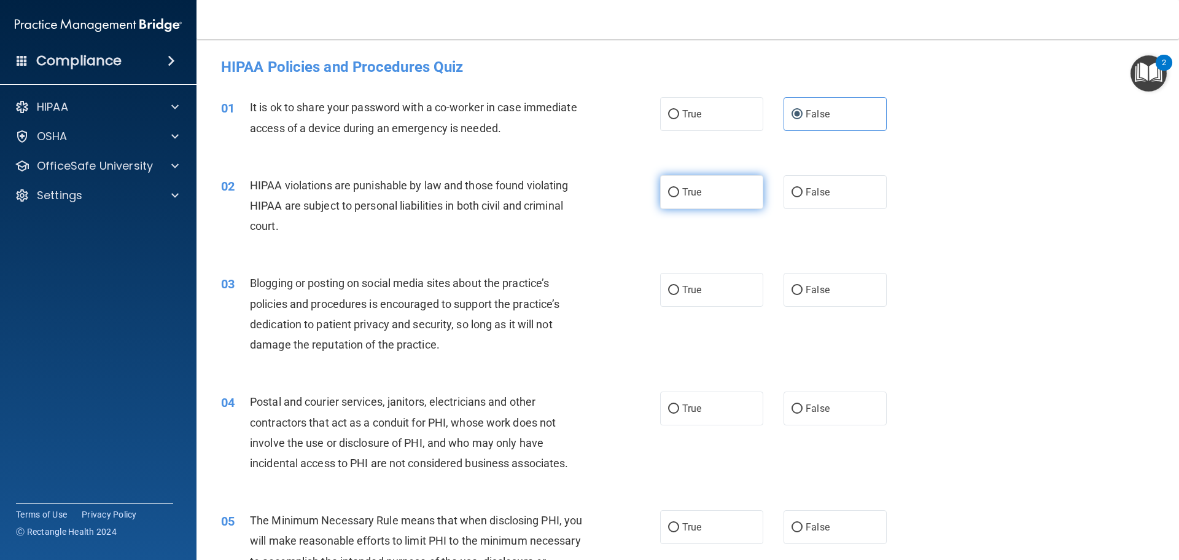
click at [679, 190] on input "True" at bounding box center [673, 192] width 11 height 9
radio input "true"
click at [691, 281] on label "True" at bounding box center [711, 290] width 103 height 34
click at [679, 286] on input "True" at bounding box center [673, 290] width 11 height 9
radio input "true"
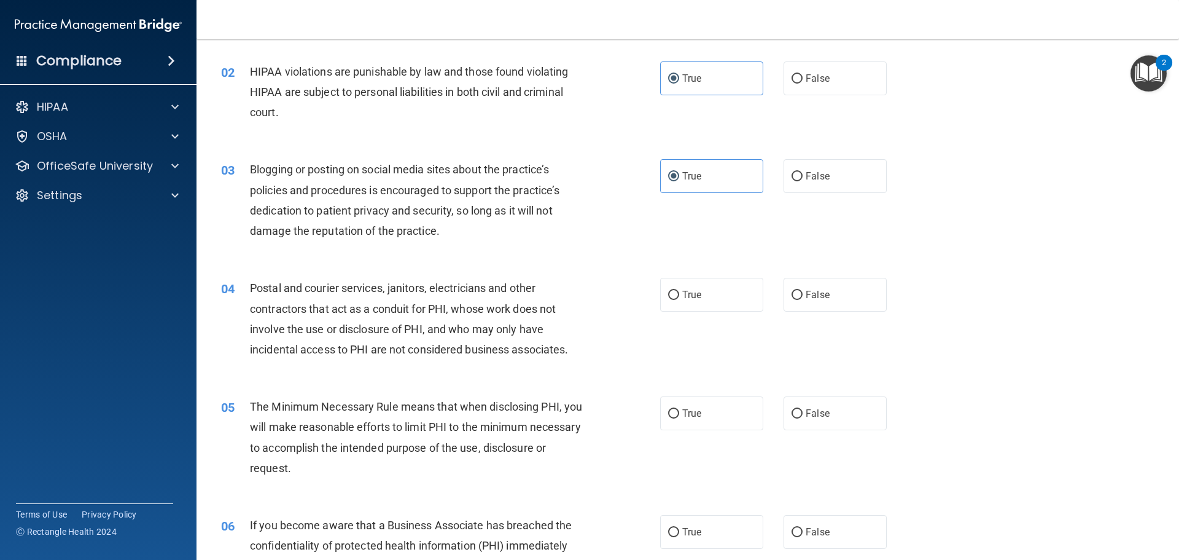
scroll to position [123, 0]
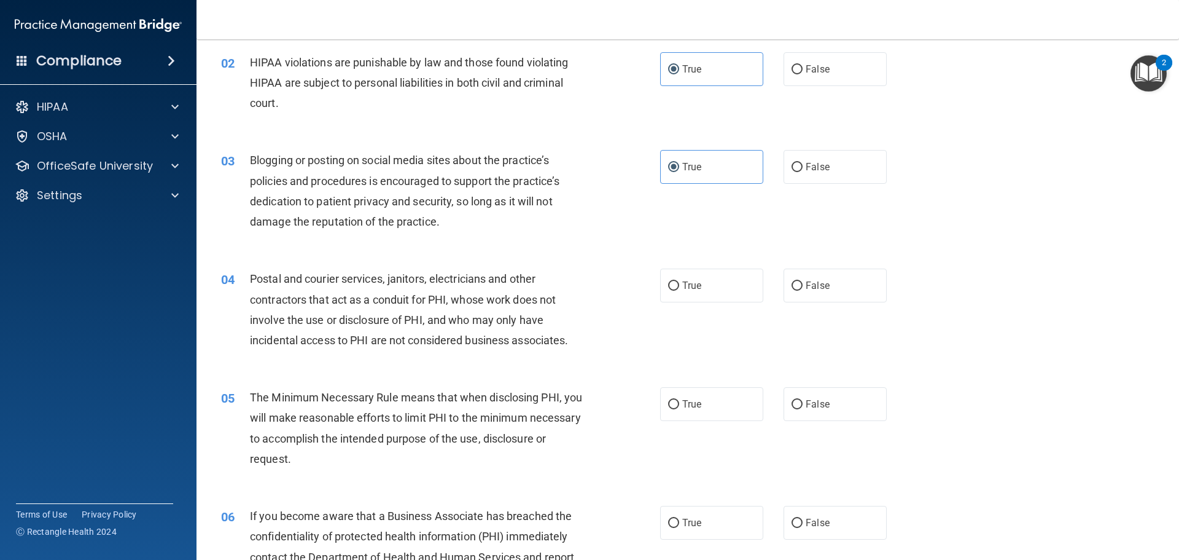
click at [774, 275] on div "True False" at bounding box center [784, 285] width 248 height 34
click at [788, 278] on label "False" at bounding box center [835, 285] width 103 height 34
click at [792, 281] on input "False" at bounding box center [797, 285] width 11 height 9
radio input "true"
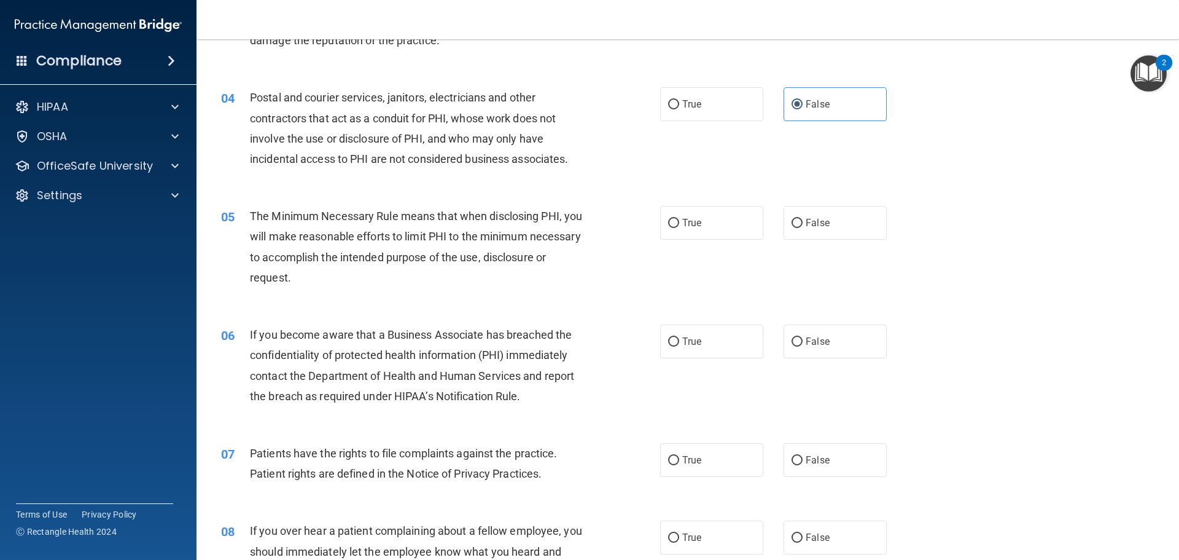
scroll to position [307, 0]
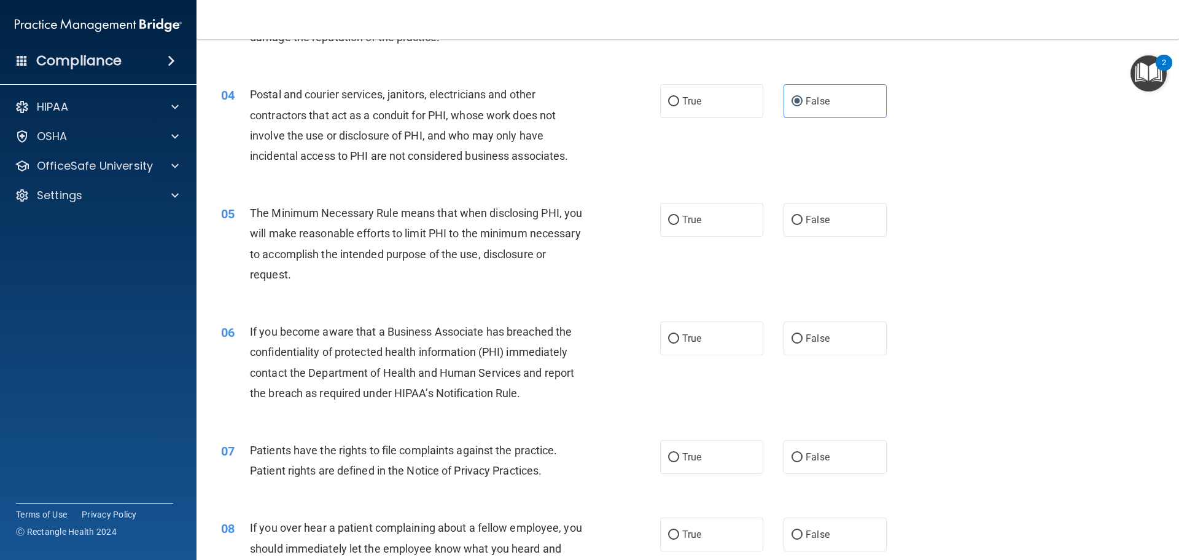
click at [513, 313] on div "06 If you become aware that a Business Associate has breached the confidentiali…" at bounding box center [688, 365] width 952 height 119
click at [764, 217] on div "True False" at bounding box center [784, 220] width 248 height 34
click at [722, 208] on label "True" at bounding box center [711, 220] width 103 height 34
click at [679, 216] on input "True" at bounding box center [673, 220] width 11 height 9
radio input "true"
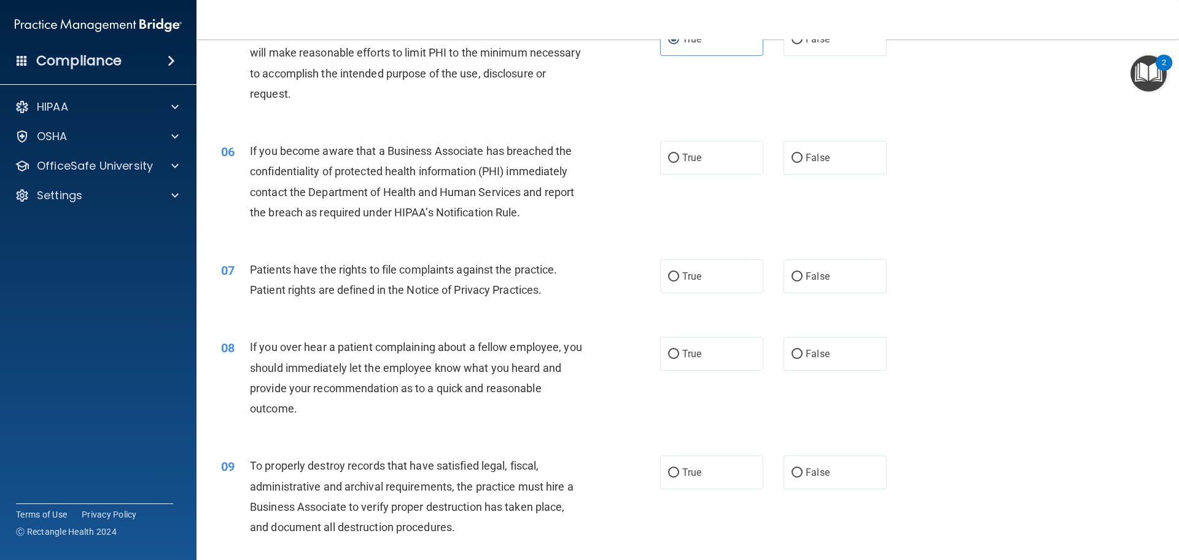
scroll to position [491, 0]
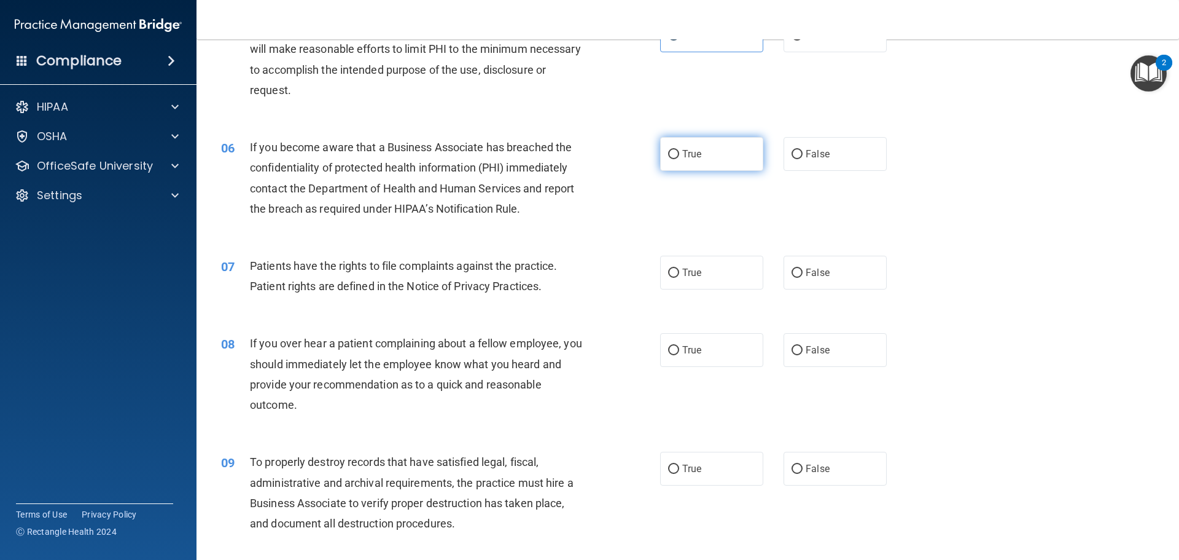
click at [702, 150] on label "True" at bounding box center [711, 154] width 103 height 34
click at [679, 150] on input "True" at bounding box center [673, 154] width 11 height 9
radio input "true"
click at [684, 266] on label "True" at bounding box center [711, 273] width 103 height 34
click at [679, 268] on input "True" at bounding box center [673, 272] width 11 height 9
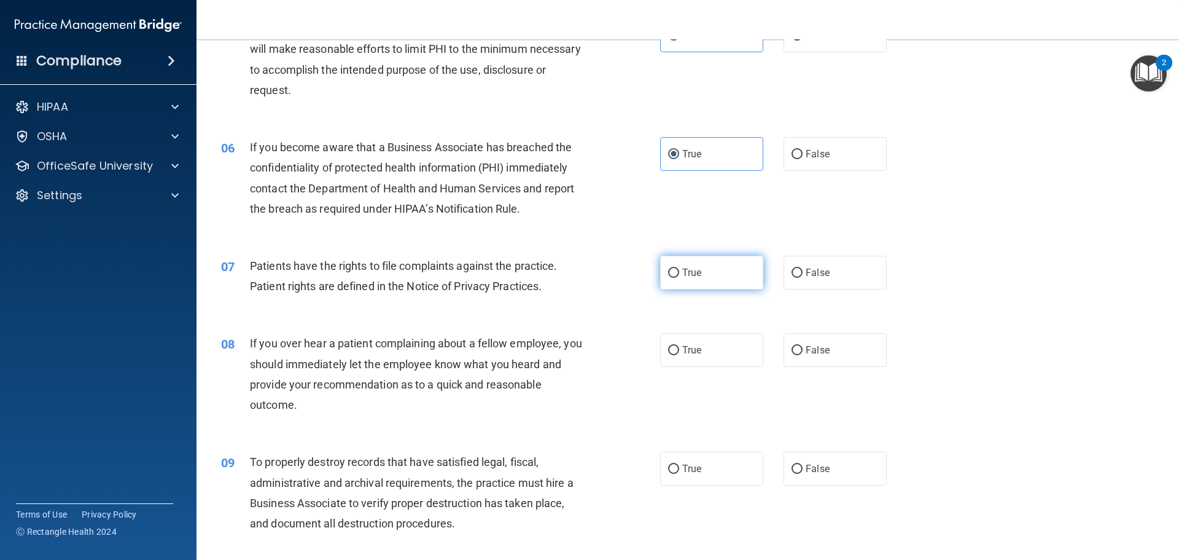
radio input "true"
drag, startPoint x: 743, startPoint y: 350, endPoint x: 764, endPoint y: 346, distance: 21.2
click at [747, 348] on label "True" at bounding box center [711, 350] width 103 height 34
click at [679, 348] on input "True" at bounding box center [673, 350] width 11 height 9
radio input "true"
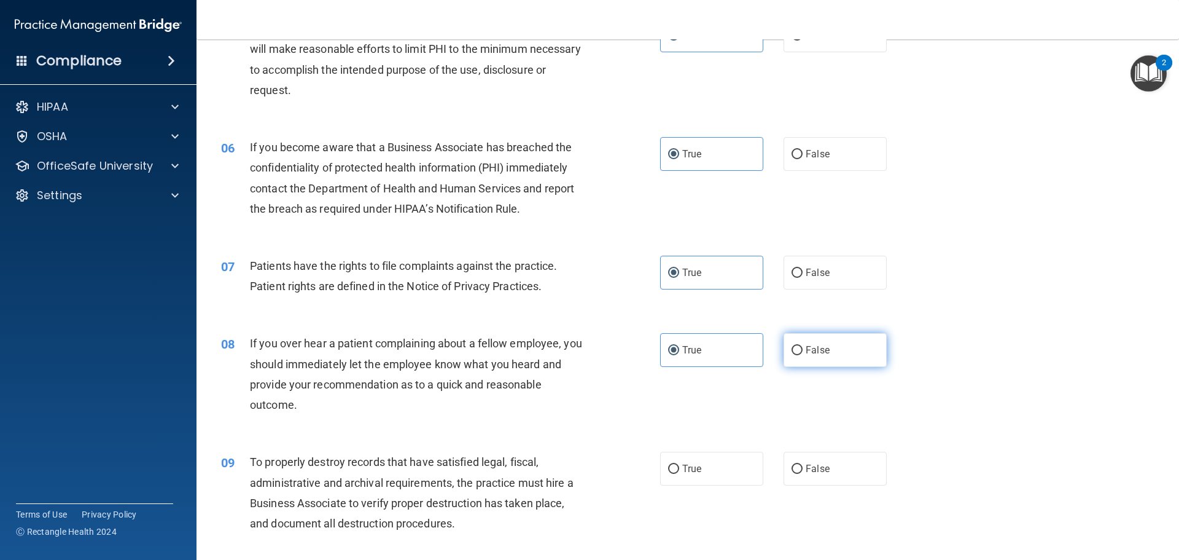
click at [807, 345] on span "False" at bounding box center [818, 350] width 24 height 12
click at [803, 346] on input "False" at bounding box center [797, 350] width 11 height 9
radio input "true"
radio input "false"
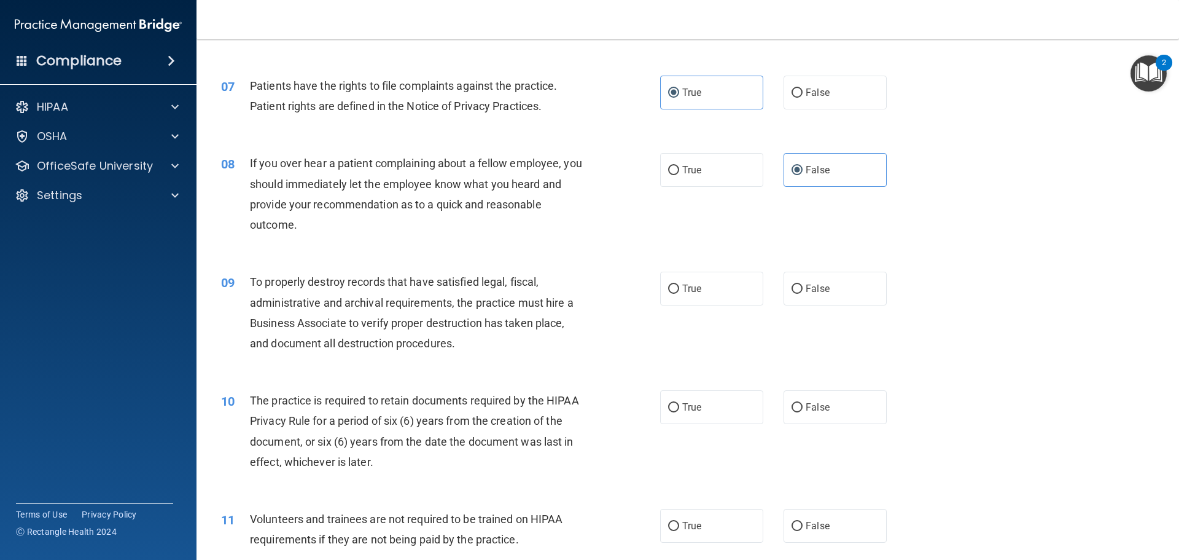
scroll to position [676, 0]
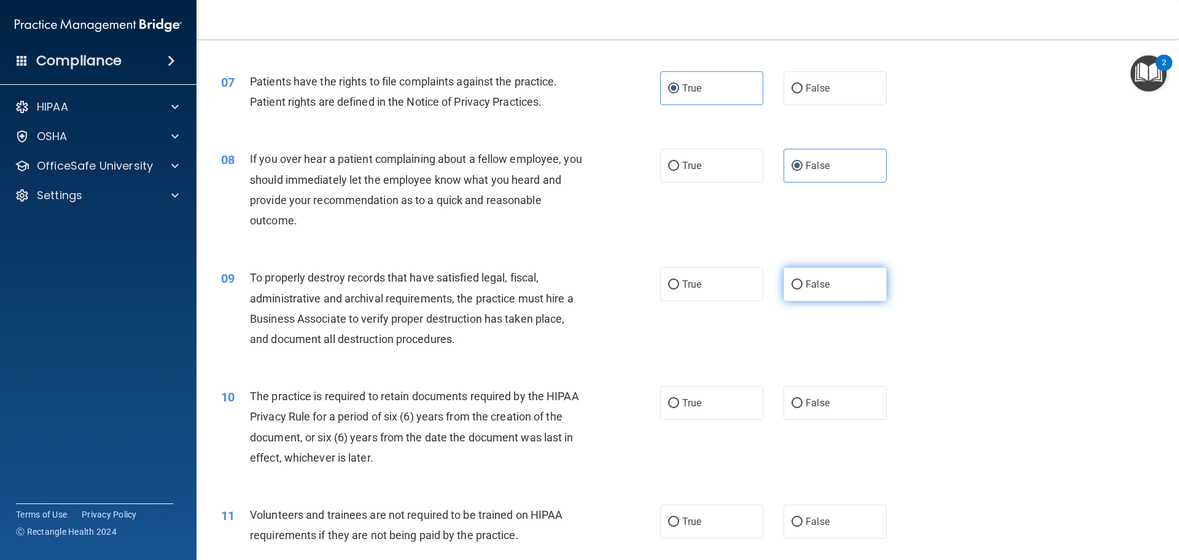
click at [829, 284] on label "False" at bounding box center [835, 284] width 103 height 34
click at [803, 284] on input "False" at bounding box center [797, 284] width 11 height 9
radio input "true"
click at [732, 416] on label "True" at bounding box center [711, 403] width 103 height 34
click at [679, 408] on input "True" at bounding box center [673, 403] width 11 height 9
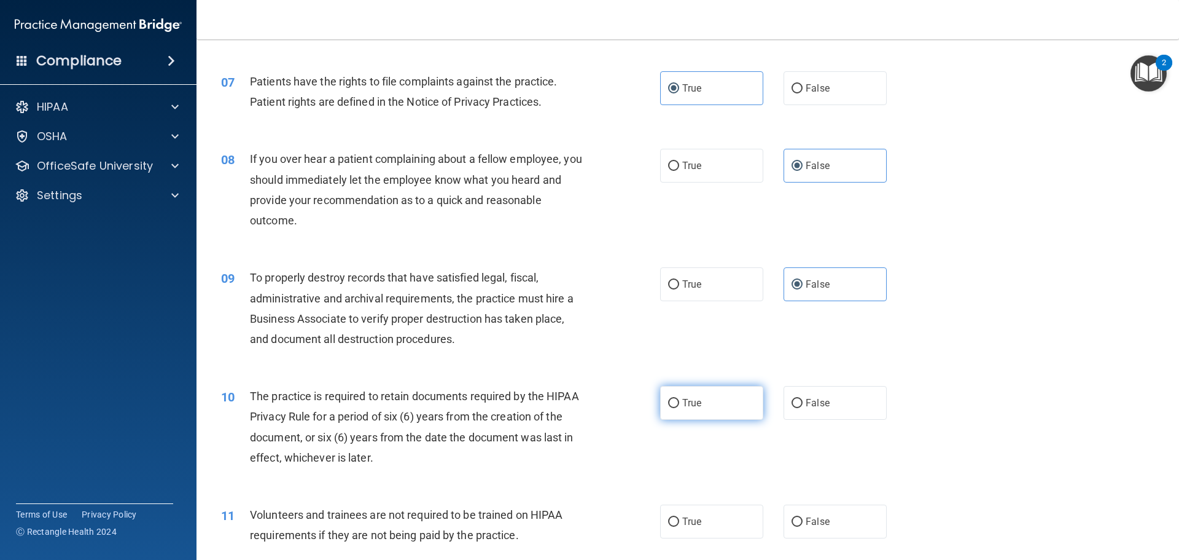
radio input "true"
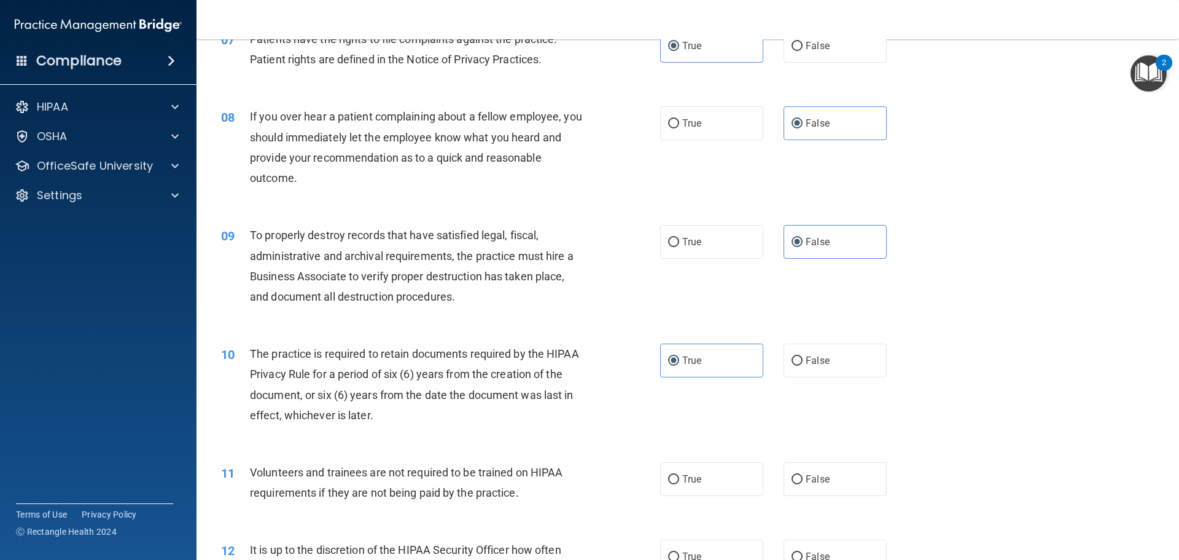
scroll to position [921, 0]
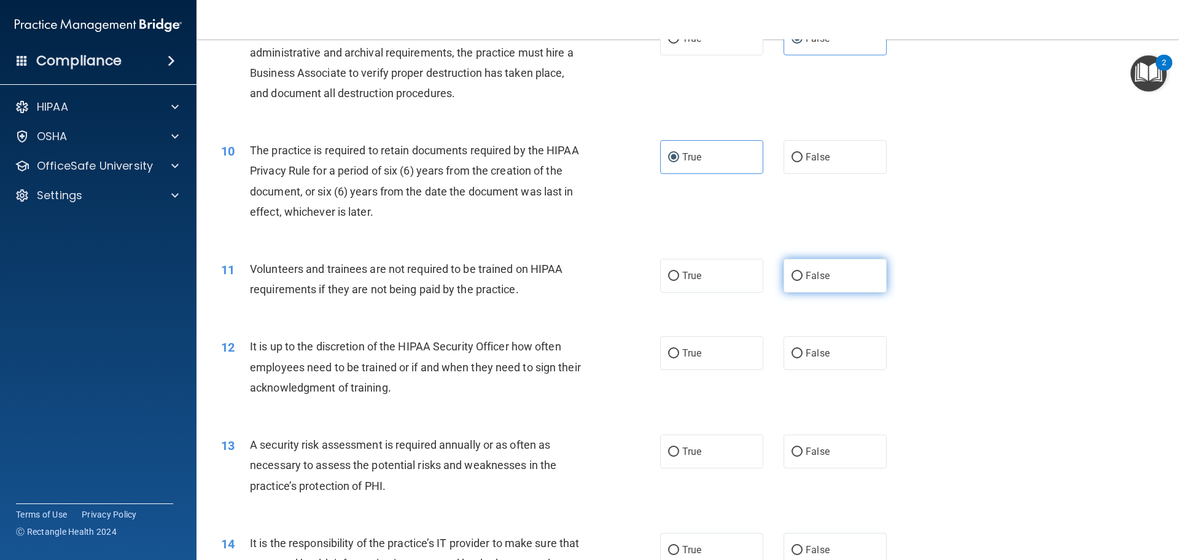
click at [811, 285] on label "False" at bounding box center [835, 276] width 103 height 34
click at [803, 281] on input "False" at bounding box center [797, 276] width 11 height 9
radio input "true"
click at [845, 345] on label "False" at bounding box center [835, 353] width 103 height 34
click at [803, 349] on input "False" at bounding box center [797, 353] width 11 height 9
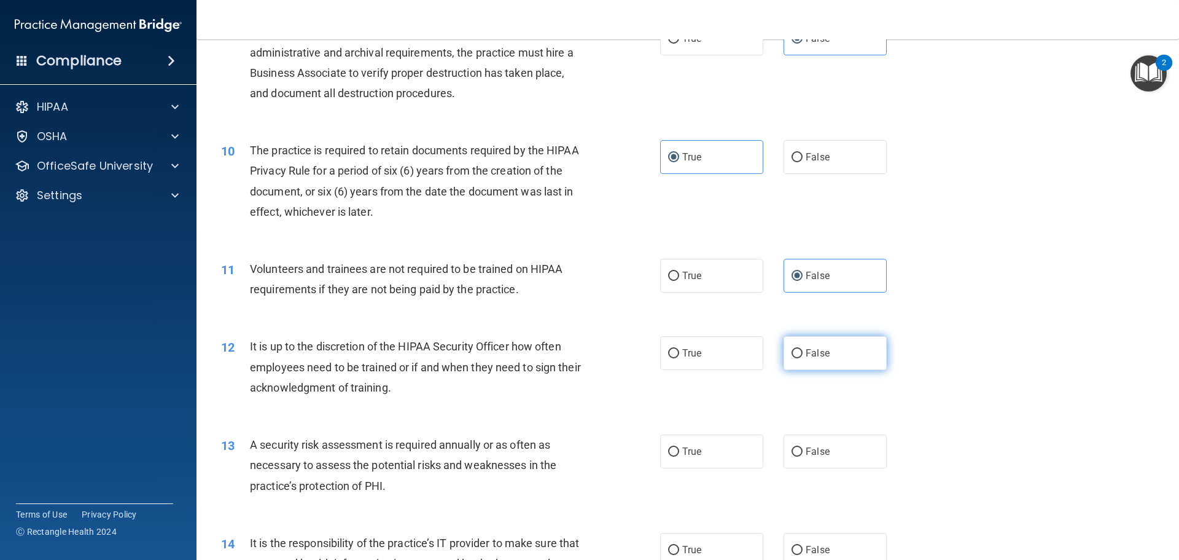
radio input "true"
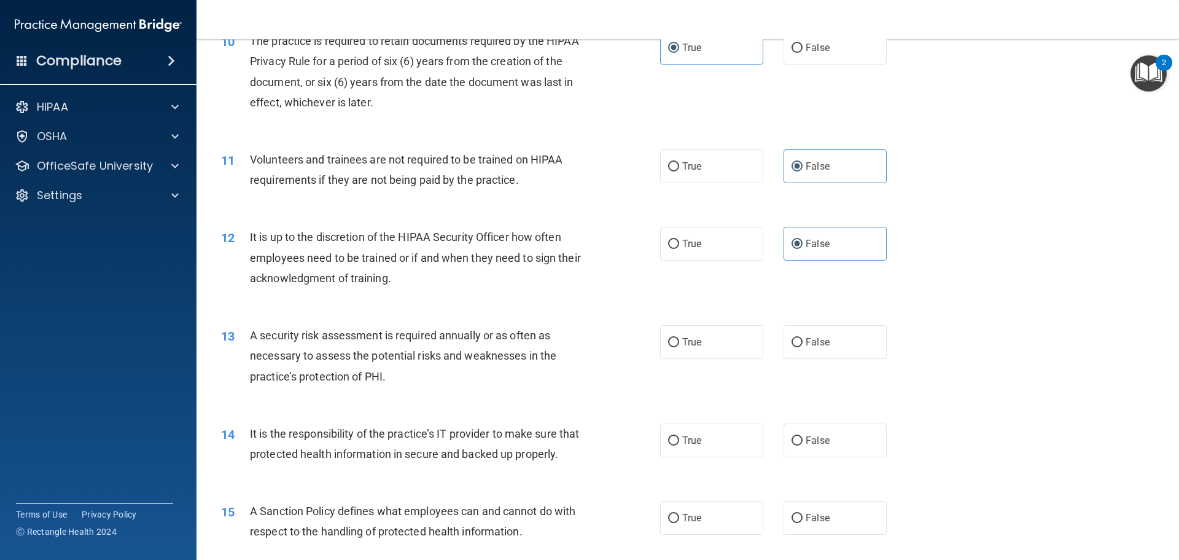
scroll to position [1044, 0]
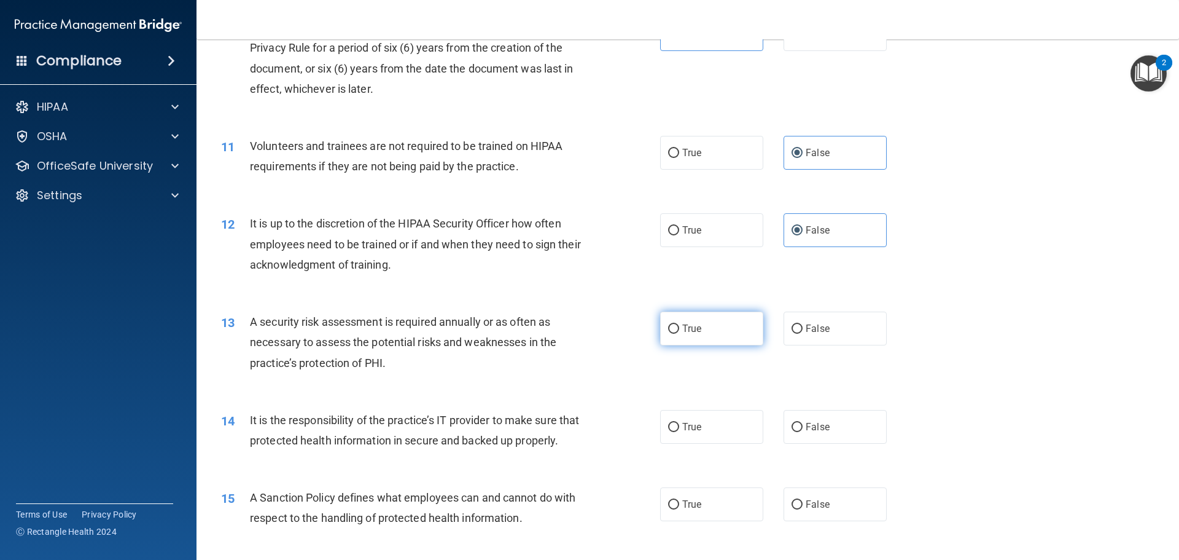
click at [668, 329] on input "True" at bounding box center [673, 328] width 11 height 9
radio input "true"
click at [673, 425] on input "True" at bounding box center [673, 427] width 11 height 9
radio input "true"
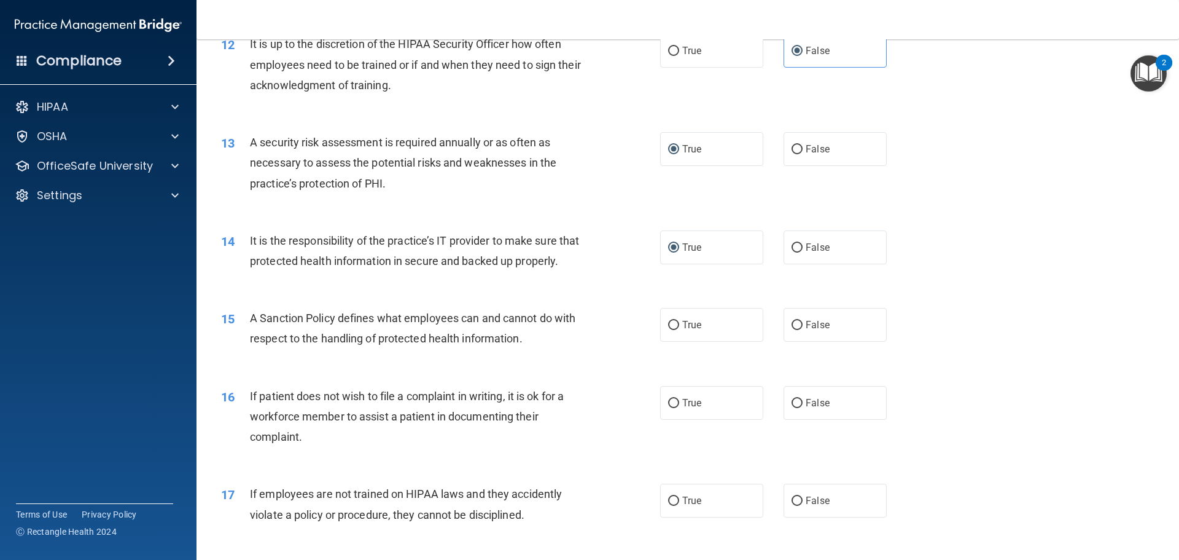
scroll to position [1290, 0]
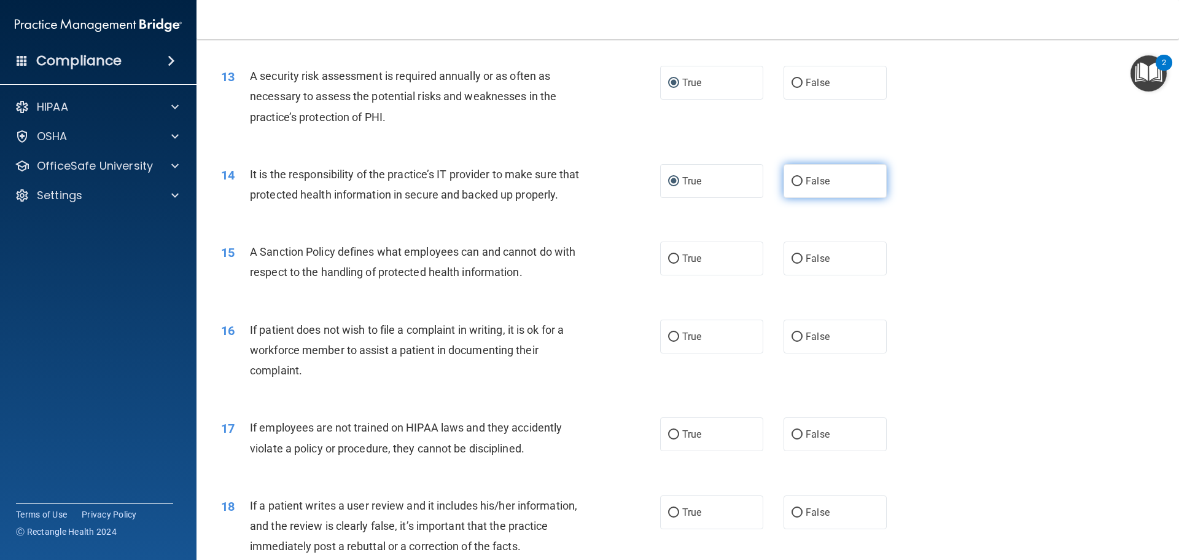
click at [861, 181] on label "False" at bounding box center [835, 181] width 103 height 34
click at [803, 181] on input "False" at bounding box center [797, 181] width 11 height 9
radio input "true"
radio input "false"
click at [689, 272] on label "True" at bounding box center [711, 258] width 103 height 34
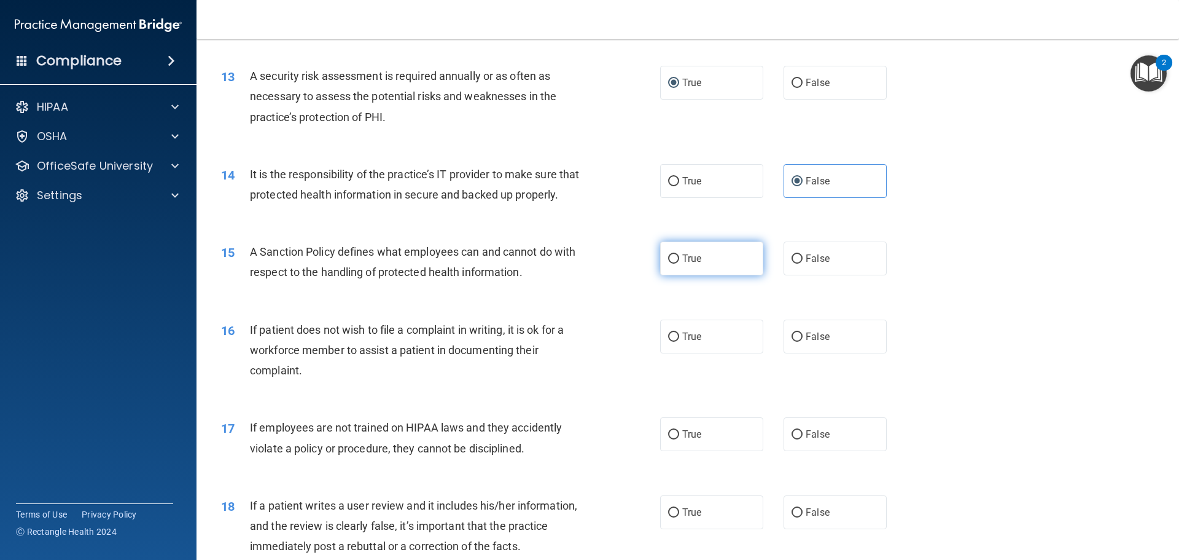
click at [679, 264] on input "True" at bounding box center [673, 258] width 11 height 9
radio input "true"
click at [827, 353] on label "False" at bounding box center [835, 336] width 103 height 34
click at [803, 342] on input "False" at bounding box center [797, 336] width 11 height 9
radio input "true"
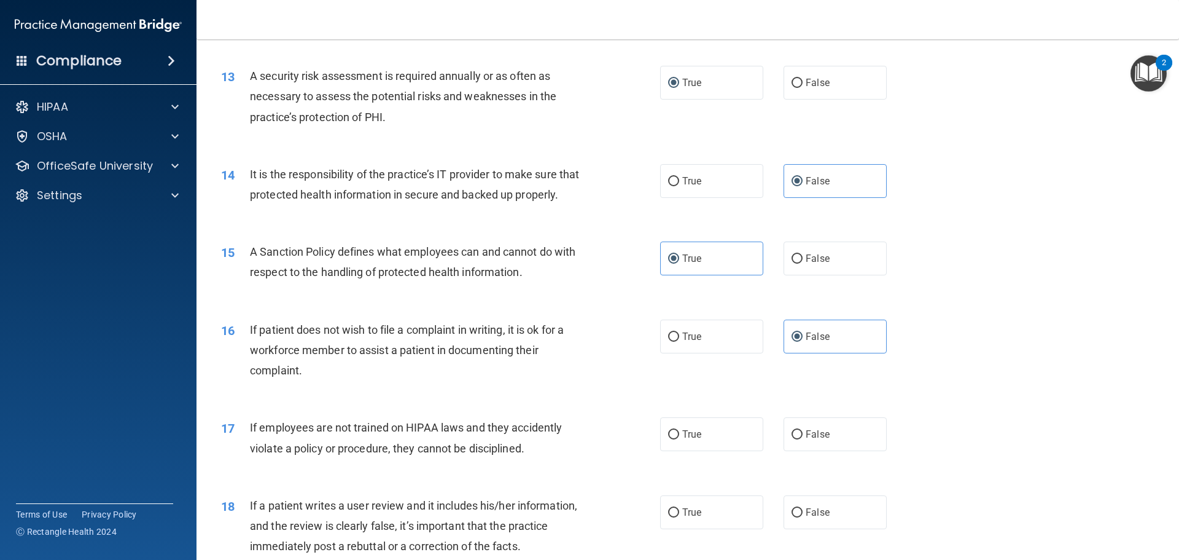
click at [710, 330] on div "16 If patient does not wish to file a complaint in writing, it is ok for a work…" at bounding box center [688, 353] width 952 height 98
click at [694, 351] on label "True" at bounding box center [711, 336] width 103 height 34
click at [679, 342] on input "True" at bounding box center [673, 336] width 11 height 9
radio input "true"
radio input "false"
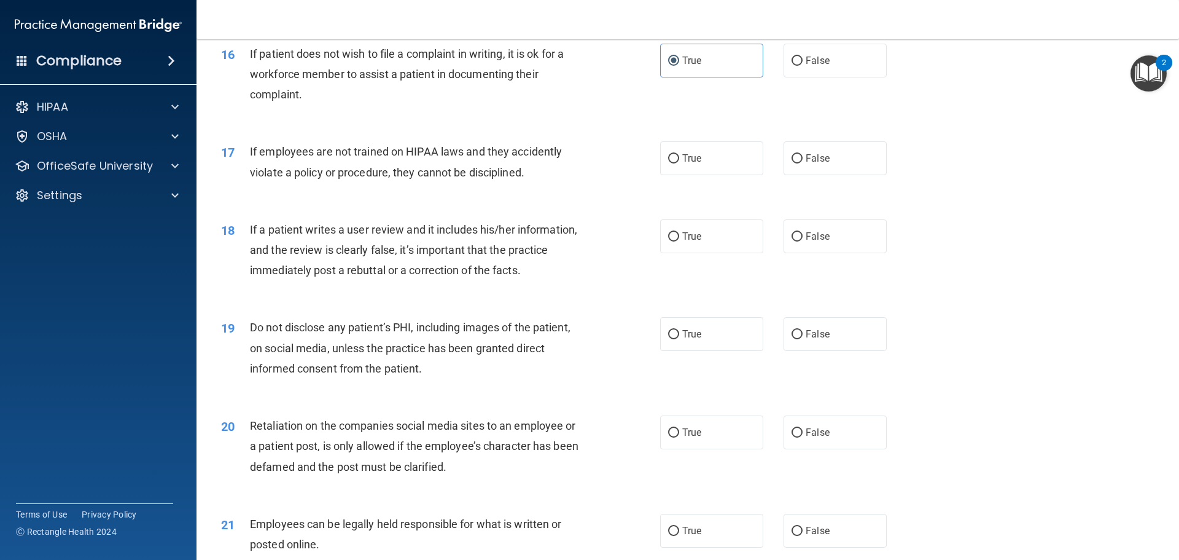
scroll to position [1536, 0]
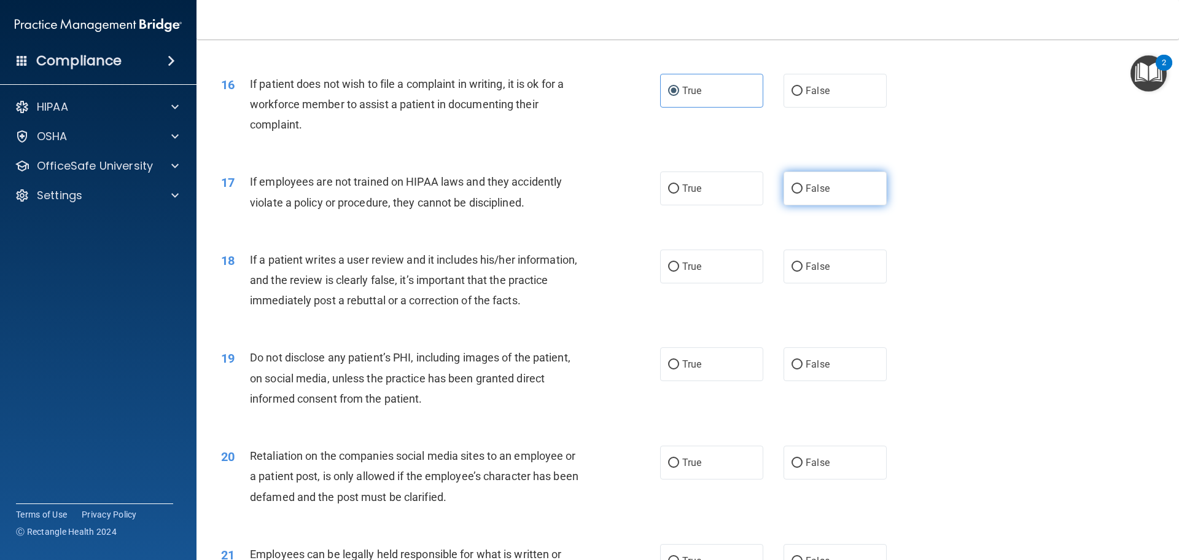
click at [854, 205] on label "False" at bounding box center [835, 188] width 103 height 34
click at [803, 193] on input "False" at bounding box center [797, 188] width 11 height 9
radio input "true"
click at [668, 272] on input "True" at bounding box center [673, 266] width 11 height 9
radio input "true"
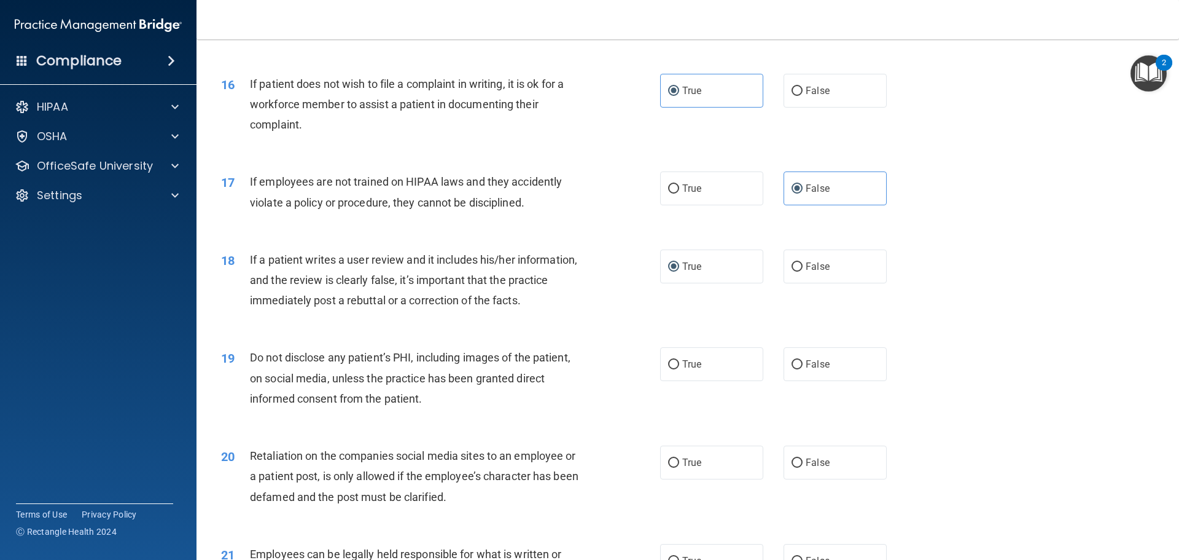
click at [649, 317] on div "18 If a patient writes a user review and it includes his/her information, and t…" at bounding box center [441, 283] width 476 height 68
click at [788, 283] on label "False" at bounding box center [835, 266] width 103 height 34
click at [792, 272] on input "False" at bounding box center [797, 266] width 11 height 9
radio input "true"
radio input "false"
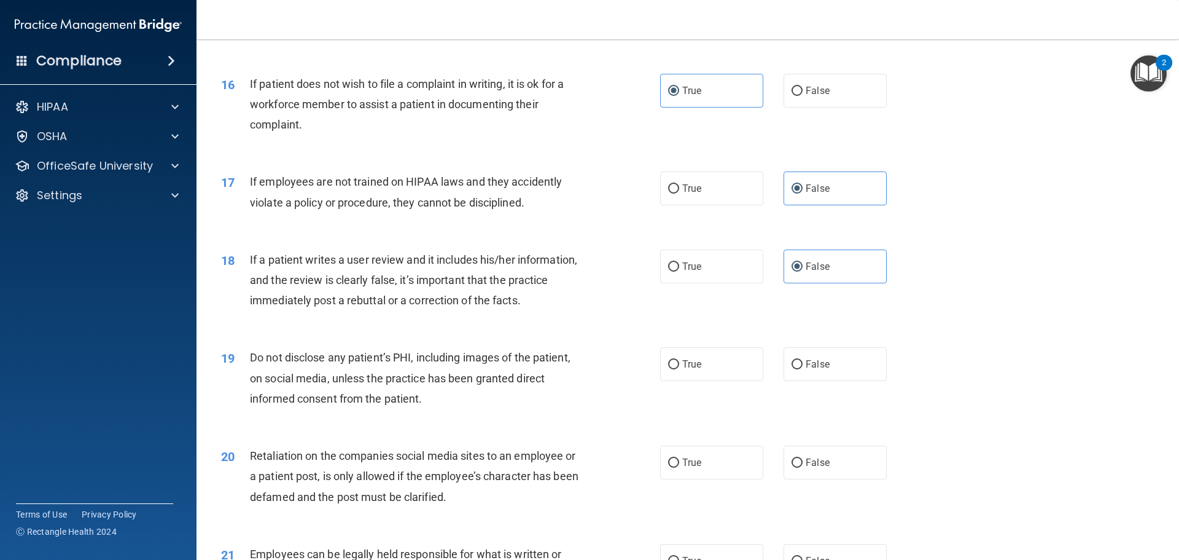
click at [596, 363] on div "19 Do not disclose any patient’s PHI, including images of the patient, on socia…" at bounding box center [688, 381] width 952 height 98
click at [660, 381] on label "True" at bounding box center [711, 364] width 103 height 34
click at [668, 369] on input "True" at bounding box center [673, 364] width 11 height 9
radio input "true"
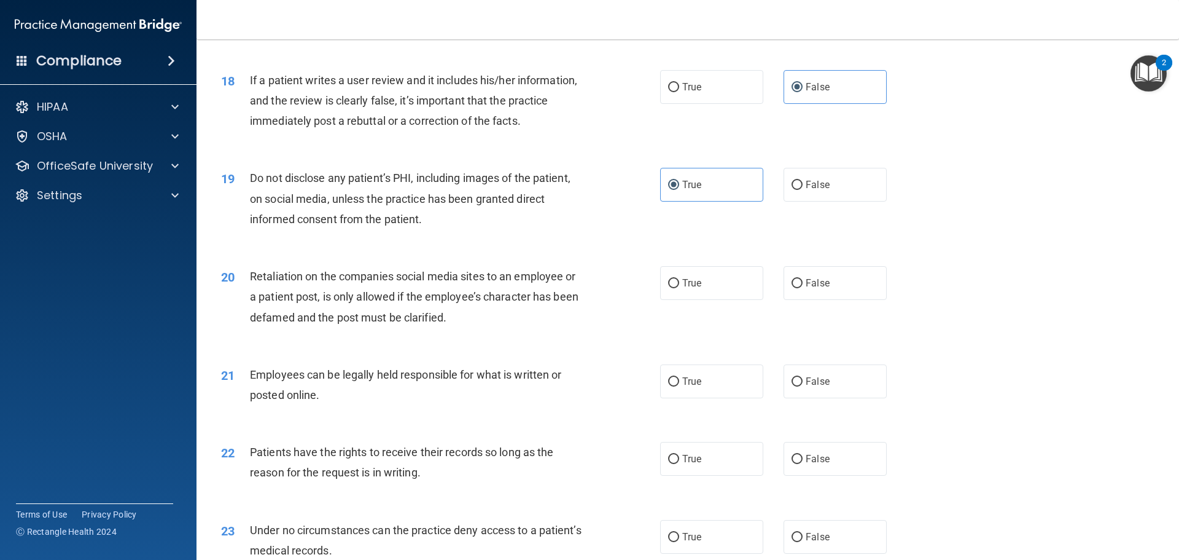
scroll to position [1781, 0]
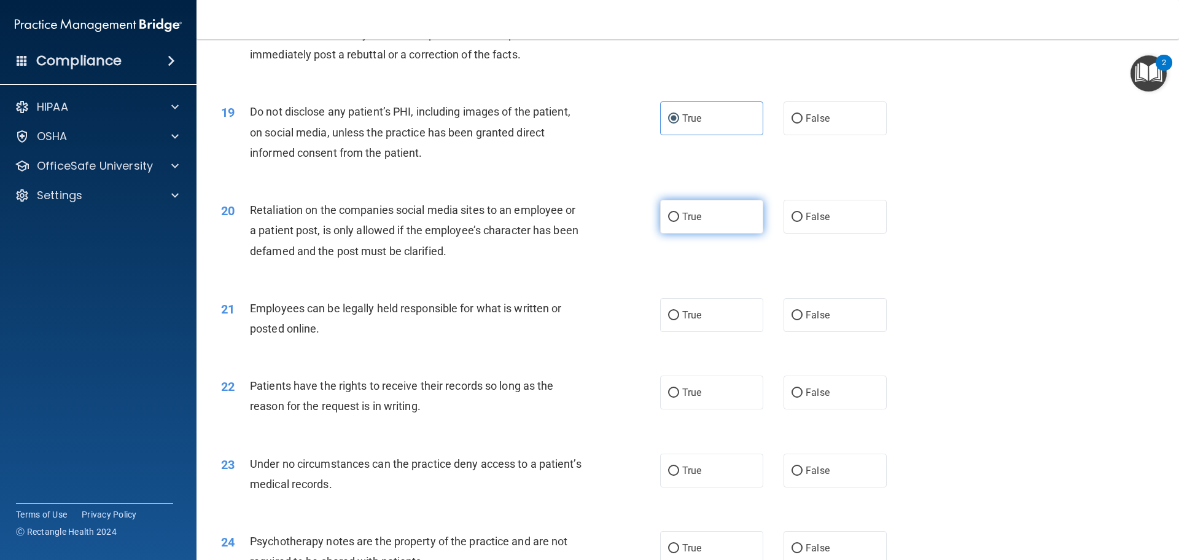
click at [751, 226] on label "True" at bounding box center [711, 217] width 103 height 34
click at [679, 222] on input "True" at bounding box center [673, 217] width 11 height 9
radio input "true"
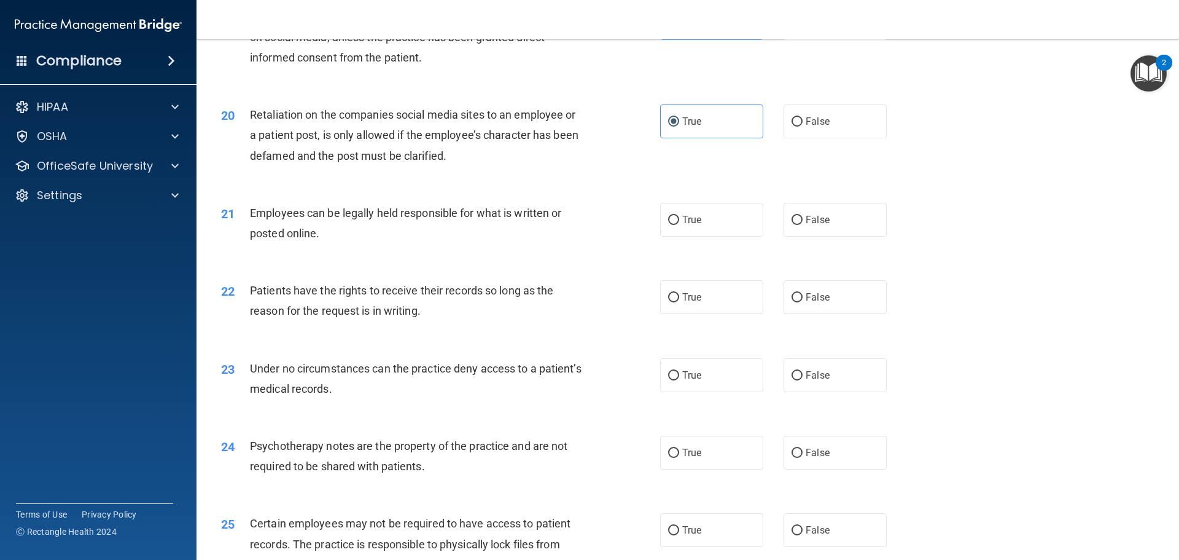
scroll to position [1904, 0]
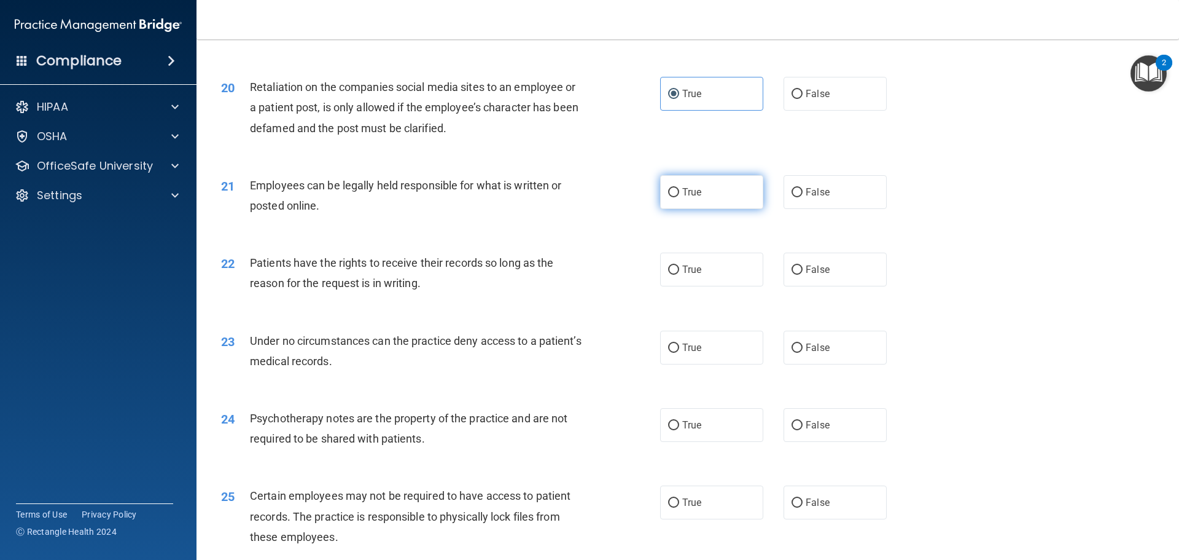
drag, startPoint x: 702, startPoint y: 229, endPoint x: 713, endPoint y: 219, distance: 14.8
click at [702, 209] on label "True" at bounding box center [711, 192] width 103 height 34
click at [679, 197] on input "True" at bounding box center [673, 192] width 11 height 9
radio input "true"
drag, startPoint x: 689, startPoint y: 289, endPoint x: 687, endPoint y: 299, distance: 9.9
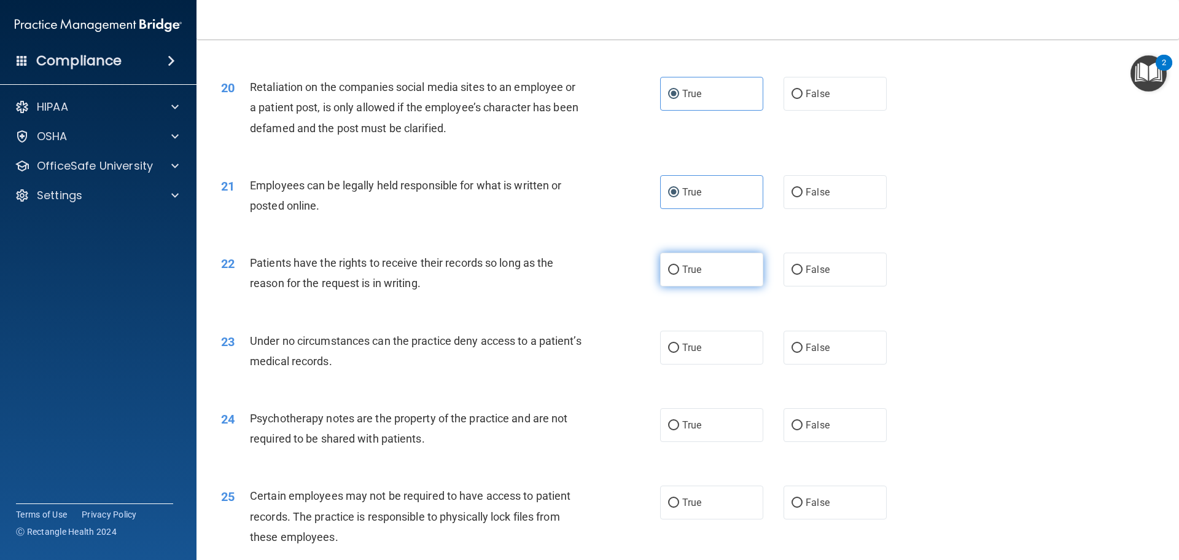
click at [687, 286] on label "True" at bounding box center [711, 269] width 103 height 34
click at [679, 275] on input "True" at bounding box center [673, 269] width 11 height 9
radio input "true"
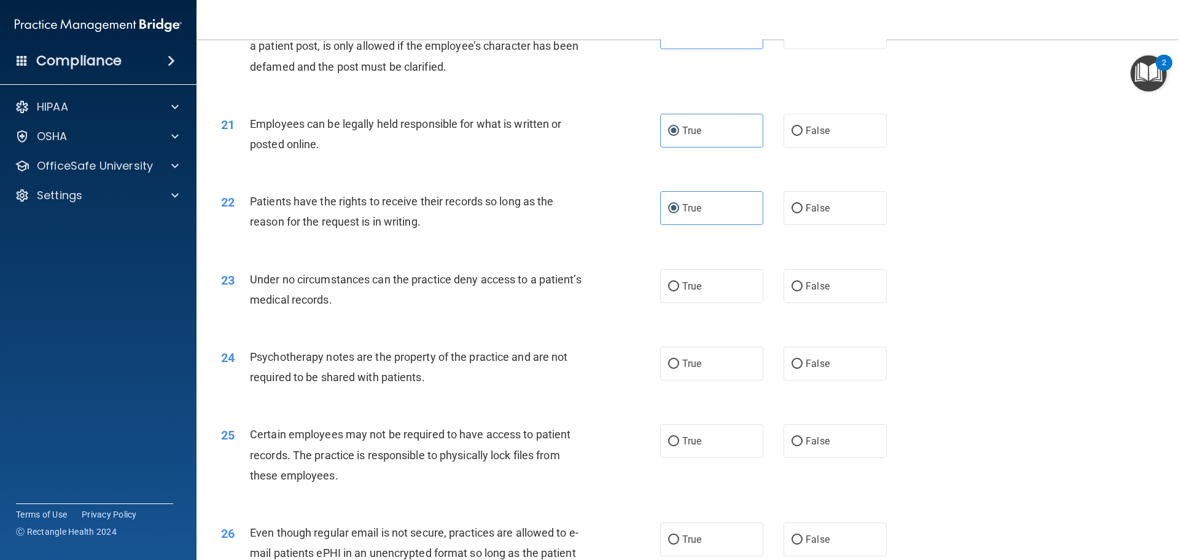
scroll to position [2027, 0]
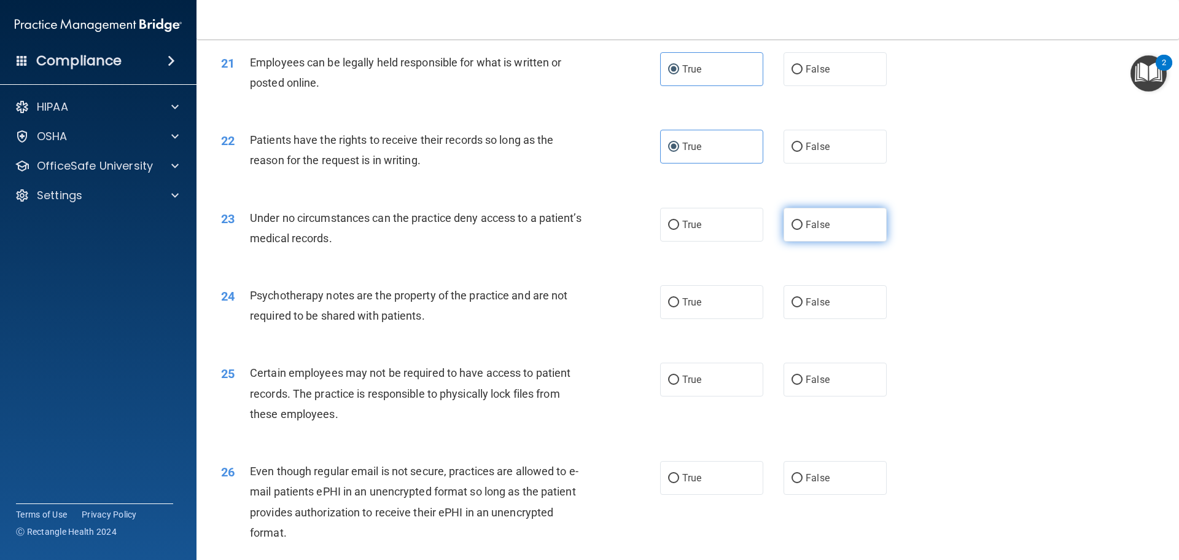
click at [831, 241] on label "False" at bounding box center [835, 225] width 103 height 34
click at [803, 230] on input "False" at bounding box center [797, 225] width 11 height 9
radio input "true"
click at [685, 308] on span "True" at bounding box center [691, 302] width 19 height 12
click at [679, 307] on input "True" at bounding box center [673, 302] width 11 height 9
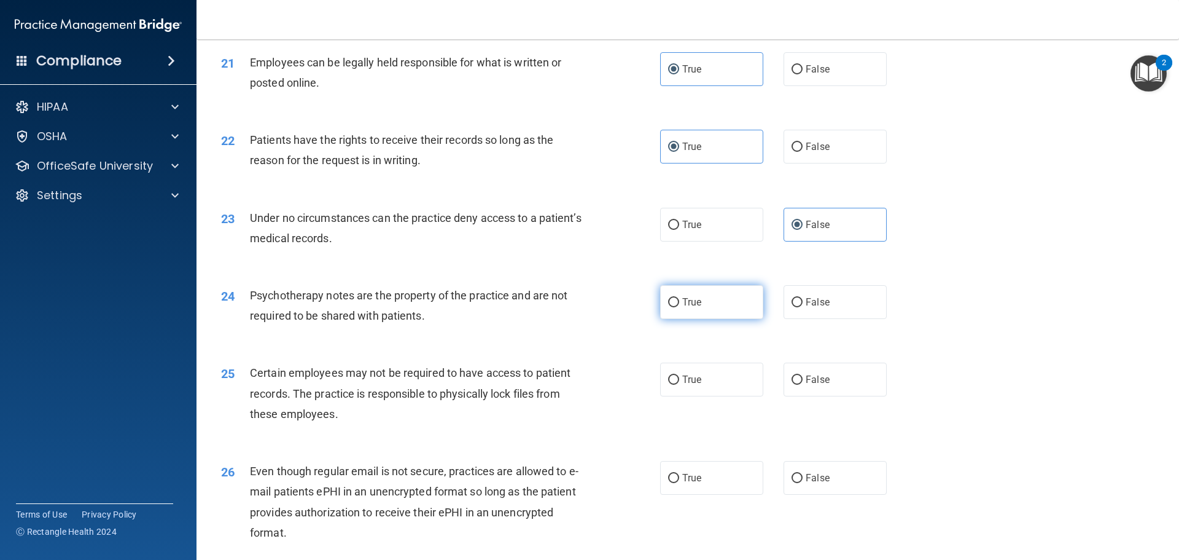
radio input "true"
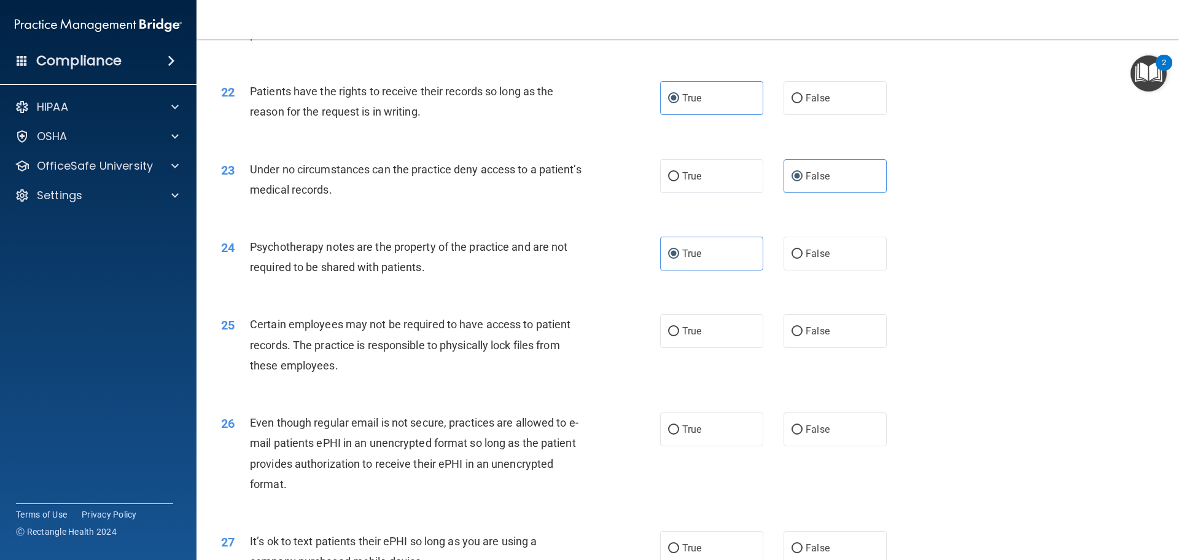
scroll to position [2150, 0]
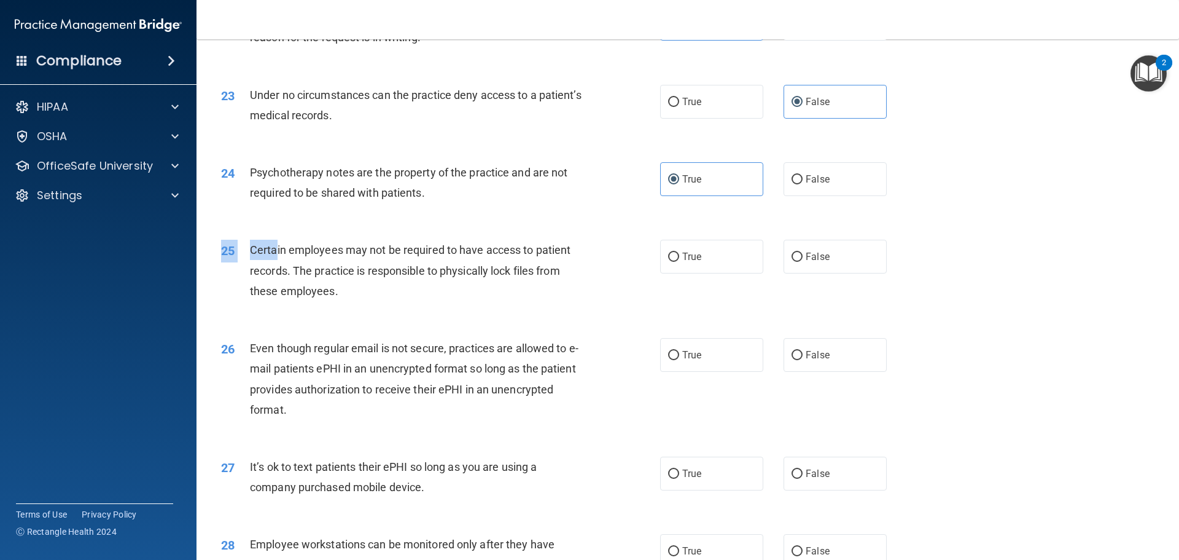
drag, startPoint x: 274, startPoint y: 266, endPoint x: 302, endPoint y: 256, distance: 29.3
click at [302, 256] on div "25 Certain employees may not be required to have access to patient records. The…" at bounding box center [688, 273] width 952 height 98
click at [660, 264] on label "True" at bounding box center [711, 257] width 103 height 34
click at [668, 262] on input "True" at bounding box center [673, 256] width 11 height 9
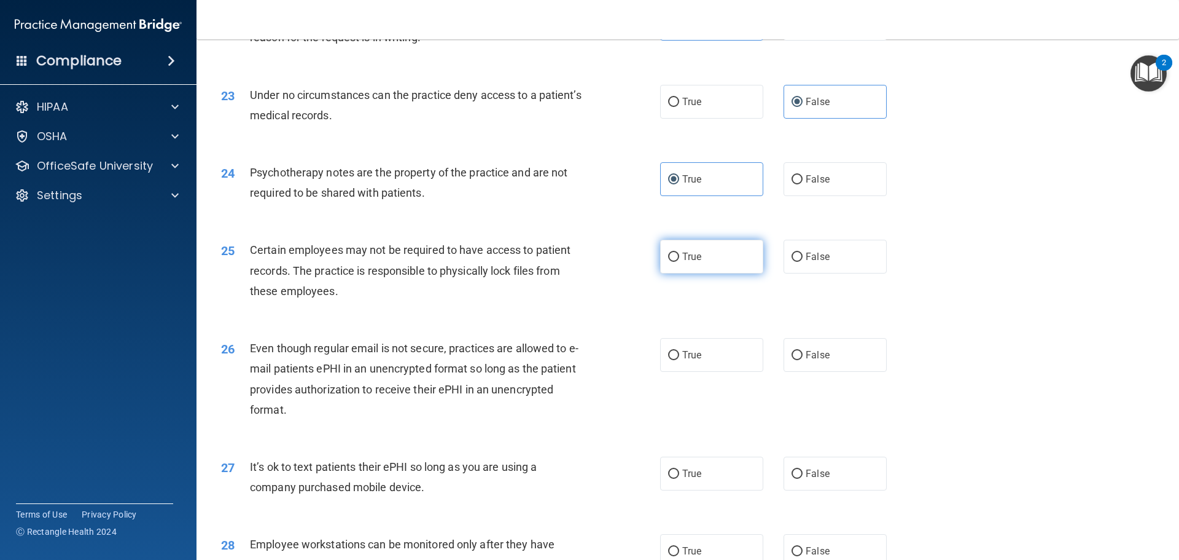
radio input "true"
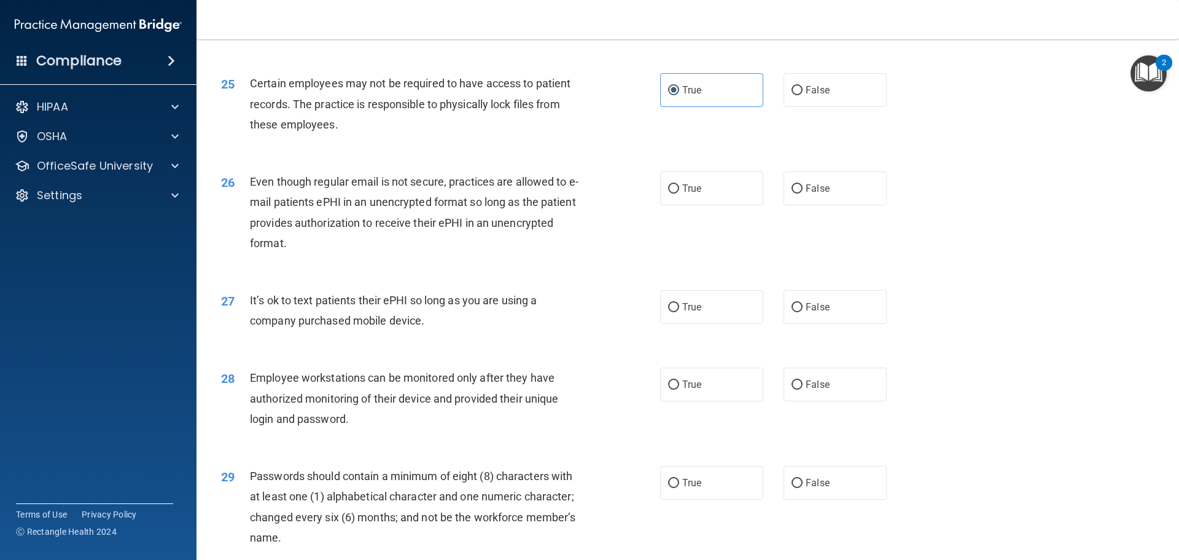
scroll to position [2334, 0]
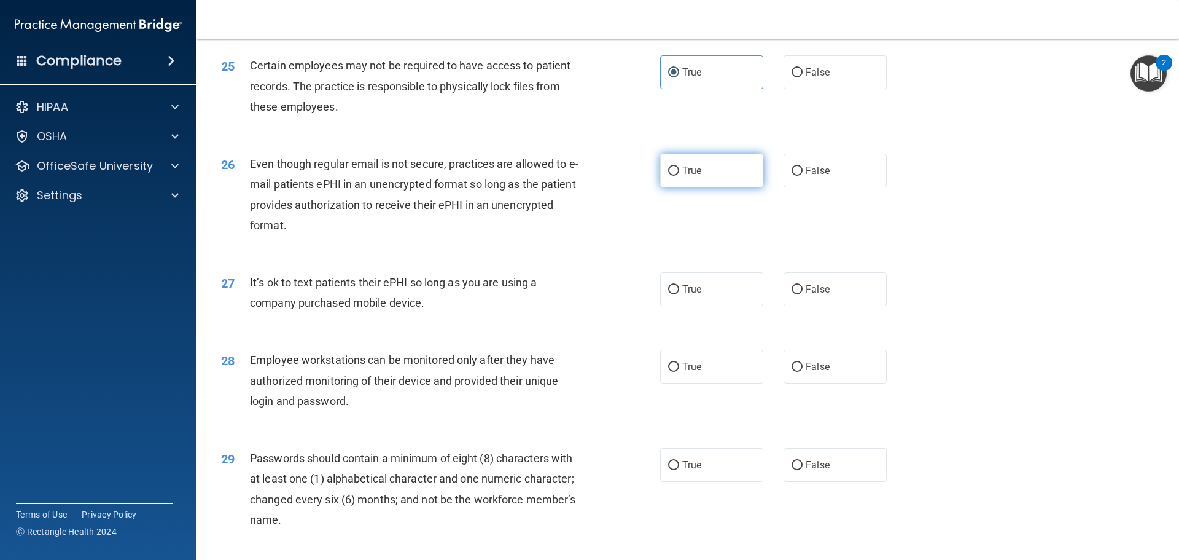
click at [695, 179] on label "True" at bounding box center [711, 171] width 103 height 34
click at [679, 176] on input "True" at bounding box center [673, 170] width 11 height 9
radio input "true"
click at [772, 295] on div "True False" at bounding box center [784, 289] width 248 height 34
drag, startPoint x: 769, startPoint y: 309, endPoint x: 778, endPoint y: 307, distance: 9.5
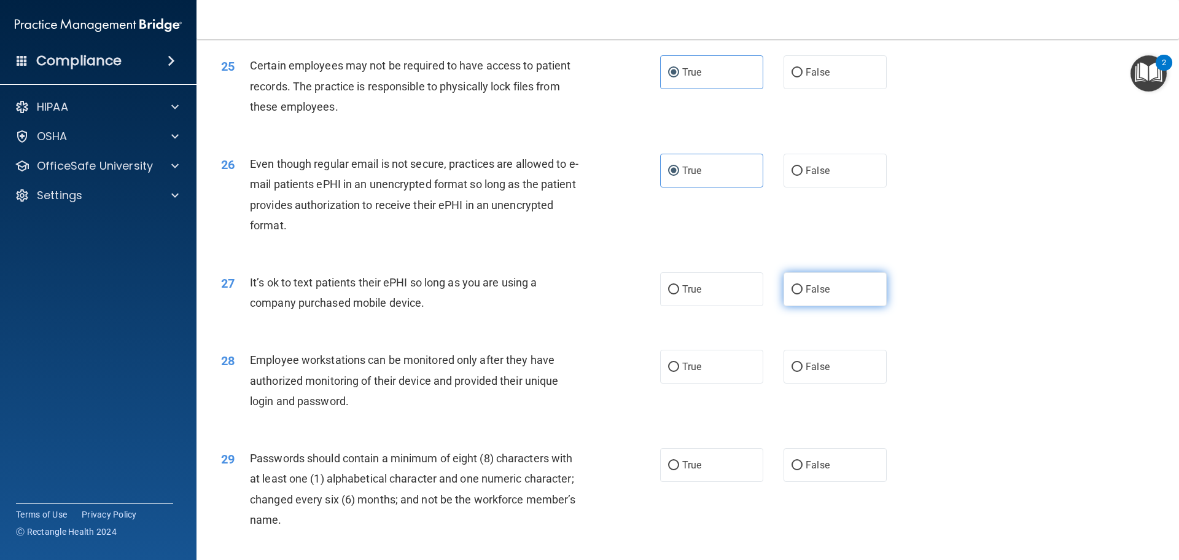
click at [778, 306] on div "True False" at bounding box center [784, 289] width 248 height 34
click at [786, 305] on label "False" at bounding box center [835, 289] width 103 height 34
click at [792, 294] on input "False" at bounding box center [797, 289] width 11 height 9
radio input "true"
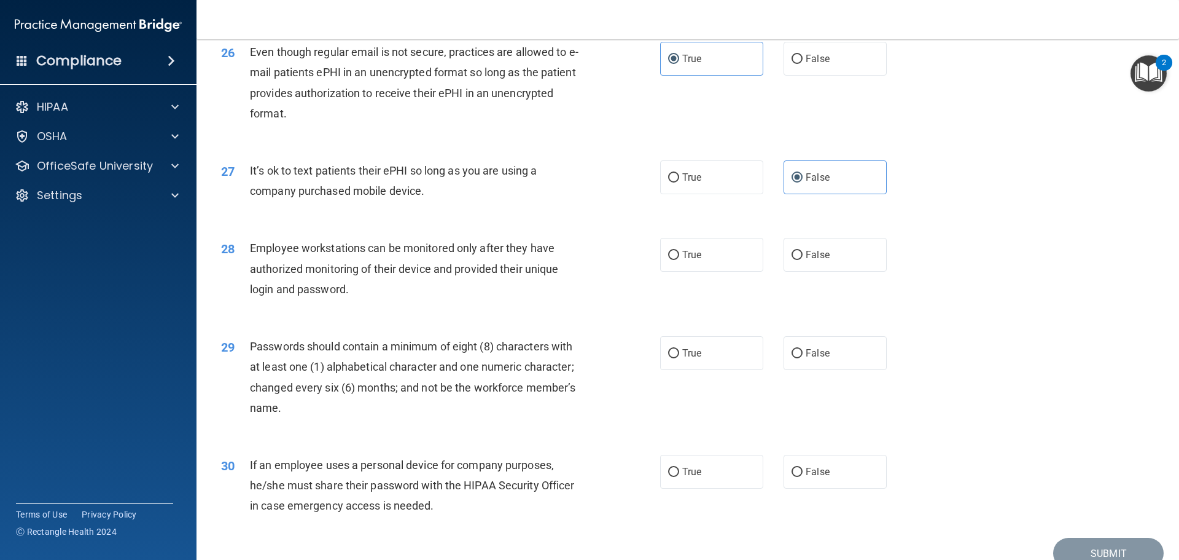
scroll to position [2457, 0]
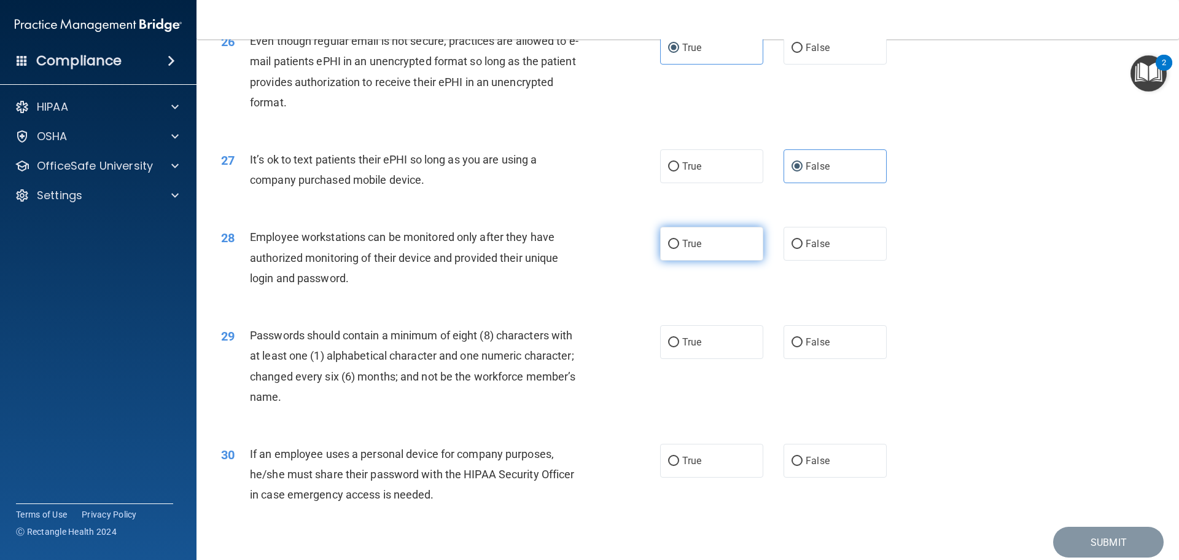
click at [709, 260] on label "True" at bounding box center [711, 244] width 103 height 34
click at [679, 249] on input "True" at bounding box center [673, 244] width 11 height 9
radio input "true"
click at [661, 351] on label "True" at bounding box center [711, 342] width 103 height 34
click at [668, 347] on input "True" at bounding box center [673, 342] width 11 height 9
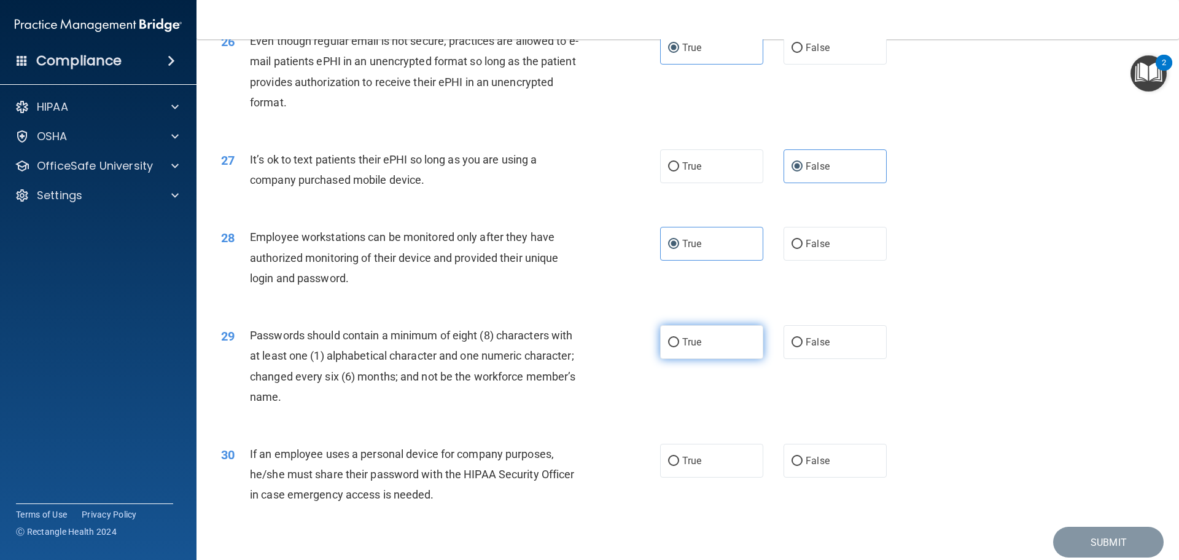
radio input "true"
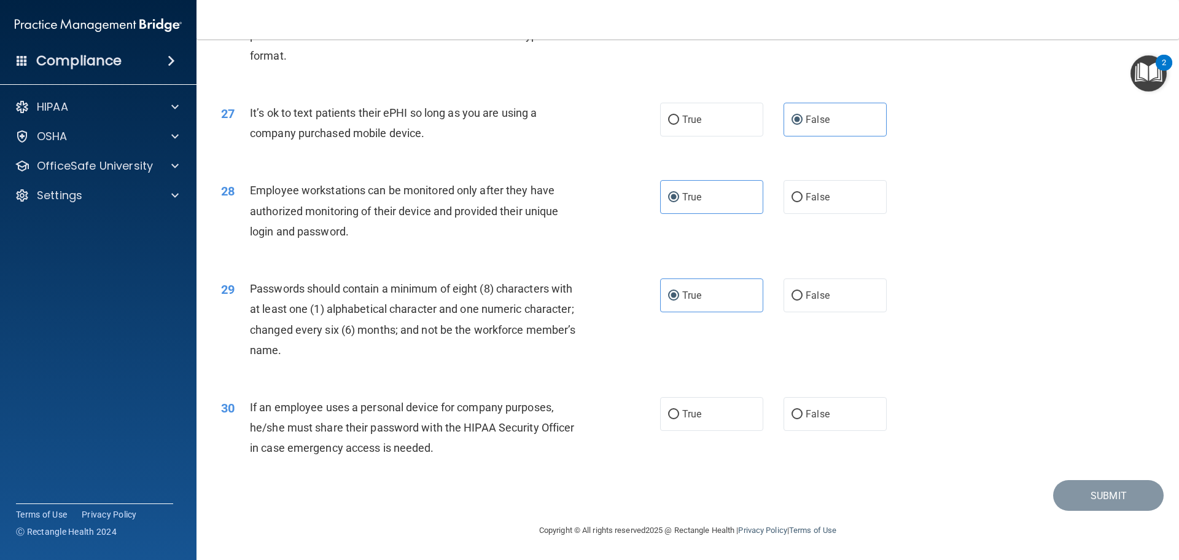
scroll to position [2524, 0]
click at [794, 394] on div "30 If an employee uses a personal device for company purposes, he/she must shar…" at bounding box center [688, 430] width 952 height 98
drag, startPoint x: 821, startPoint y: 400, endPoint x: 902, endPoint y: 424, distance: 84.7
click at [821, 401] on label "False" at bounding box center [835, 414] width 103 height 34
click at [803, 410] on input "False" at bounding box center [797, 414] width 11 height 9
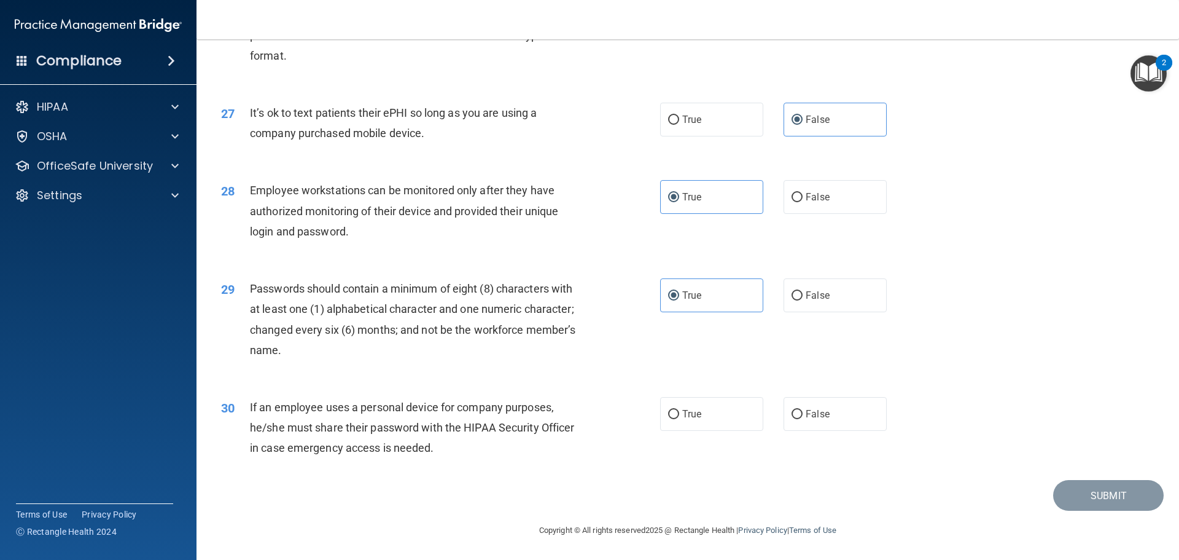
radio input "true"
click at [1072, 479] on div "30 If an employee uses a personal device for company purposes, he/she must shar…" at bounding box center [688, 430] width 952 height 98
click at [1089, 486] on button "Submit" at bounding box center [1108, 495] width 111 height 31
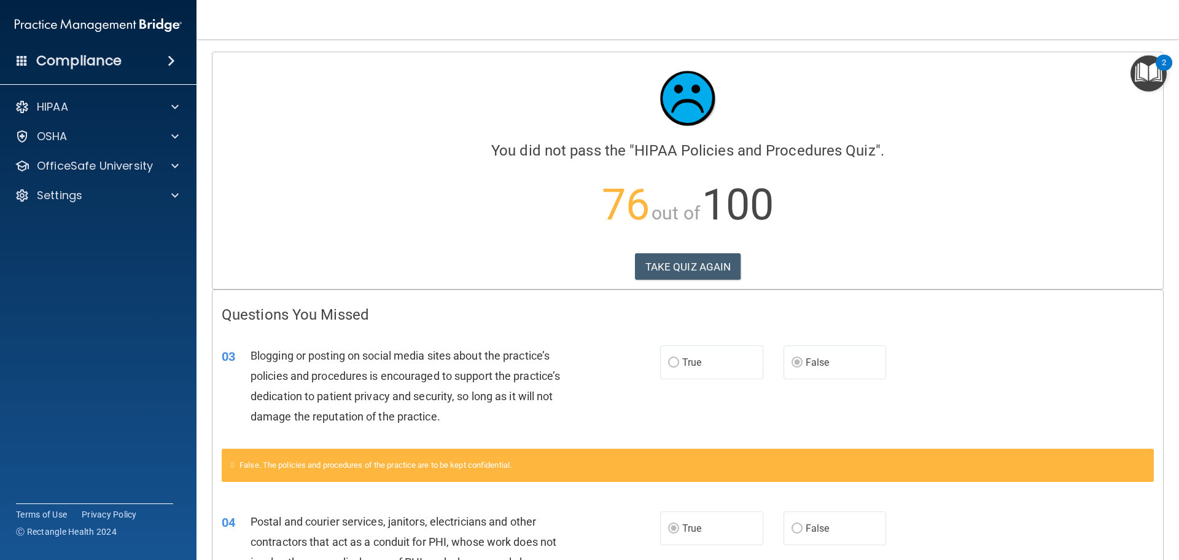
click at [759, 203] on span "100" at bounding box center [738, 204] width 72 height 50
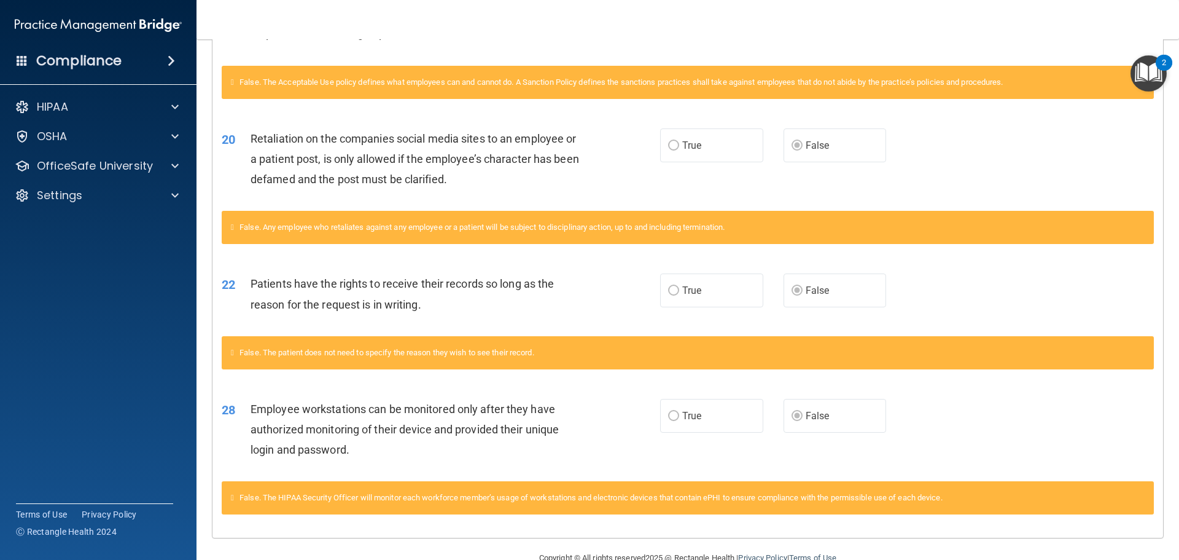
scroll to position [867, 0]
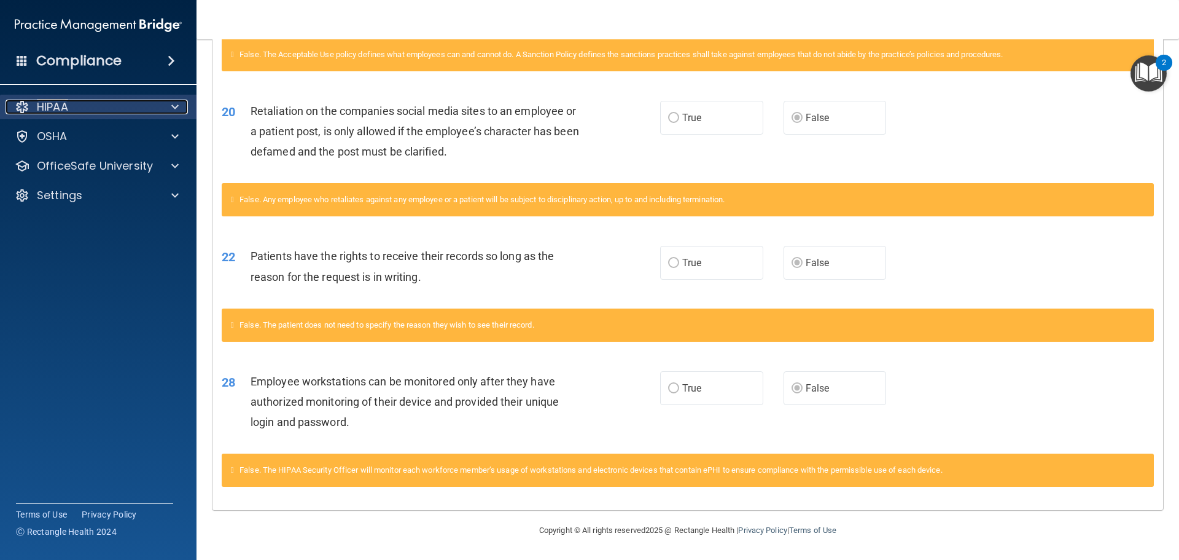
click at [155, 114] on div "HIPAA" at bounding box center [82, 107] width 152 height 15
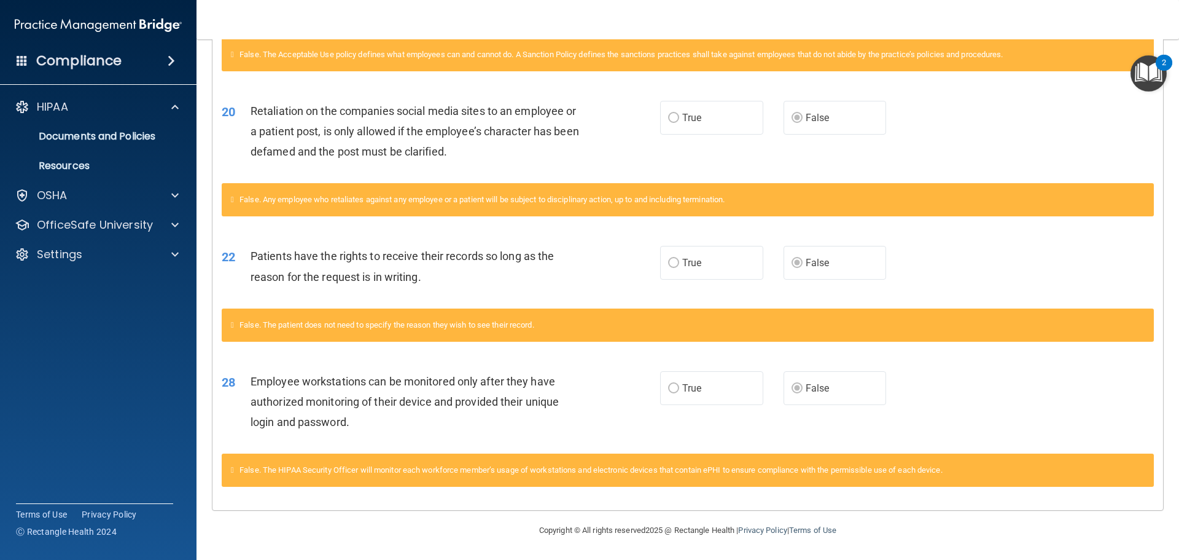
click at [125, 211] on div "HIPAA Documents and Policies Report an Incident Business Associates Emergency P…" at bounding box center [98, 183] width 197 height 187
click at [119, 223] on p "OfficeSafe University" at bounding box center [95, 224] width 116 height 15
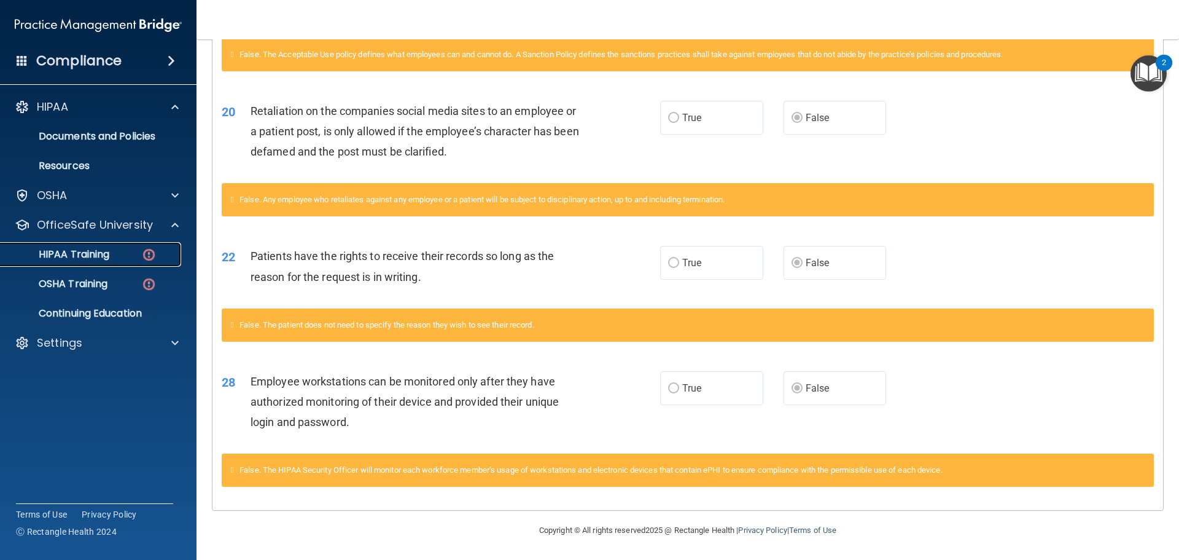
click at [107, 251] on p "HIPAA Training" at bounding box center [58, 254] width 101 height 12
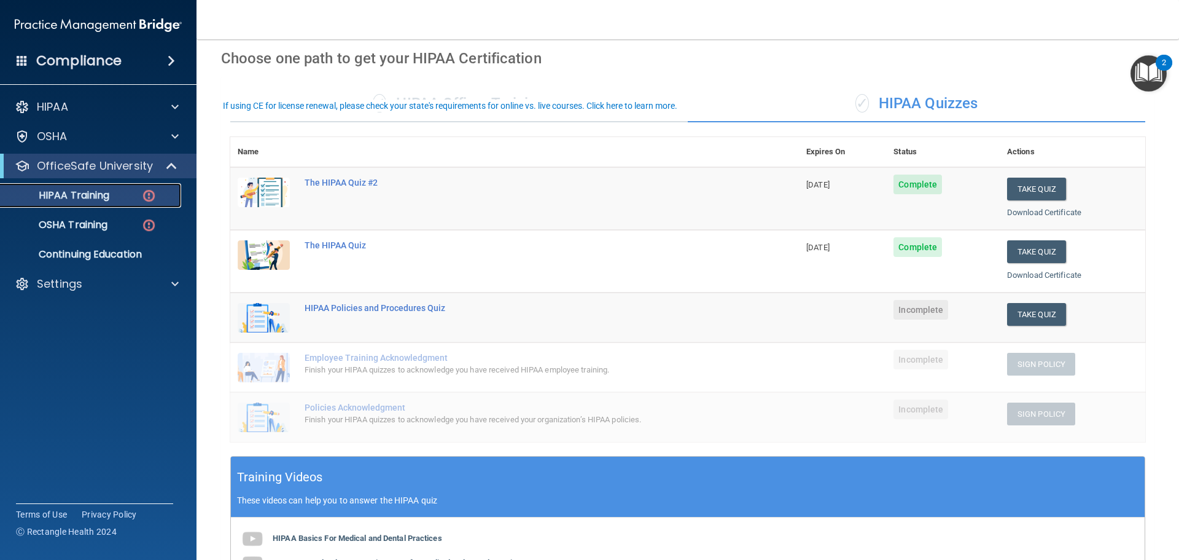
scroll to position [20, 0]
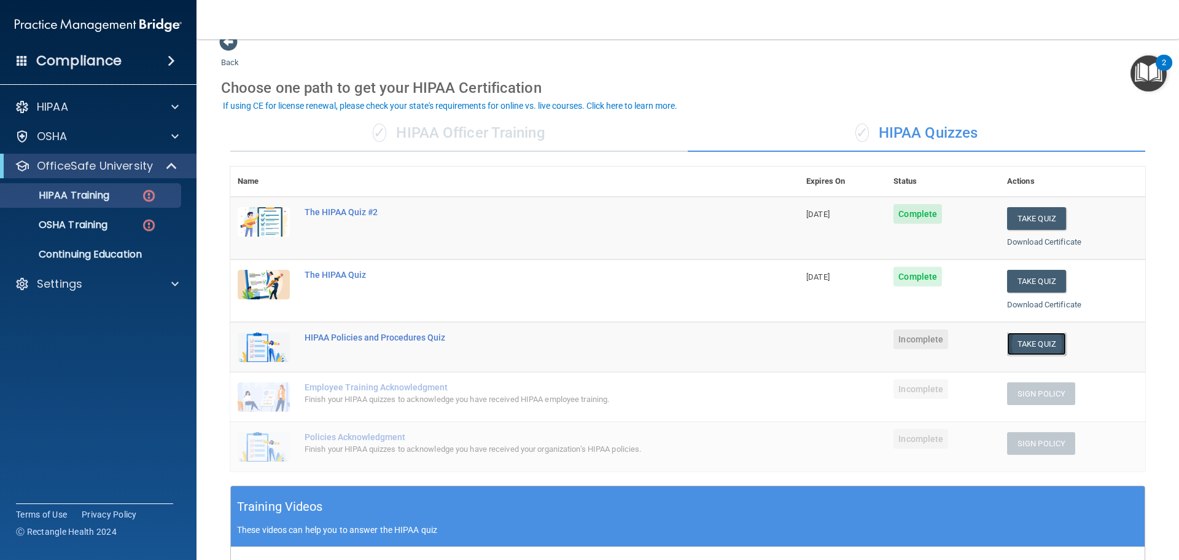
click at [1040, 343] on button "Take Quiz" at bounding box center [1036, 343] width 59 height 23
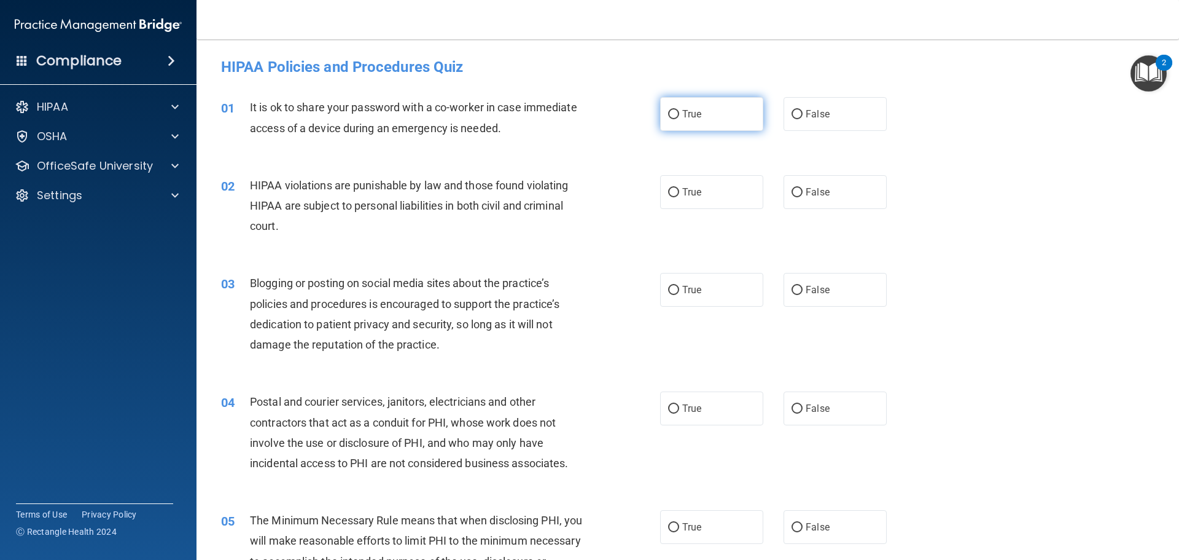
click at [697, 110] on span "True" at bounding box center [691, 114] width 19 height 12
click at [679, 110] on input "True" at bounding box center [673, 114] width 11 height 9
radio input "true"
click at [834, 107] on label "False" at bounding box center [835, 114] width 103 height 34
click at [803, 110] on input "False" at bounding box center [797, 114] width 11 height 9
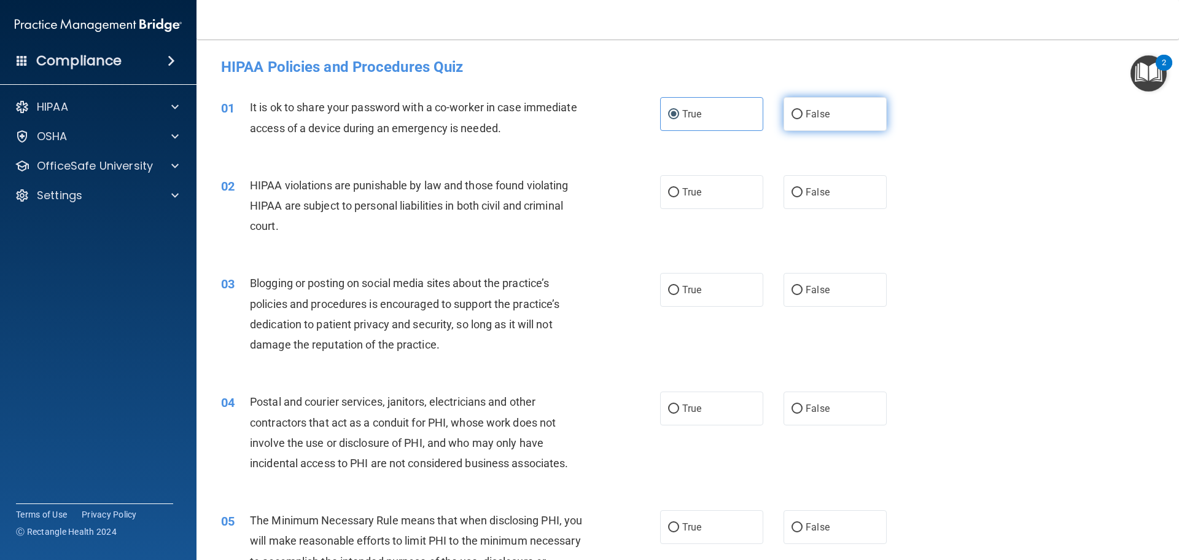
radio input "true"
radio input "false"
click at [690, 191] on span "True" at bounding box center [691, 192] width 19 height 12
click at [679, 191] on input "True" at bounding box center [673, 192] width 11 height 9
radio input "true"
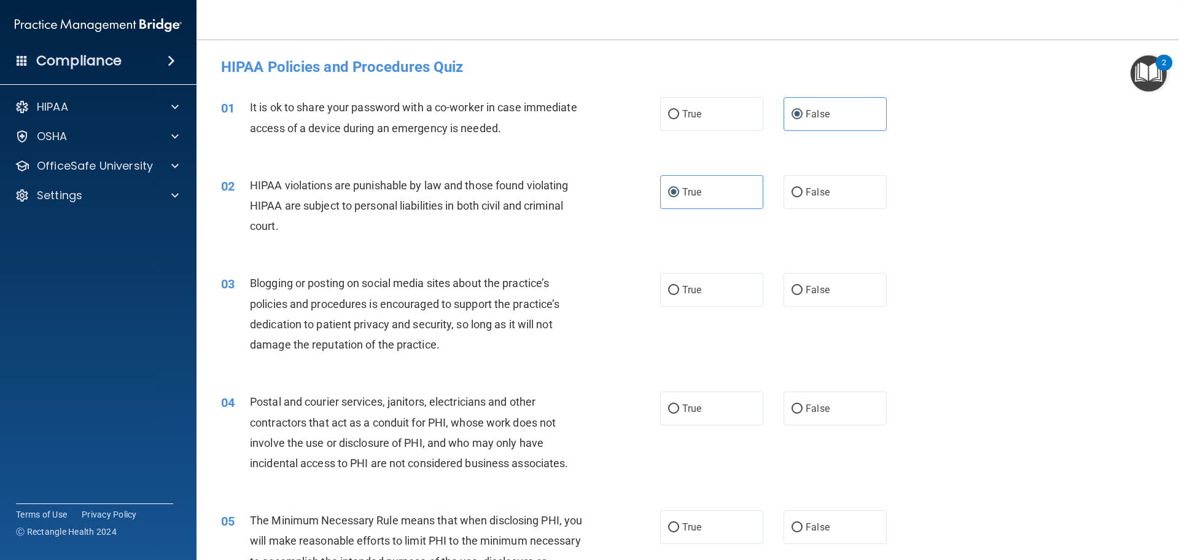
drag, startPoint x: 867, startPoint y: 259, endPoint x: 864, endPoint y: 280, distance: 21.0
click at [867, 264] on div "03 Blogging or posting on social media sites about the practice’s policies and …" at bounding box center [688, 316] width 952 height 119
click at [863, 281] on label "False" at bounding box center [835, 290] width 103 height 34
click at [803, 286] on input "False" at bounding box center [797, 290] width 11 height 9
radio input "true"
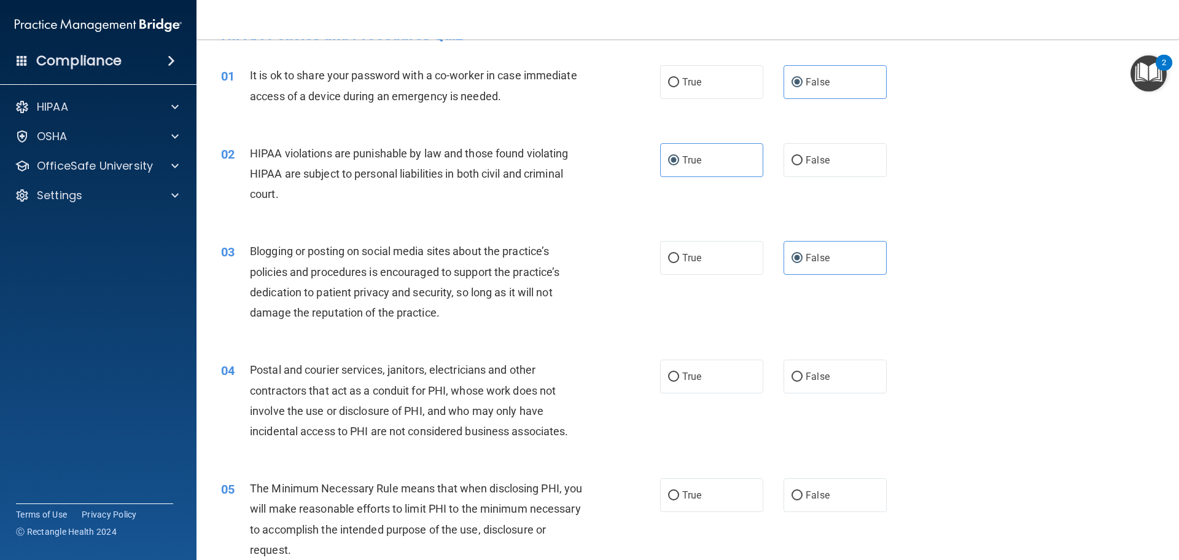
scroll to position [61, 0]
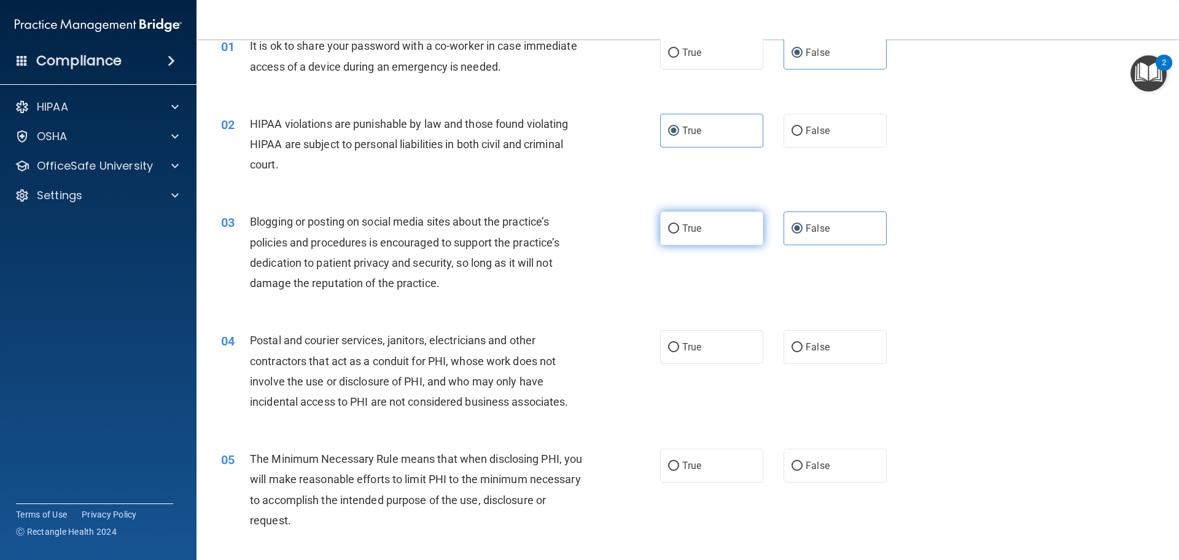
click at [715, 225] on label "True" at bounding box center [711, 228] width 103 height 34
click at [679, 225] on input "True" at bounding box center [673, 228] width 11 height 9
radio input "true"
click at [843, 228] on label "False" at bounding box center [835, 228] width 103 height 34
click at [803, 228] on input "False" at bounding box center [797, 228] width 11 height 9
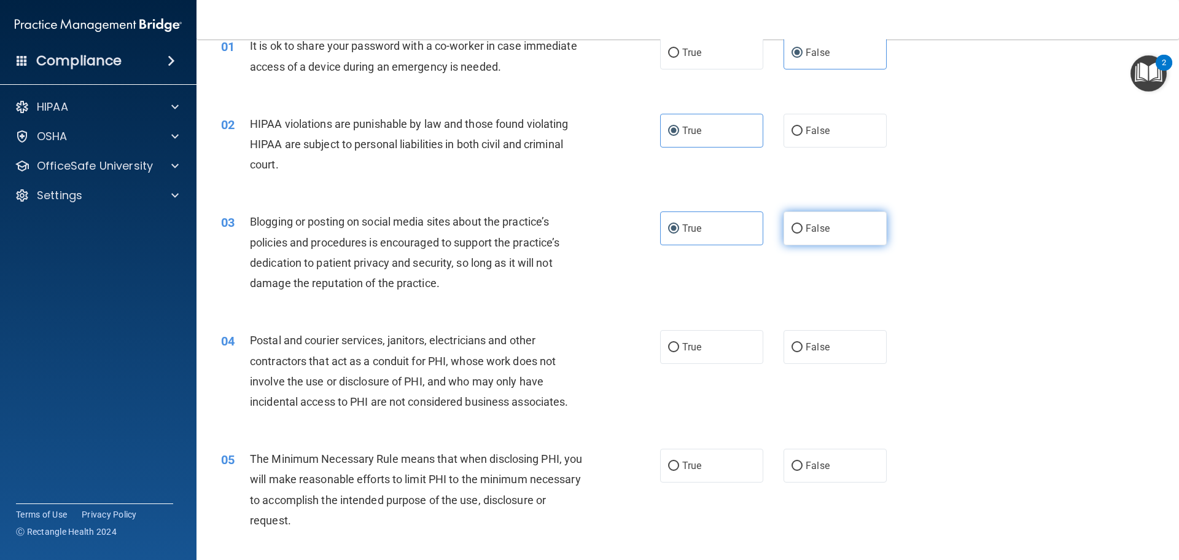
radio input "true"
radio input "false"
drag, startPoint x: 706, startPoint y: 343, endPoint x: 690, endPoint y: 440, distance: 97.7
click at [706, 346] on label "True" at bounding box center [711, 347] width 103 height 34
click at [679, 346] on input "True" at bounding box center [673, 347] width 11 height 9
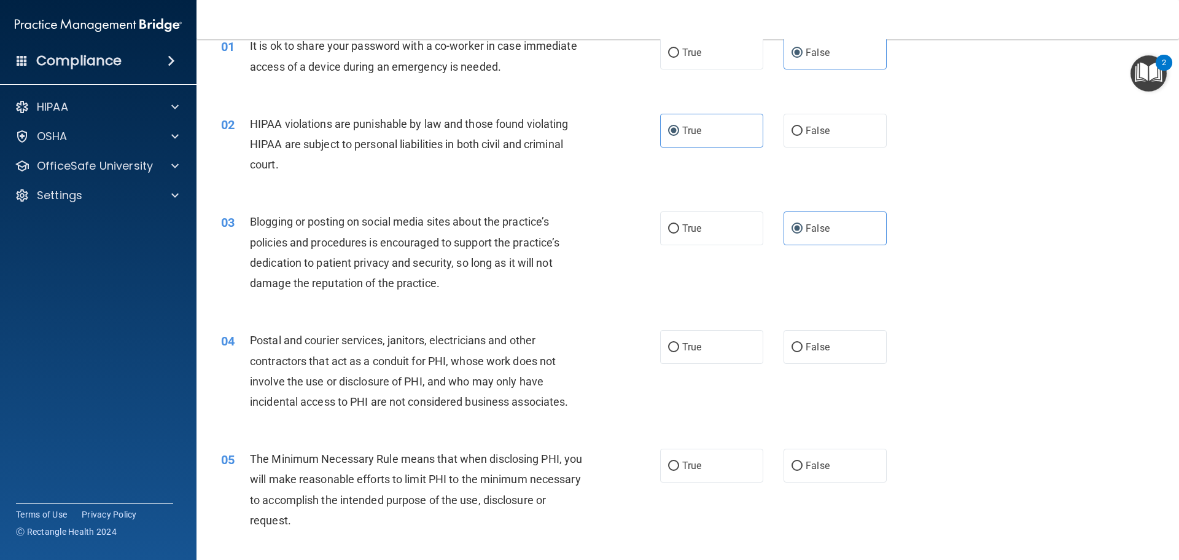
radio input "true"
click at [686, 459] on span "True" at bounding box center [691, 465] width 19 height 12
click at [679, 461] on input "True" at bounding box center [673, 465] width 11 height 9
radio input "true"
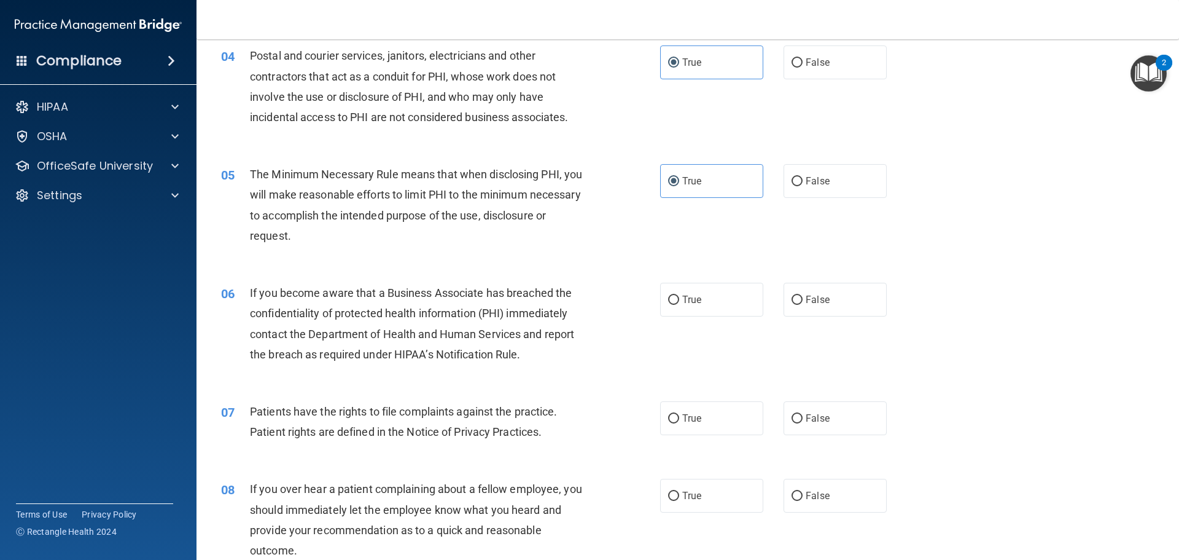
scroll to position [369, 0]
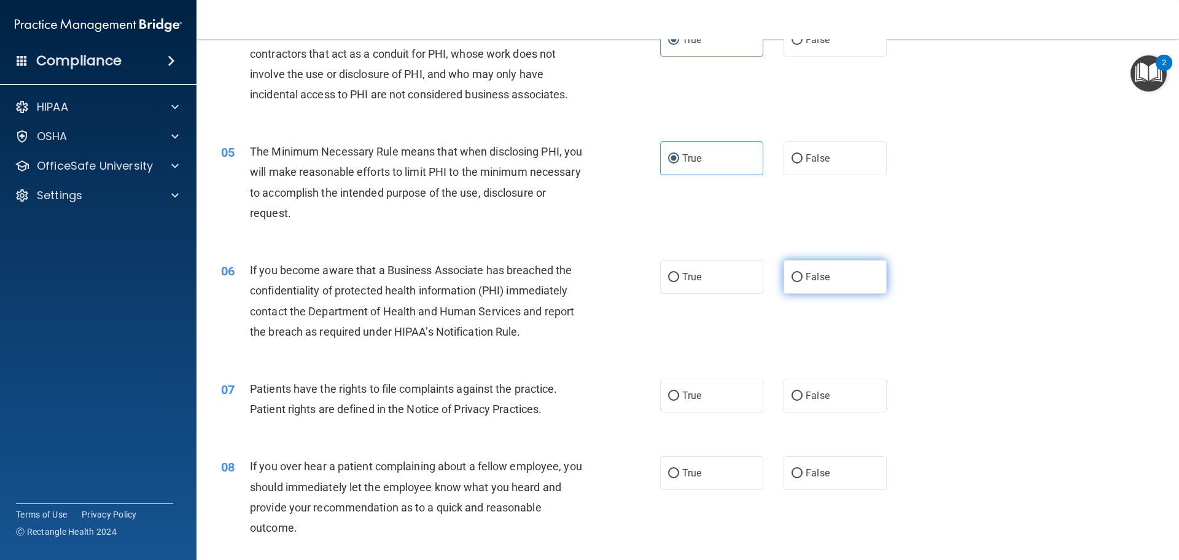
click at [831, 270] on label "False" at bounding box center [835, 277] width 103 height 34
click at [803, 273] on input "False" at bounding box center [797, 277] width 11 height 9
radio input "true"
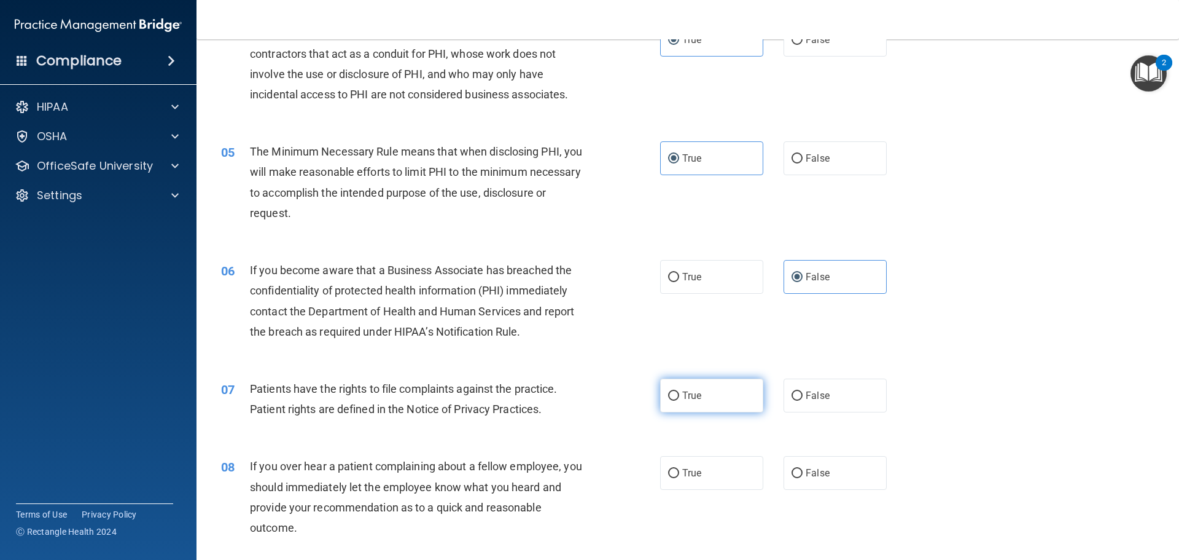
click at [688, 403] on label "True" at bounding box center [711, 395] width 103 height 34
click at [679, 401] on input "True" at bounding box center [673, 395] width 11 height 9
radio input "true"
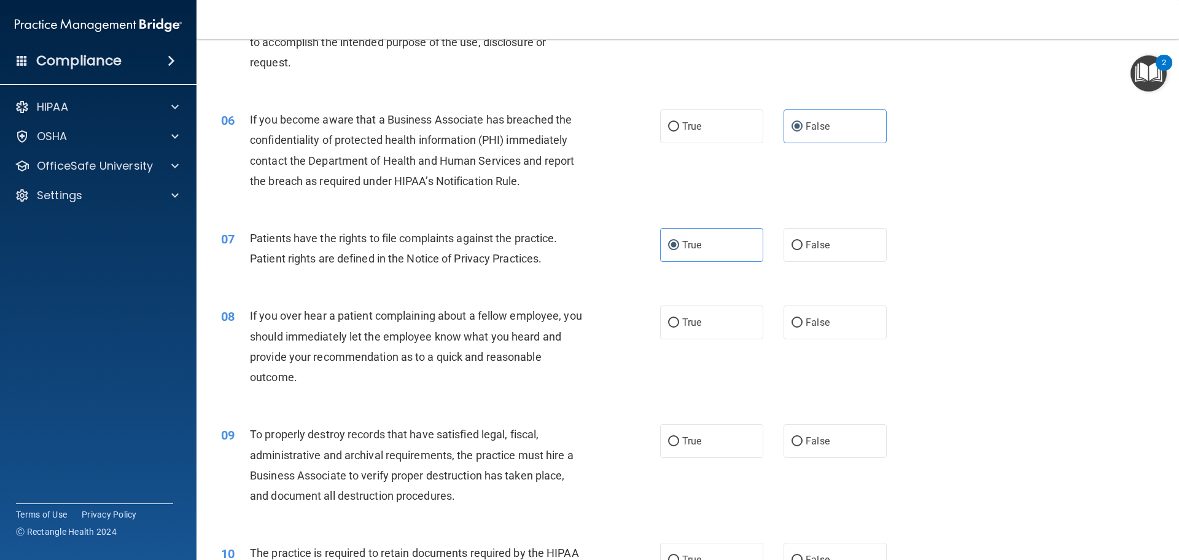
scroll to position [553, 0]
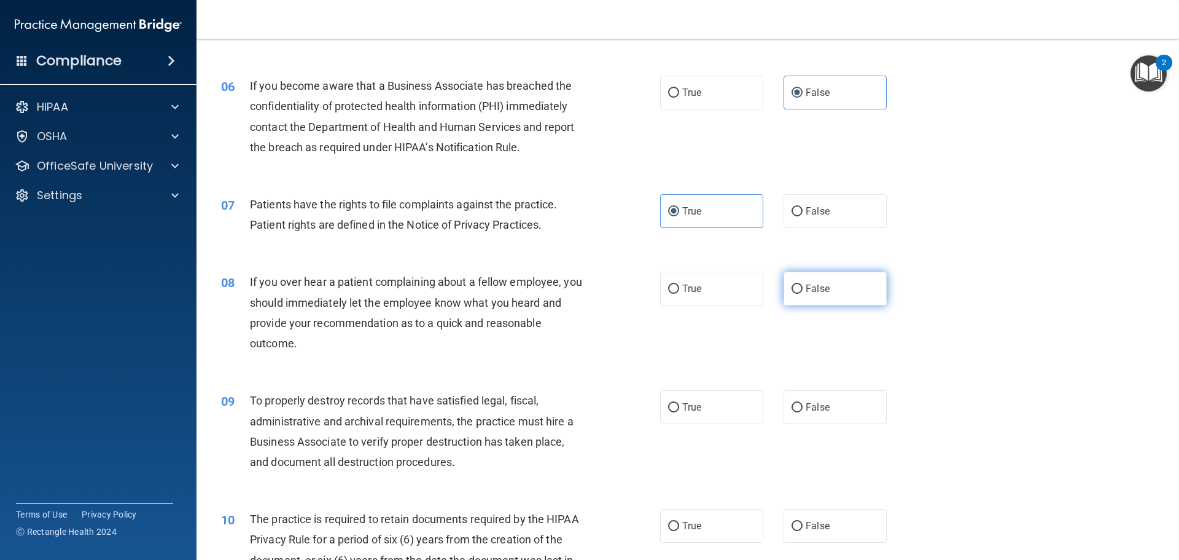
click at [831, 274] on label "False" at bounding box center [835, 289] width 103 height 34
click at [803, 284] on input "False" at bounding box center [797, 288] width 11 height 9
radio input "true"
click at [840, 410] on label "False" at bounding box center [835, 407] width 103 height 34
click at [803, 410] on input "False" at bounding box center [797, 407] width 11 height 9
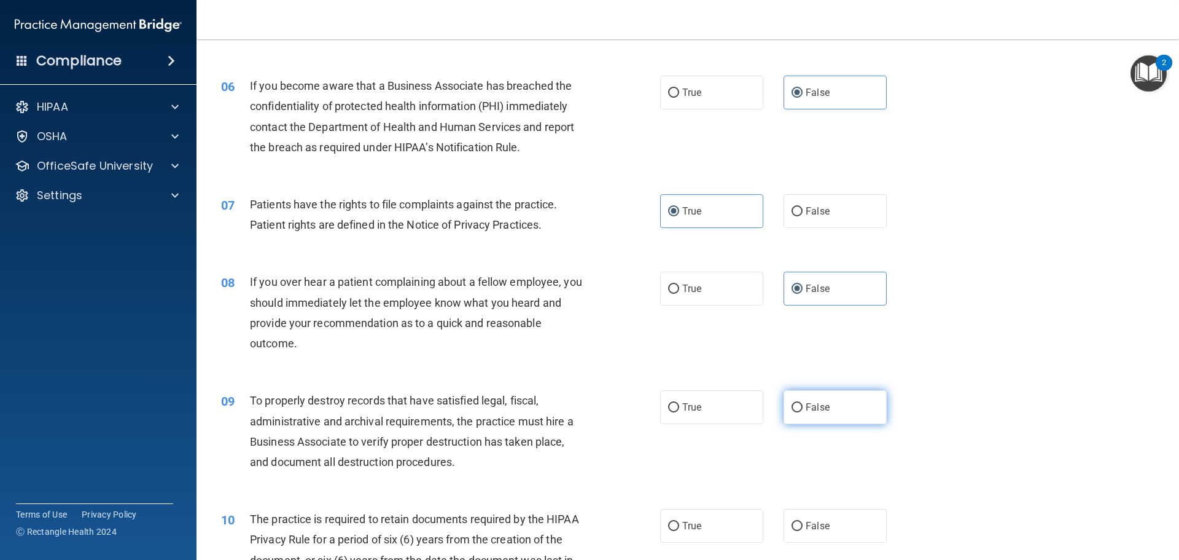
radio input "true"
click at [737, 513] on label "True" at bounding box center [711, 526] width 103 height 34
click at [679, 522] on input "True" at bounding box center [673, 526] width 11 height 9
radio input "true"
click at [731, 525] on label "True" at bounding box center [711, 526] width 103 height 34
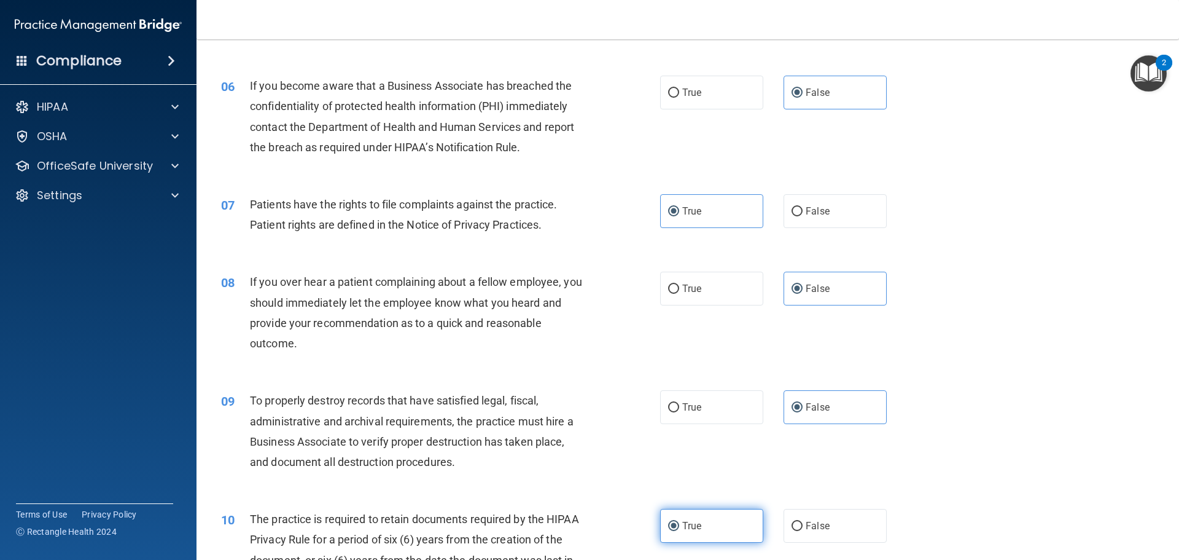
click at [679, 525] on input "True" at bounding box center [673, 526] width 11 height 9
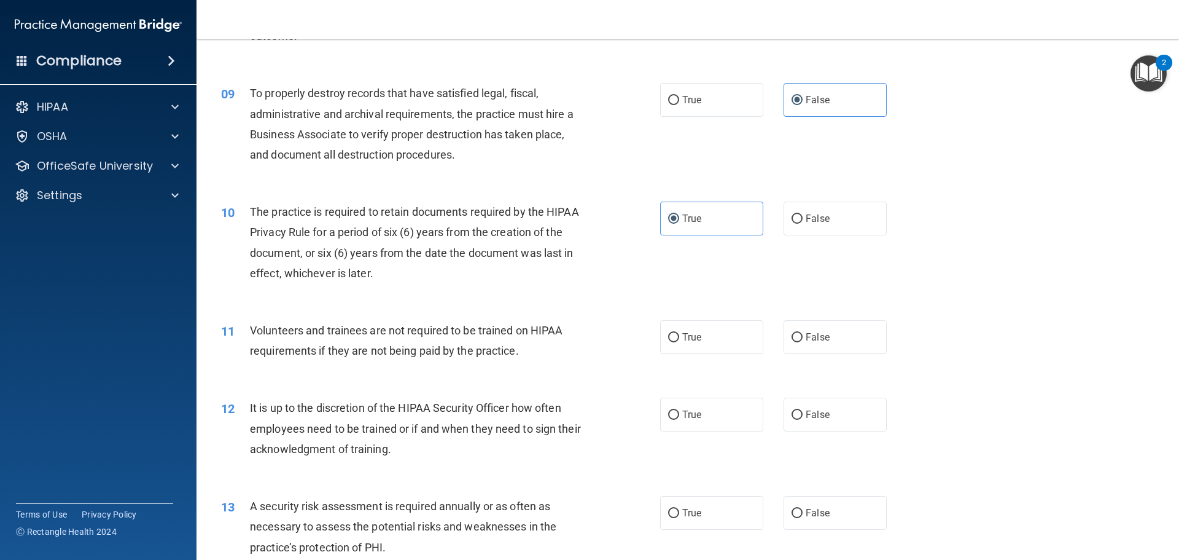
scroll to position [921, 0]
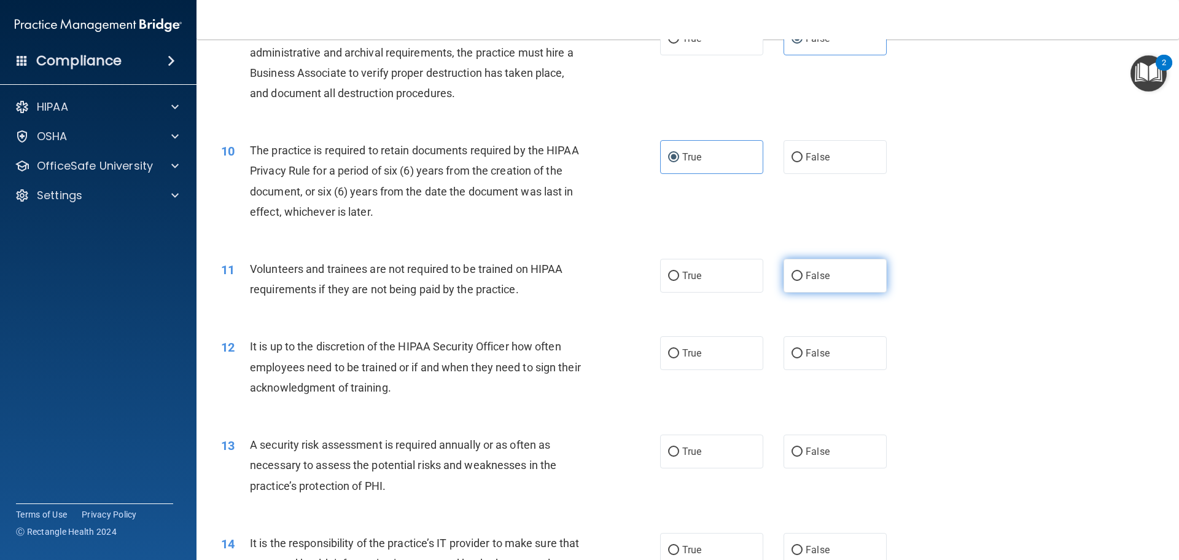
click at [851, 282] on label "False" at bounding box center [835, 276] width 103 height 34
click at [803, 281] on input "False" at bounding box center [797, 276] width 11 height 9
radio input "true"
drag, startPoint x: 832, startPoint y: 360, endPoint x: 799, endPoint y: 389, distance: 44.4
click at [829, 364] on label "False" at bounding box center [835, 353] width 103 height 34
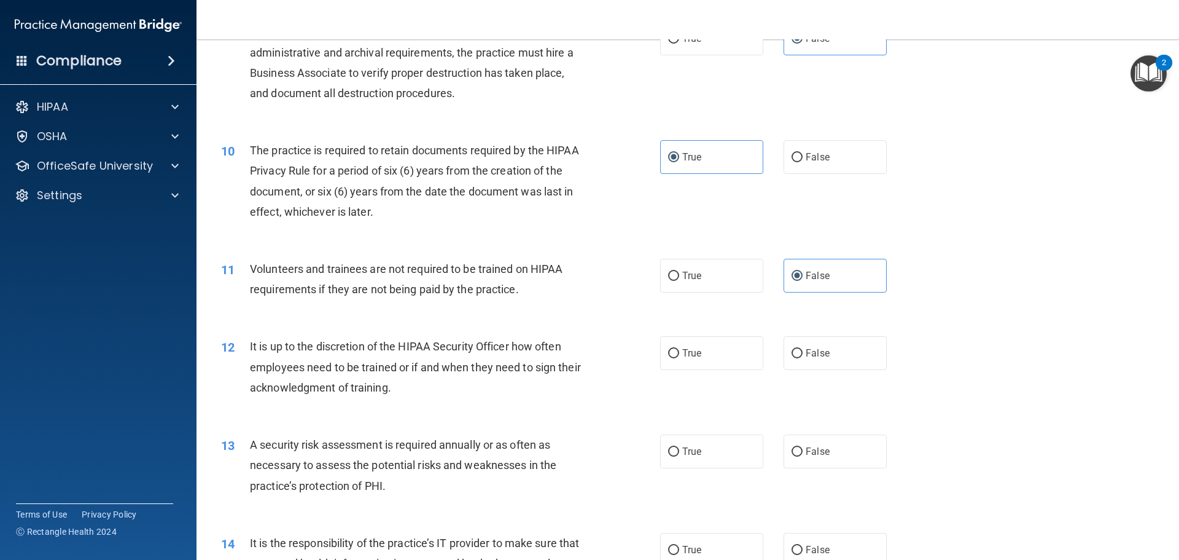
click at [803, 358] on input "False" at bounding box center [797, 353] width 11 height 9
radio input "true"
click at [717, 448] on label "True" at bounding box center [711, 451] width 103 height 34
click at [679, 448] on input "True" at bounding box center [673, 451] width 11 height 9
radio input "true"
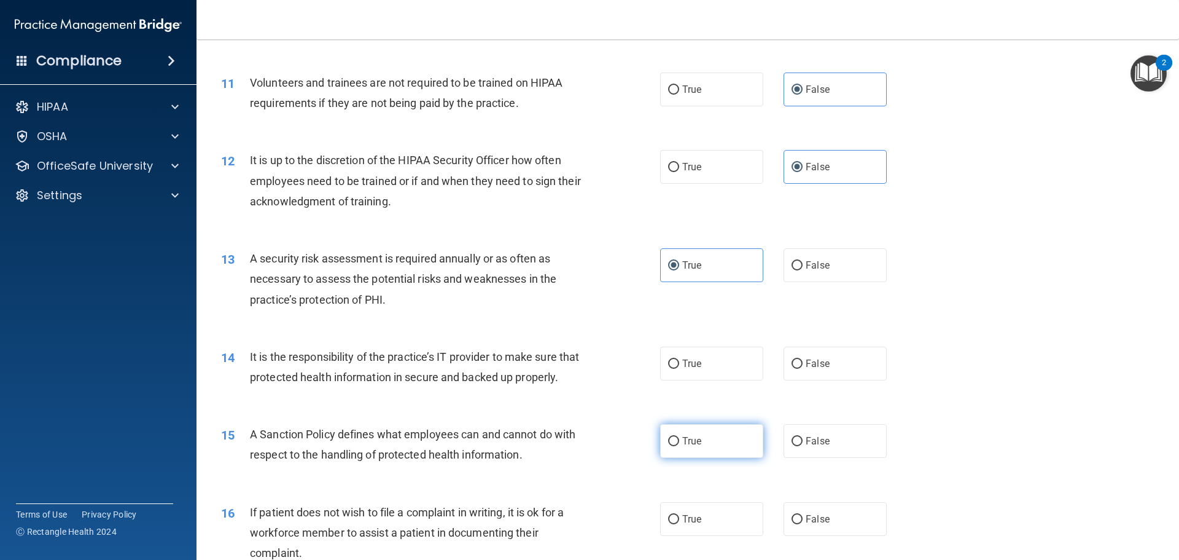
scroll to position [1167, 0]
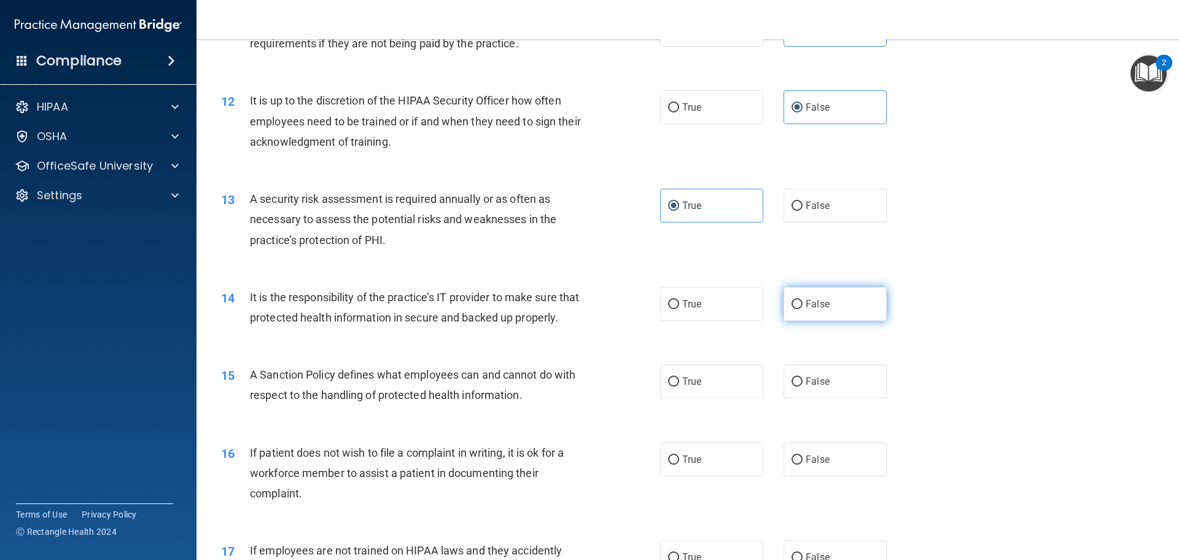
click at [826, 316] on label "False" at bounding box center [835, 304] width 103 height 34
click at [803, 309] on input "False" at bounding box center [797, 304] width 11 height 9
radio input "true"
click at [824, 398] on label "False" at bounding box center [835, 381] width 103 height 34
click at [803, 386] on input "False" at bounding box center [797, 381] width 11 height 9
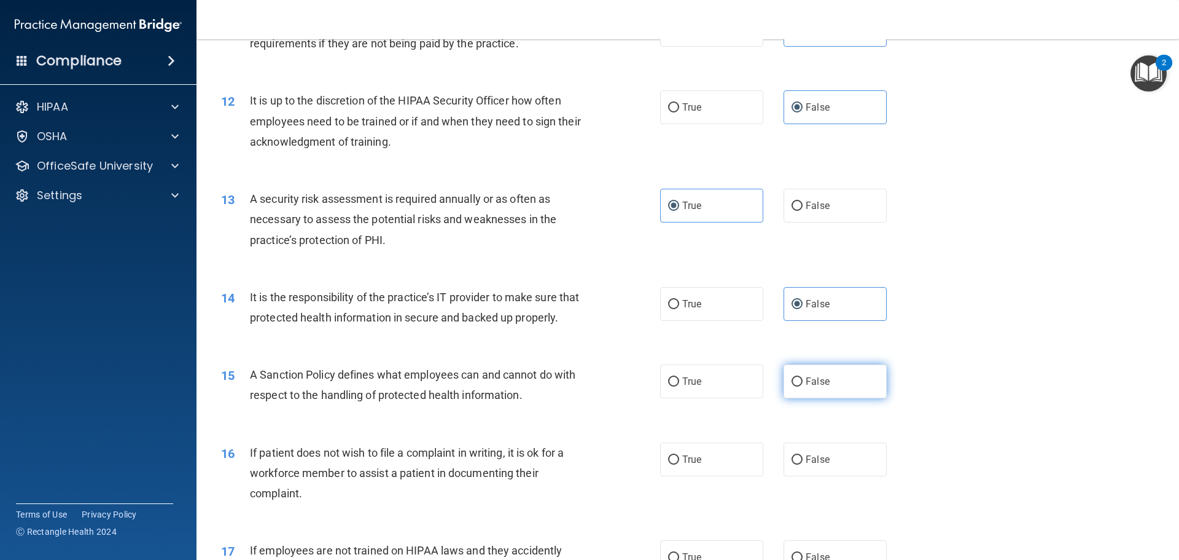
radio input "true"
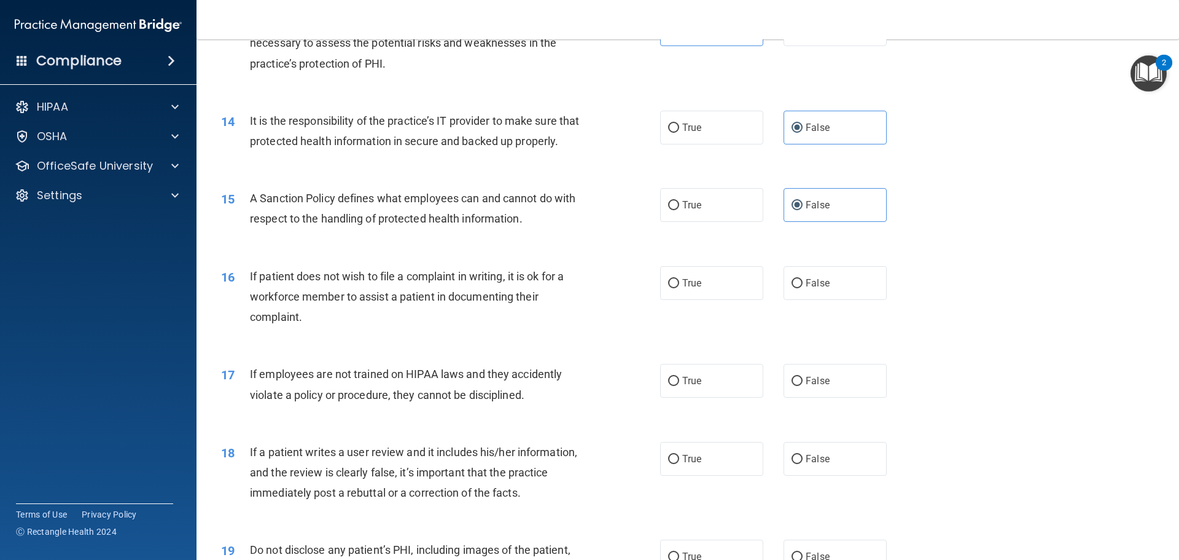
scroll to position [1351, 0]
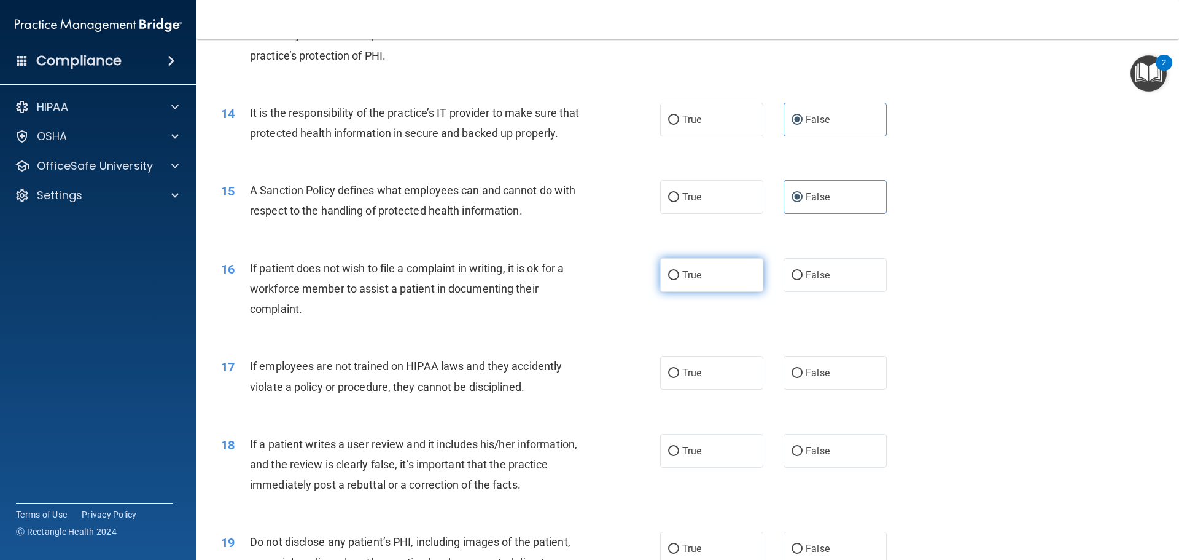
click at [700, 292] on label "True" at bounding box center [711, 275] width 103 height 34
click at [679, 280] on input "True" at bounding box center [673, 275] width 11 height 9
radio input "true"
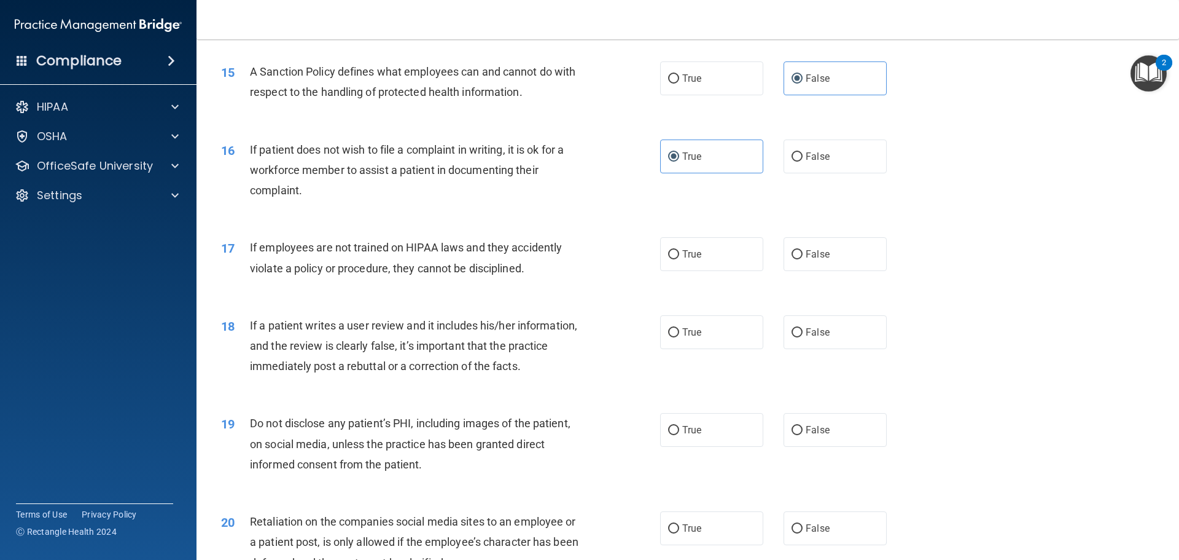
scroll to position [1474, 0]
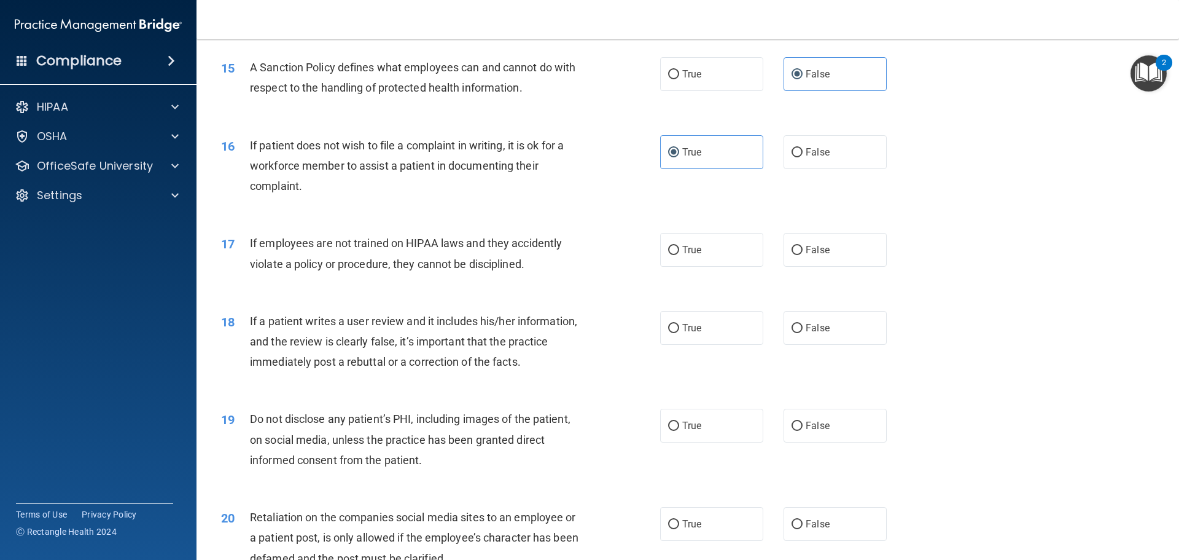
click at [833, 267] on label "False" at bounding box center [835, 250] width 103 height 34
click at [803, 255] on input "False" at bounding box center [797, 250] width 11 height 9
radio input "true"
drag, startPoint x: 829, startPoint y: 338, endPoint x: 807, endPoint y: 357, distance: 29.3
click at [830, 338] on label "False" at bounding box center [835, 328] width 103 height 34
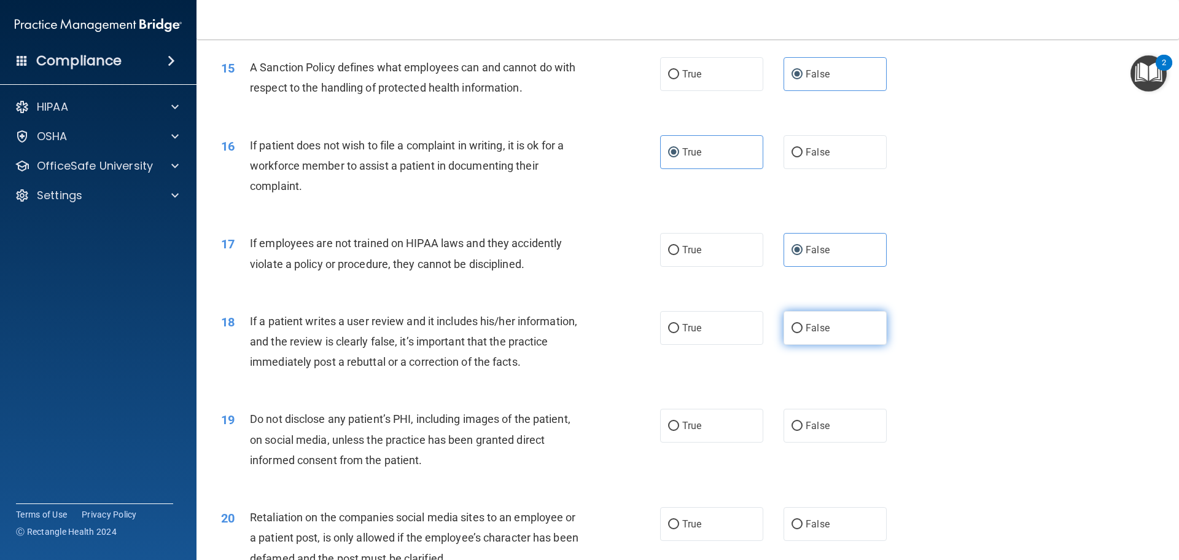
click at [803, 333] on input "False" at bounding box center [797, 328] width 11 height 9
radio input "true"
click at [722, 416] on div "19 Do not disclose any patient’s PHI, including images of the patient, on socia…" at bounding box center [688, 442] width 952 height 98
click at [716, 440] on label "True" at bounding box center [711, 425] width 103 height 34
click at [679, 431] on input "True" at bounding box center [673, 425] width 11 height 9
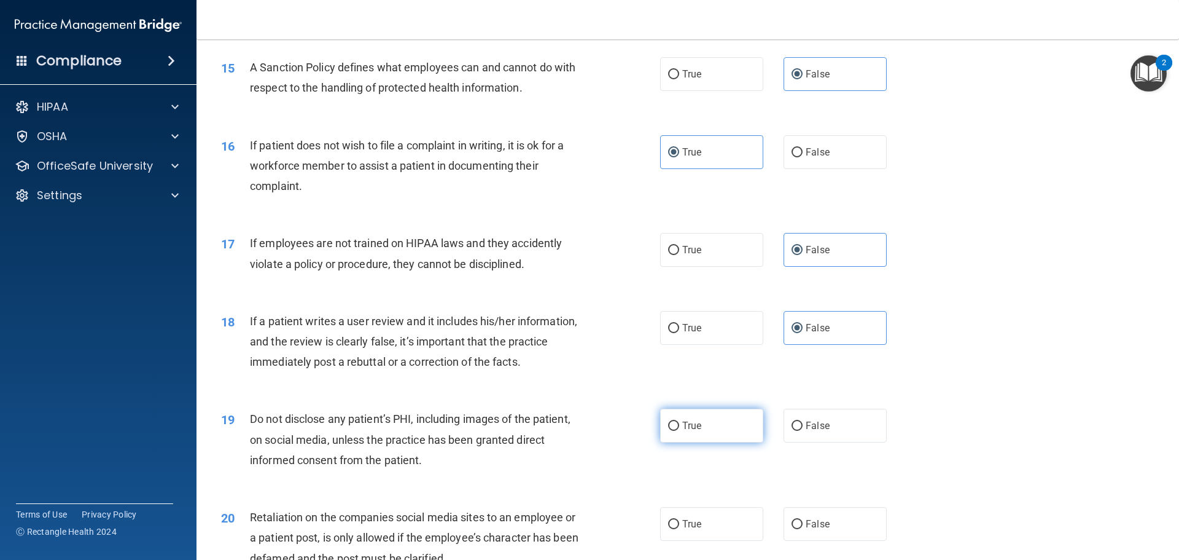
radio input "true"
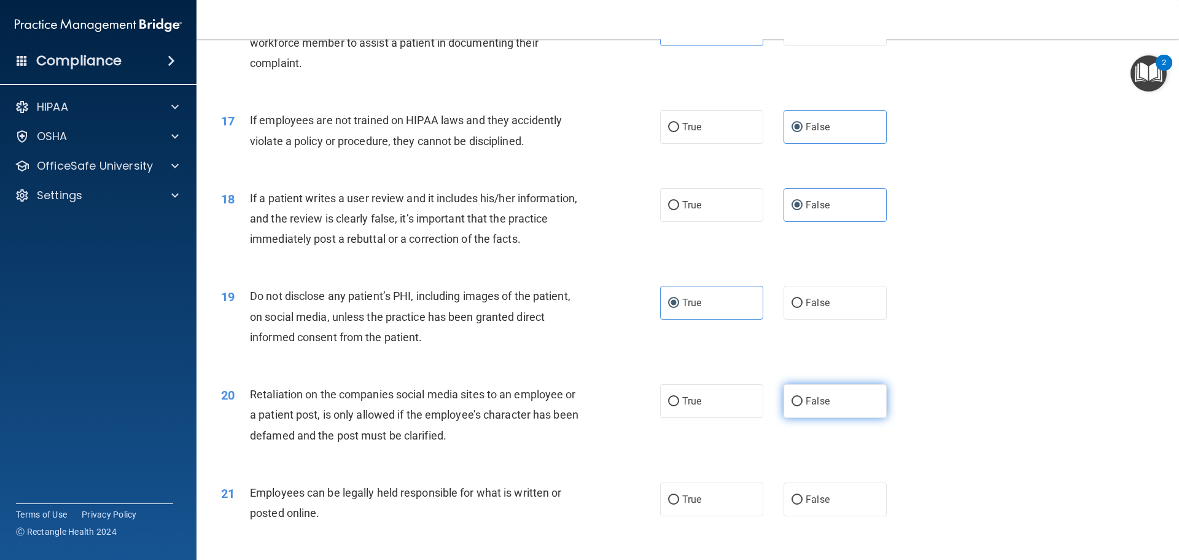
click at [837, 418] on label "False" at bounding box center [835, 401] width 103 height 34
click at [803, 406] on input "False" at bounding box center [797, 401] width 11 height 9
radio input "true"
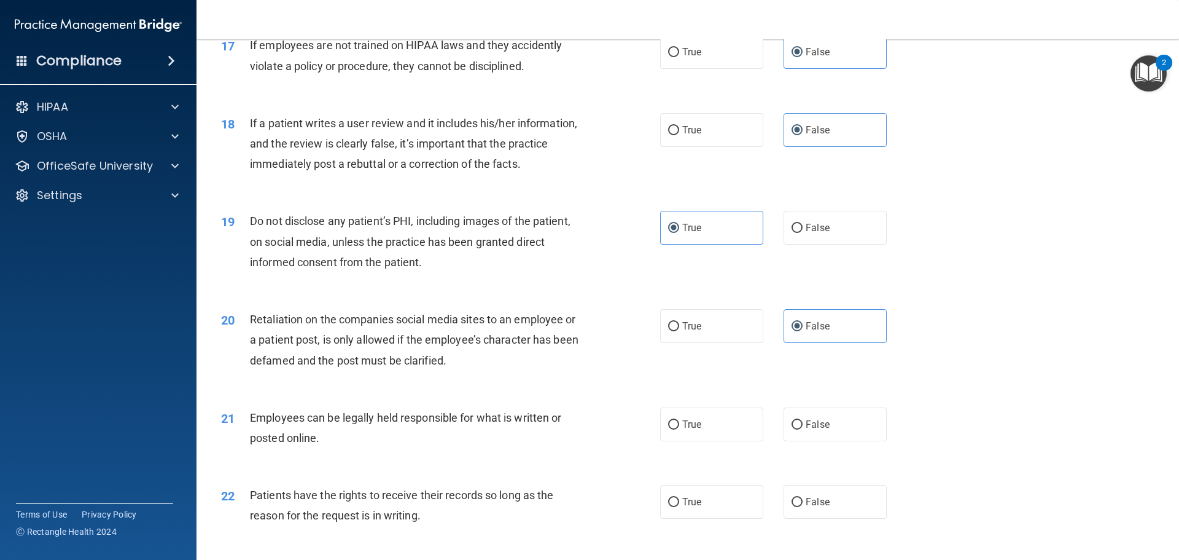
scroll to position [1781, 0]
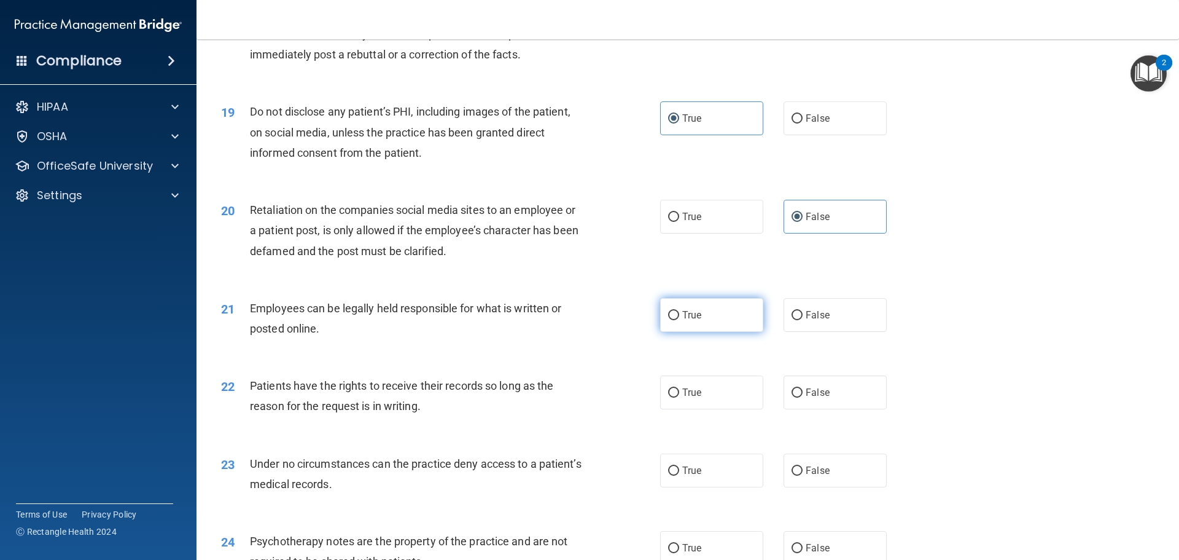
click at [727, 332] on label "True" at bounding box center [711, 315] width 103 height 34
click at [679, 320] on input "True" at bounding box center [673, 315] width 11 height 9
radio input "true"
click at [835, 401] on label "False" at bounding box center [835, 392] width 103 height 34
click at [803, 397] on input "False" at bounding box center [797, 392] width 11 height 9
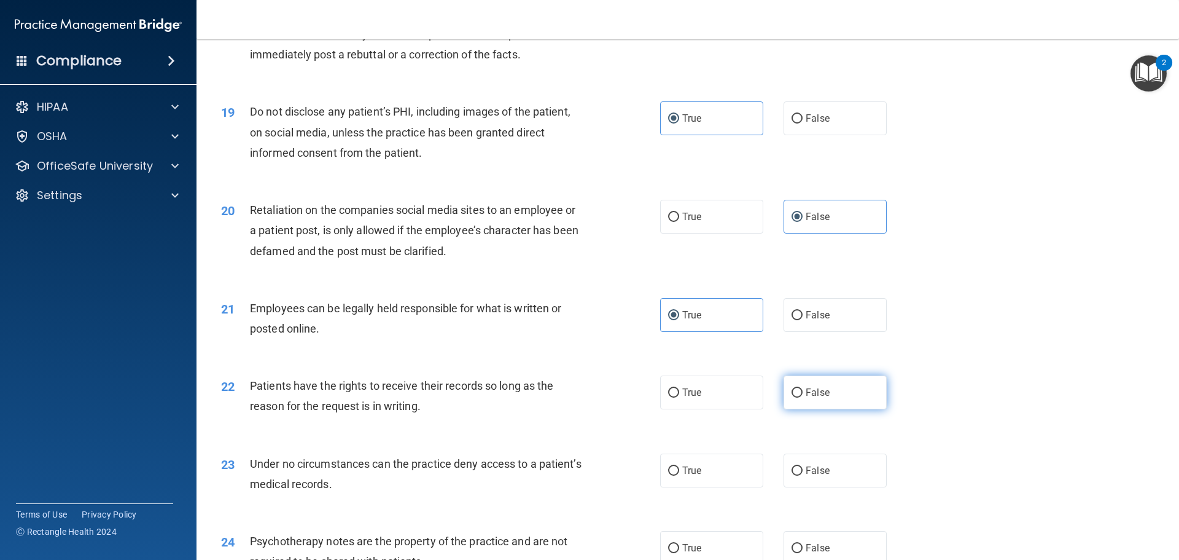
radio input "true"
click at [834, 487] on label "False" at bounding box center [835, 470] width 103 height 34
click at [803, 475] on input "False" at bounding box center [797, 470] width 11 height 9
radio input "true"
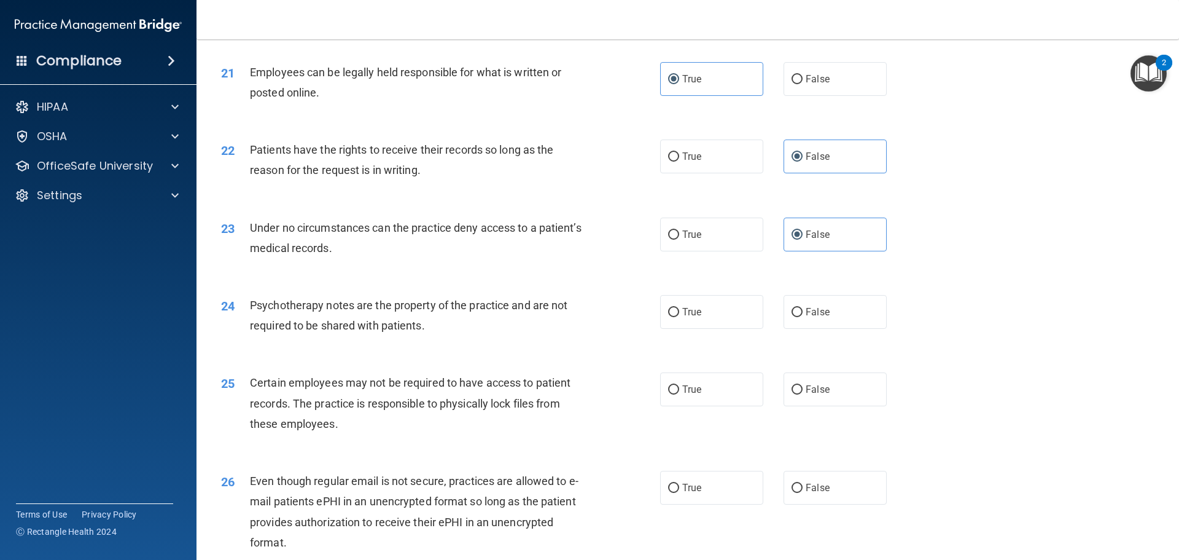
scroll to position [2027, 0]
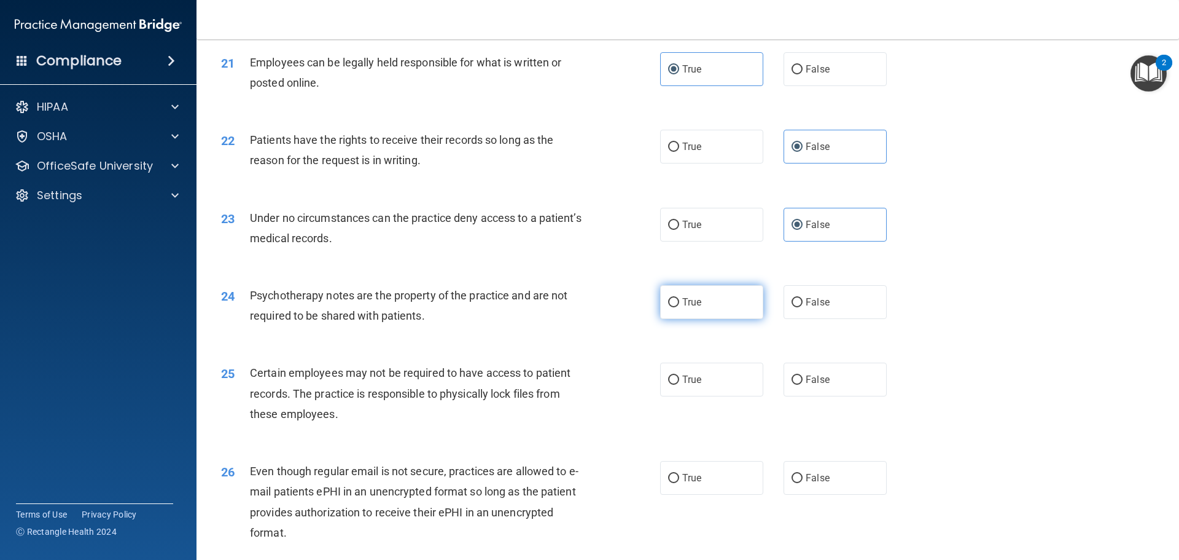
click at [681, 319] on label "True" at bounding box center [711, 302] width 103 height 34
click at [679, 307] on input "True" at bounding box center [673, 302] width 11 height 9
radio input "true"
click at [705, 391] on label "True" at bounding box center [711, 379] width 103 height 34
click at [679, 385] on input "True" at bounding box center [673, 379] width 11 height 9
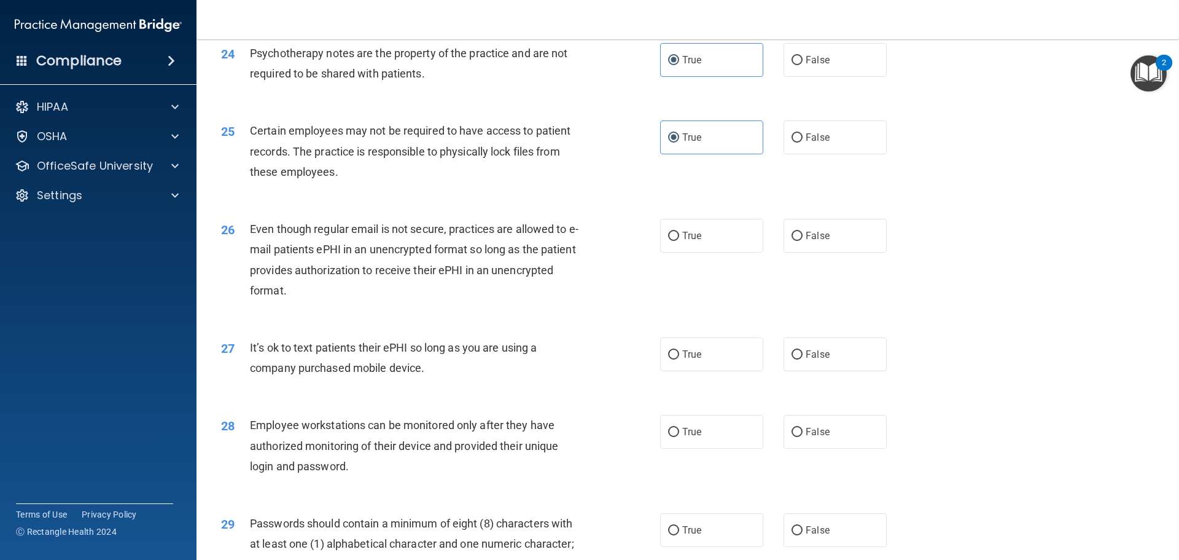
scroll to position [2273, 0]
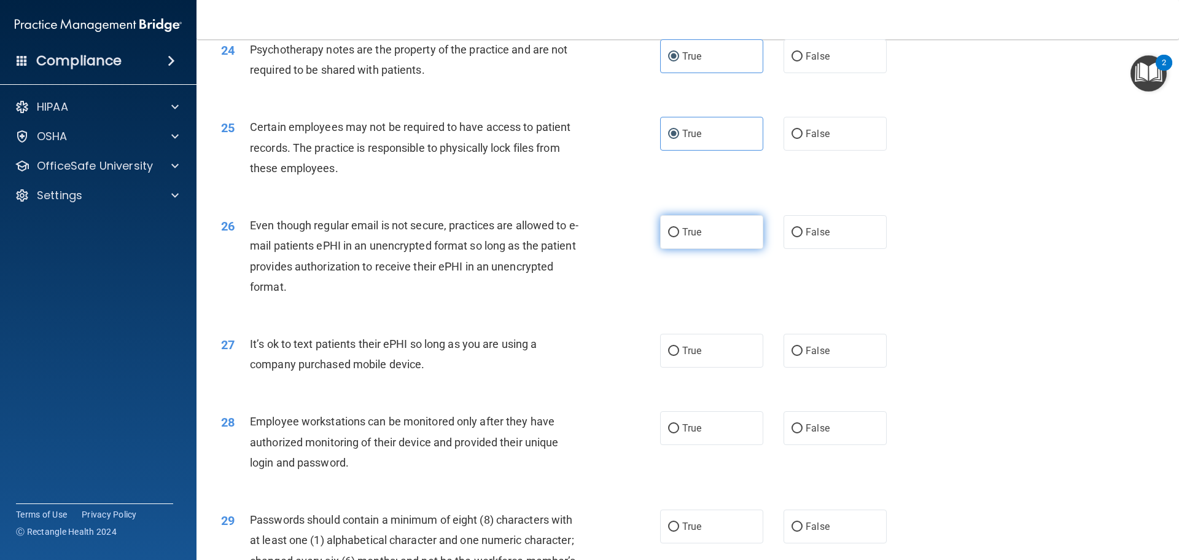
click at [705, 249] on label "True" at bounding box center [711, 232] width 103 height 34
click at [679, 237] on input "True" at bounding box center [673, 232] width 11 height 9
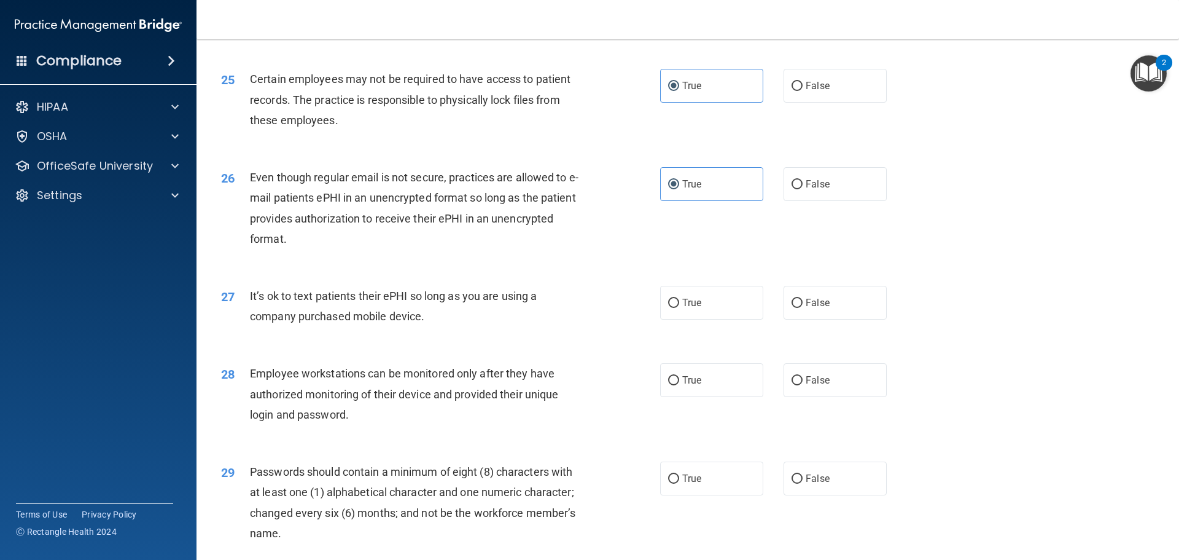
scroll to position [2396, 0]
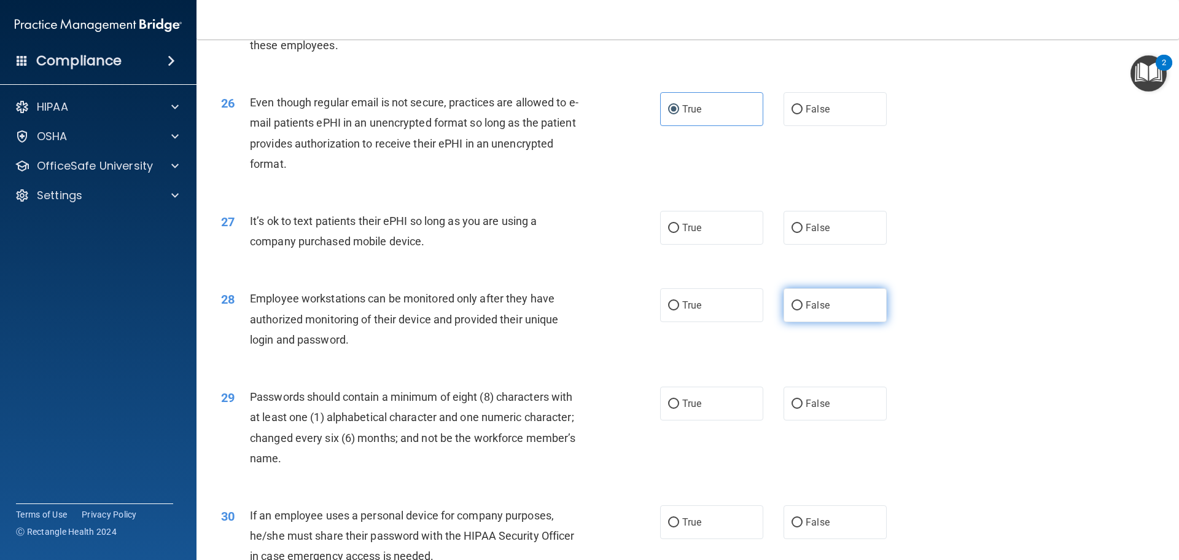
drag, startPoint x: 835, startPoint y: 250, endPoint x: 836, endPoint y: 316, distance: 66.3
click at [835, 244] on label "False" at bounding box center [835, 228] width 103 height 34
click at [803, 233] on input "False" at bounding box center [797, 228] width 11 height 9
drag, startPoint x: 836, startPoint y: 318, endPoint x: 762, endPoint y: 378, distance: 95.2
click at [833, 322] on label "False" at bounding box center [835, 305] width 103 height 34
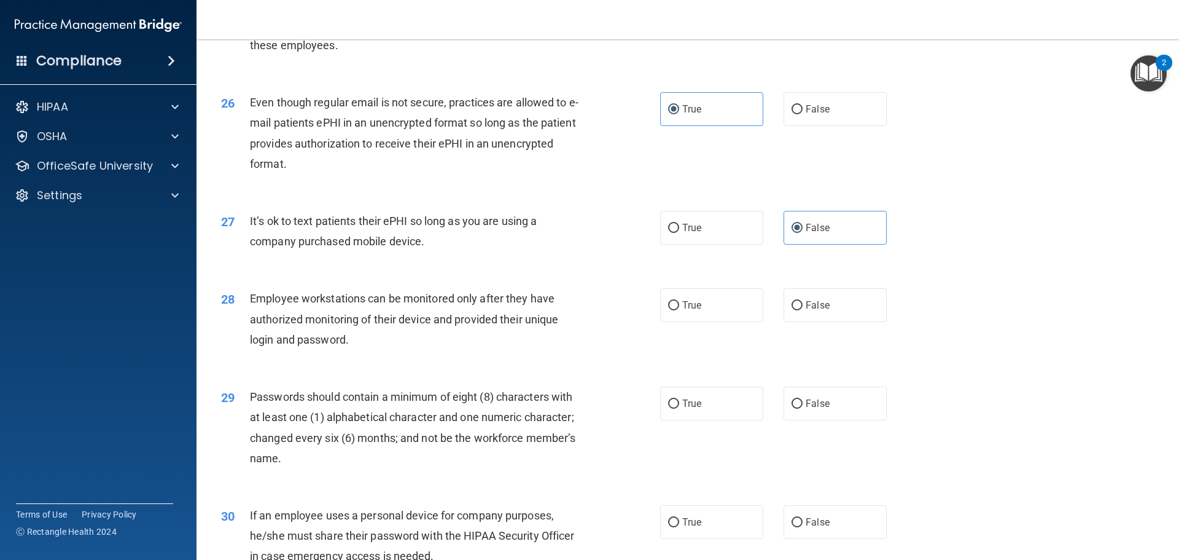
click at [803, 310] on input "False" at bounding box center [797, 305] width 11 height 9
click at [692, 418] on label "True" at bounding box center [711, 403] width 103 height 34
click at [679, 408] on input "True" at bounding box center [673, 403] width 11 height 9
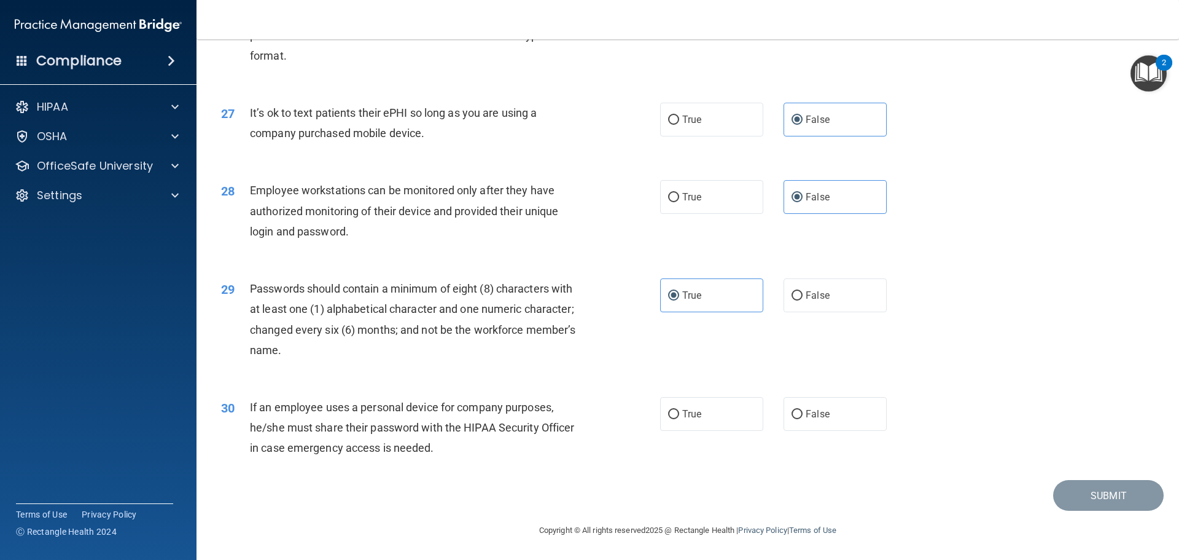
scroll to position [2524, 0]
click at [829, 428] on label "False" at bounding box center [835, 414] width 103 height 34
click at [803, 419] on input "False" at bounding box center [797, 414] width 11 height 9
click at [1086, 512] on footer "Copyright © All rights reserved 2025 @ Rectangle Health | Privacy Policy | Term…" at bounding box center [688, 528] width 934 height 37
click at [1104, 495] on button "Submit" at bounding box center [1108, 495] width 111 height 31
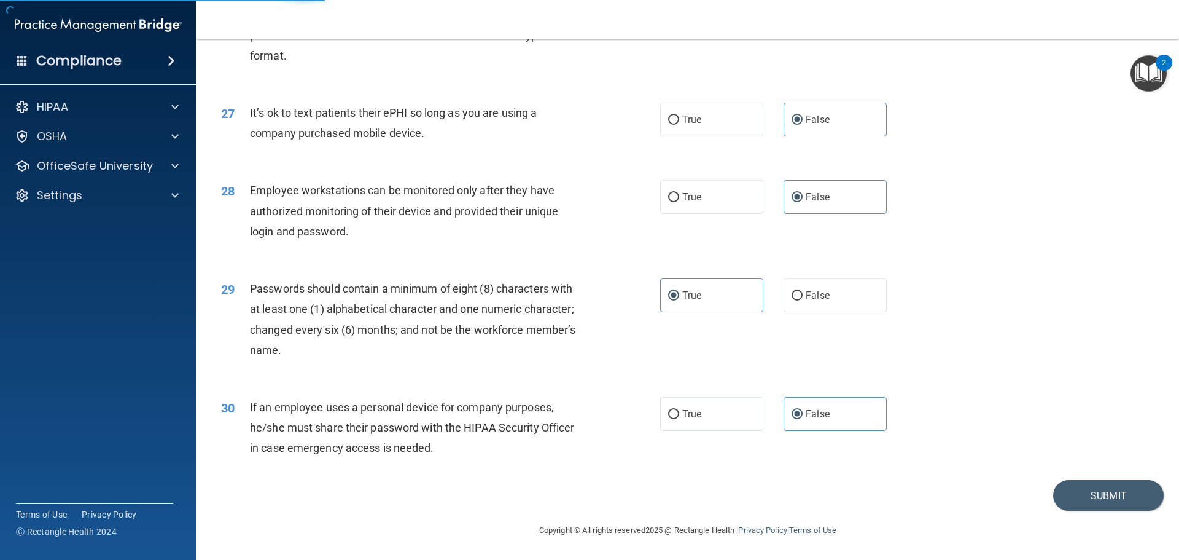
click at [892, 504] on div "Submit" at bounding box center [688, 495] width 952 height 31
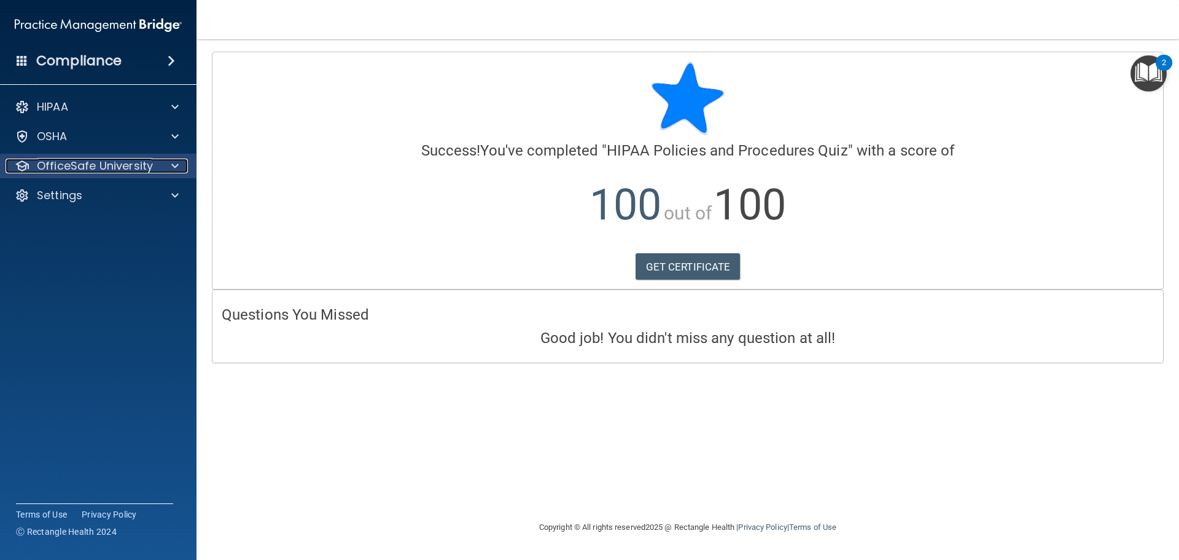
drag, startPoint x: 155, startPoint y: 163, endPoint x: 144, endPoint y: 174, distance: 15.2
click at [155, 163] on div "OfficeSafe University" at bounding box center [82, 165] width 152 height 15
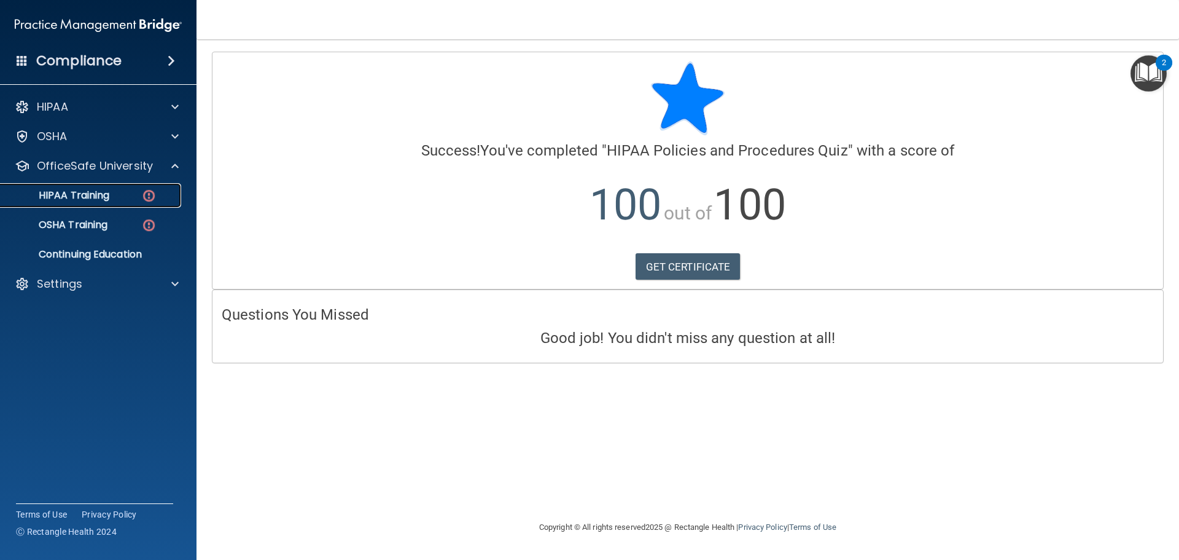
click at [99, 195] on p "HIPAA Training" at bounding box center [58, 195] width 101 height 12
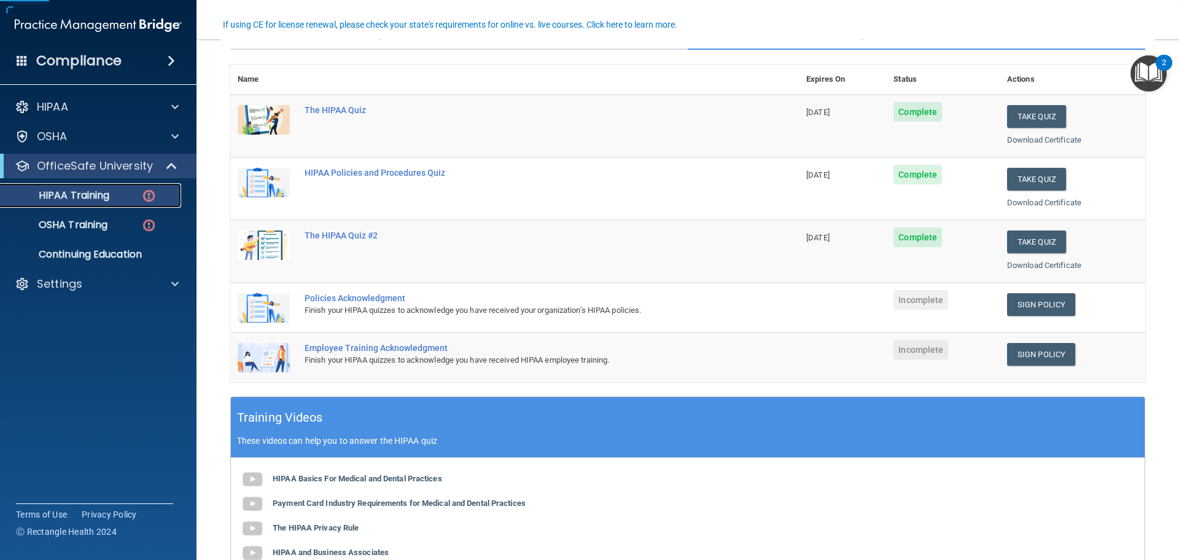
scroll to position [123, 0]
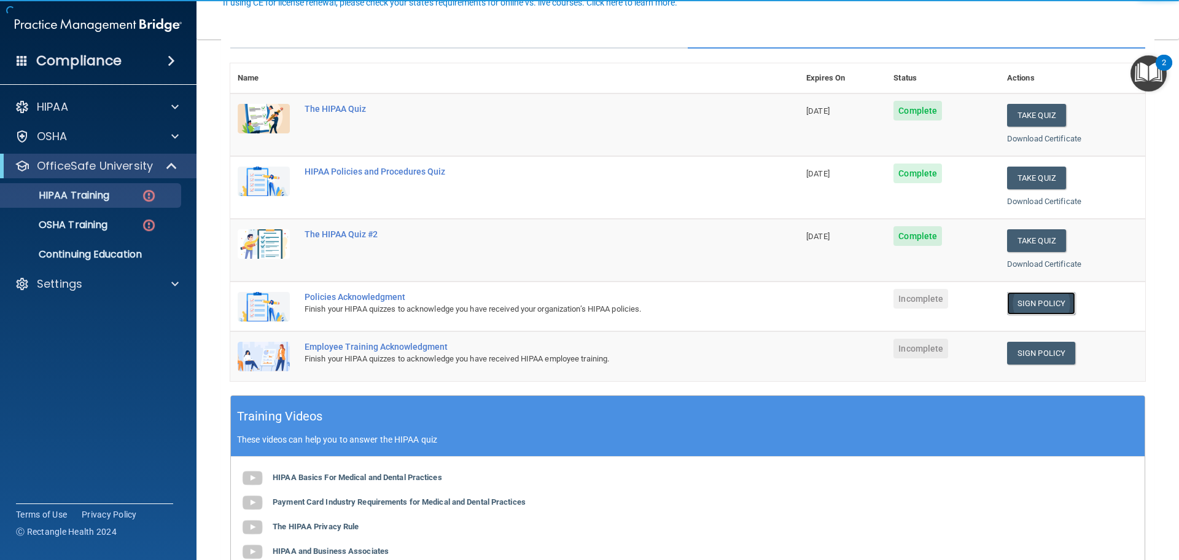
click at [1065, 305] on link "Sign Policy" at bounding box center [1041, 303] width 68 height 23
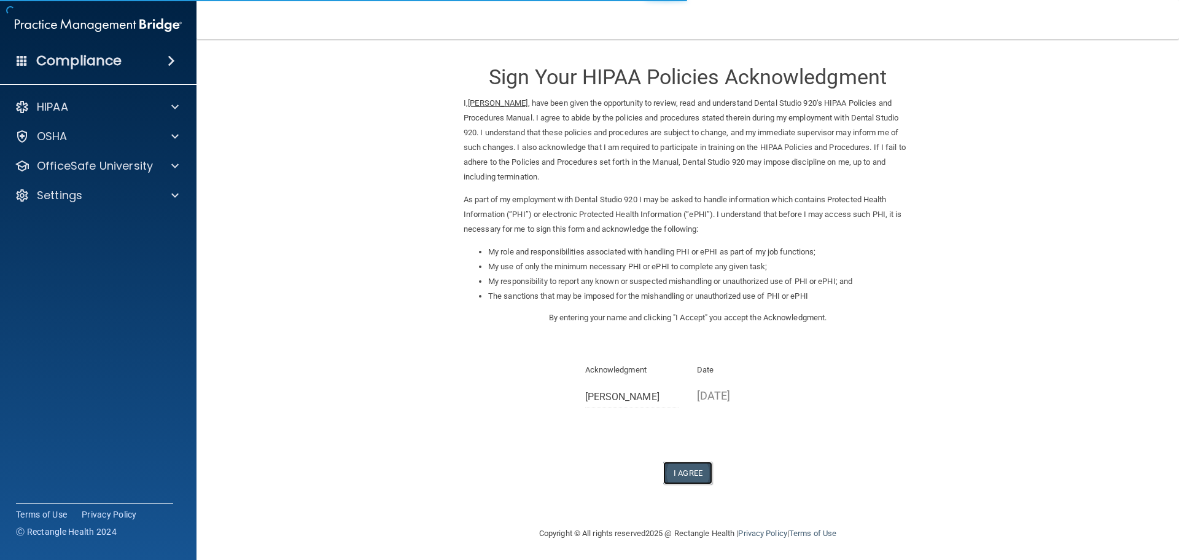
click at [684, 469] on button "I Agree" at bounding box center [687, 472] width 49 height 23
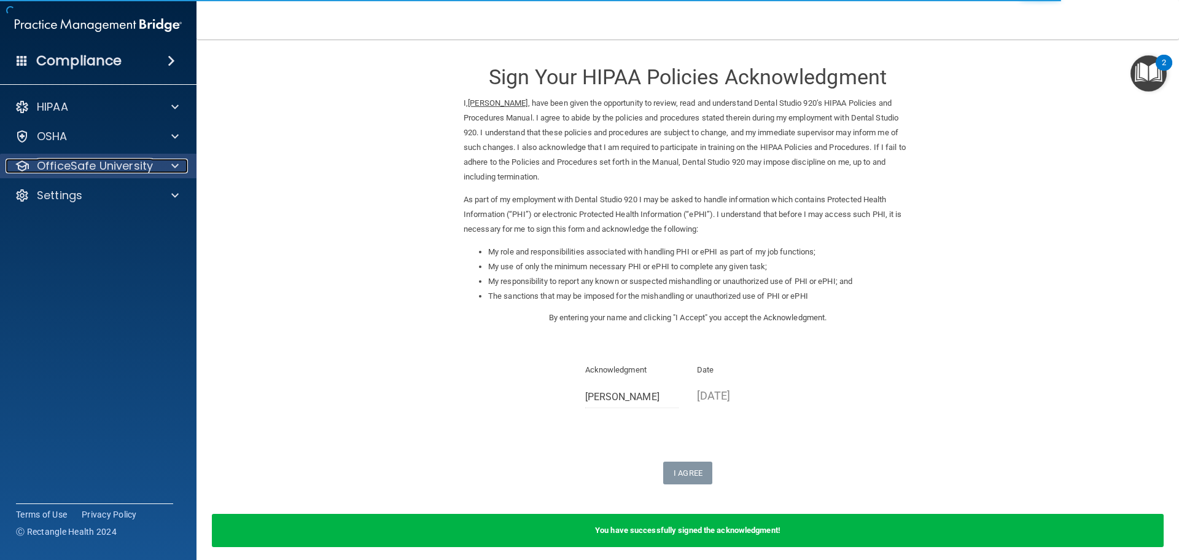
click at [146, 170] on p "OfficeSafe University" at bounding box center [95, 165] width 116 height 15
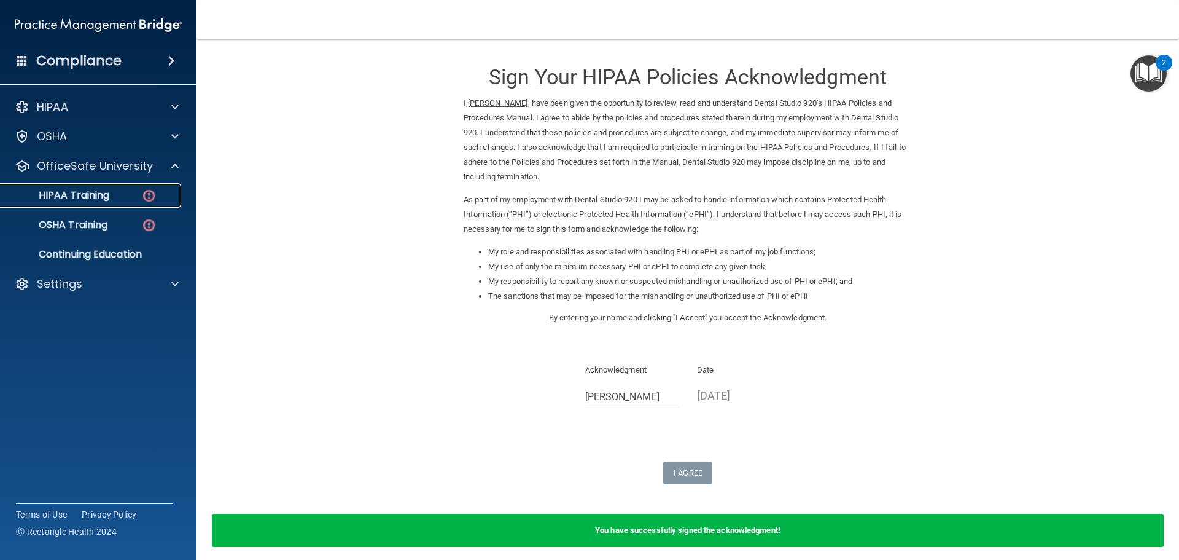
click at [141, 192] on div "HIPAA Training" at bounding box center [92, 195] width 168 height 12
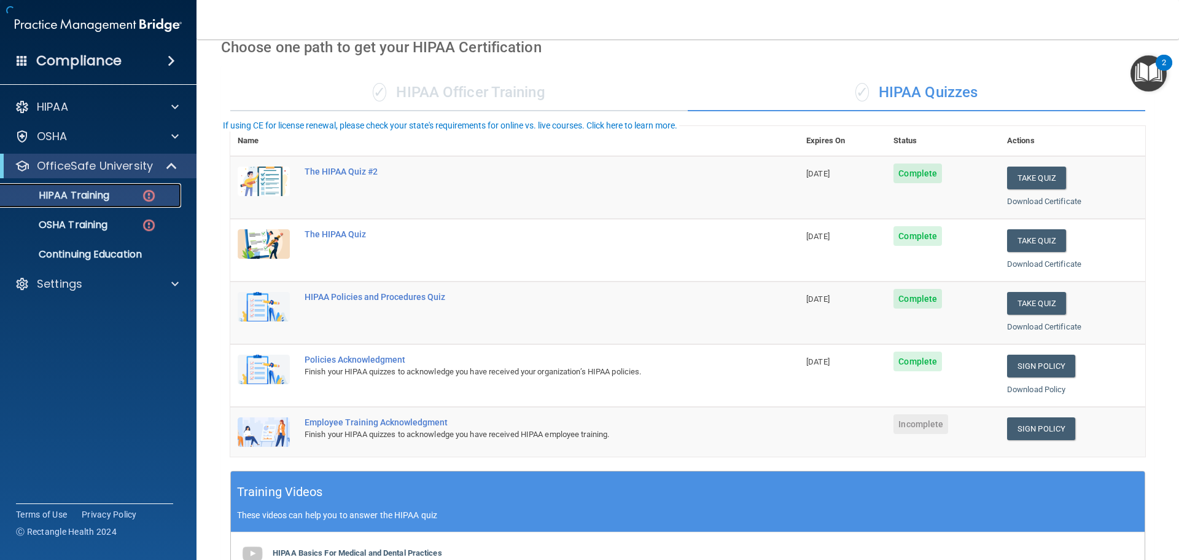
scroll to position [184, 0]
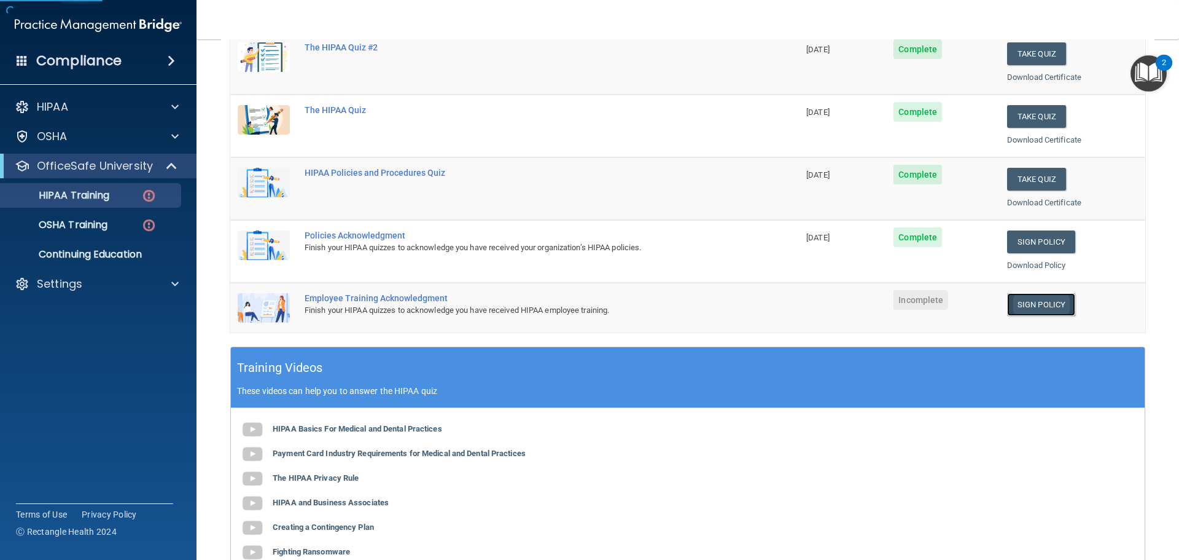
click at [1030, 307] on link "Sign Policy" at bounding box center [1041, 304] width 68 height 23
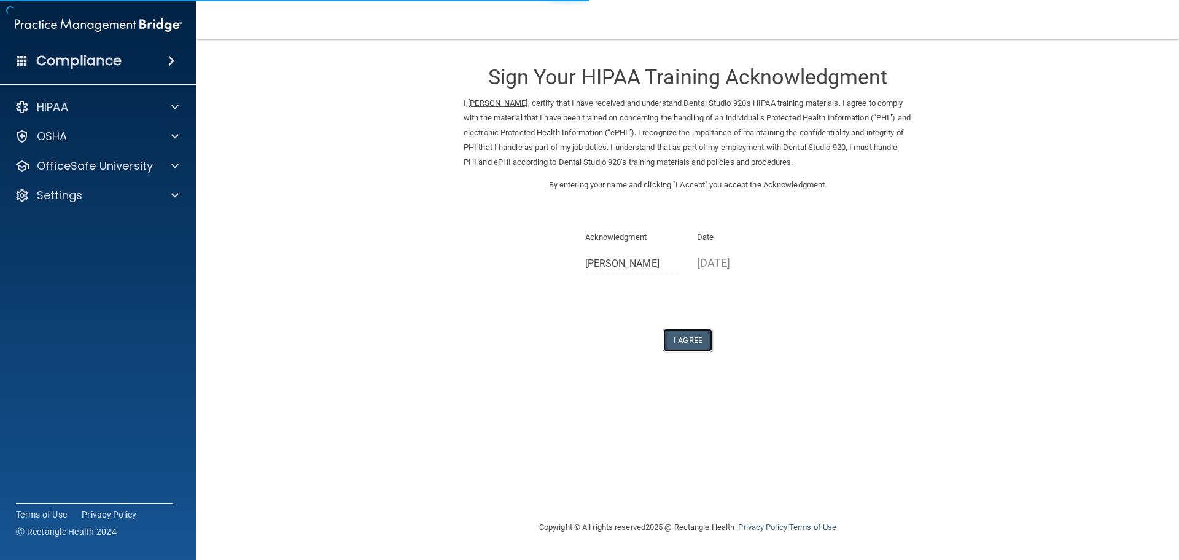
click at [683, 342] on button "I Agree" at bounding box center [687, 340] width 49 height 23
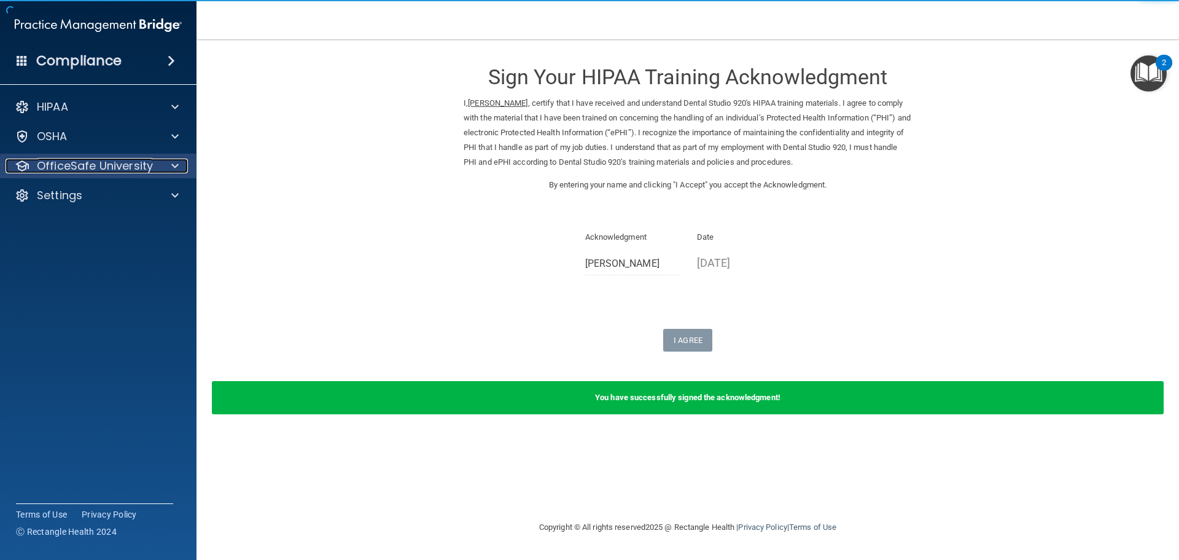
click at [134, 168] on p "OfficeSafe University" at bounding box center [95, 165] width 116 height 15
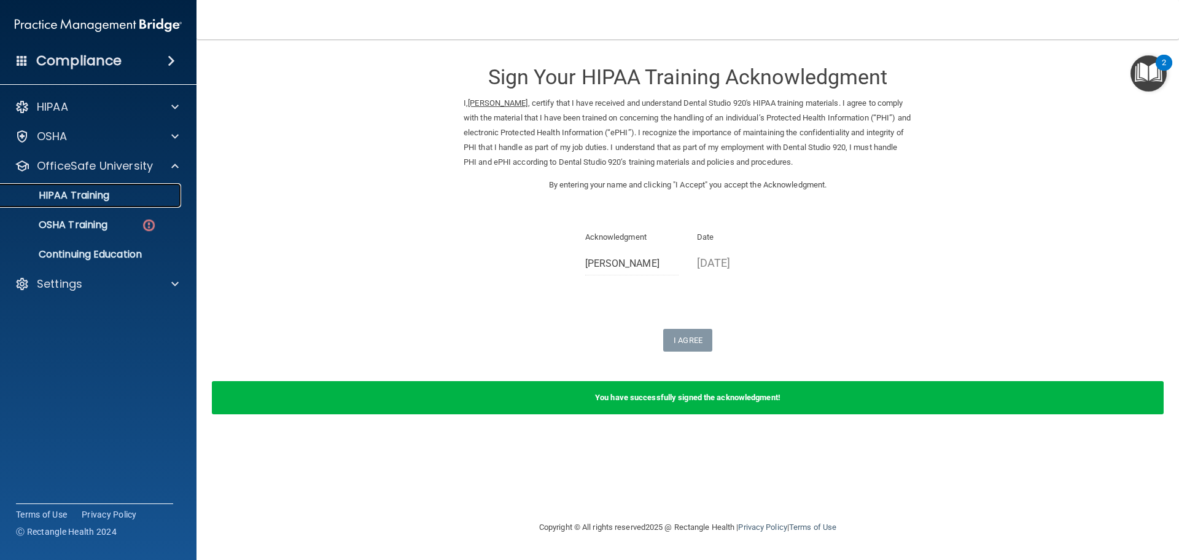
click at [148, 200] on div "HIPAA Training" at bounding box center [92, 195] width 168 height 12
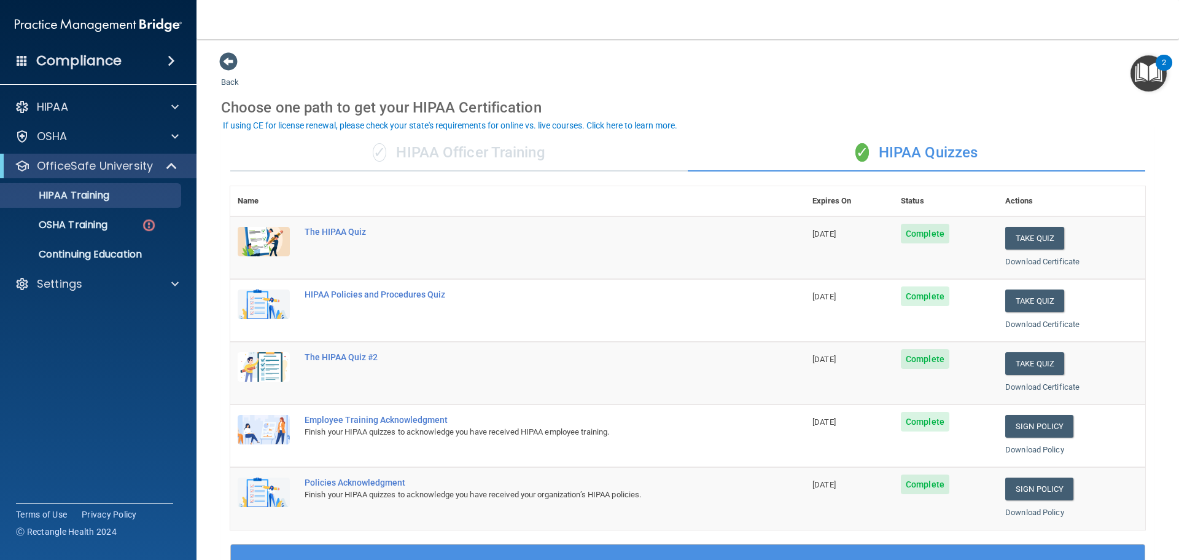
click at [482, 141] on div "✓ HIPAA Officer Training" at bounding box center [459, 153] width 458 height 37
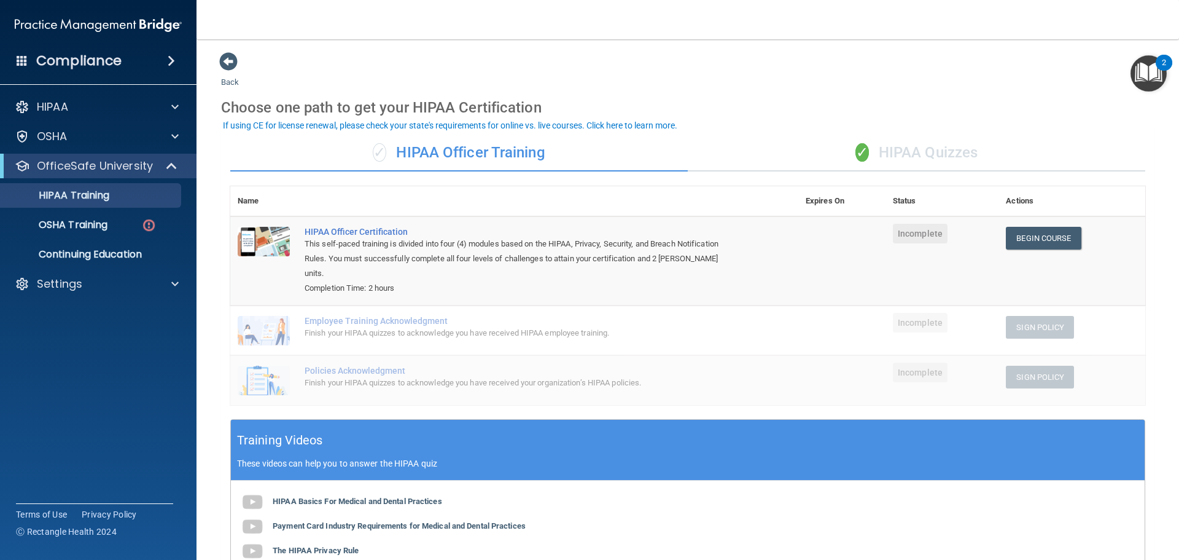
click at [865, 166] on div "✓ HIPAA Quizzes" at bounding box center [917, 153] width 458 height 37
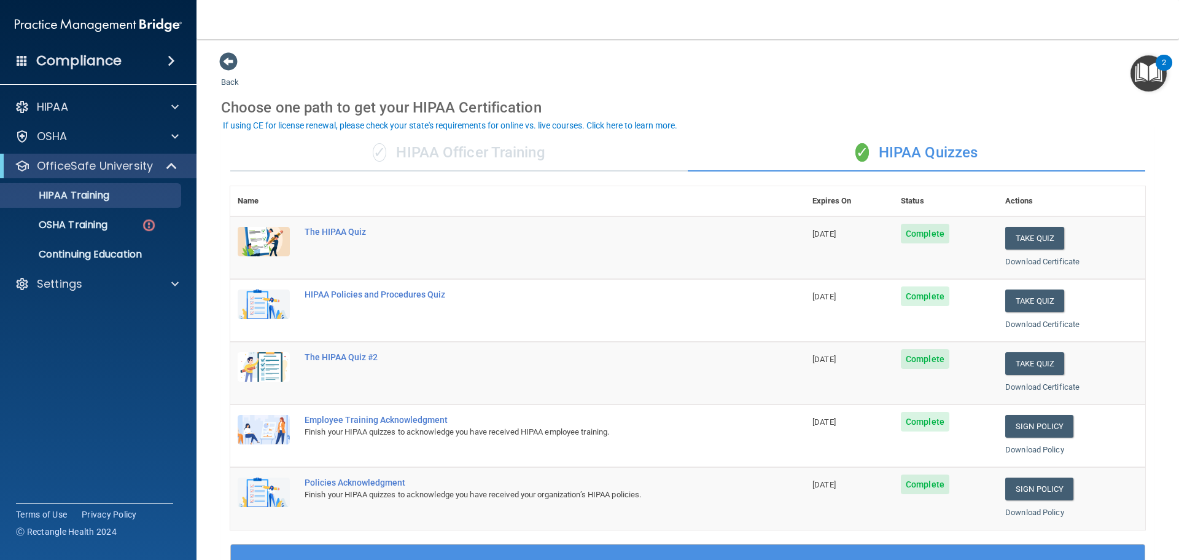
click at [512, 157] on div "✓ HIPAA Officer Training" at bounding box center [459, 153] width 458 height 37
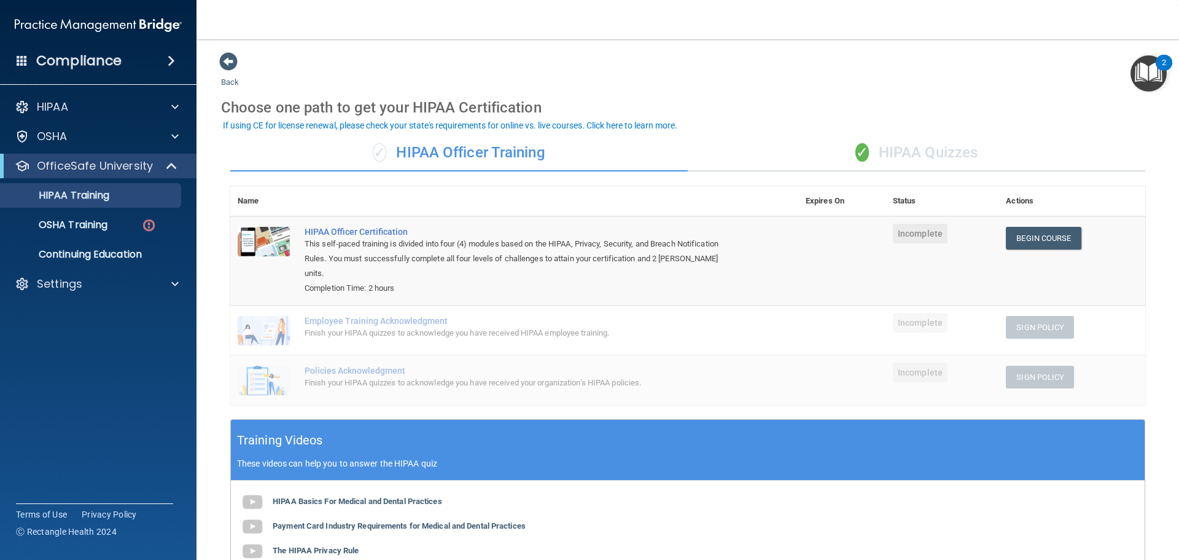
click at [828, 152] on div "✓ HIPAA Quizzes" at bounding box center [917, 153] width 458 height 37
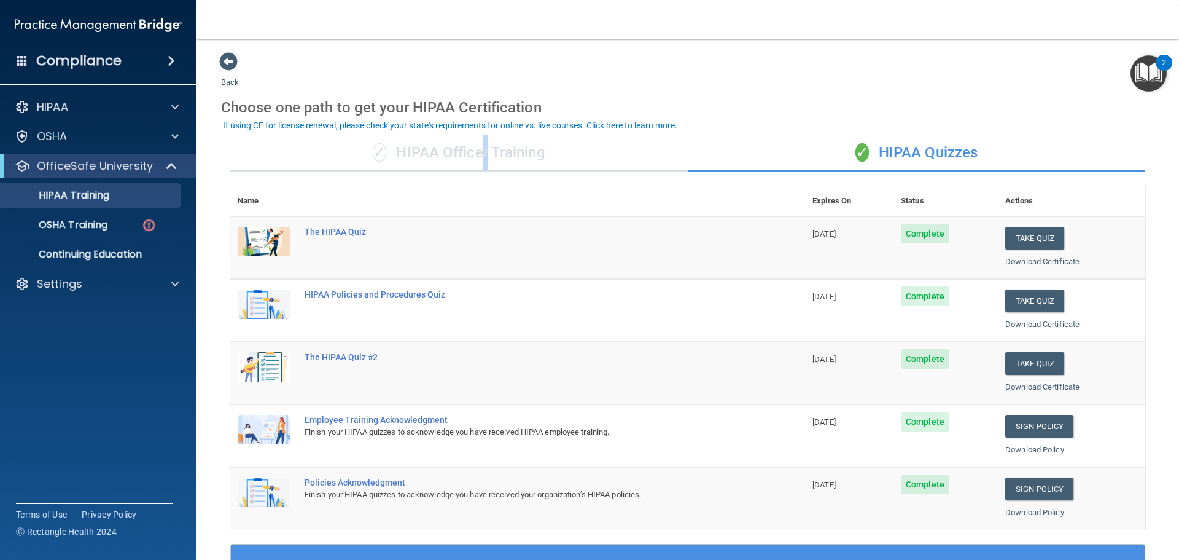
click at [482, 165] on div "✓ HIPAA Officer Training" at bounding box center [459, 153] width 458 height 37
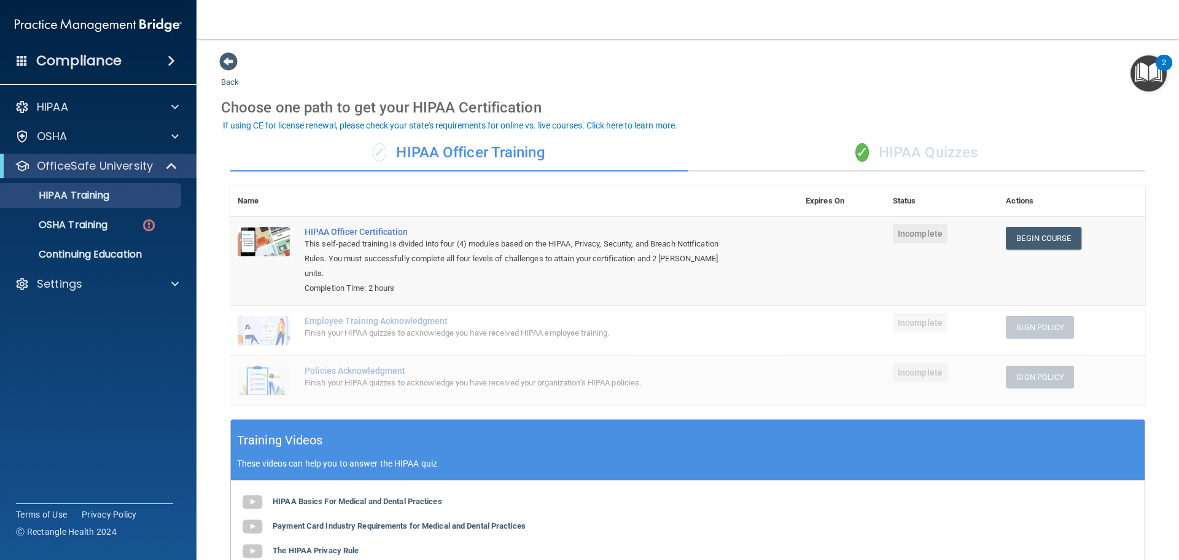
click at [782, 109] on div "Choose one path to get your HIPAA Certification" at bounding box center [688, 108] width 934 height 36
click at [111, 222] on div "OSHA Training" at bounding box center [92, 225] width 168 height 12
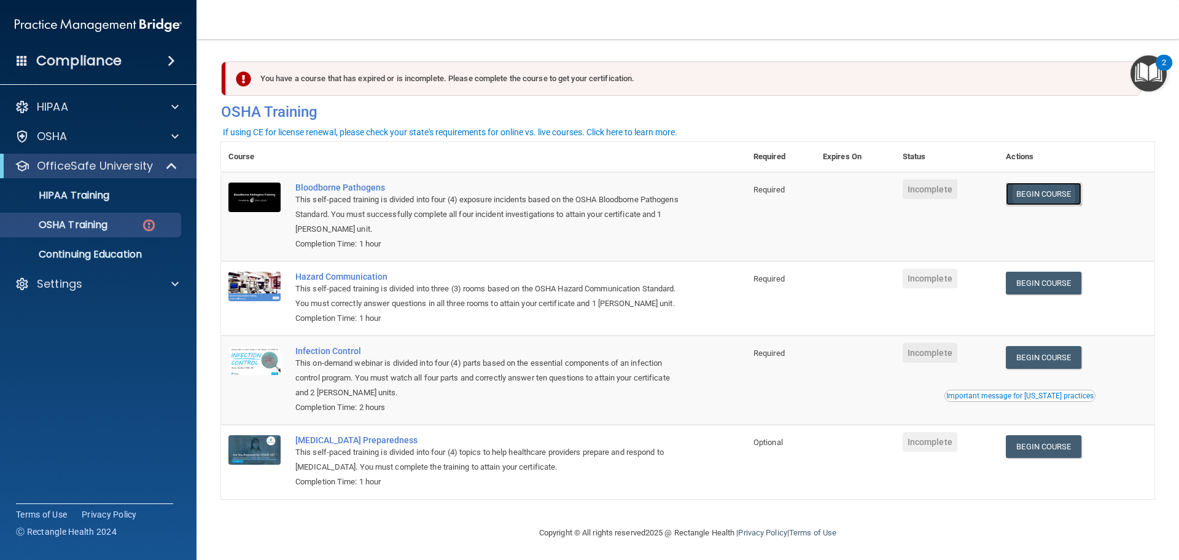
click at [1068, 190] on link "Begin Course" at bounding box center [1043, 193] width 75 height 23
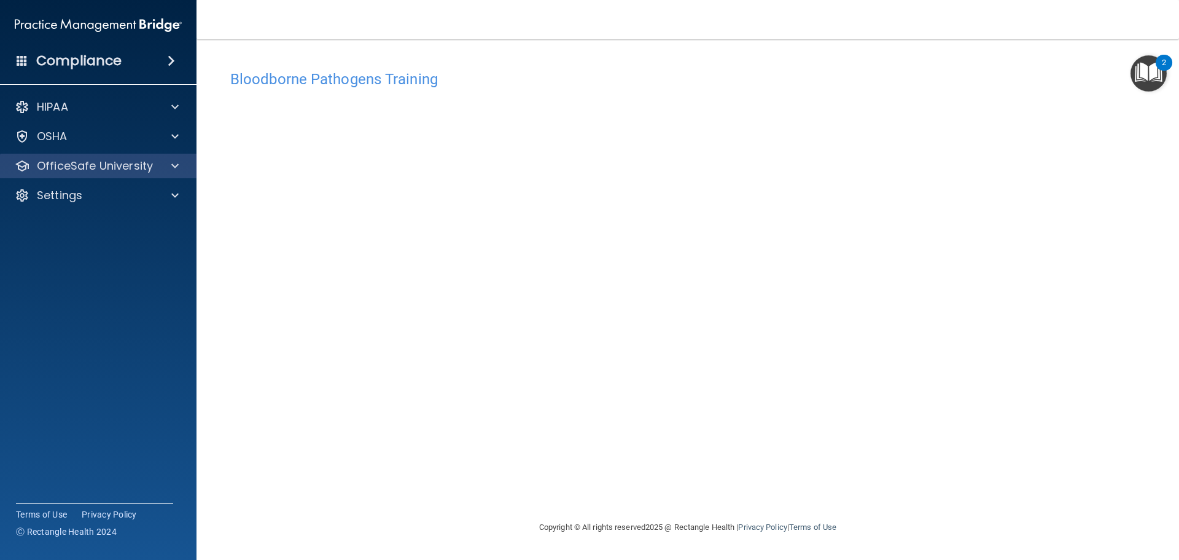
click at [141, 154] on div "OfficeSafe University" at bounding box center [98, 166] width 197 height 25
click at [174, 176] on div "OfficeSafe University" at bounding box center [98, 166] width 197 height 25
click at [174, 168] on span at bounding box center [174, 165] width 7 height 15
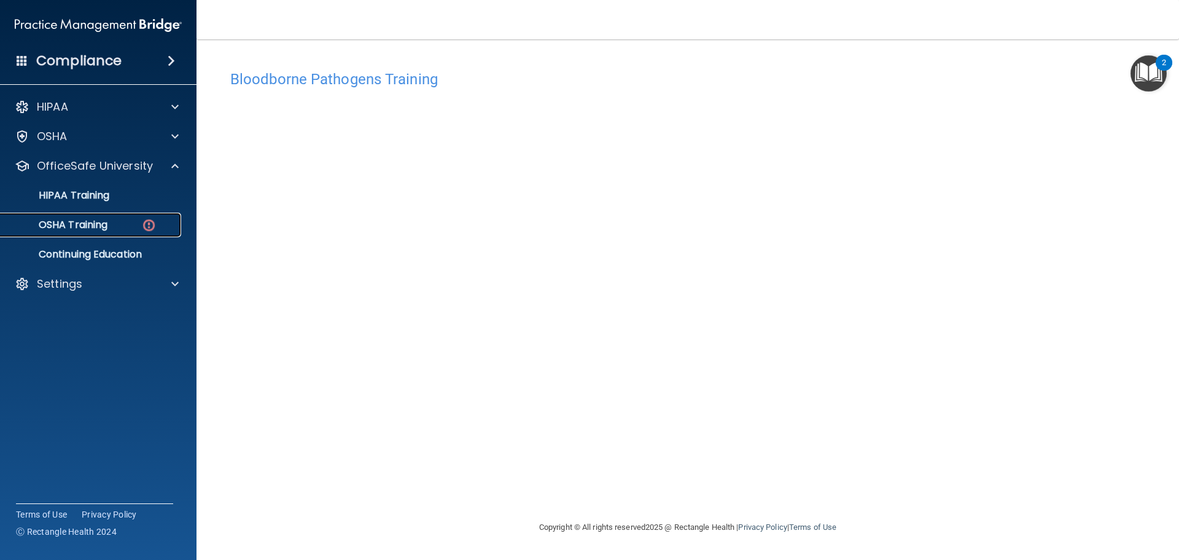
click at [131, 220] on div "OSHA Training" at bounding box center [92, 225] width 168 height 12
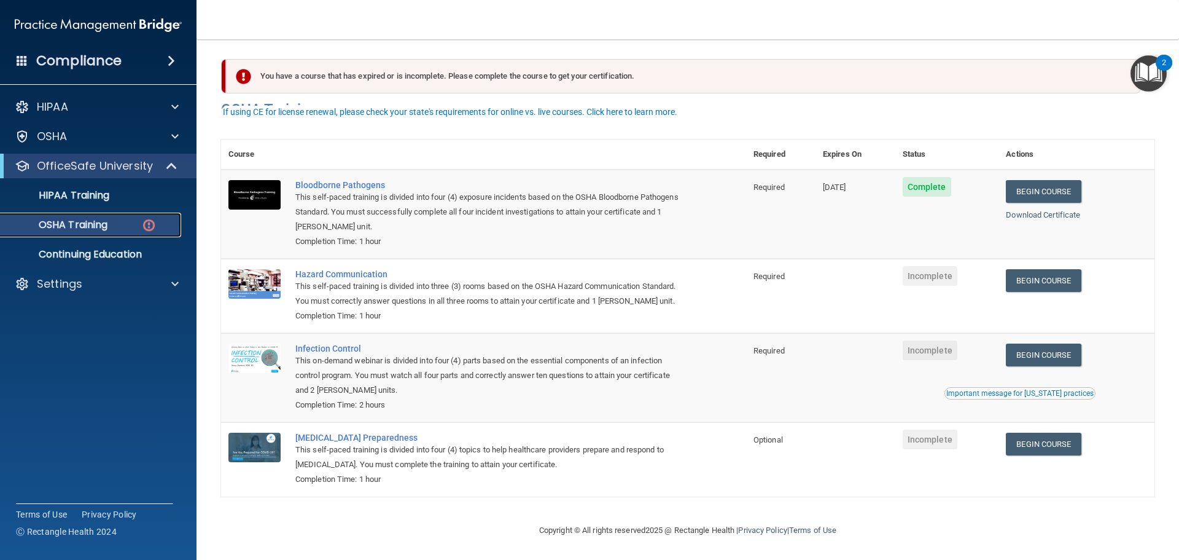
scroll to position [20, 0]
click at [1033, 389] on div "Important message for California practices" at bounding box center [1020, 392] width 147 height 7
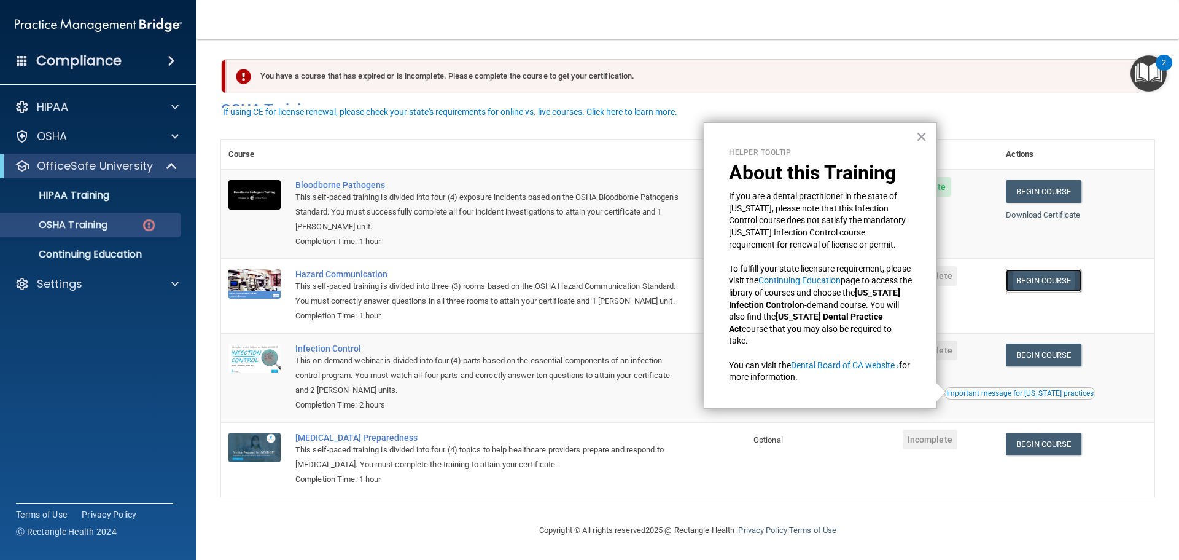
click at [1066, 269] on link "Begin Course" at bounding box center [1043, 280] width 75 height 23
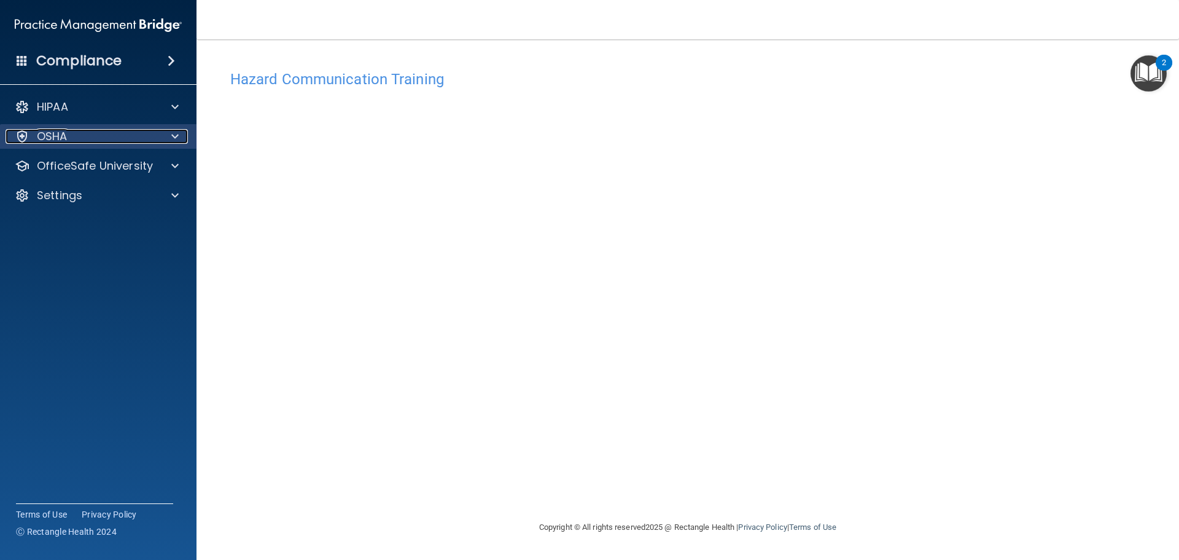
click at [181, 139] on div at bounding box center [173, 136] width 31 height 15
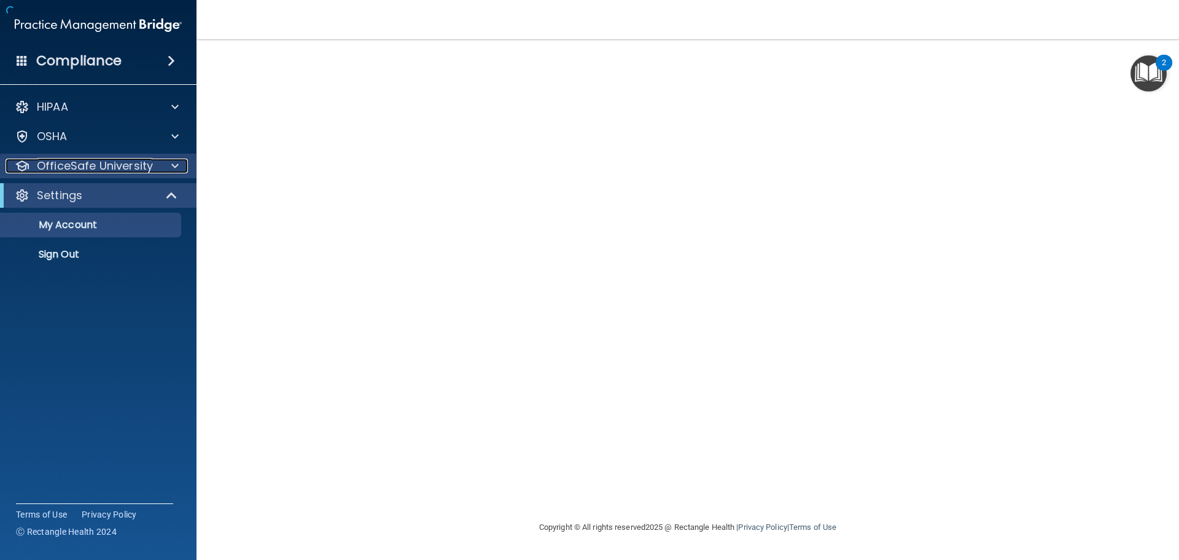
click at [88, 165] on p "OfficeSafe University" at bounding box center [95, 165] width 116 height 15
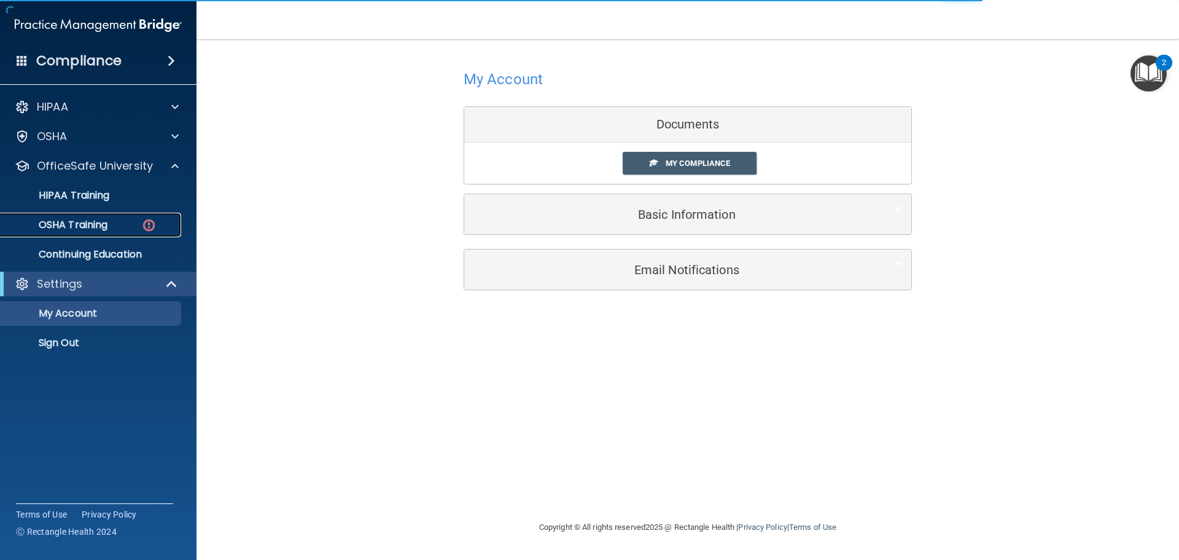
click at [107, 219] on p "OSHA Training" at bounding box center [58, 225] width 100 height 12
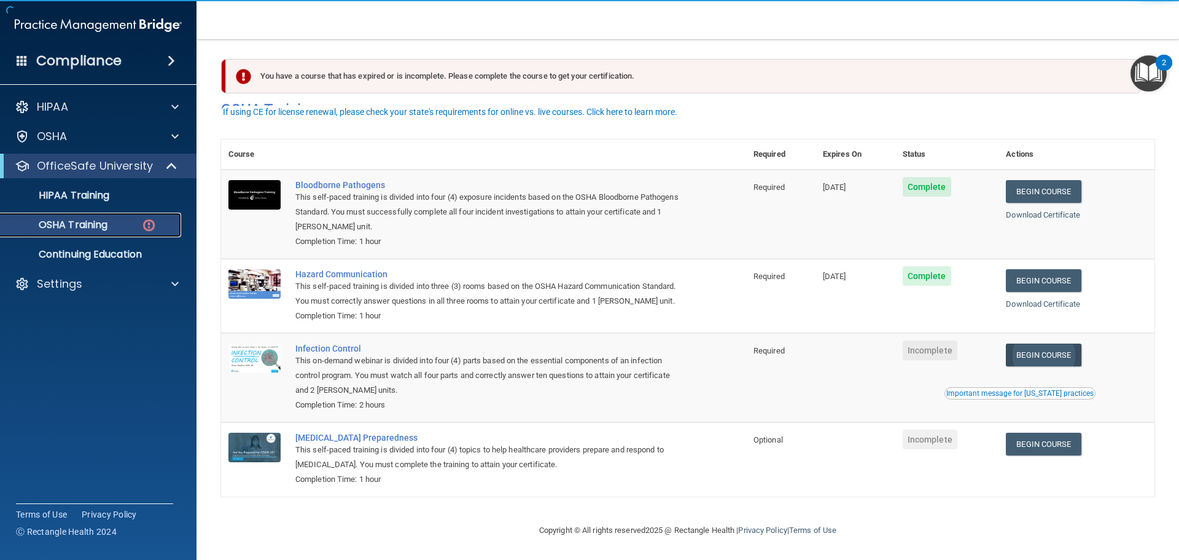
scroll to position [20, 0]
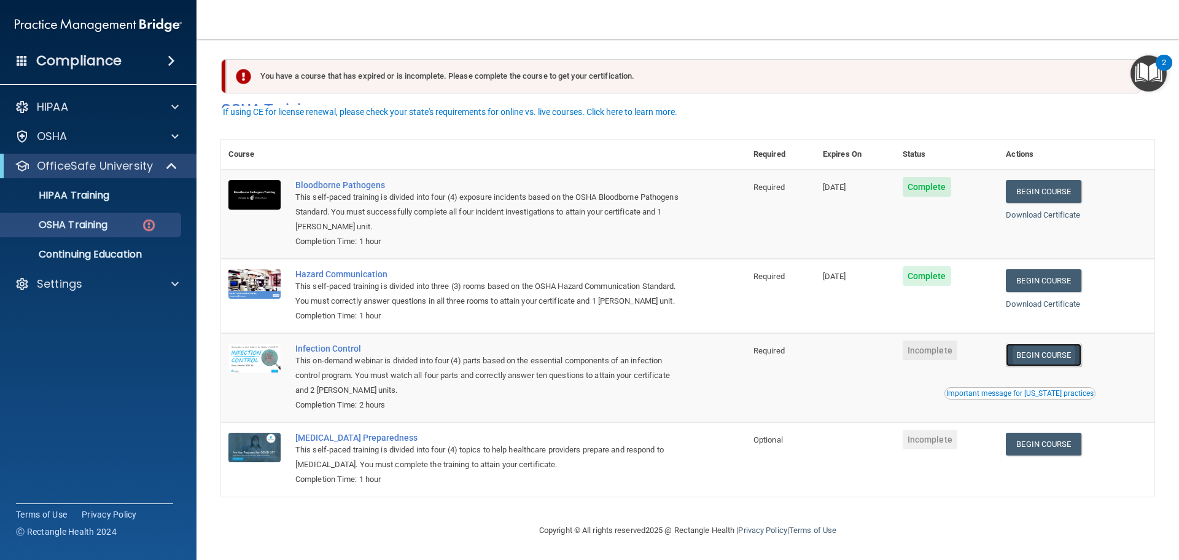
click at [1058, 353] on link "Begin Course" at bounding box center [1043, 354] width 75 height 23
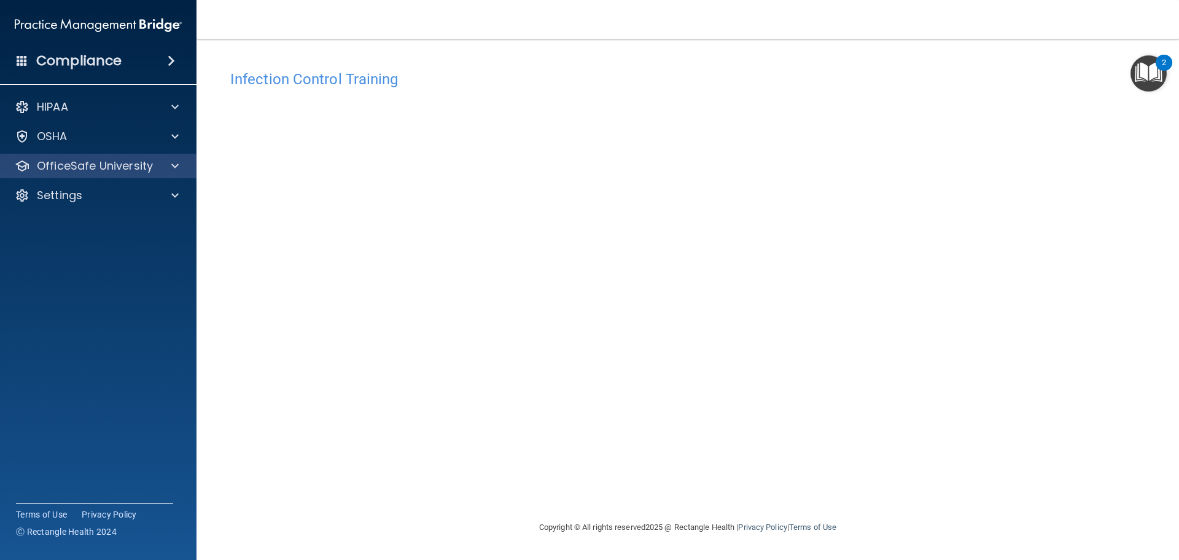
drag, startPoint x: 162, startPoint y: 157, endPoint x: 168, endPoint y: 163, distance: 9.1
click at [163, 157] on div "OfficeSafe University" at bounding box center [98, 166] width 197 height 25
click at [154, 130] on div "OSHA" at bounding box center [82, 136] width 152 height 15
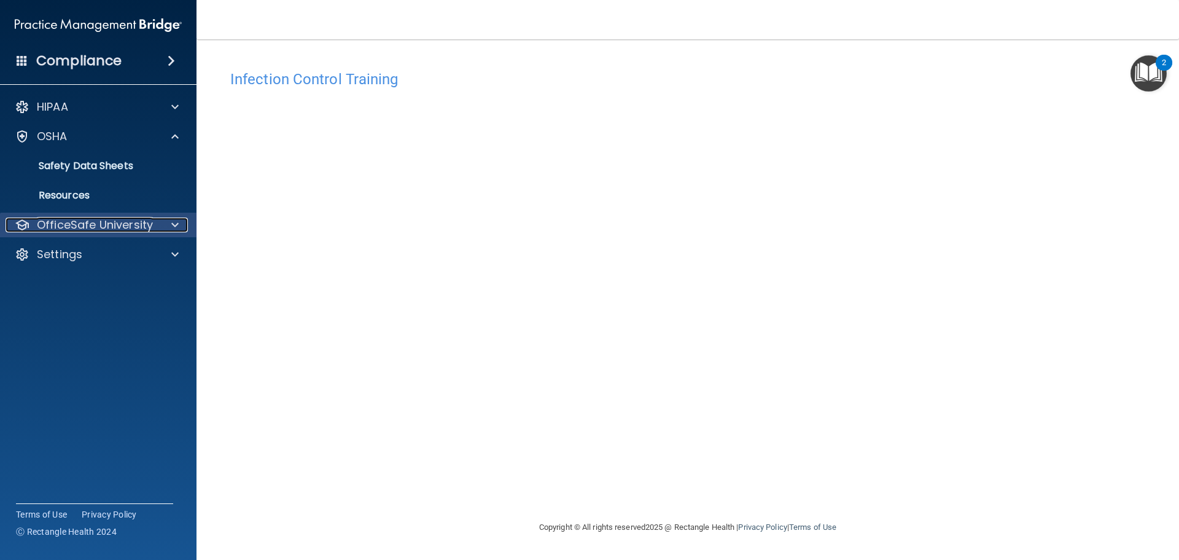
click at [138, 220] on p "OfficeSafe University" at bounding box center [95, 224] width 116 height 15
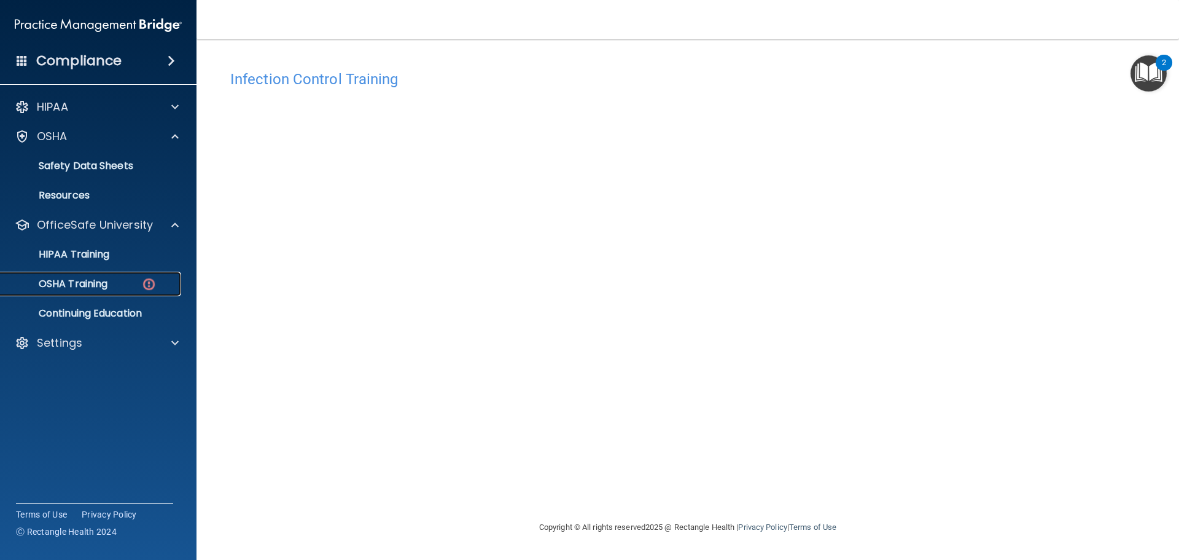
click at [117, 291] on link "OSHA Training" at bounding box center [84, 284] width 193 height 25
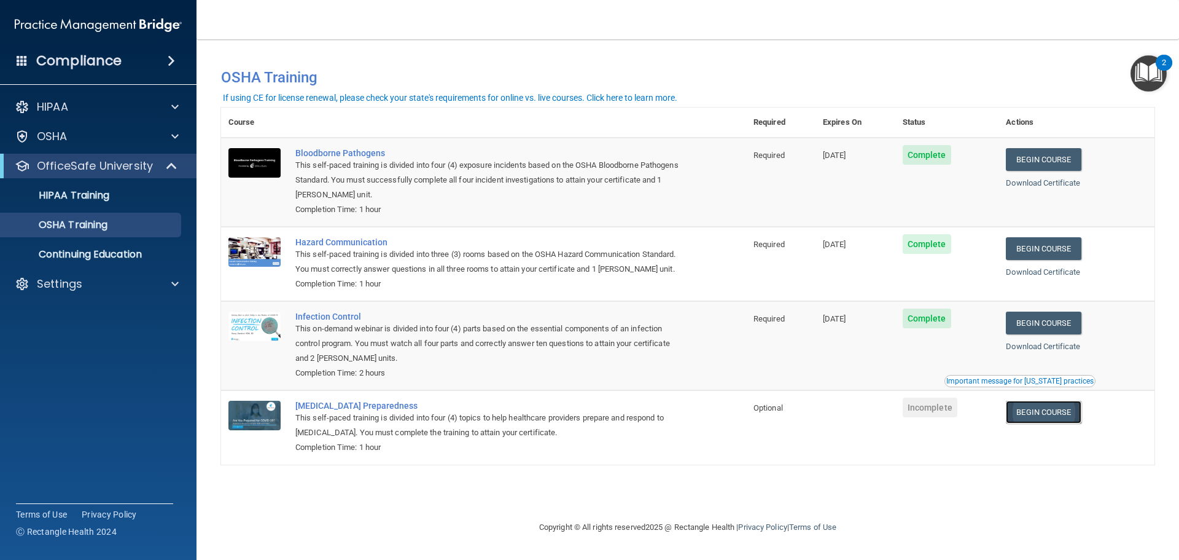
click at [1042, 407] on link "Begin Course" at bounding box center [1043, 412] width 75 height 23
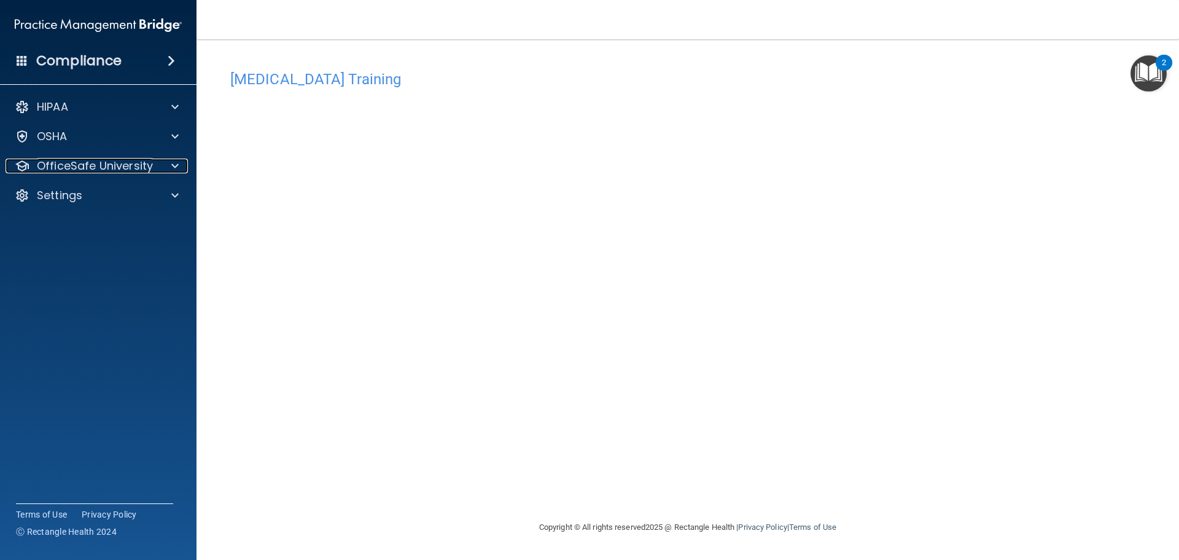
drag, startPoint x: 140, startPoint y: 167, endPoint x: 162, endPoint y: 208, distance: 46.7
click at [139, 167] on p "OfficeSafe University" at bounding box center [95, 165] width 116 height 15
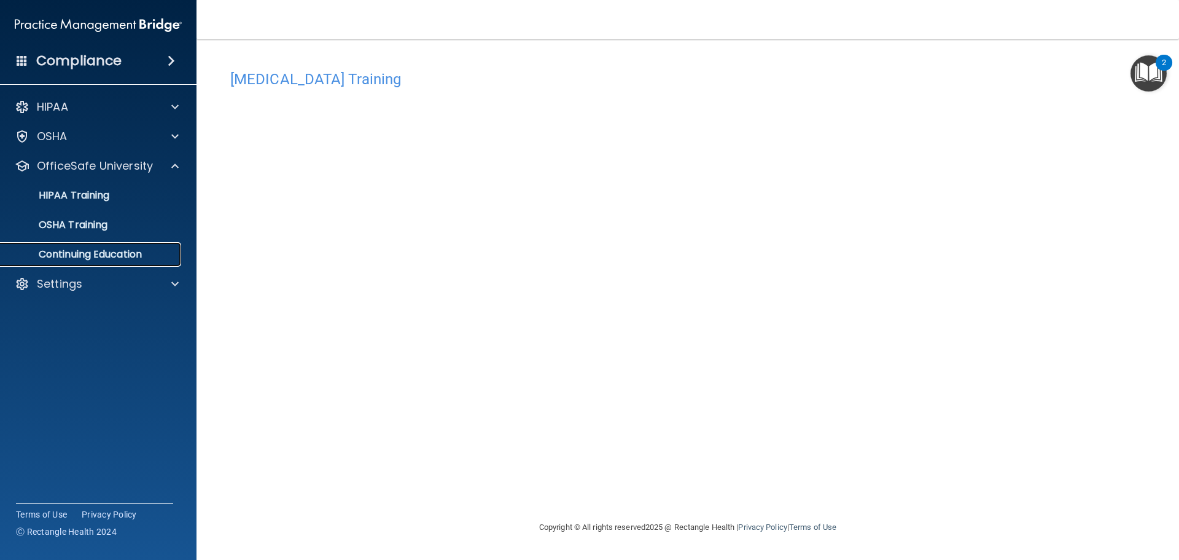
click at [160, 246] on link "Continuing Education" at bounding box center [84, 254] width 193 height 25
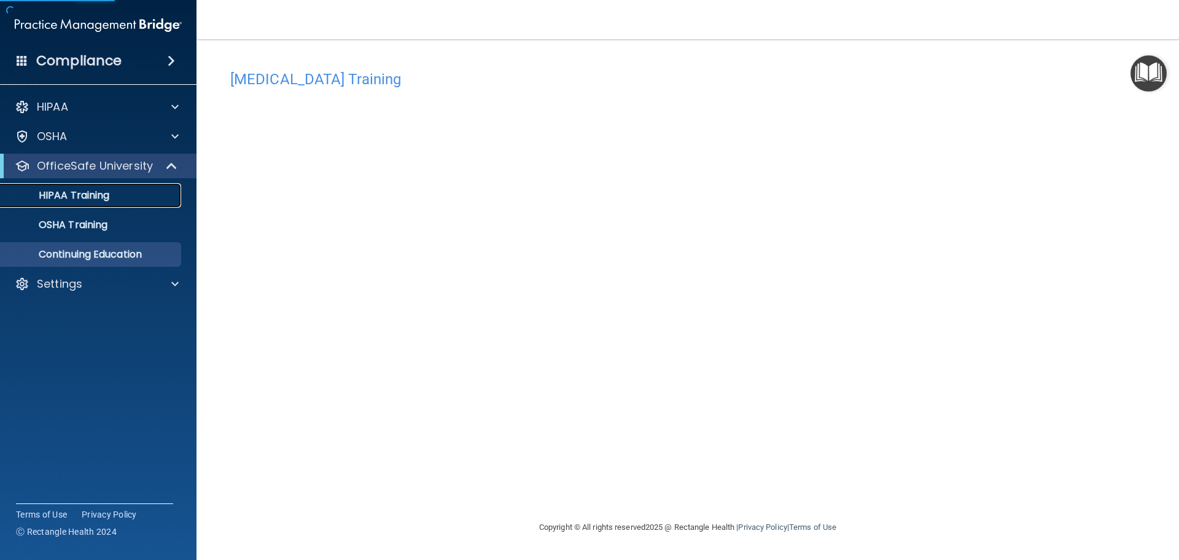
click at [149, 197] on div "HIPAA Training" at bounding box center [92, 195] width 168 height 12
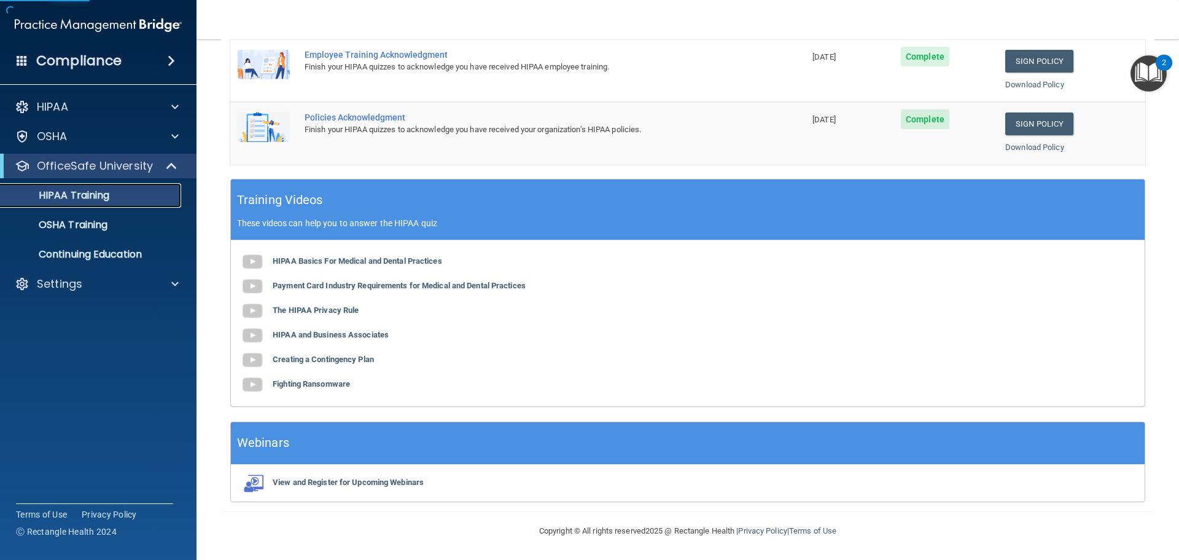
scroll to position [365, 0]
